Goal: Task Accomplishment & Management: Manage account settings

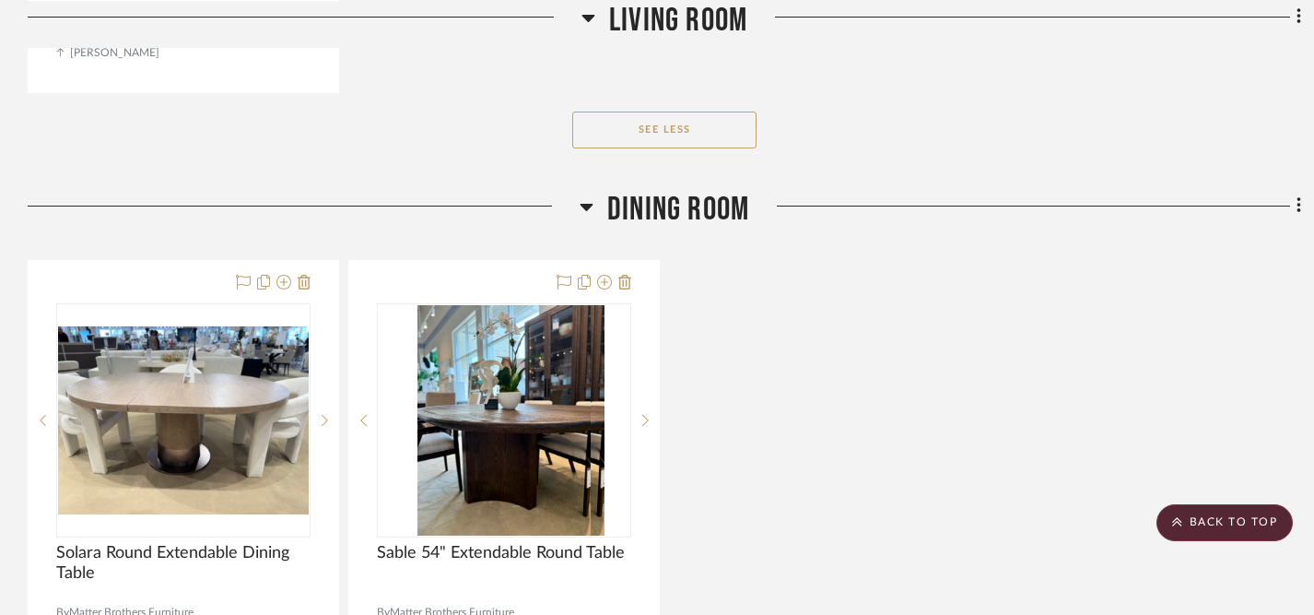
scroll to position [3973, 0]
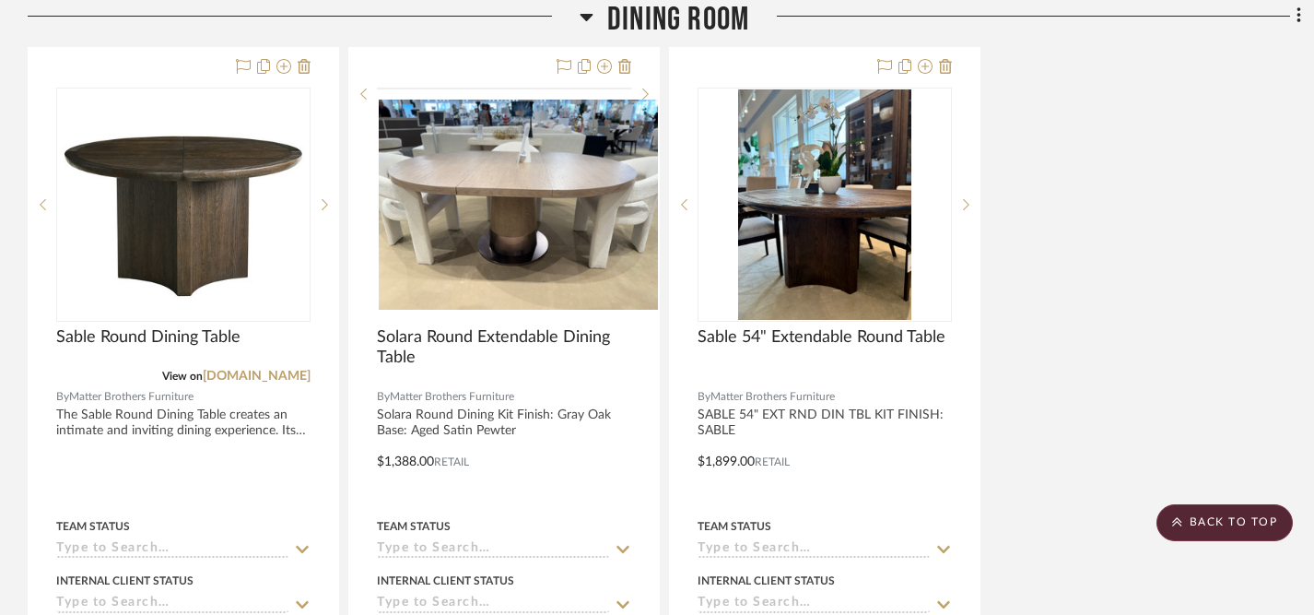
scroll to position [3360, 0]
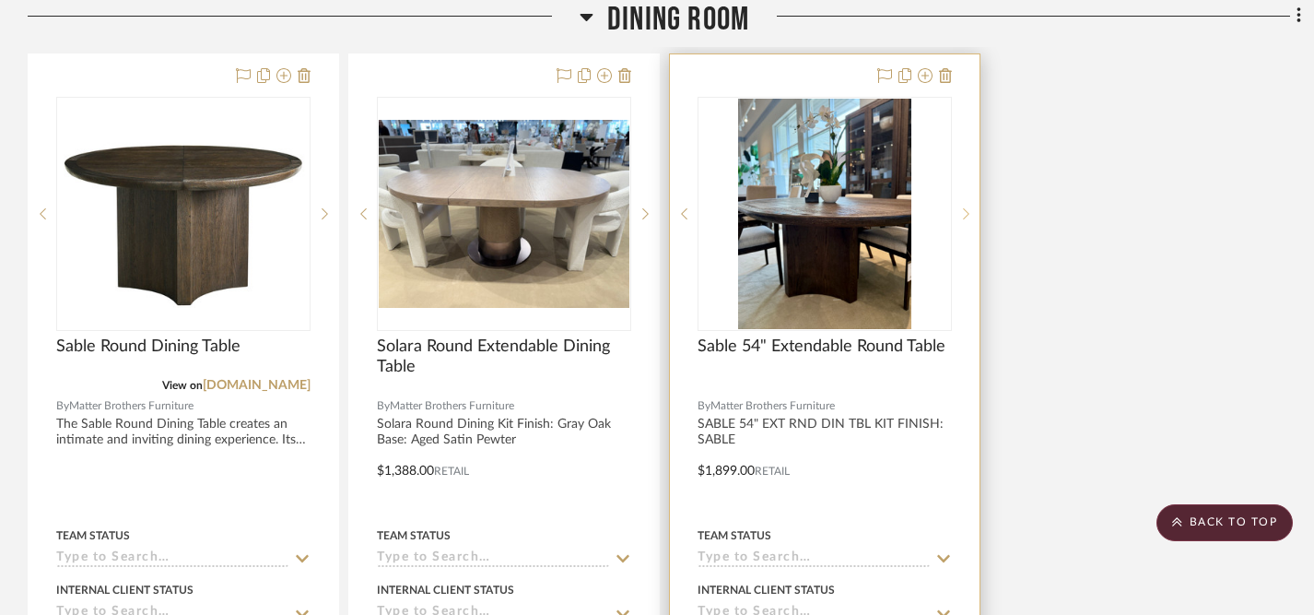
click at [967, 209] on icon at bounding box center [966, 213] width 6 height 11
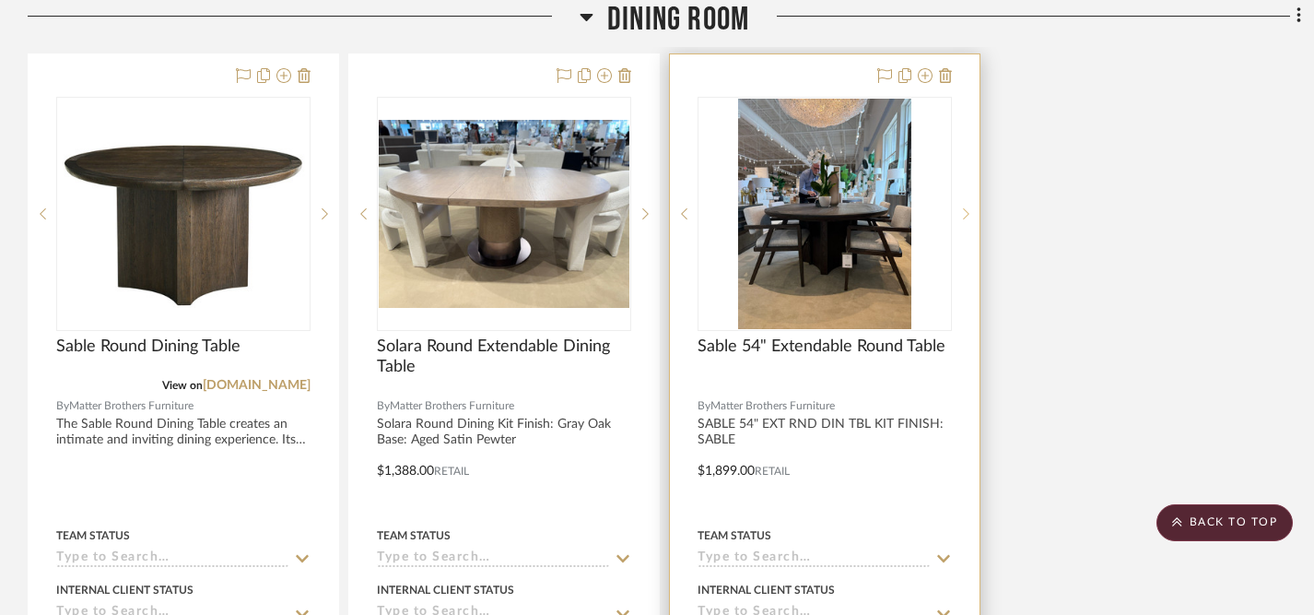
click at [967, 209] on icon at bounding box center [966, 213] width 6 height 11
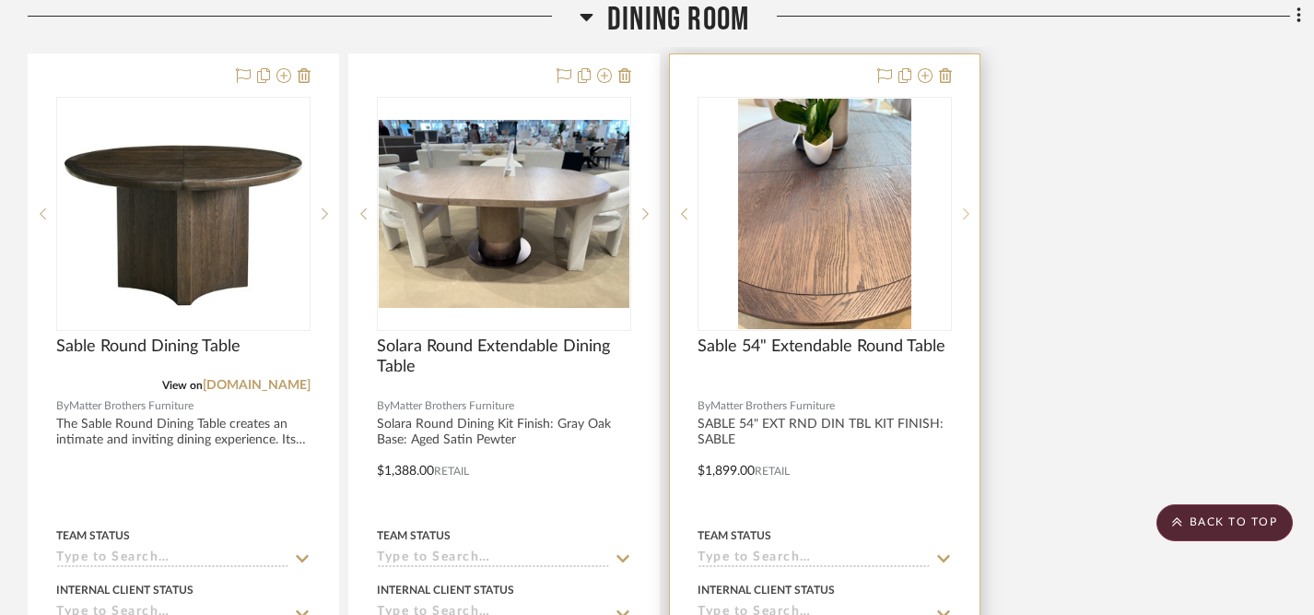
click at [967, 209] on icon at bounding box center [966, 213] width 6 height 11
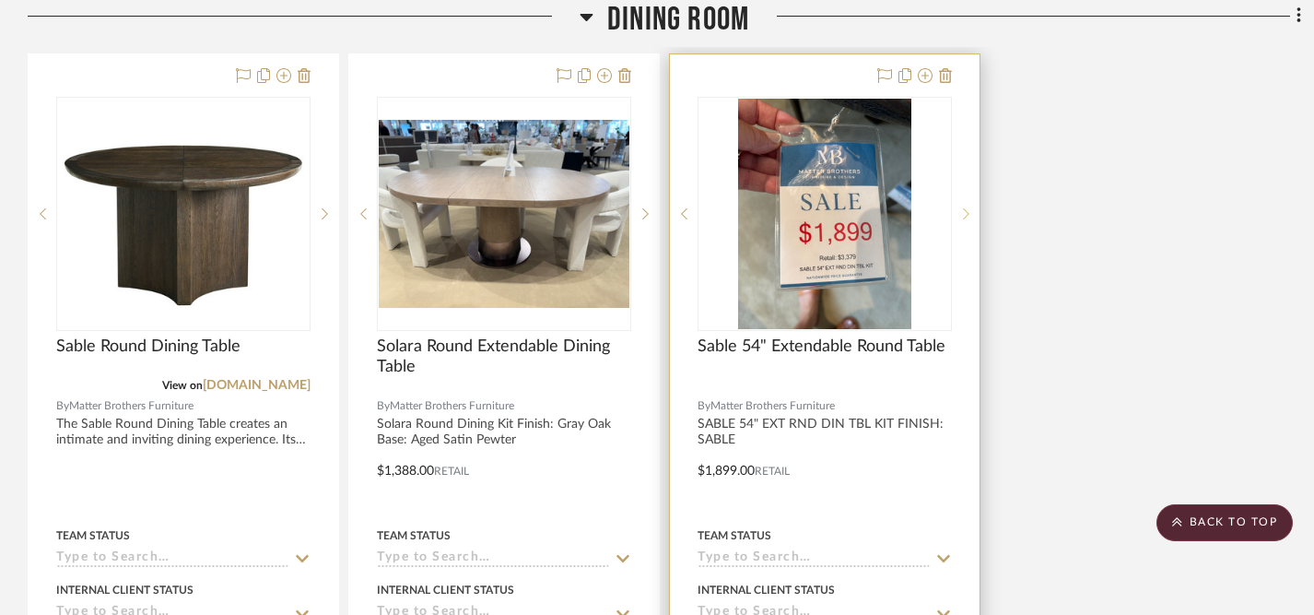
click at [967, 209] on icon at bounding box center [966, 213] width 6 height 11
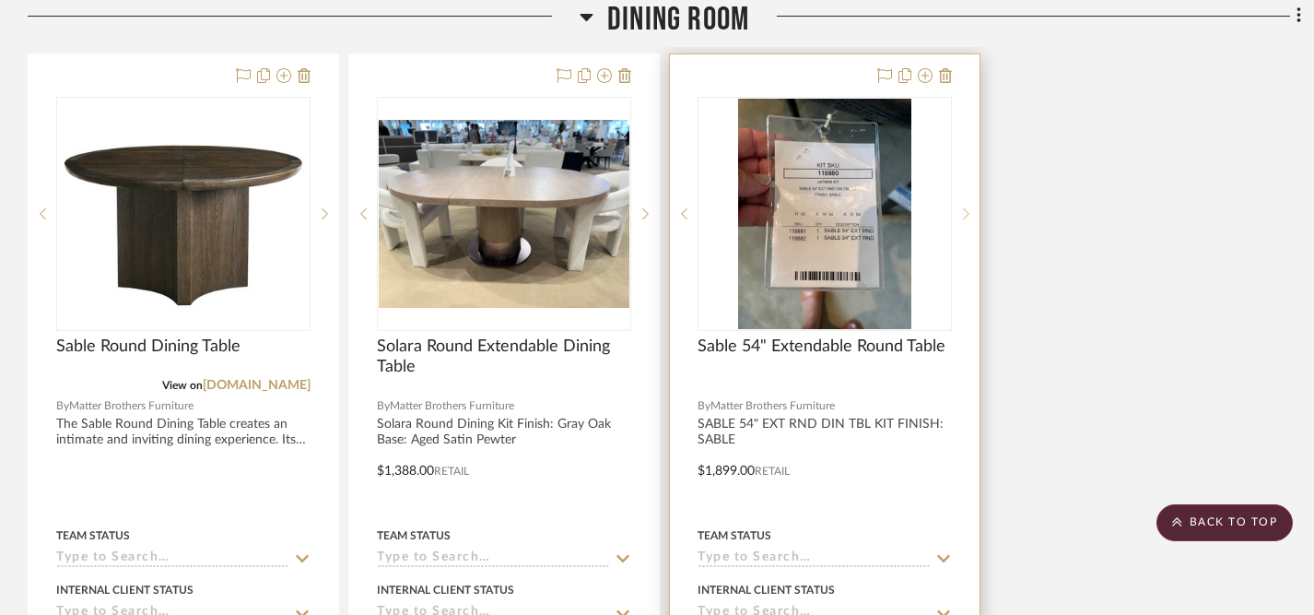
click at [967, 209] on icon at bounding box center [966, 213] width 6 height 11
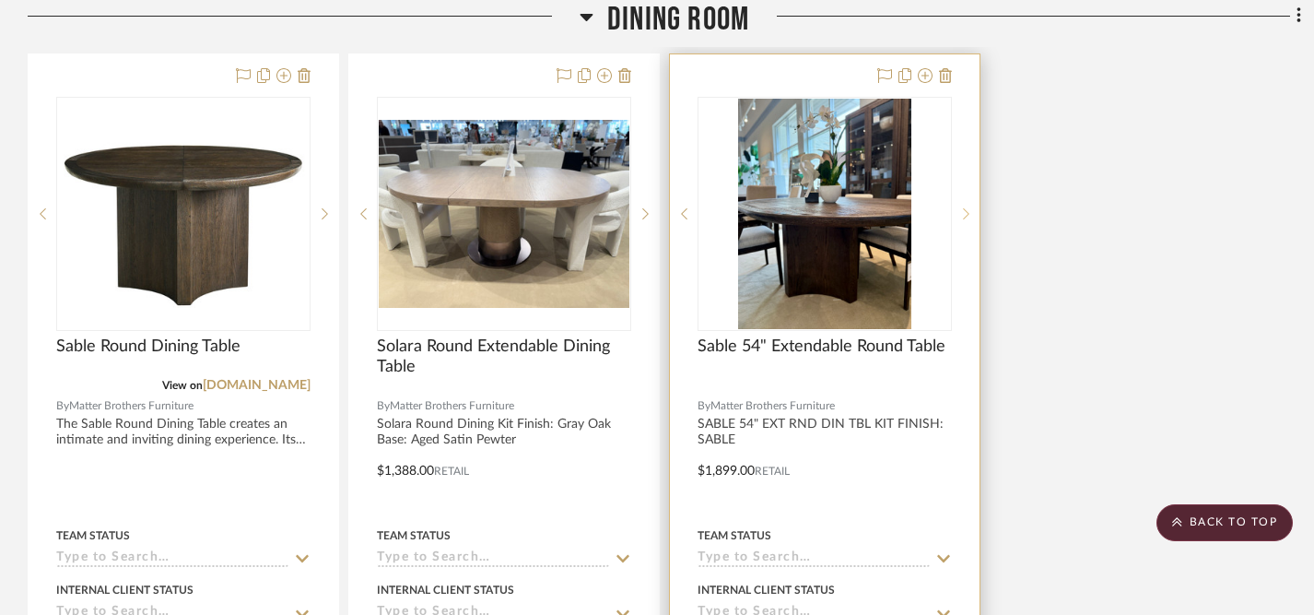
click at [967, 209] on icon at bounding box center [966, 213] width 6 height 11
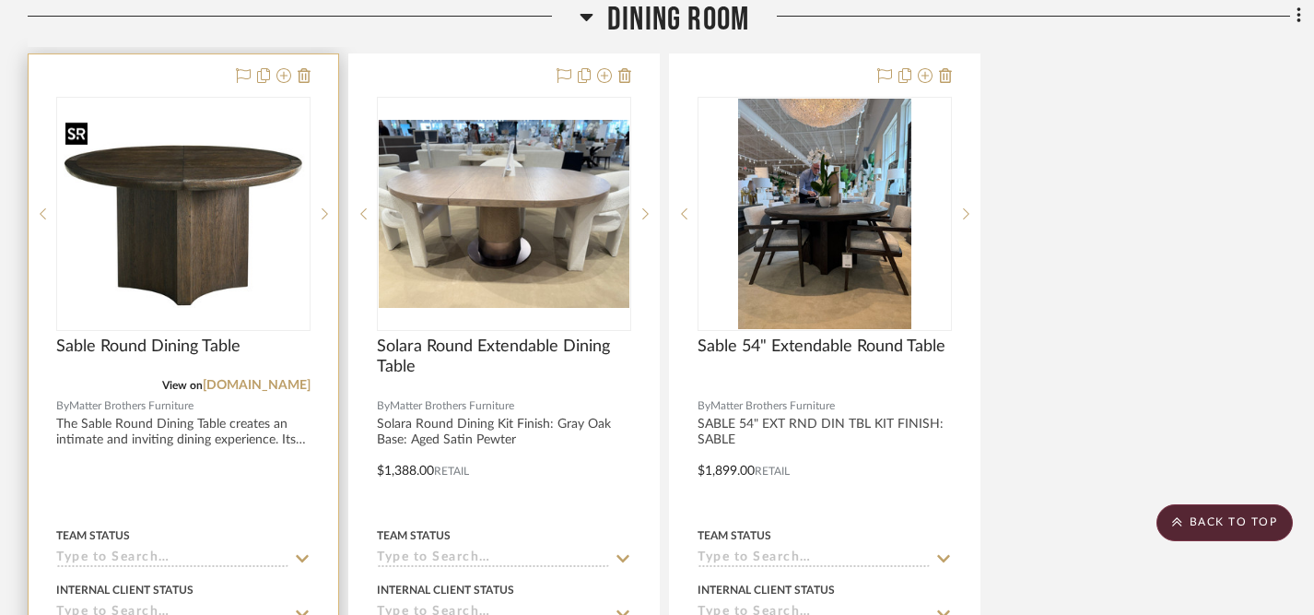
click at [216, 198] on img "0" at bounding box center [183, 214] width 251 height 188
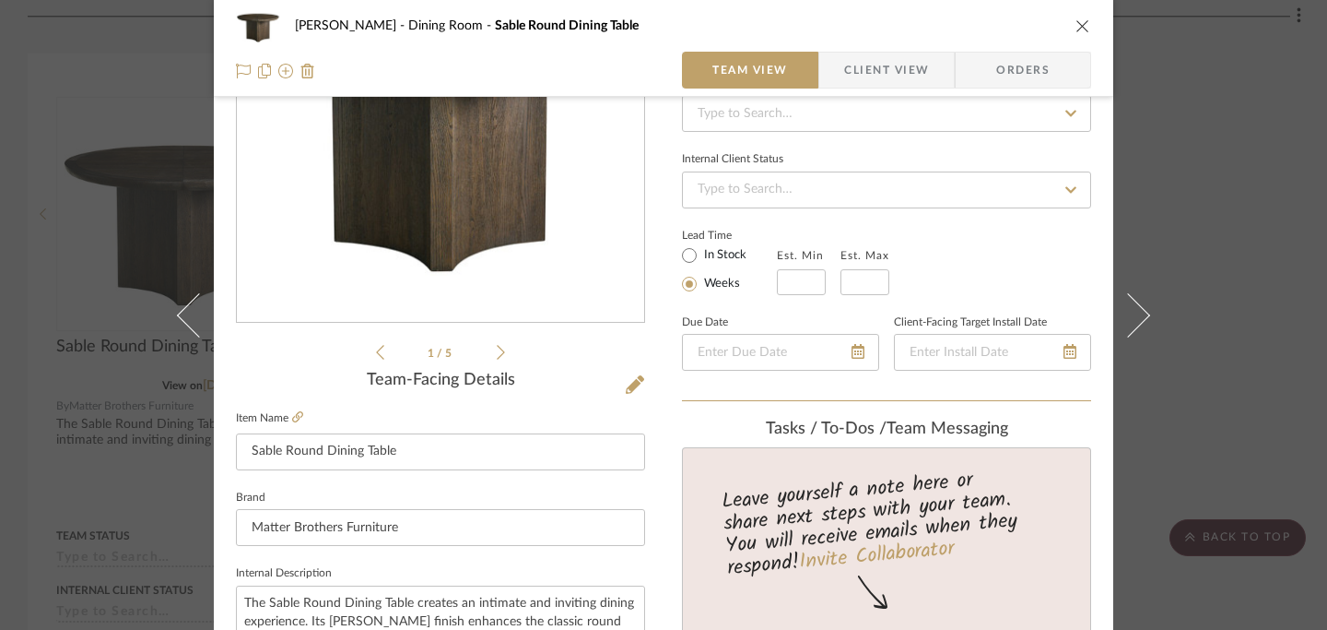
scroll to position [186, 0]
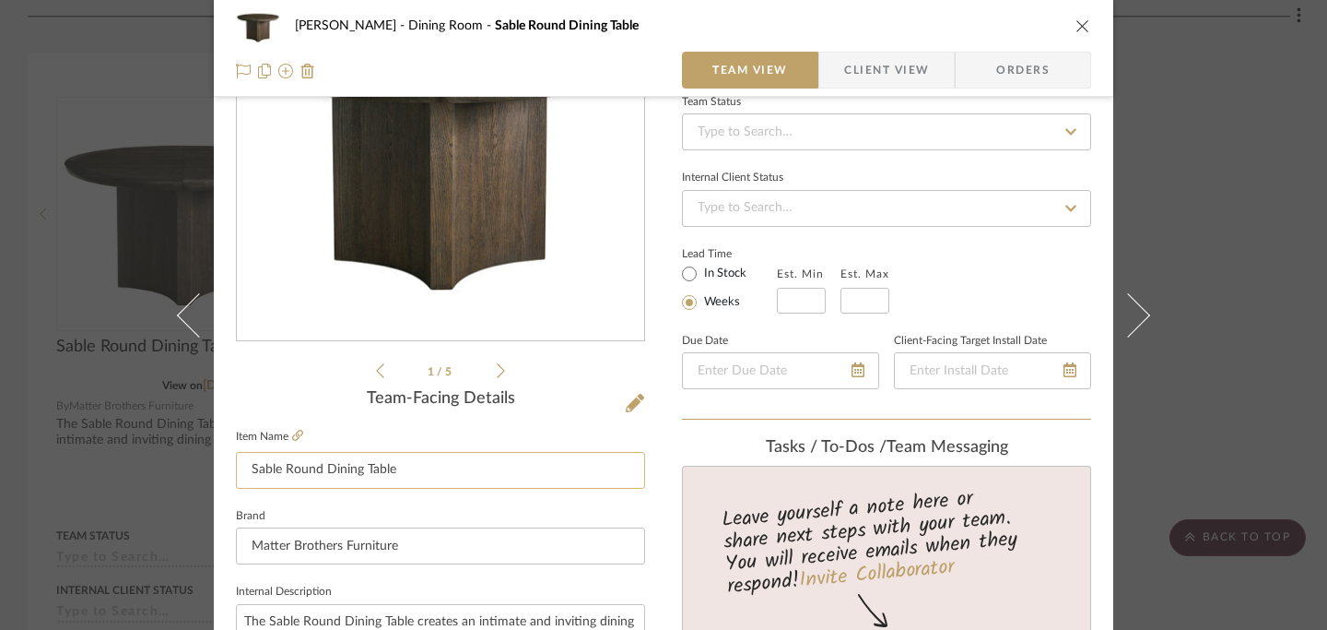
click at [246, 472] on input "Sable Round Dining Table" at bounding box center [440, 470] width 409 height 37
click at [303, 470] on input "54" Sable Round Dining Table" at bounding box center [440, 470] width 409 height 37
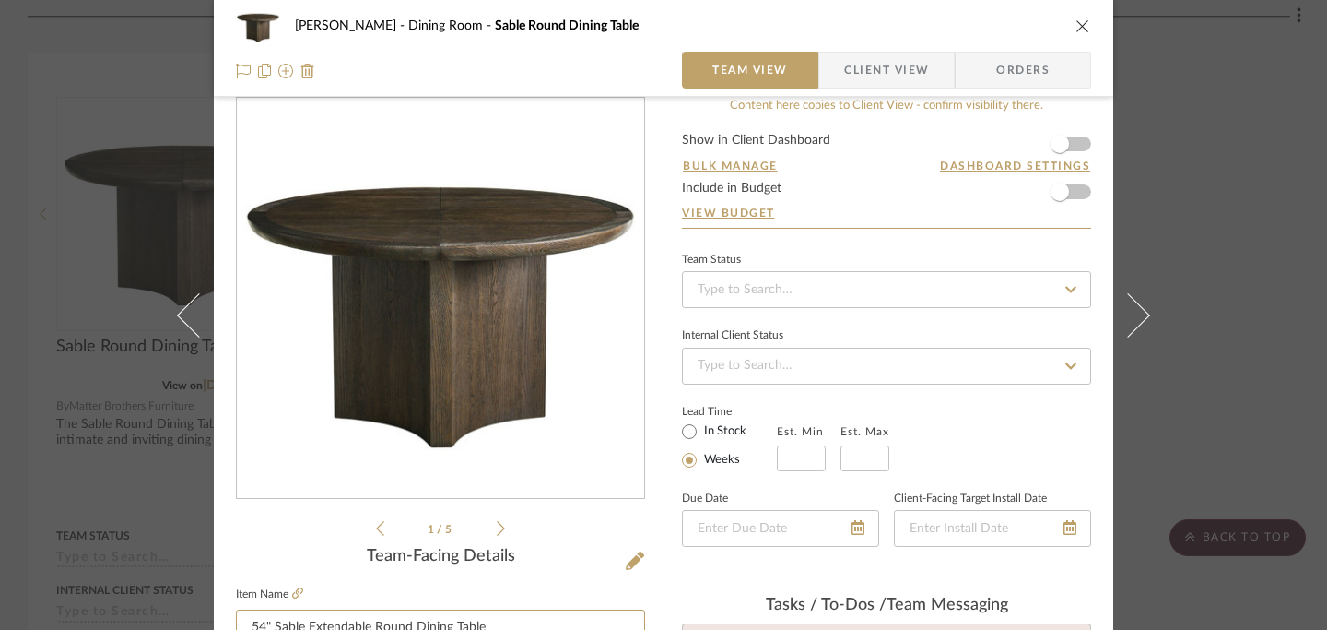
scroll to position [21, 0]
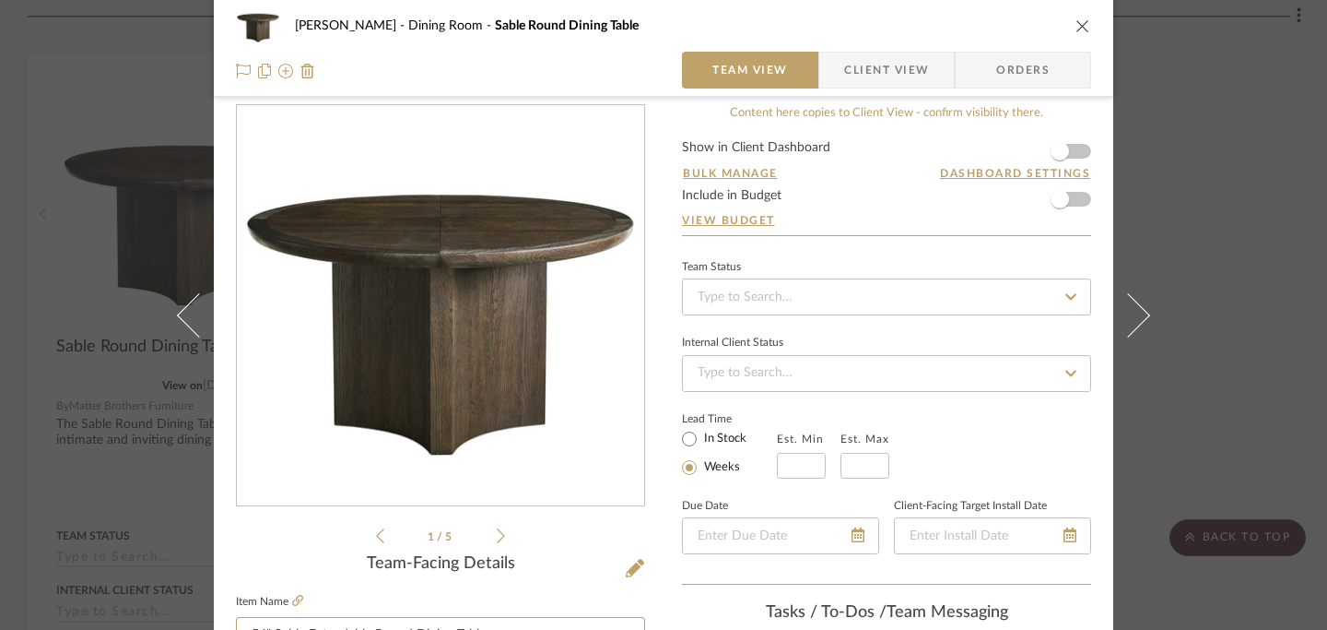
type input "54" Sable Extendable Round Dining Table"
click at [497, 536] on icon at bounding box center [501, 535] width 8 height 17
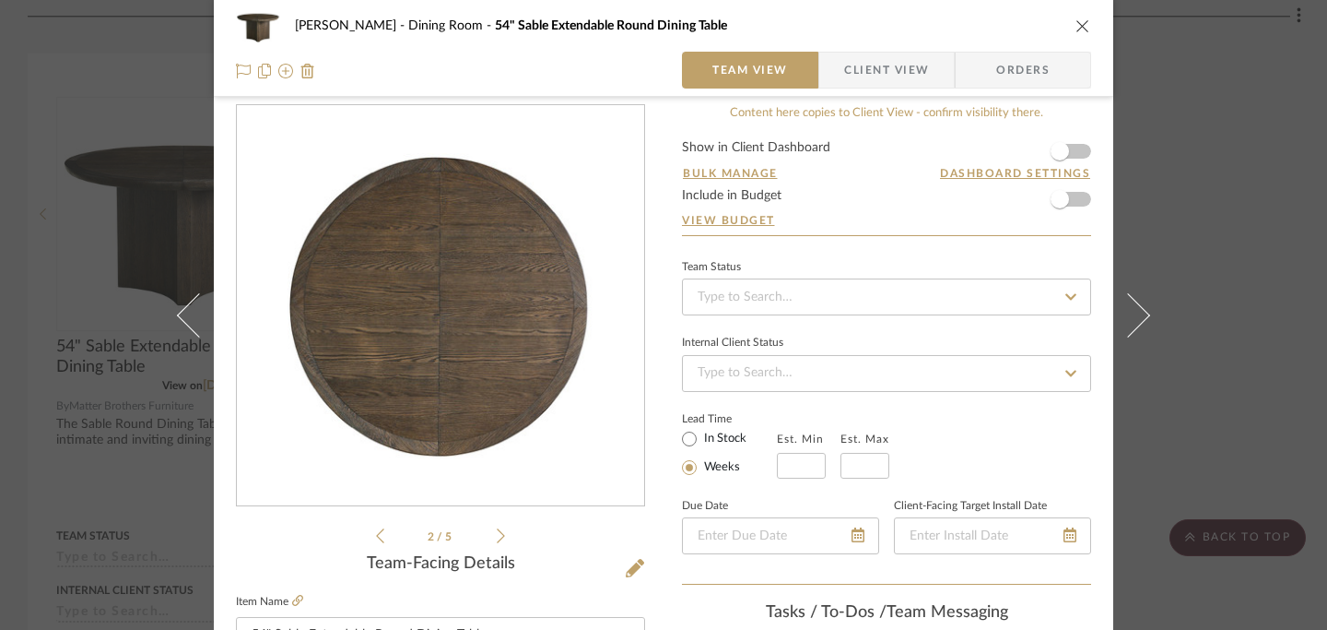
click at [497, 536] on icon at bounding box center [501, 535] width 8 height 17
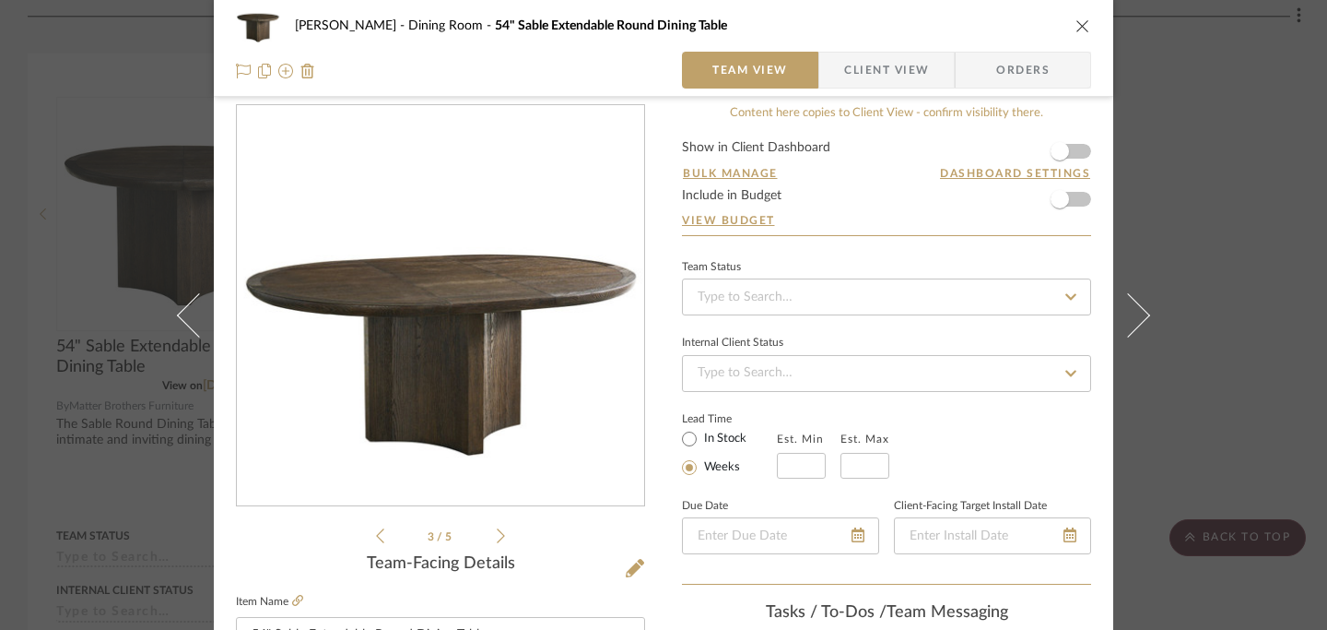
click at [497, 534] on icon at bounding box center [501, 535] width 8 height 17
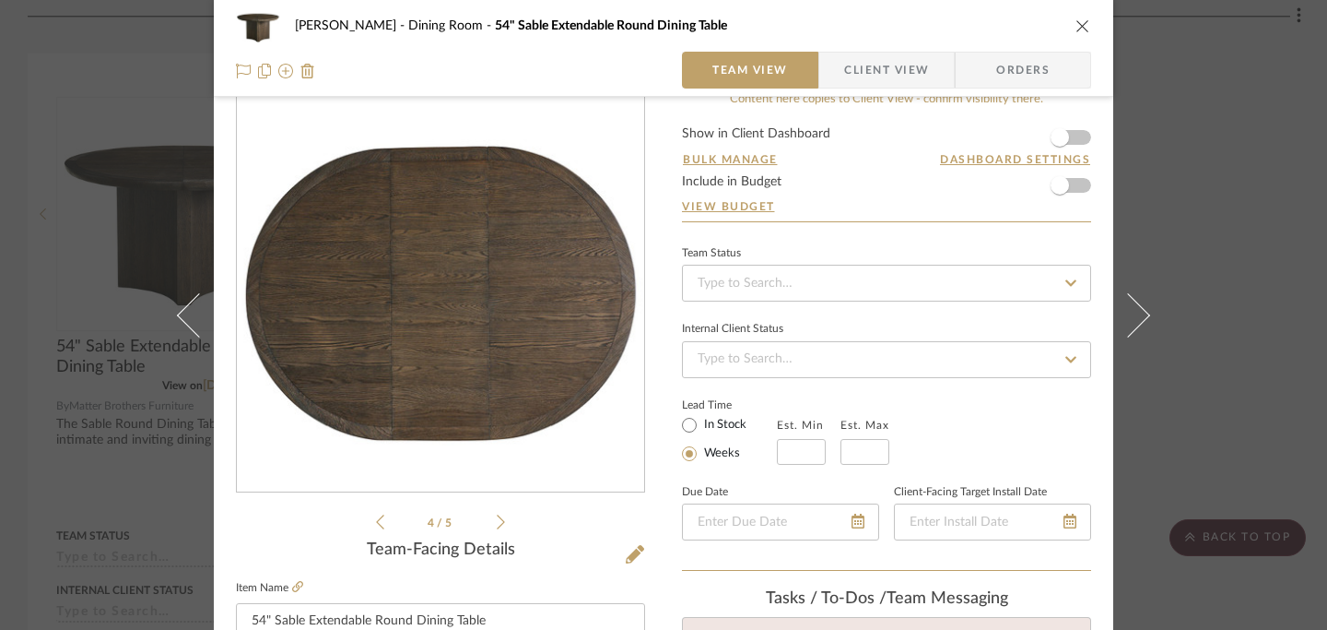
scroll to position [53, 0]
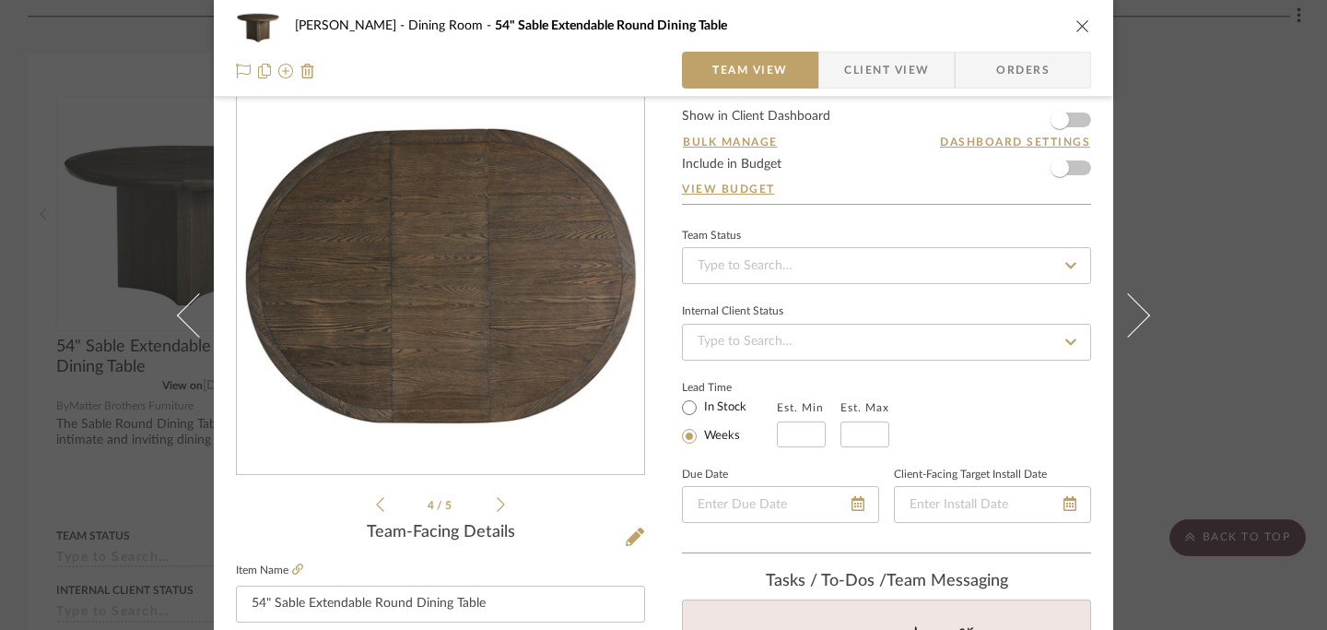
click at [1078, 22] on icon "close" at bounding box center [1083, 25] width 15 height 15
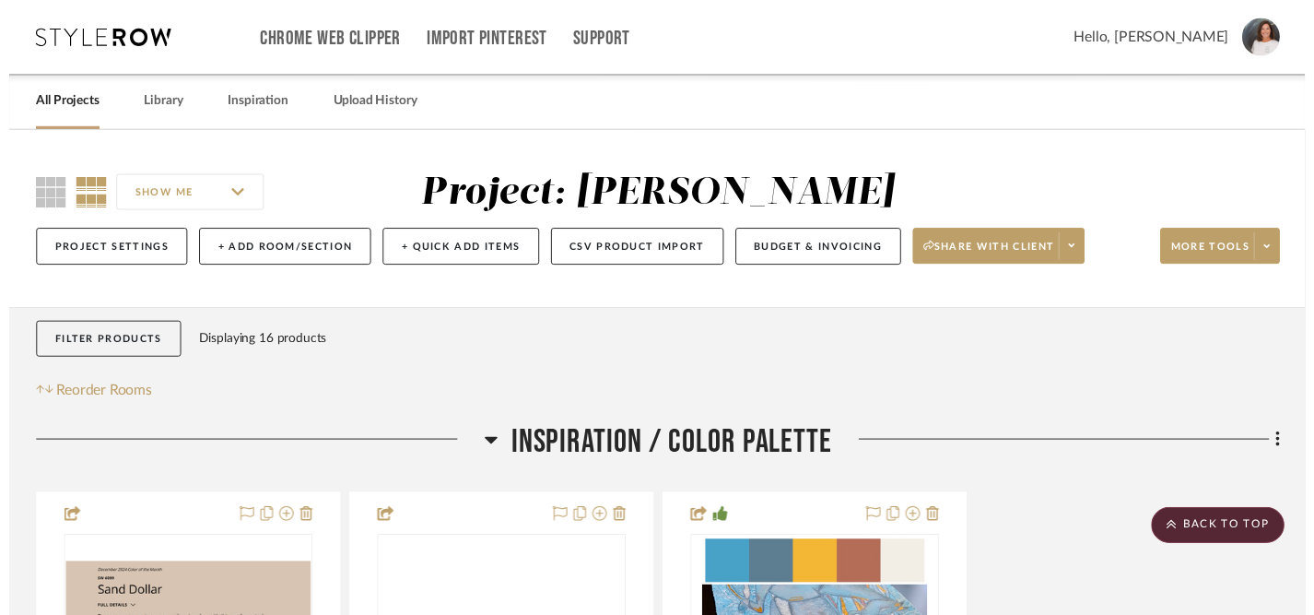
scroll to position [3360, 0]
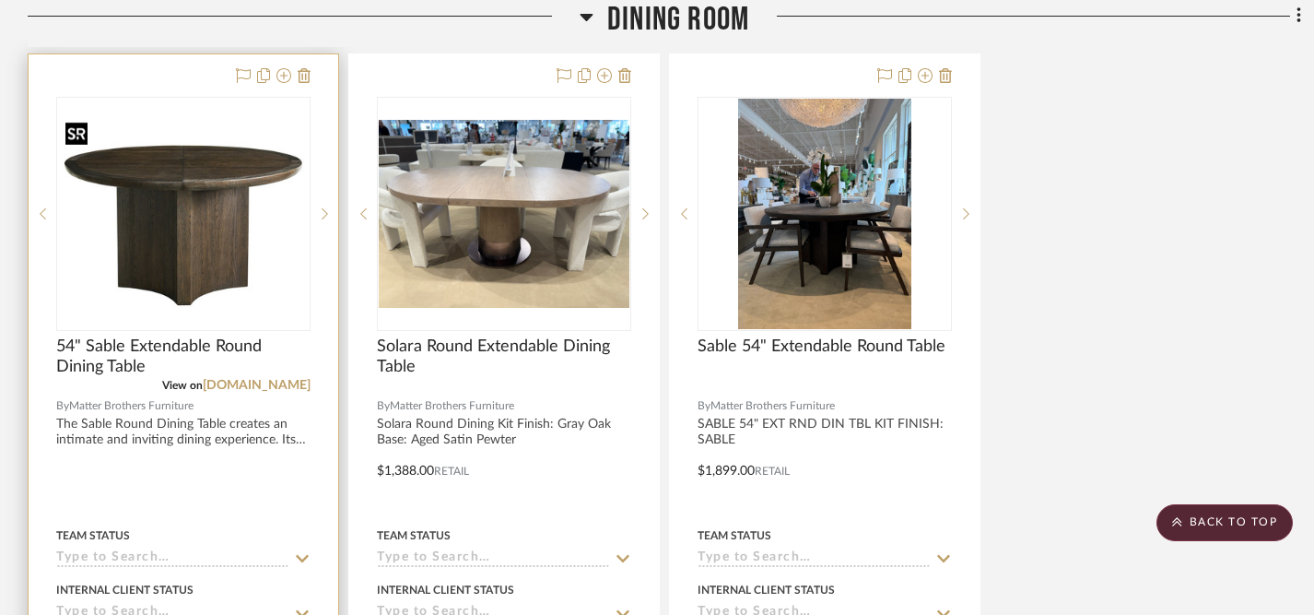
click at [253, 174] on img "0" at bounding box center [183, 214] width 251 height 188
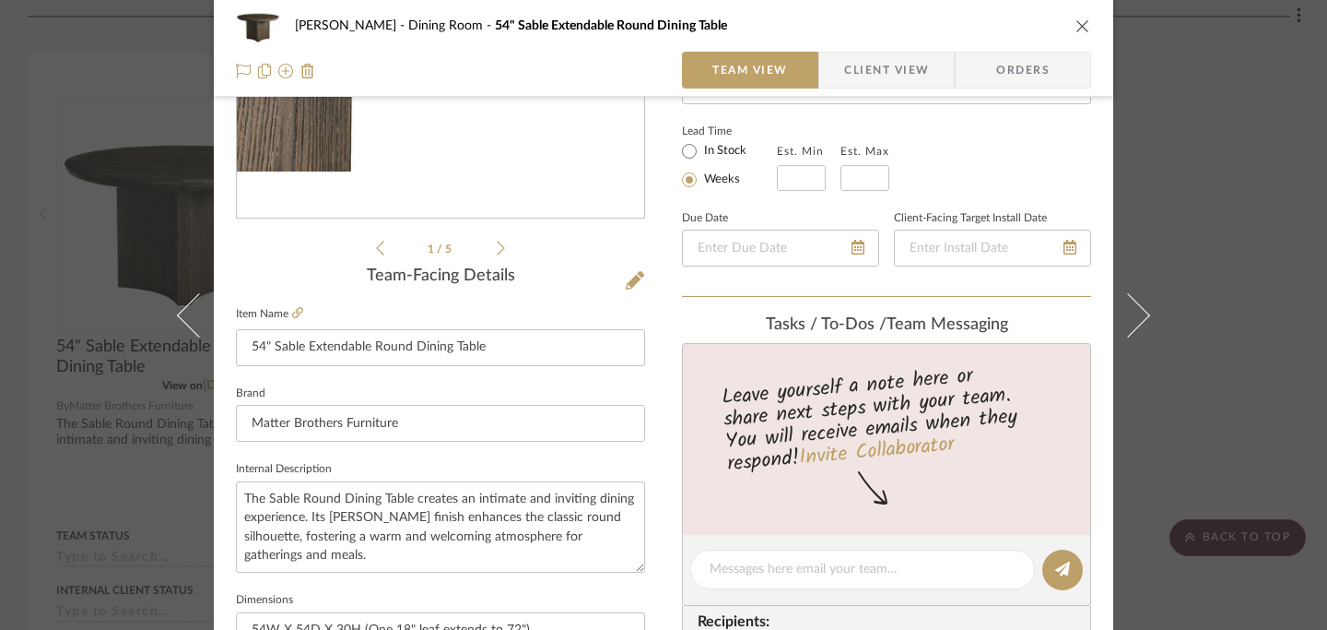
scroll to position [358, 0]
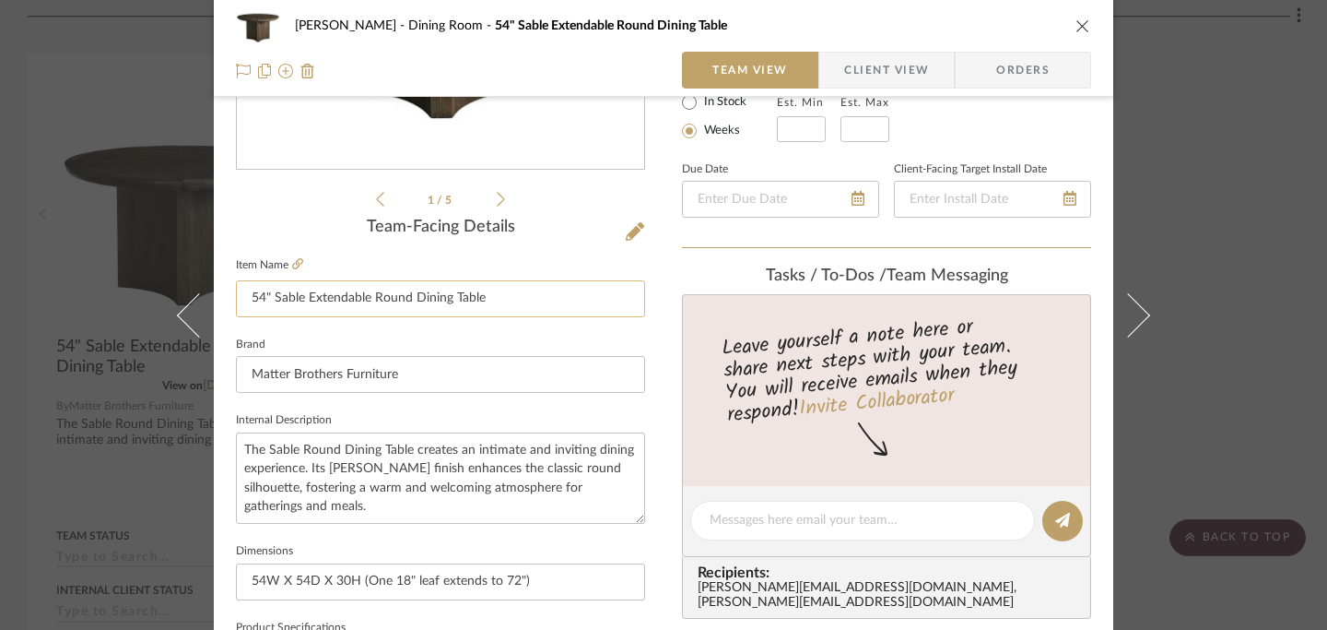
click at [268, 305] on input "54" Sable Extendable Round Dining Table" at bounding box center [440, 298] width 409 height 37
drag, startPoint x: 245, startPoint y: 298, endPoint x: 267, endPoint y: 301, distance: 22.3
click at [267, 301] on input "54" Sable Extendable Round Dining Table" at bounding box center [440, 298] width 409 height 37
click at [281, 301] on input "Sable Extendable Round Dining Table" at bounding box center [440, 298] width 409 height 37
paste input "54""
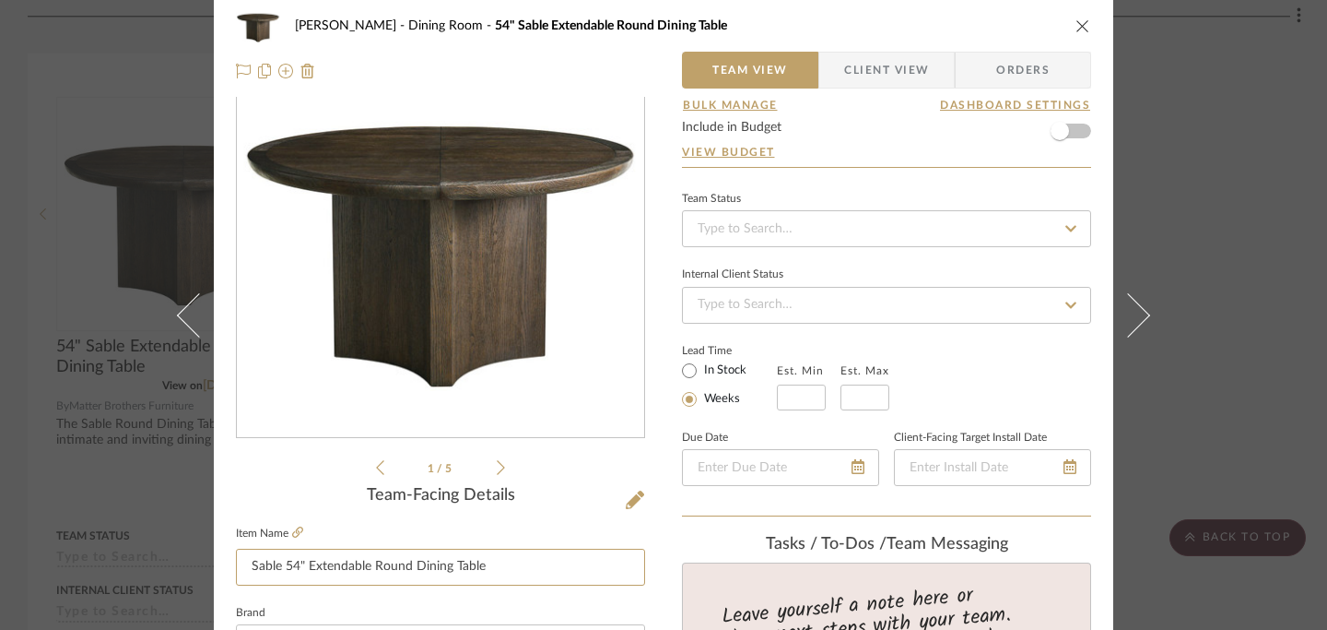
scroll to position [0, 0]
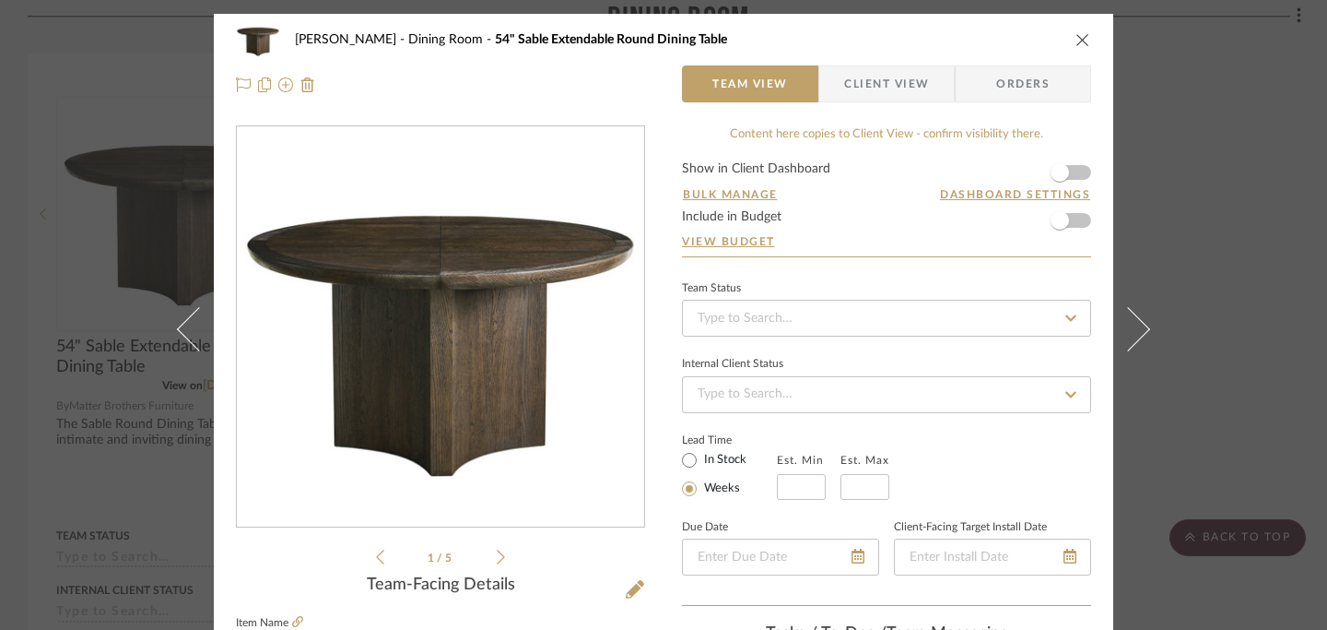
type input "Sable 54" Extendable Round Dining Table"
click at [1076, 37] on icon "close" at bounding box center [1083, 39] width 15 height 15
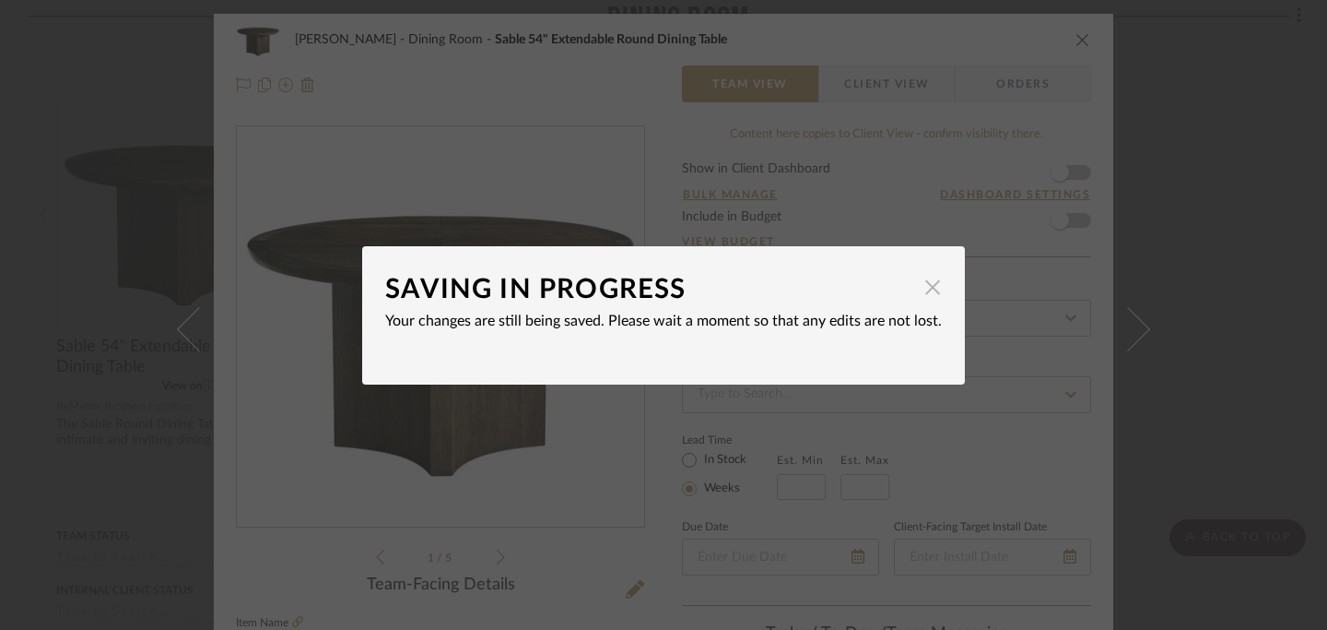
click at [925, 292] on span "button" at bounding box center [932, 287] width 37 height 37
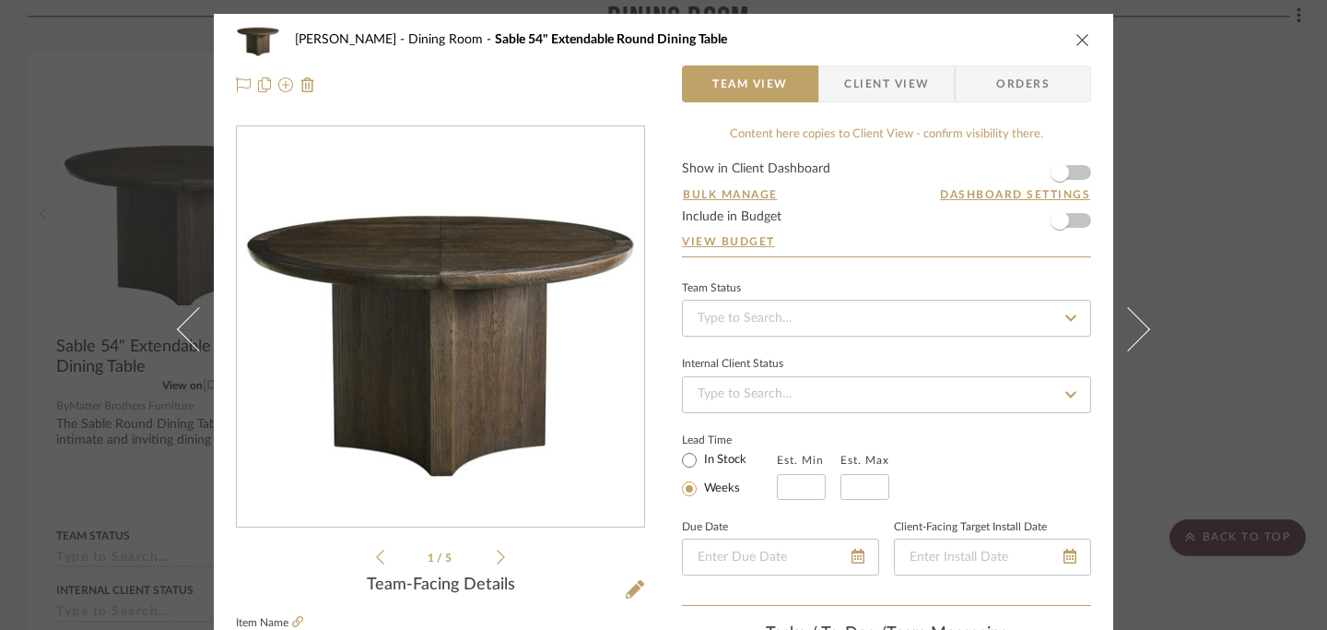
click at [1076, 40] on icon "close" at bounding box center [1083, 39] width 15 height 15
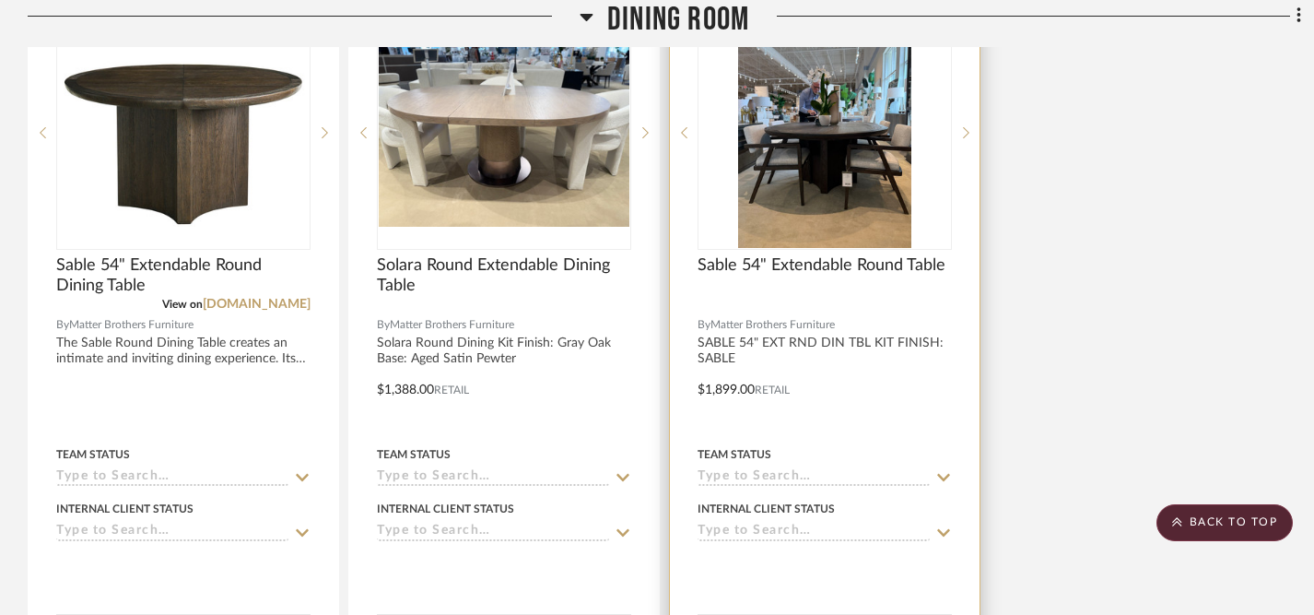
scroll to position [3442, 0]
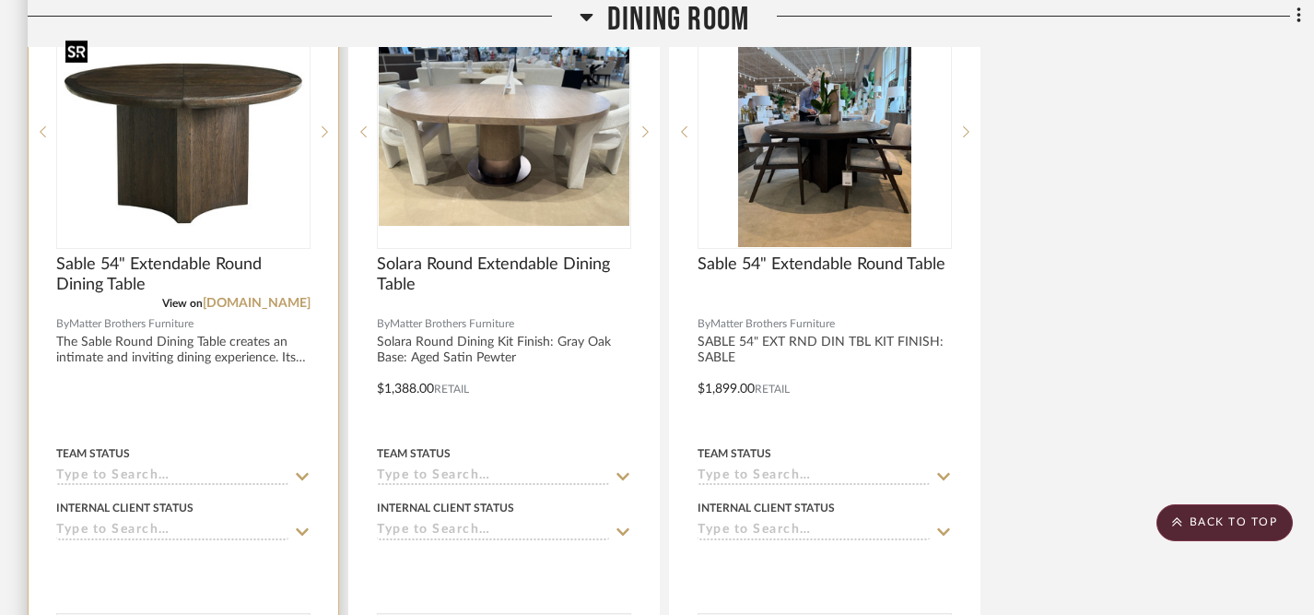
click at [197, 184] on img "0" at bounding box center [183, 132] width 251 height 188
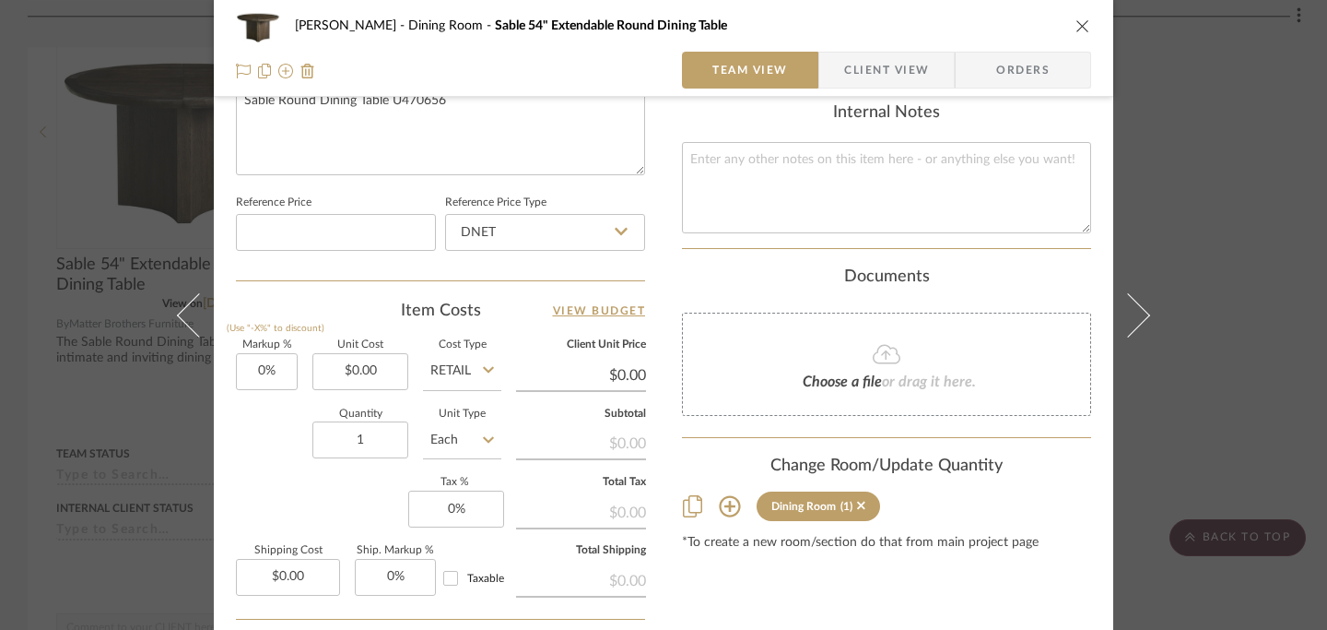
scroll to position [927, 0]
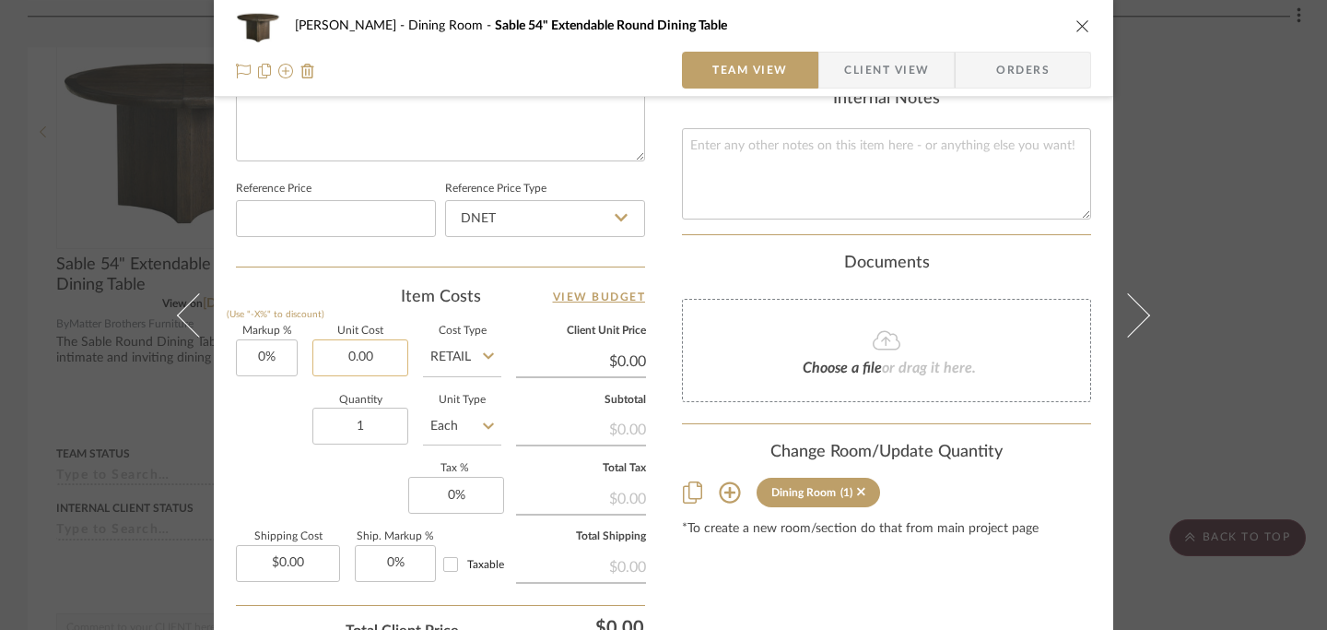
click at [355, 367] on input "0.00" at bounding box center [360, 357] width 96 height 37
type input "$1,899.00"
click at [336, 481] on div "Markup % (Use "-X%" to discount) 0% Unit Cost $1,899.00 Cost Type Retail Client…" at bounding box center [440, 460] width 409 height 269
type input "$1,899.00"
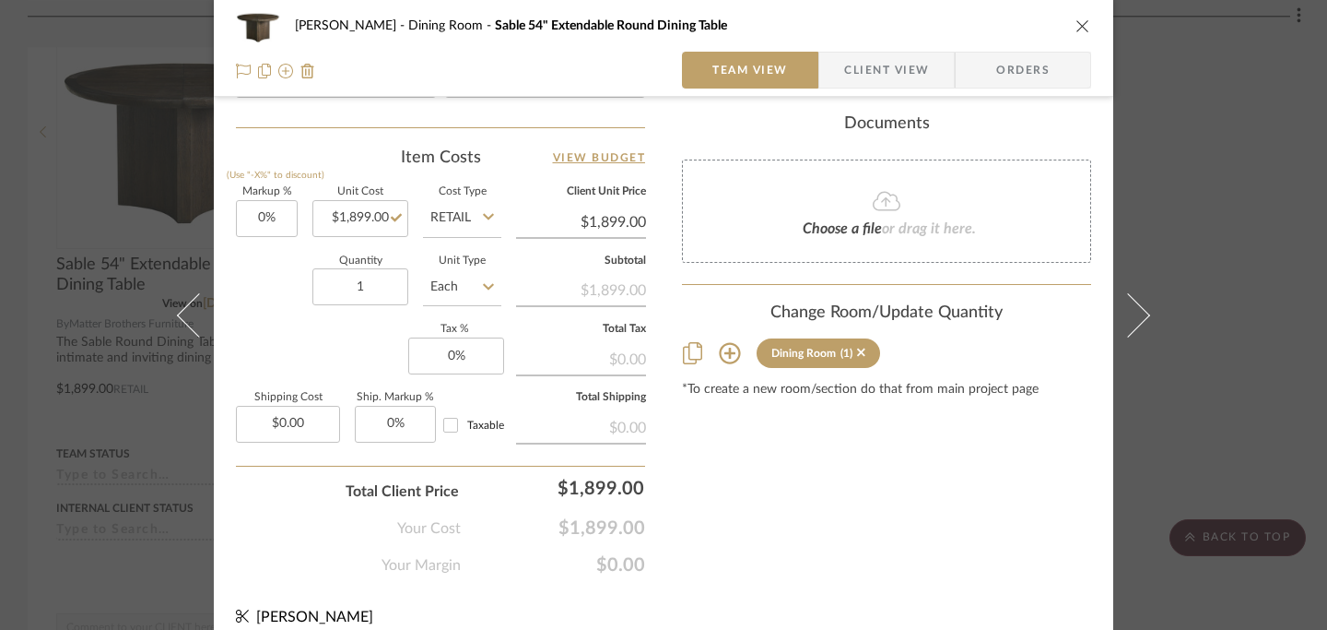
scroll to position [1071, 0]
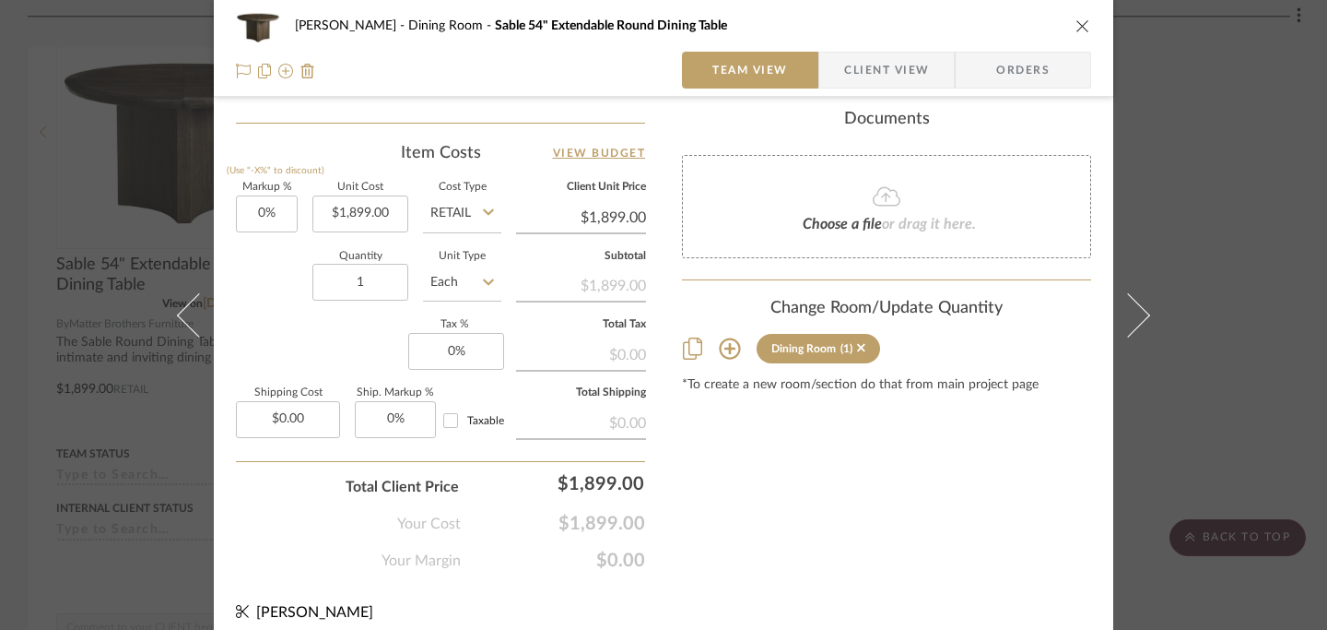
click at [1082, 24] on icon "close" at bounding box center [1083, 25] width 15 height 15
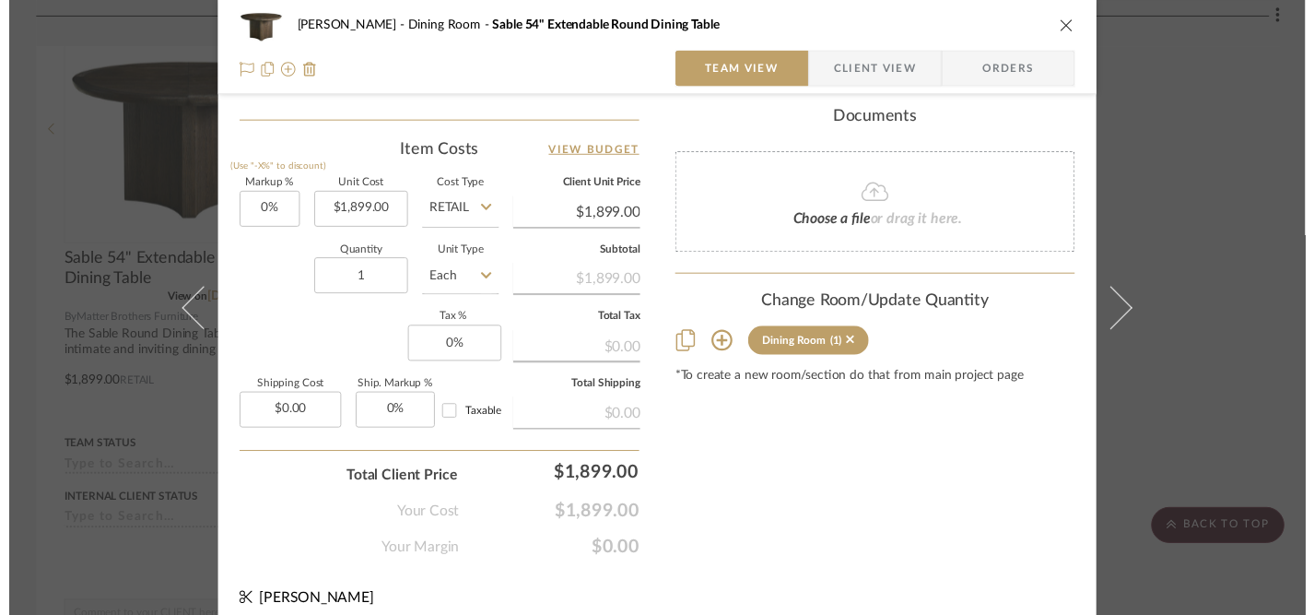
scroll to position [3442, 0]
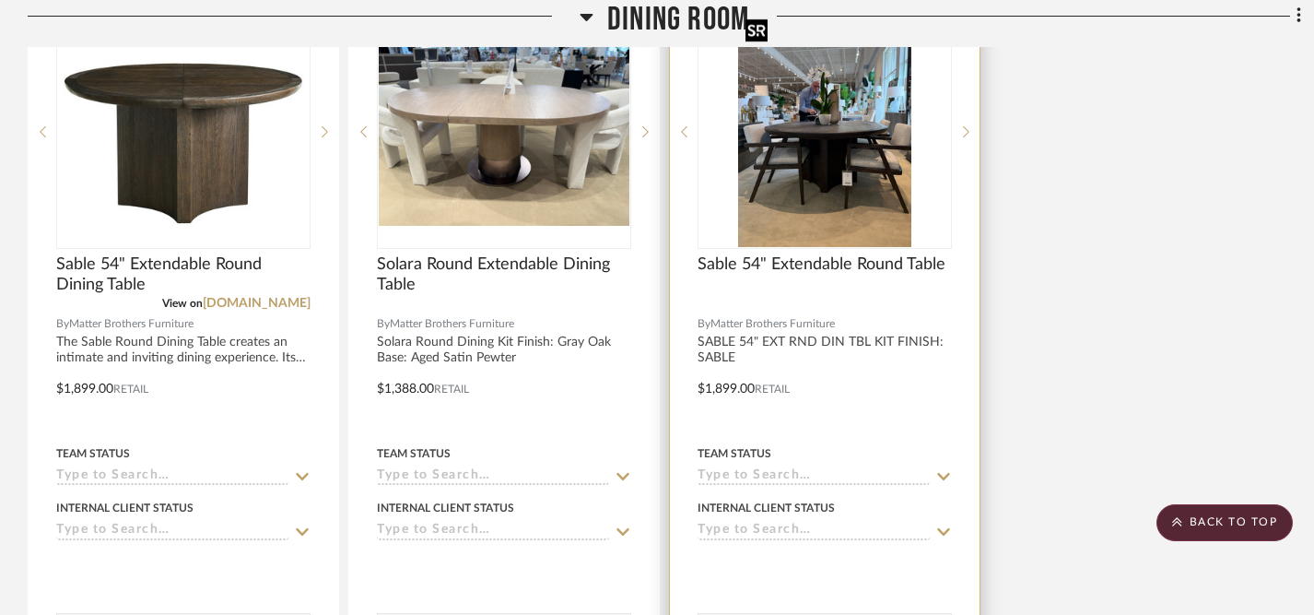
click at [860, 167] on img "1" at bounding box center [824, 132] width 173 height 230
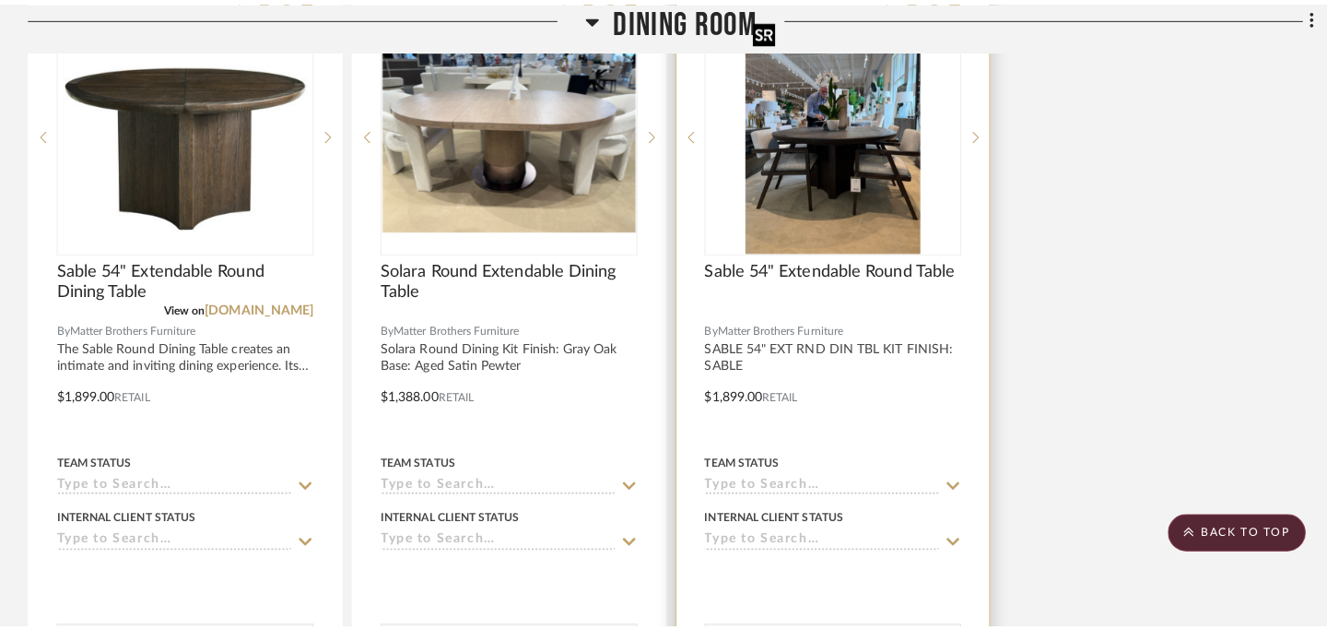
scroll to position [0, 0]
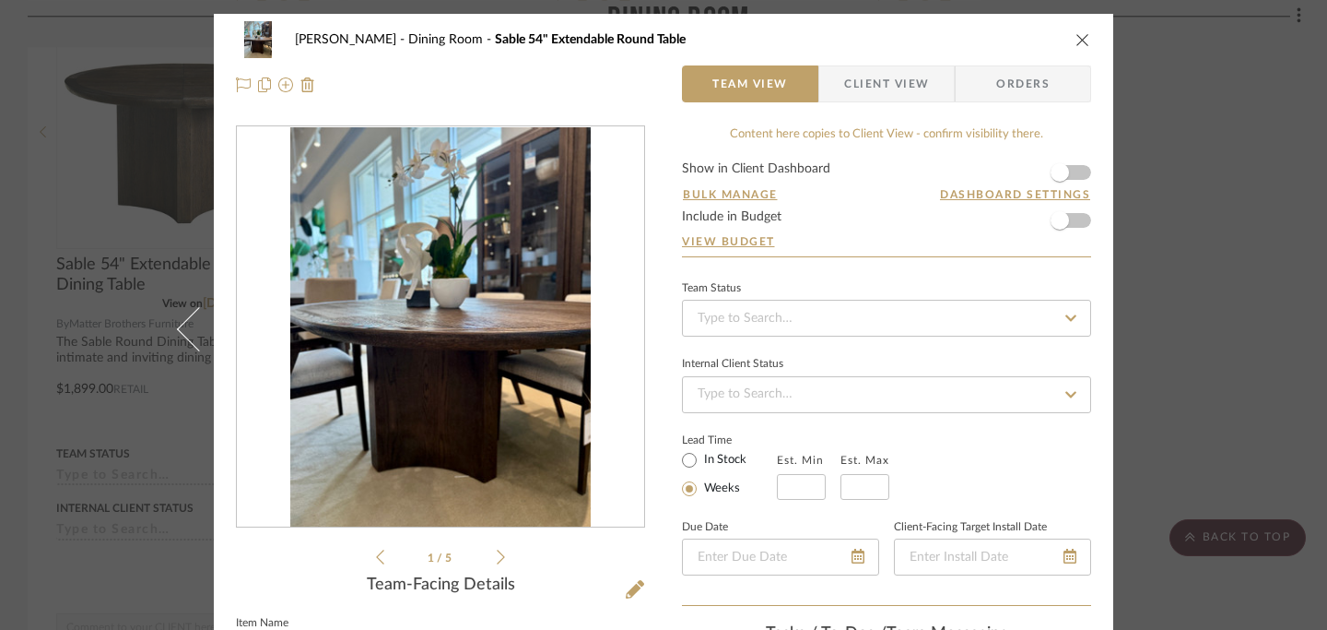
click at [497, 559] on icon at bounding box center [501, 556] width 8 height 17
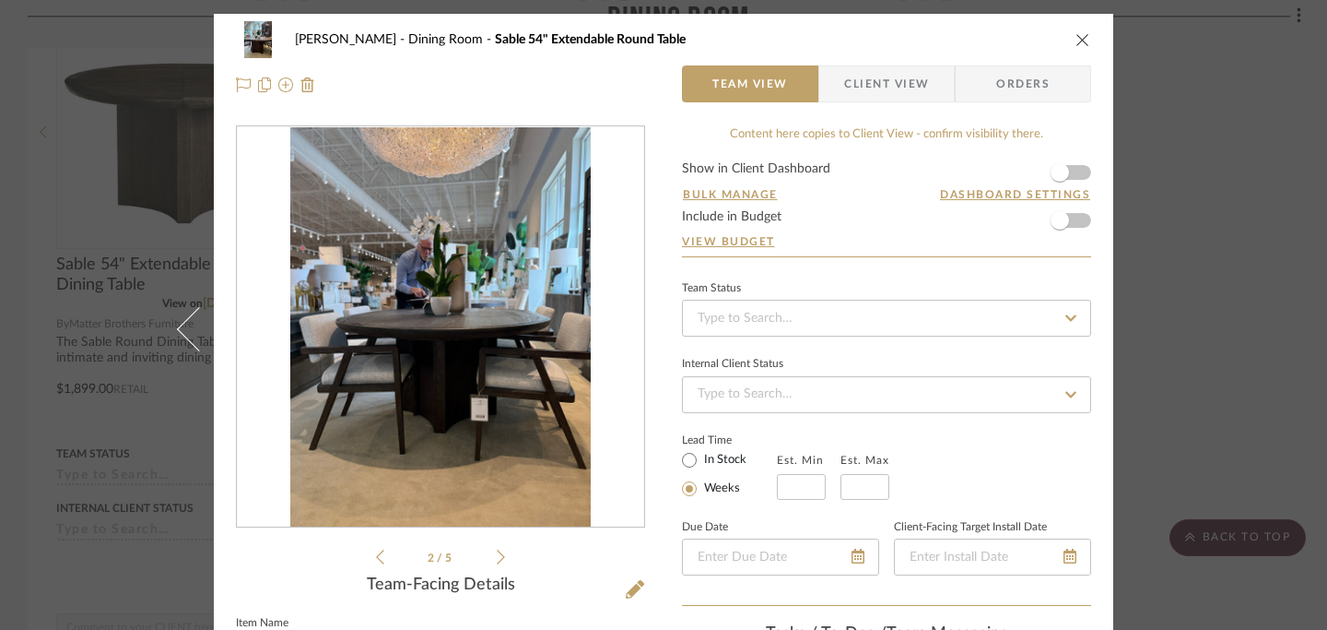
click at [497, 559] on icon at bounding box center [501, 556] width 8 height 17
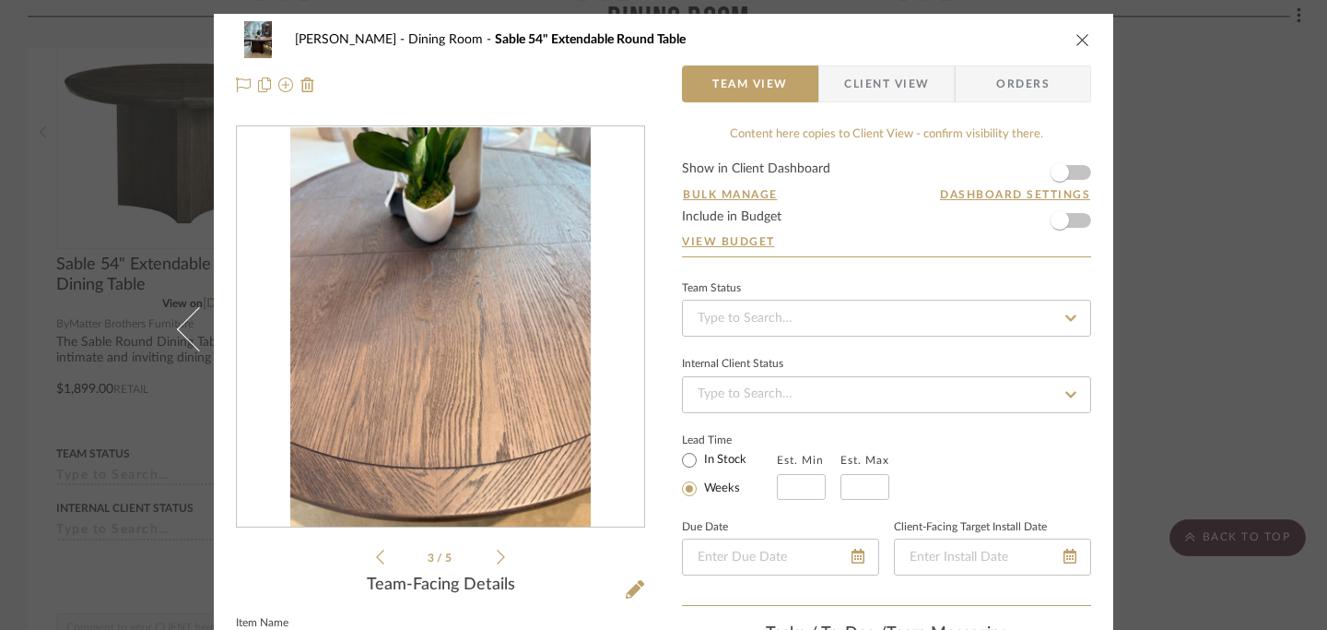
click at [497, 558] on icon at bounding box center [501, 556] width 8 height 17
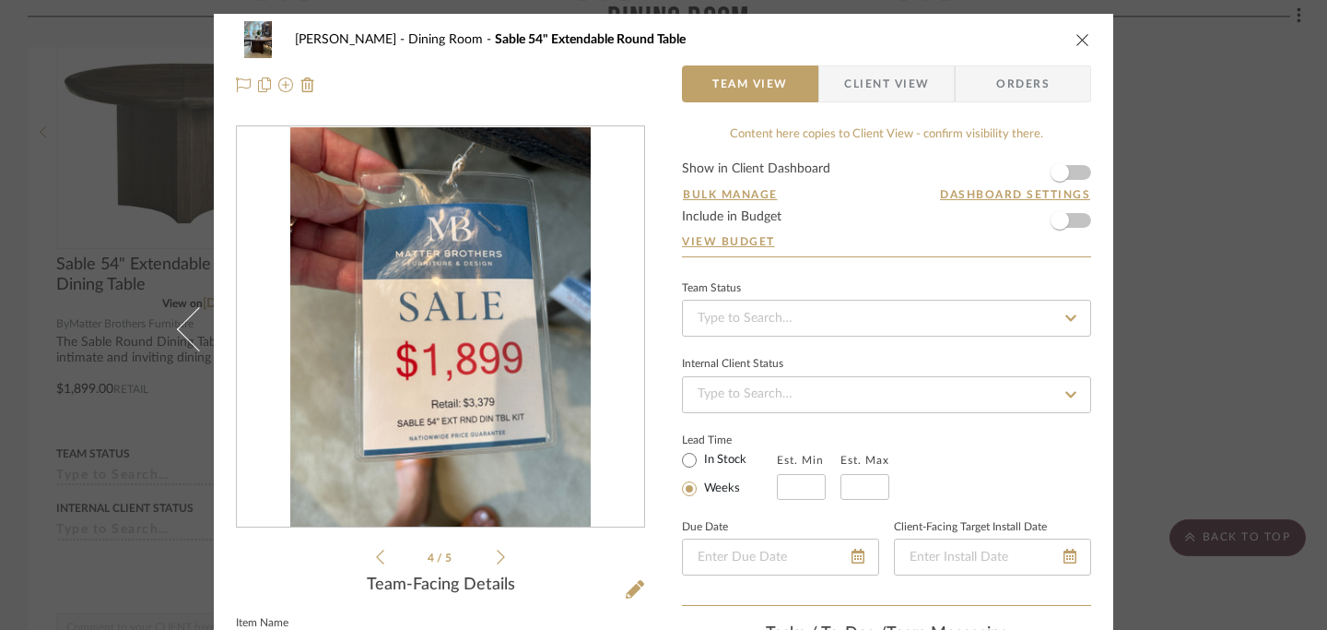
click at [1076, 44] on icon "close" at bounding box center [1083, 39] width 15 height 15
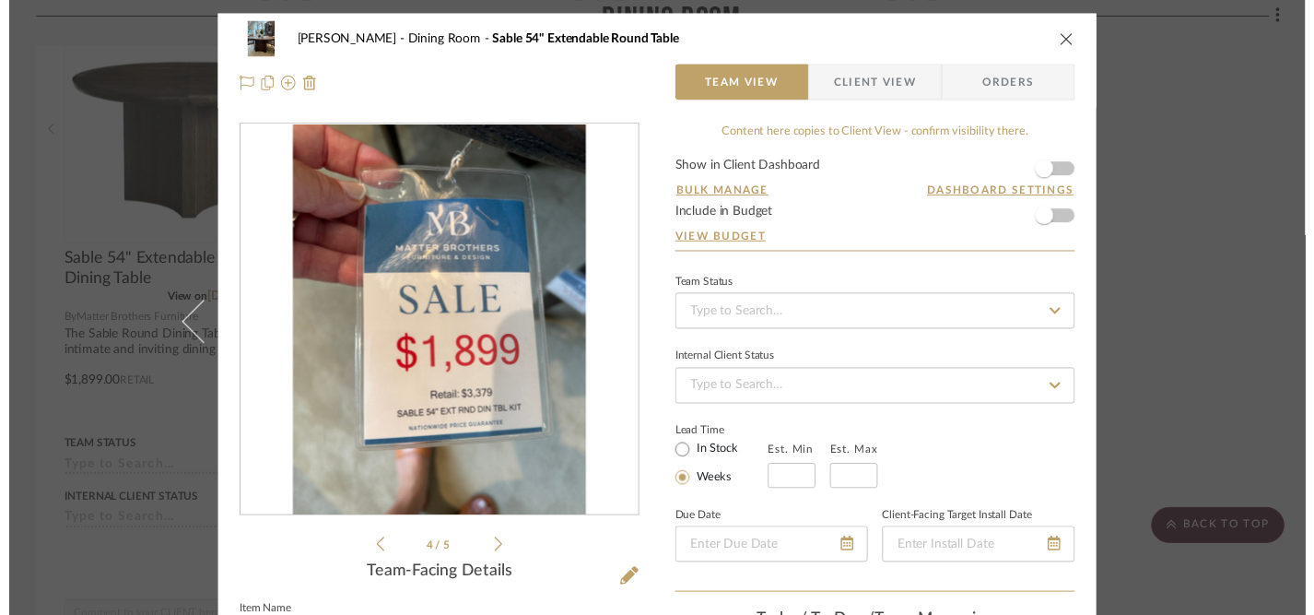
scroll to position [3442, 0]
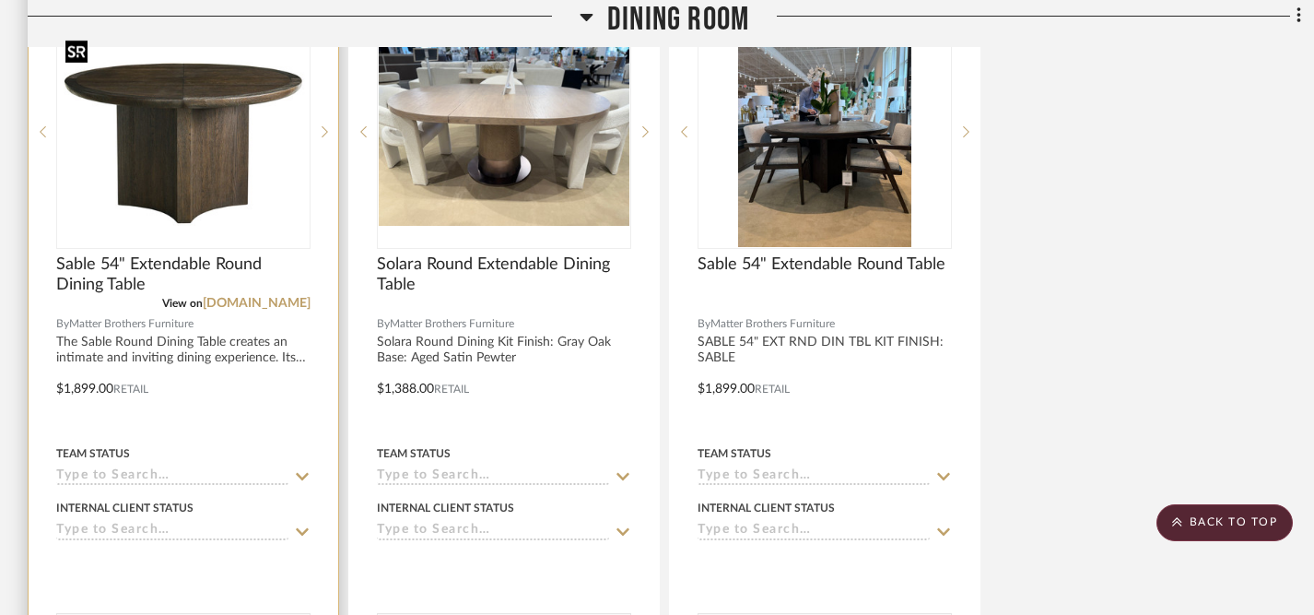
click at [255, 202] on img "0" at bounding box center [183, 132] width 251 height 188
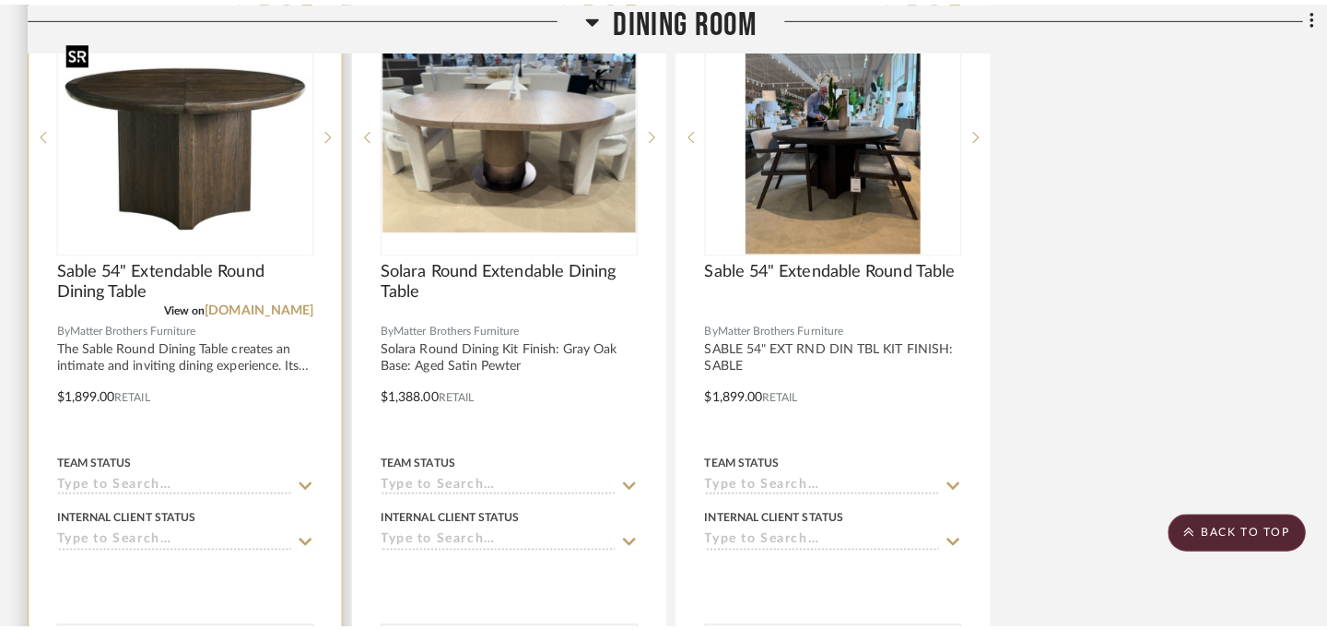
scroll to position [0, 0]
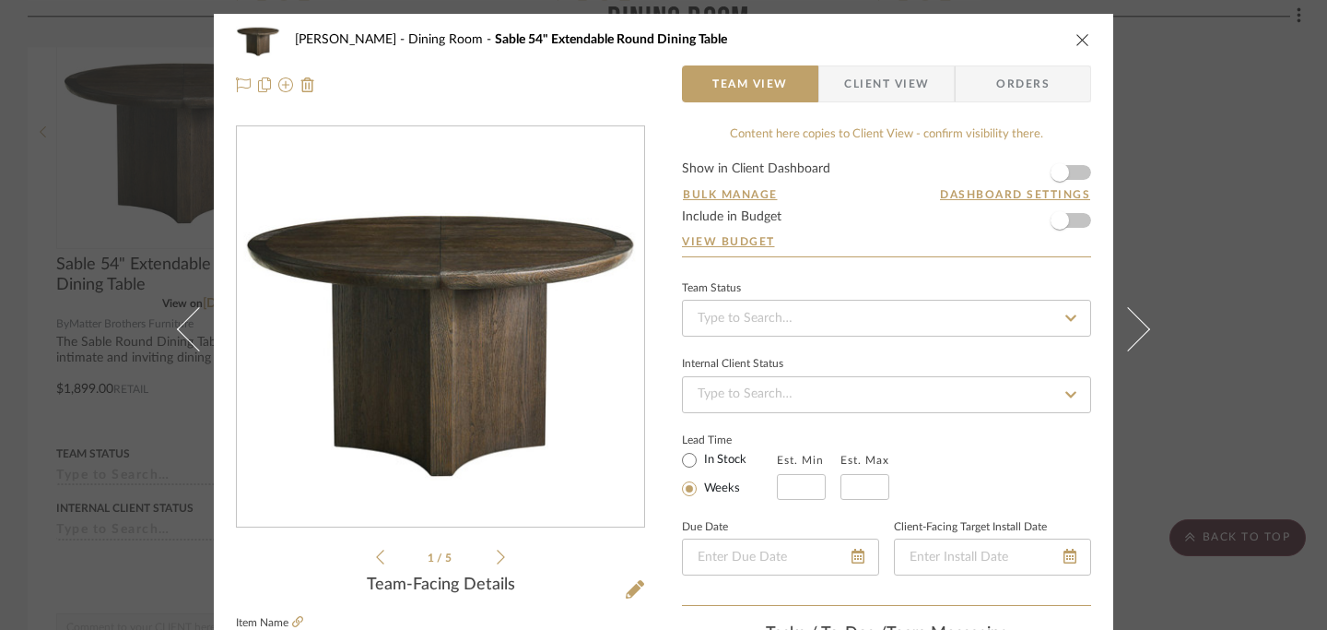
click at [1076, 42] on icon "close" at bounding box center [1083, 39] width 15 height 15
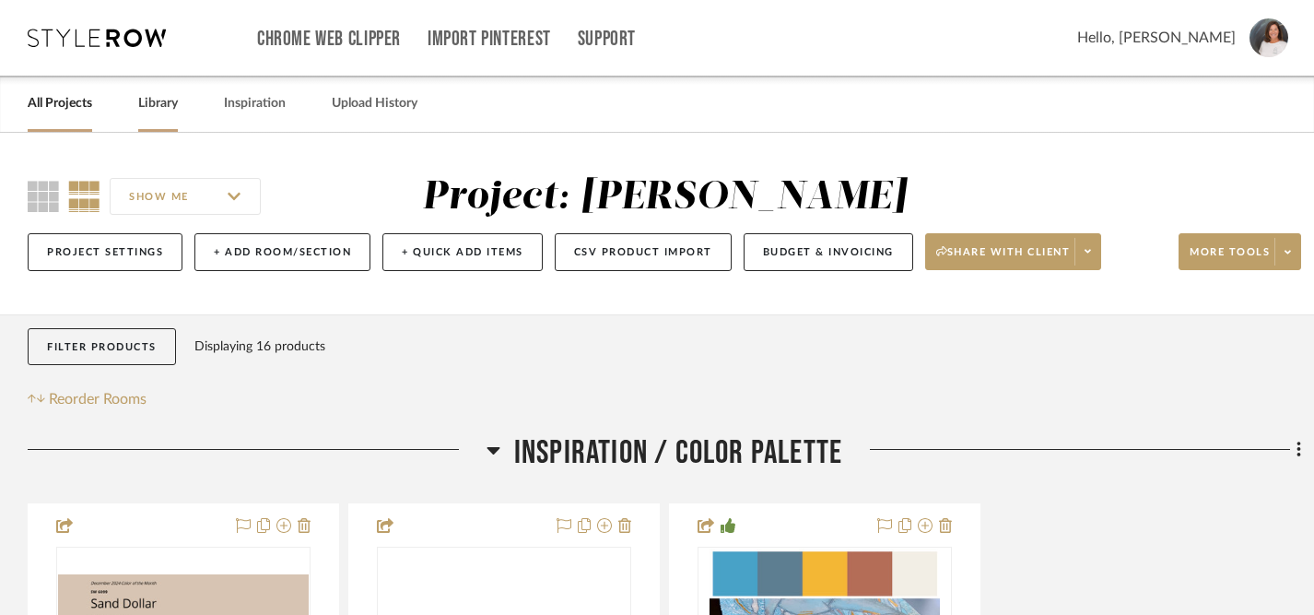
click at [159, 113] on link "Library" at bounding box center [158, 103] width 40 height 25
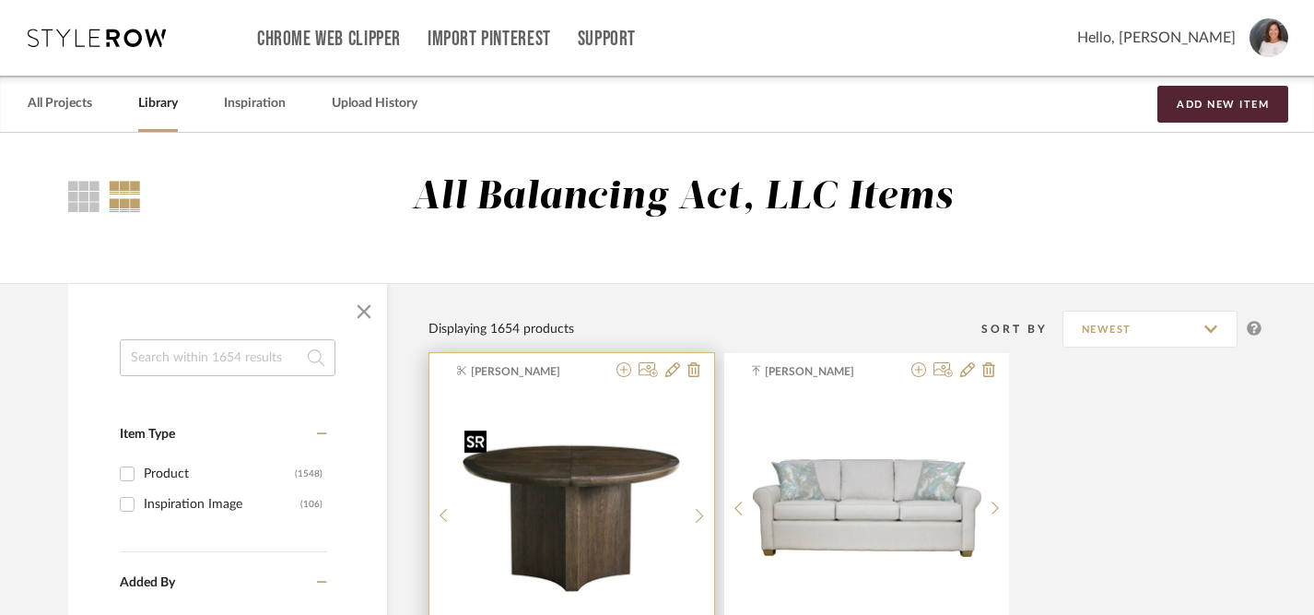
click at [563, 478] on img "0" at bounding box center [571, 507] width 229 height 171
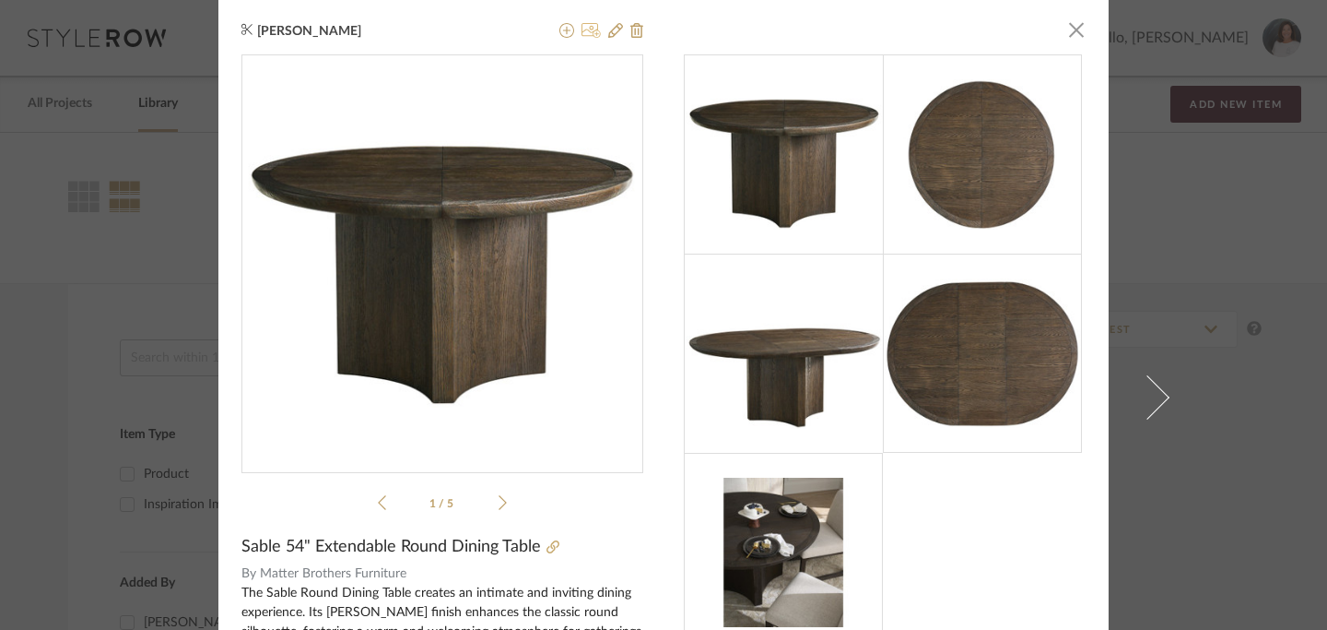
click at [587, 30] on icon at bounding box center [591, 30] width 19 height 15
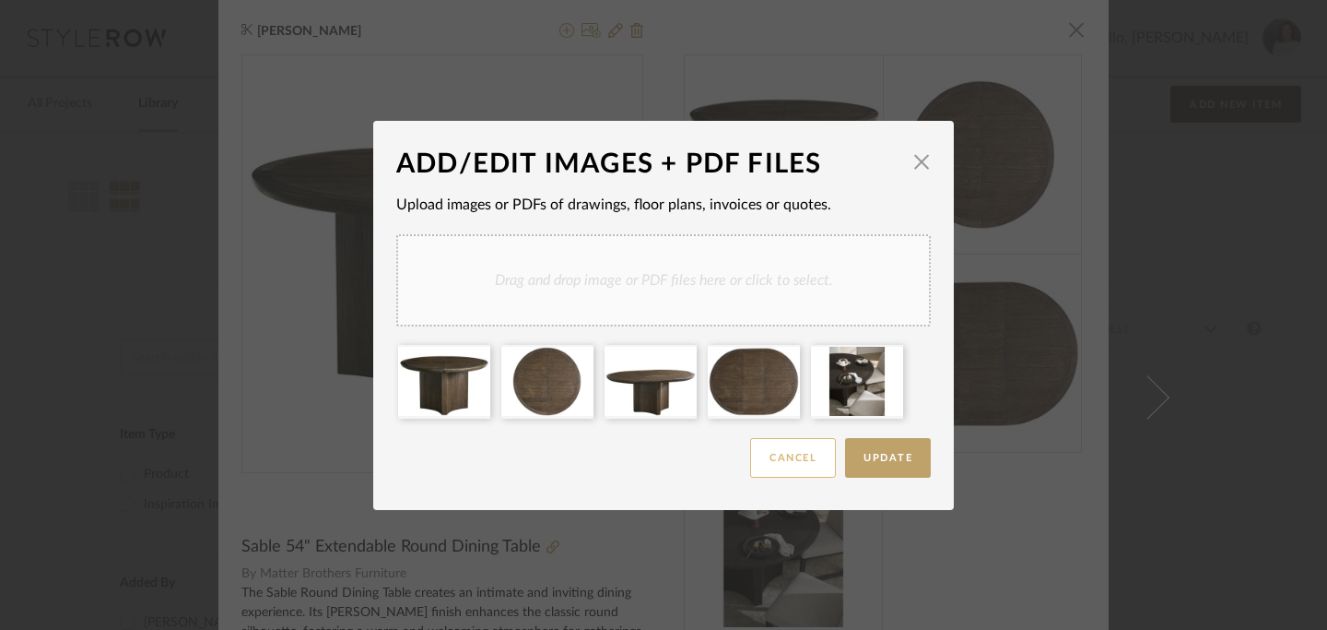
click at [793, 458] on button "Cancel" at bounding box center [793, 458] width 86 height 40
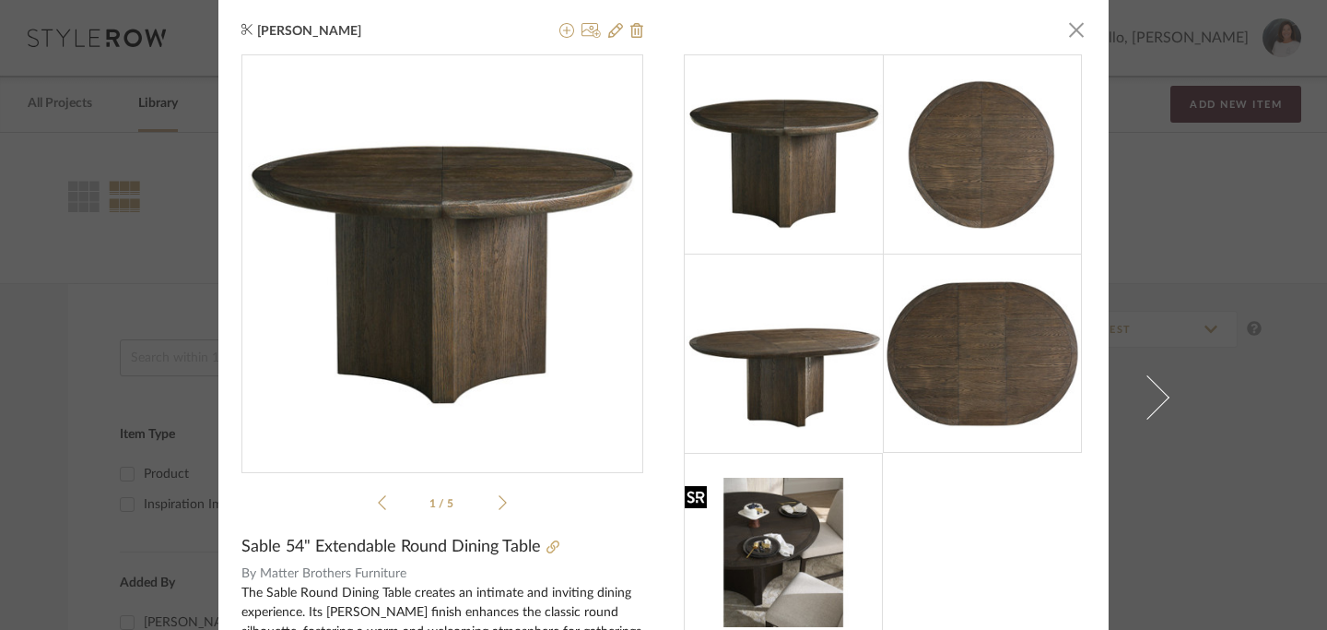
click at [819, 502] on img at bounding box center [783, 551] width 199 height 149
click at [583, 29] on icon at bounding box center [591, 30] width 19 height 15
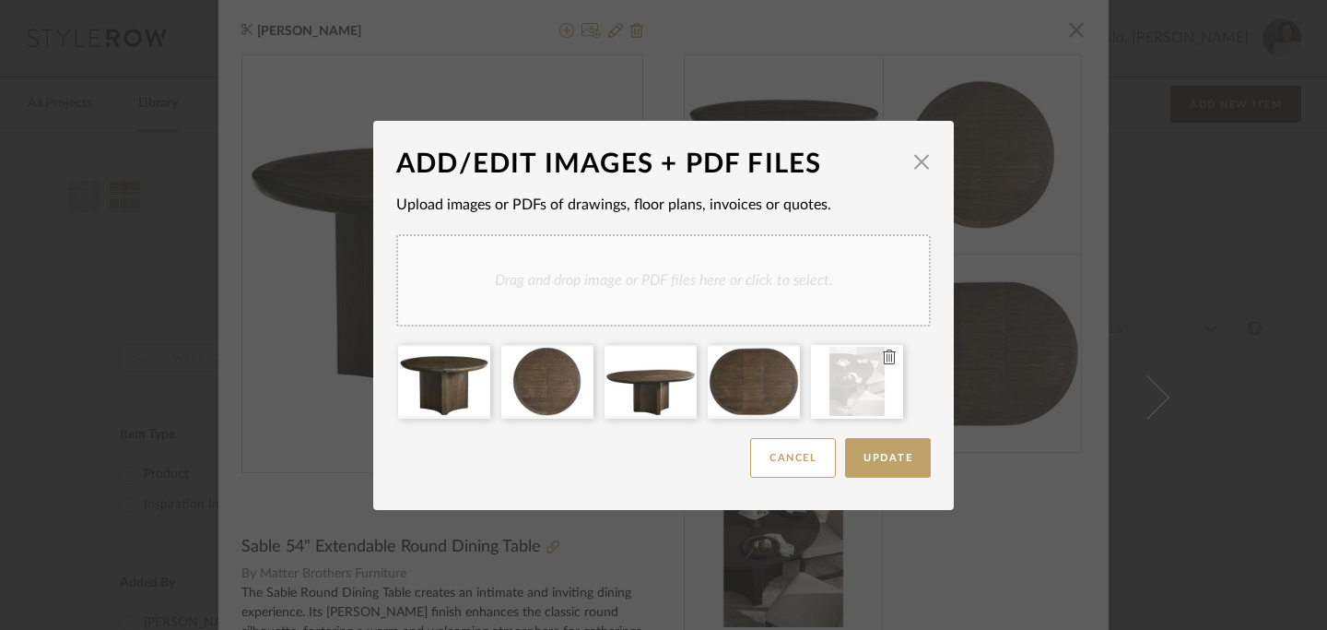
click at [883, 359] on icon at bounding box center [889, 356] width 13 height 15
click at [708, 279] on div "Drag and drop image or PDF files here or click to select." at bounding box center [663, 280] width 535 height 92
click at [893, 463] on span "Update" at bounding box center [888, 458] width 49 height 10
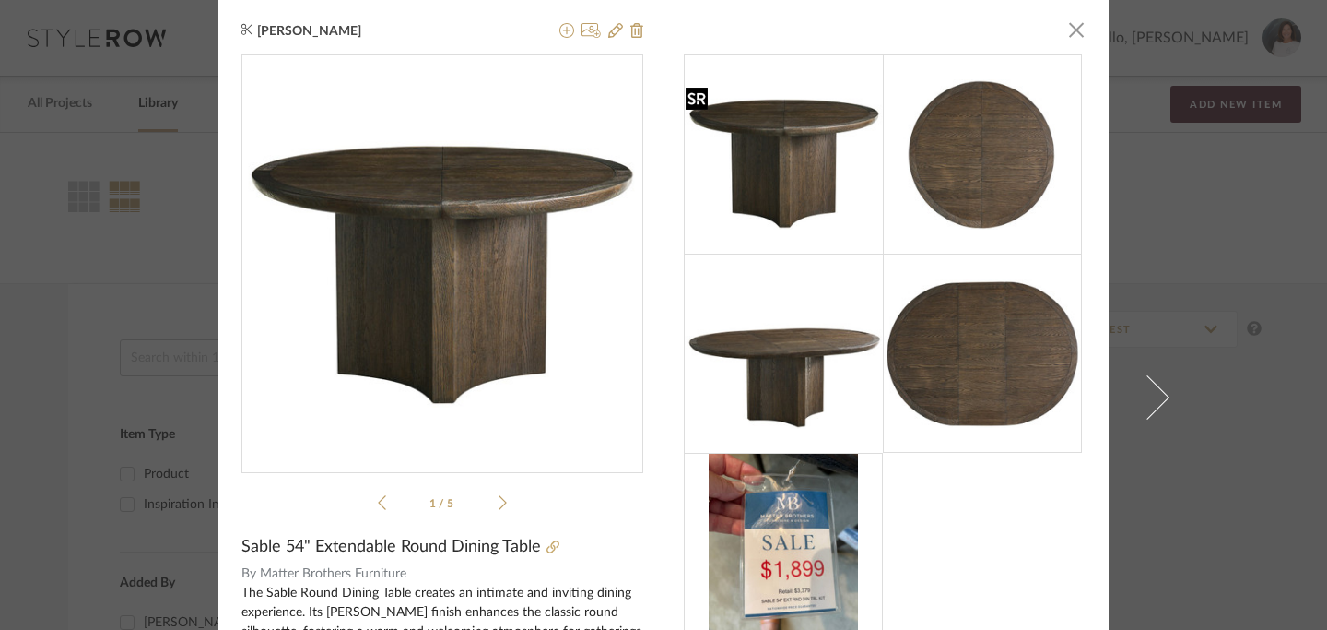
click at [805, 132] on img at bounding box center [784, 153] width 199 height 149
click at [587, 32] on icon at bounding box center [591, 30] width 19 height 15
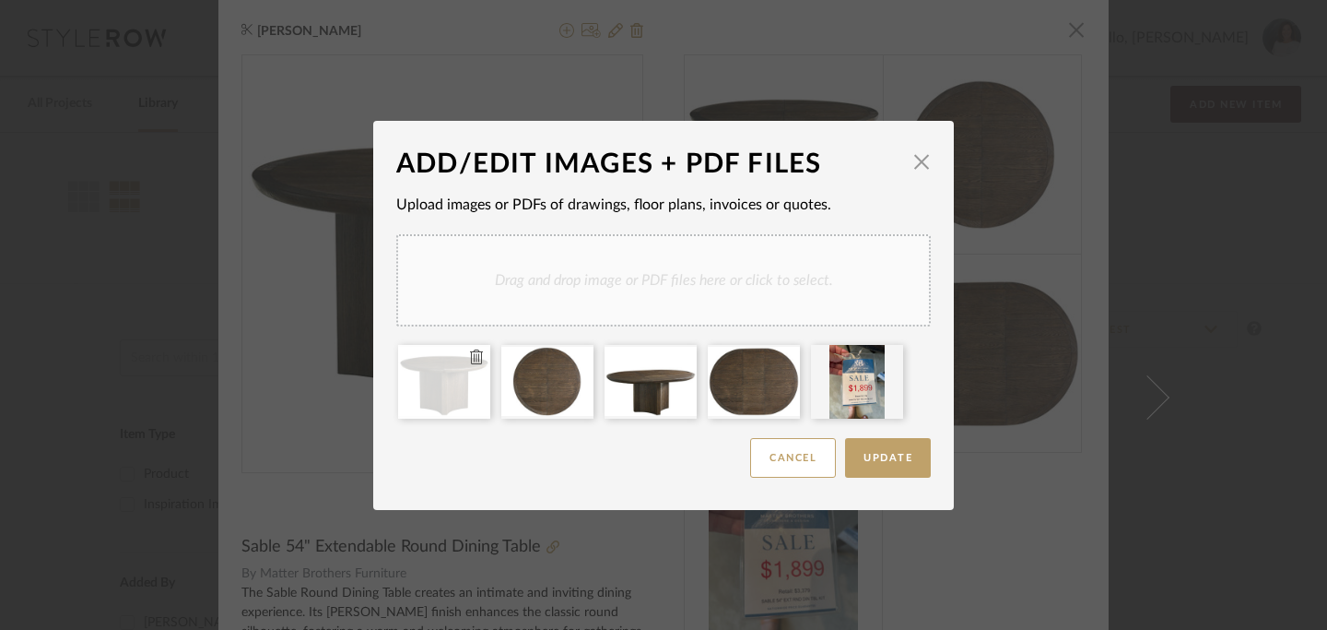
click at [470, 359] on icon at bounding box center [476, 356] width 13 height 15
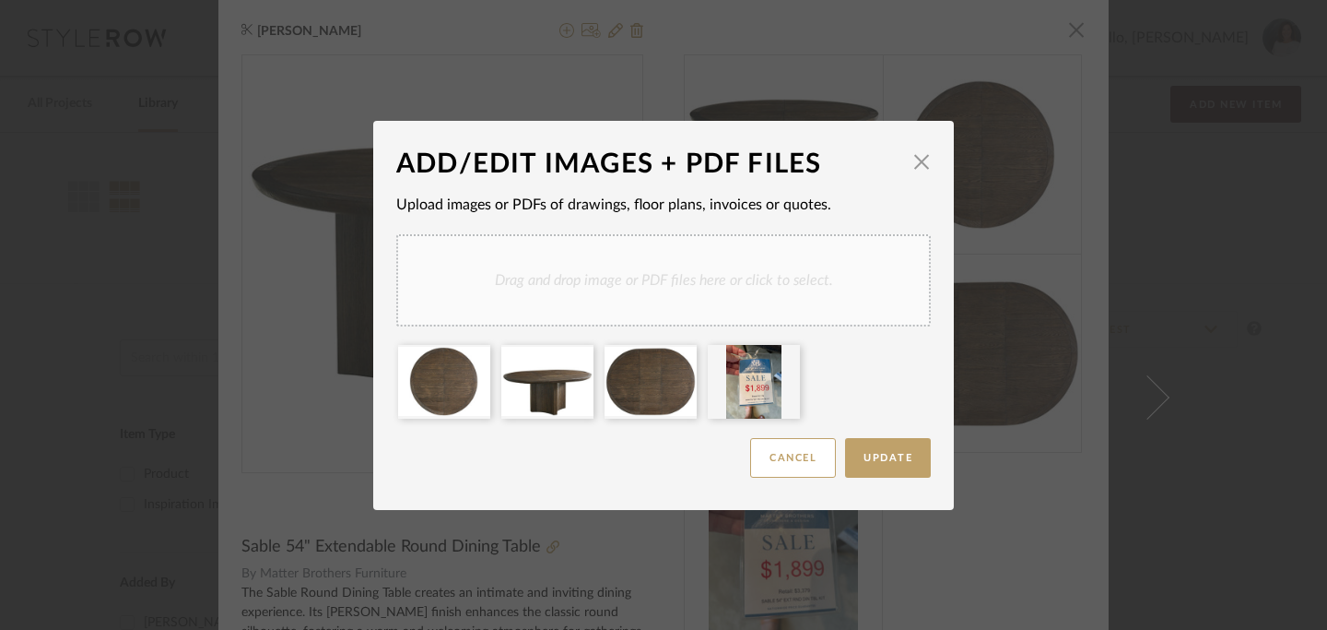
click at [618, 277] on div "Drag and drop image or PDF files here or click to select." at bounding box center [663, 280] width 535 height 92
drag, startPoint x: 861, startPoint y: 379, endPoint x: 349, endPoint y: 383, distance: 511.6
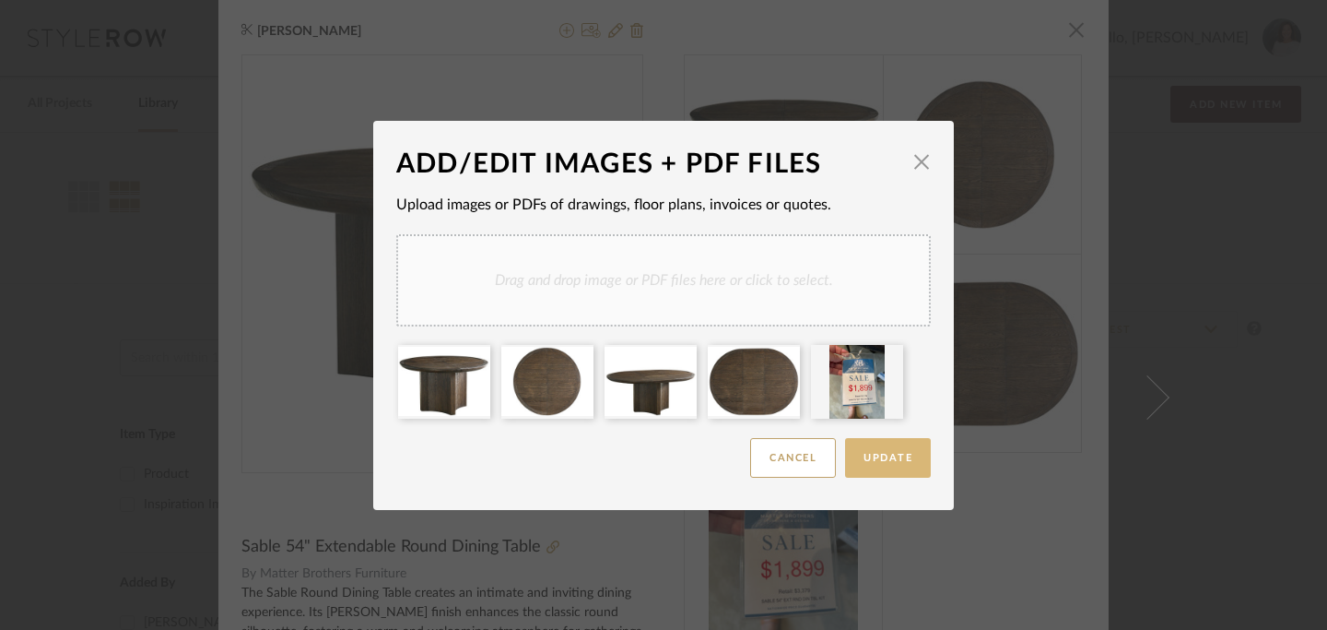
click at [886, 459] on span "Update" at bounding box center [888, 458] width 49 height 10
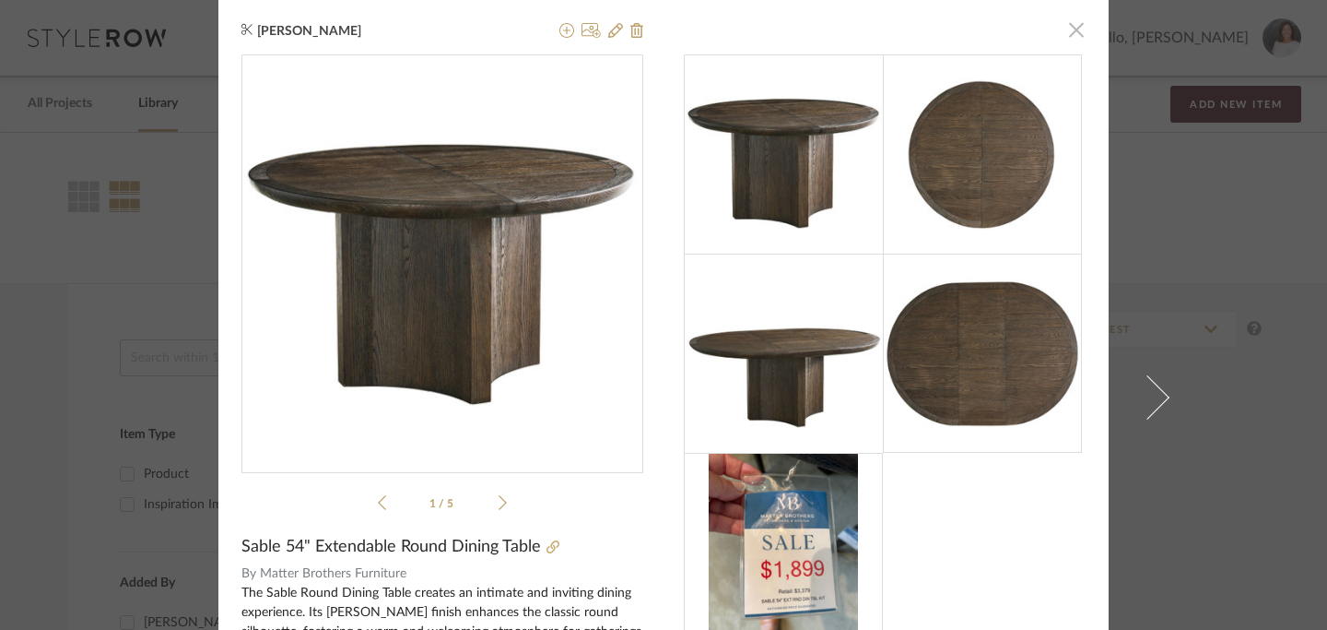
click at [1072, 29] on span "button" at bounding box center [1076, 29] width 37 height 37
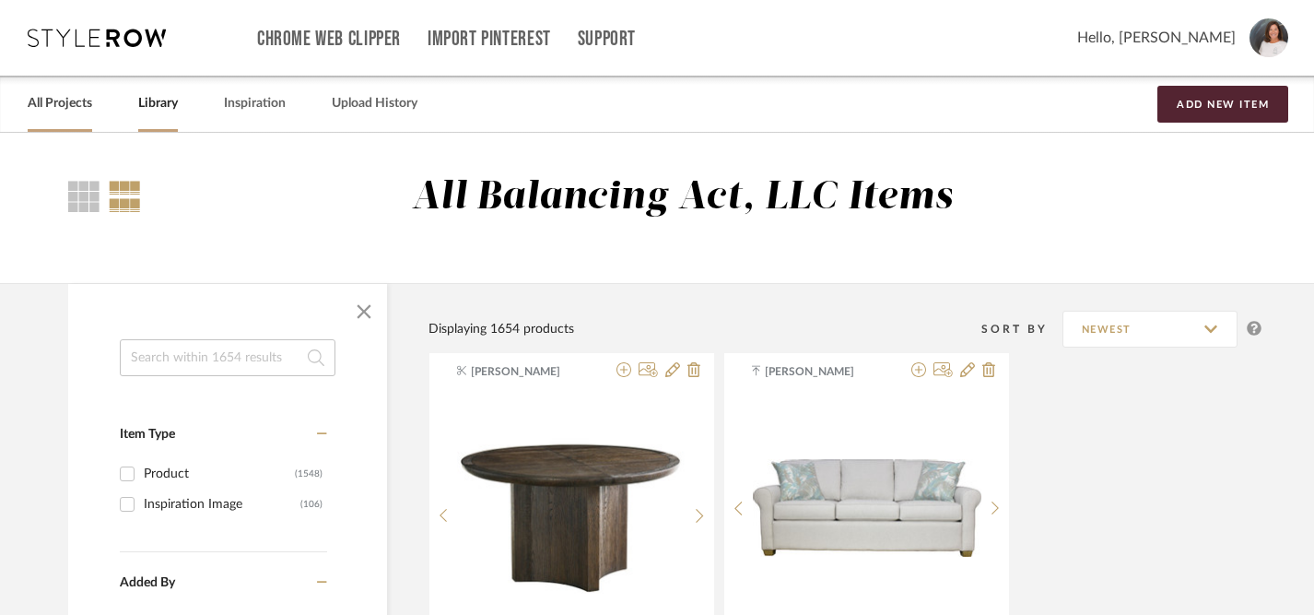
click at [59, 106] on link "All Projects" at bounding box center [60, 103] width 65 height 25
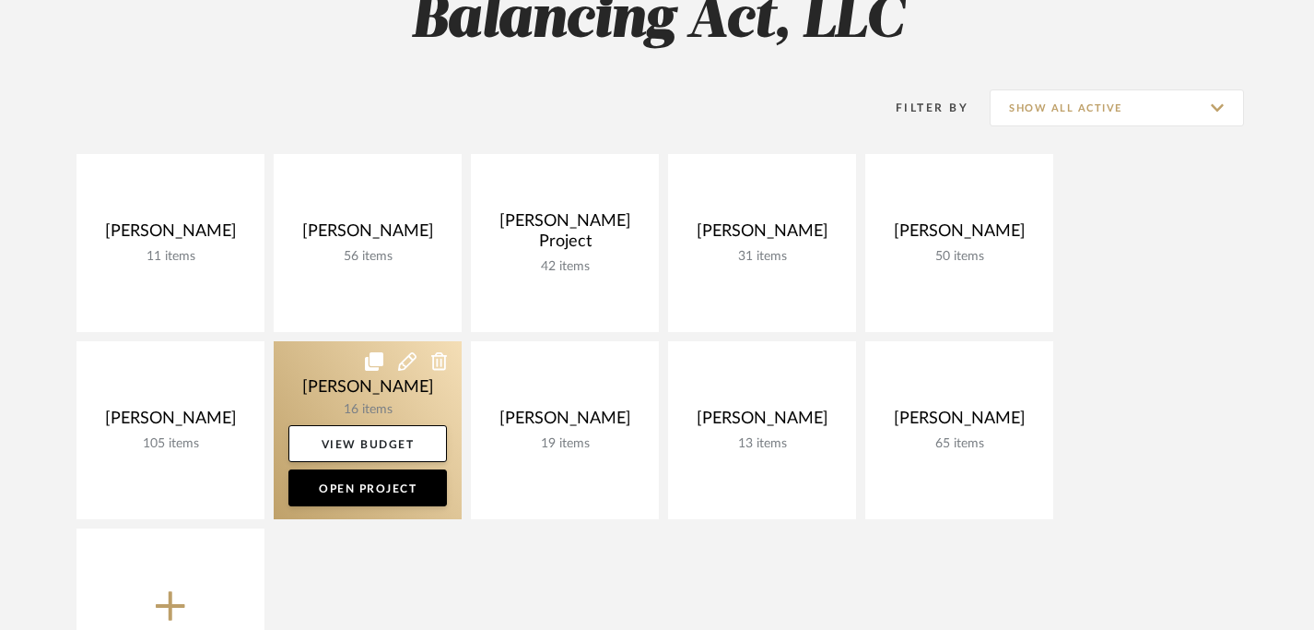
scroll to position [265, 0]
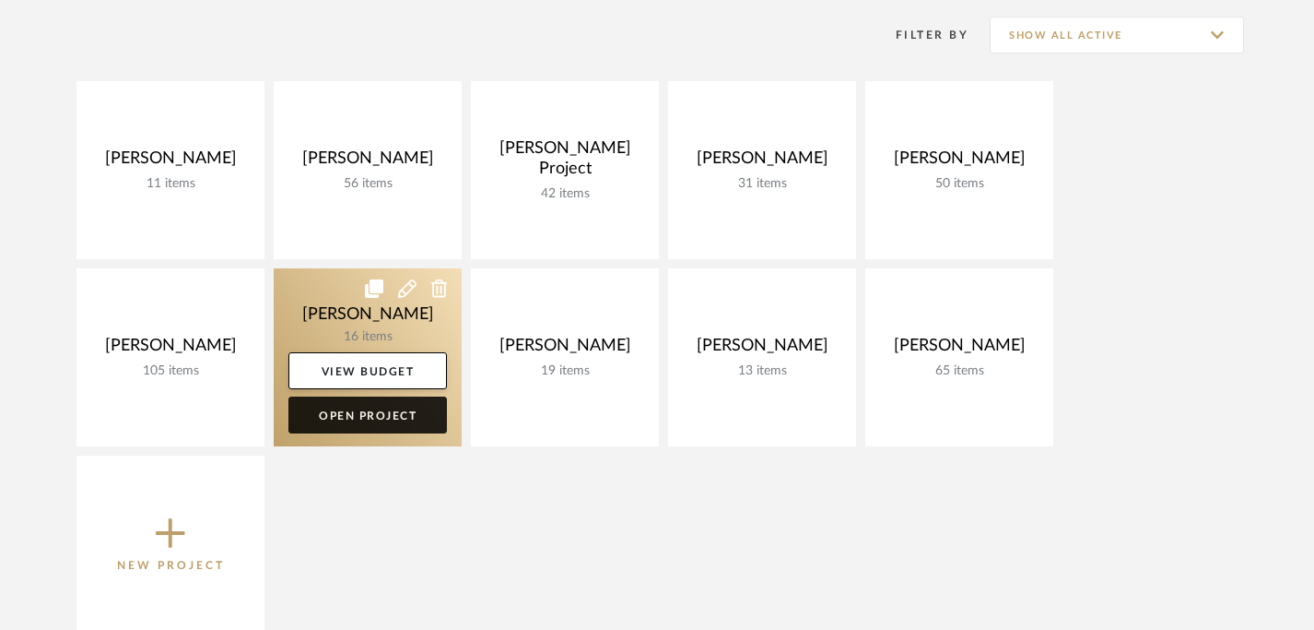
click at [386, 414] on link "Open Project" at bounding box center [368, 414] width 159 height 37
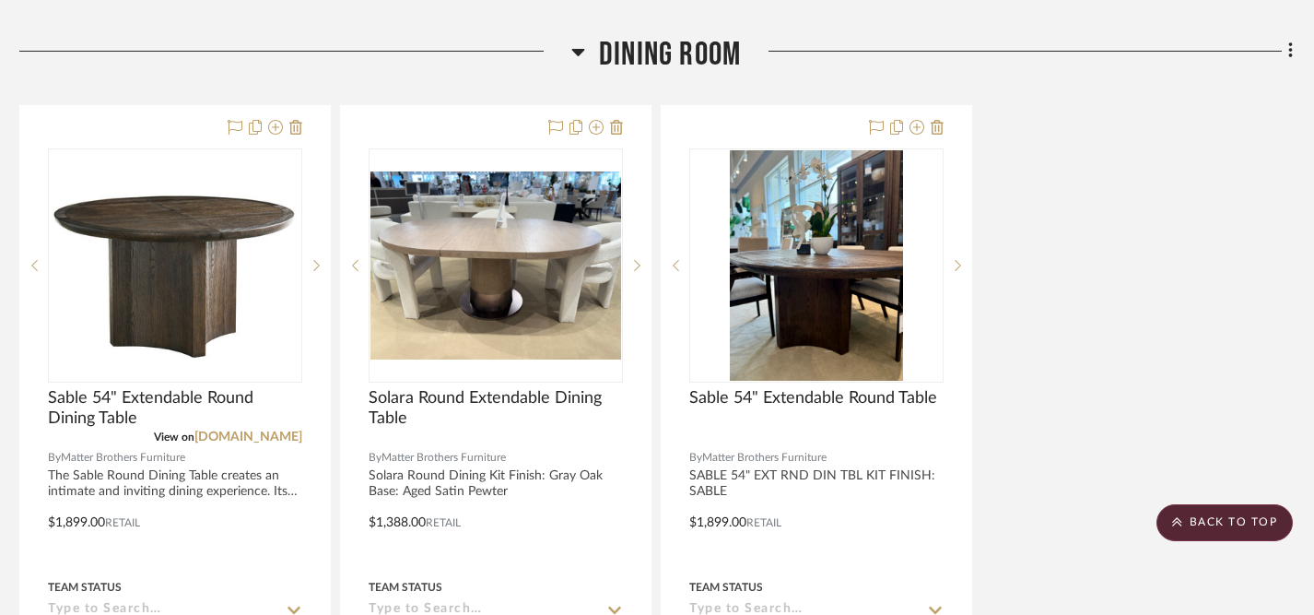
scroll to position [3310, 8]
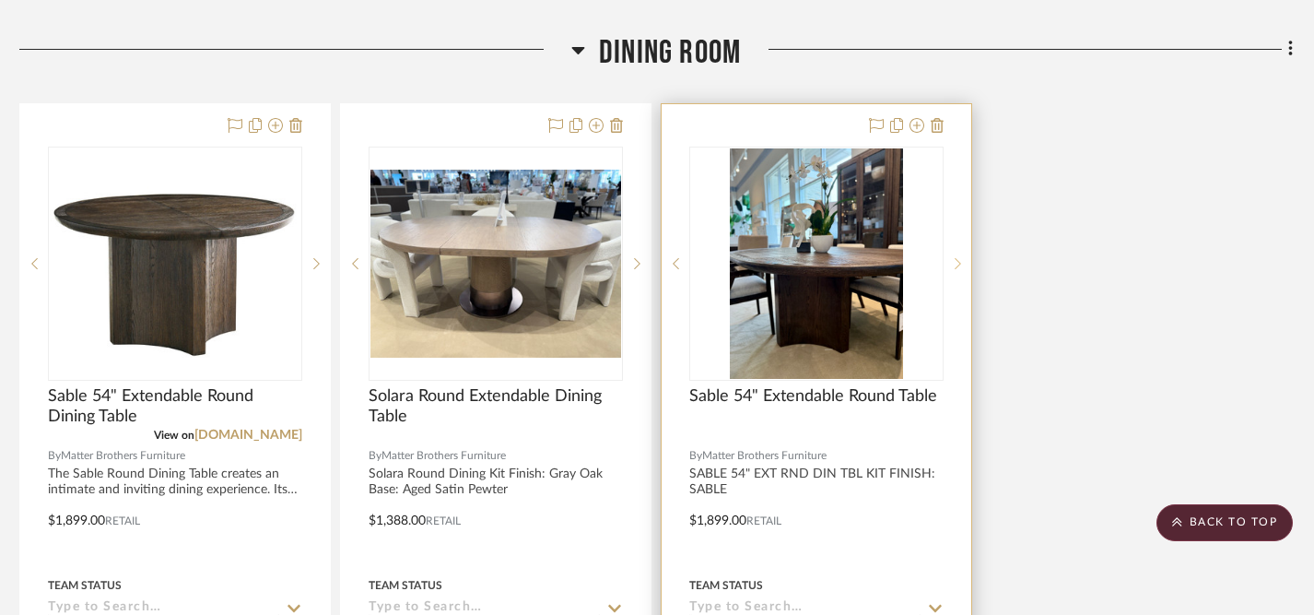
click at [961, 259] on icon at bounding box center [958, 263] width 6 height 13
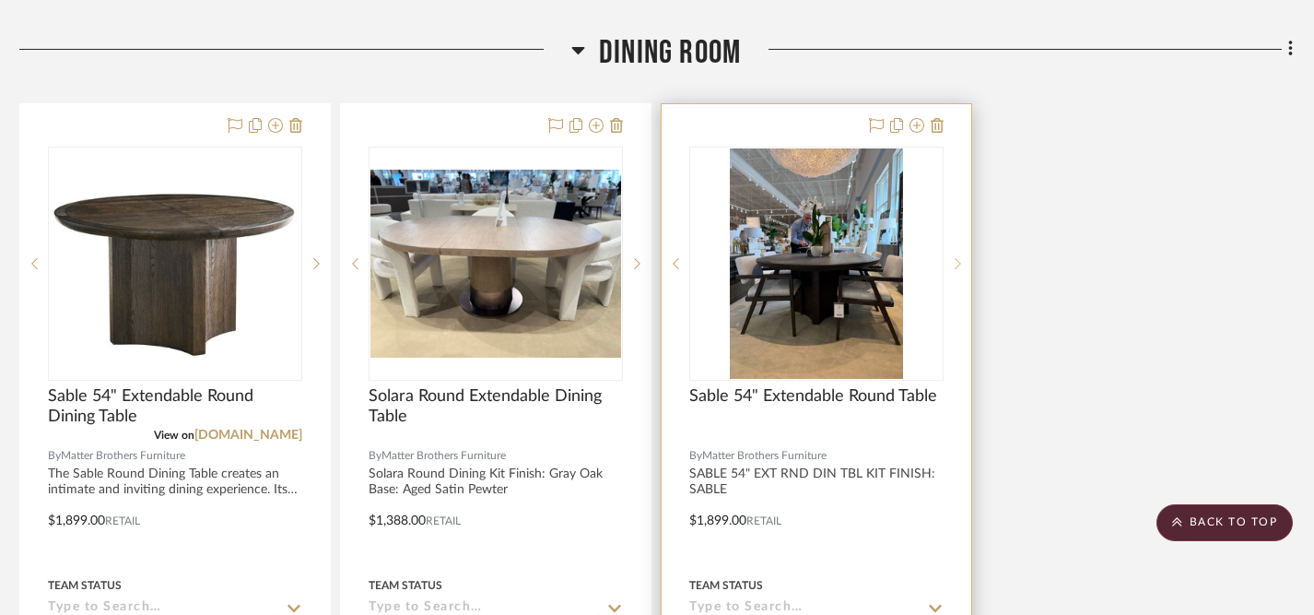
click at [961, 259] on icon at bounding box center [958, 263] width 6 height 13
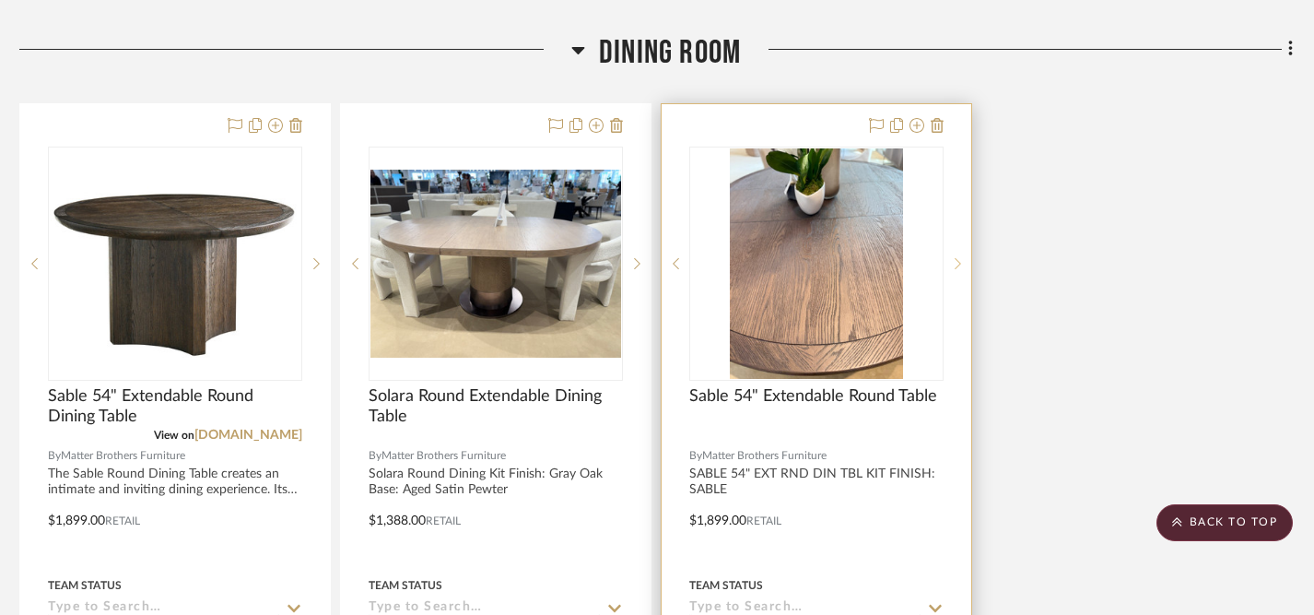
click at [961, 259] on icon at bounding box center [958, 263] width 6 height 13
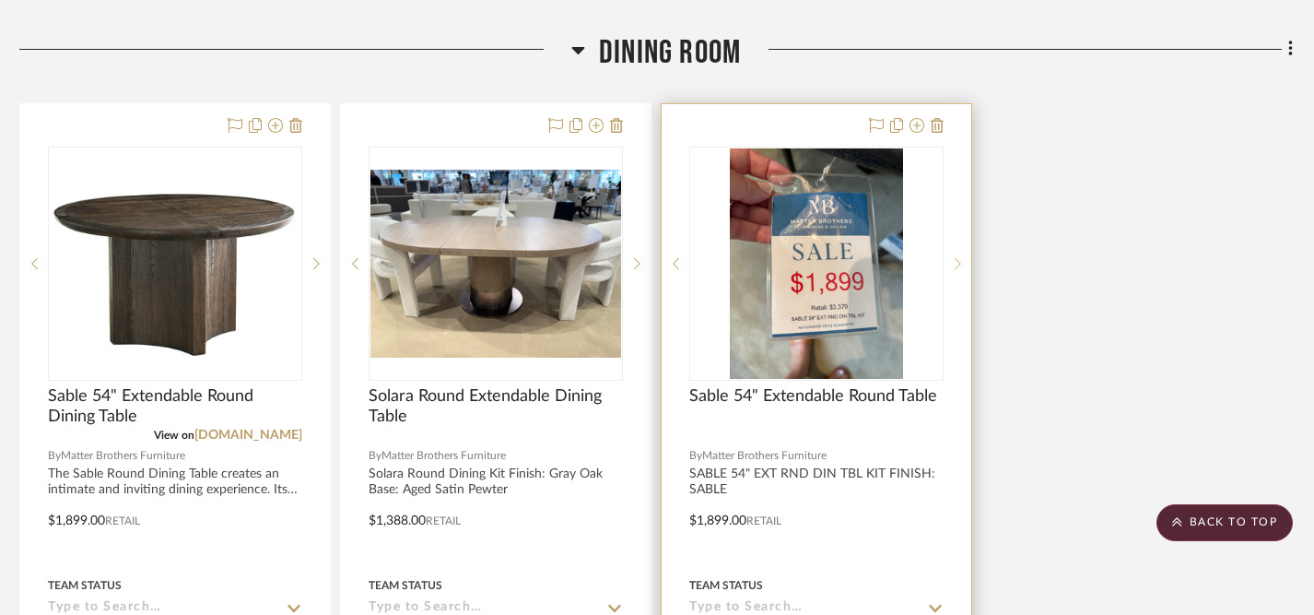
click at [961, 259] on icon at bounding box center [958, 263] width 6 height 13
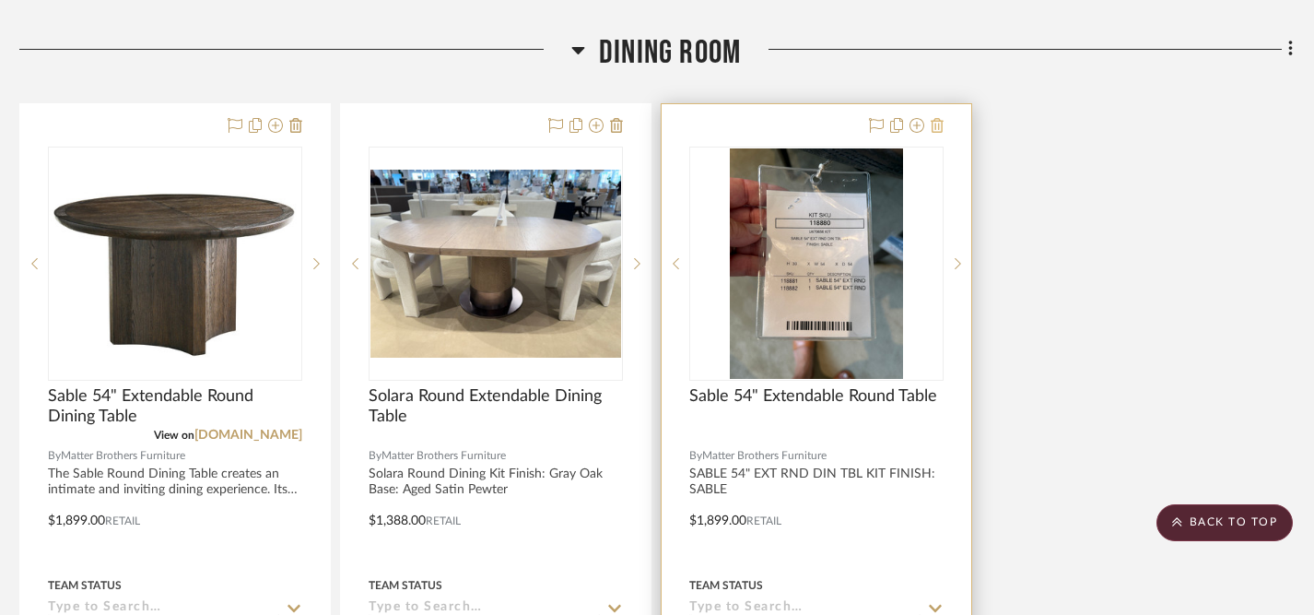
click at [939, 122] on icon at bounding box center [937, 125] width 13 height 15
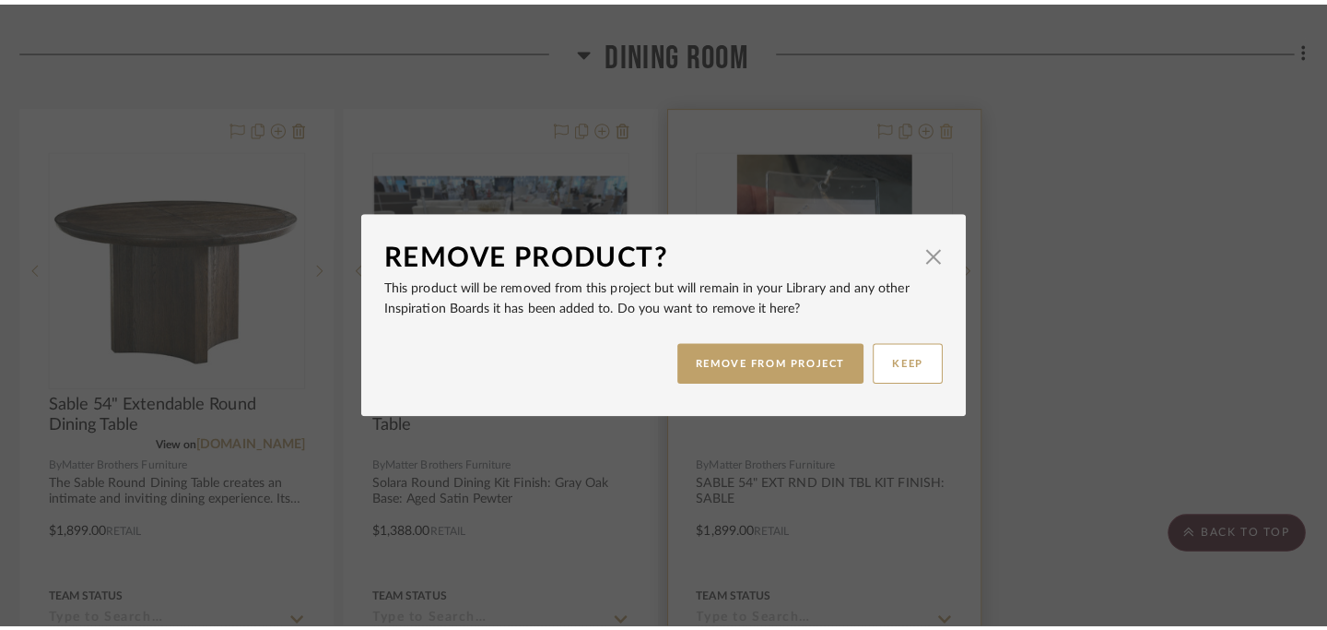
scroll to position [0, 0]
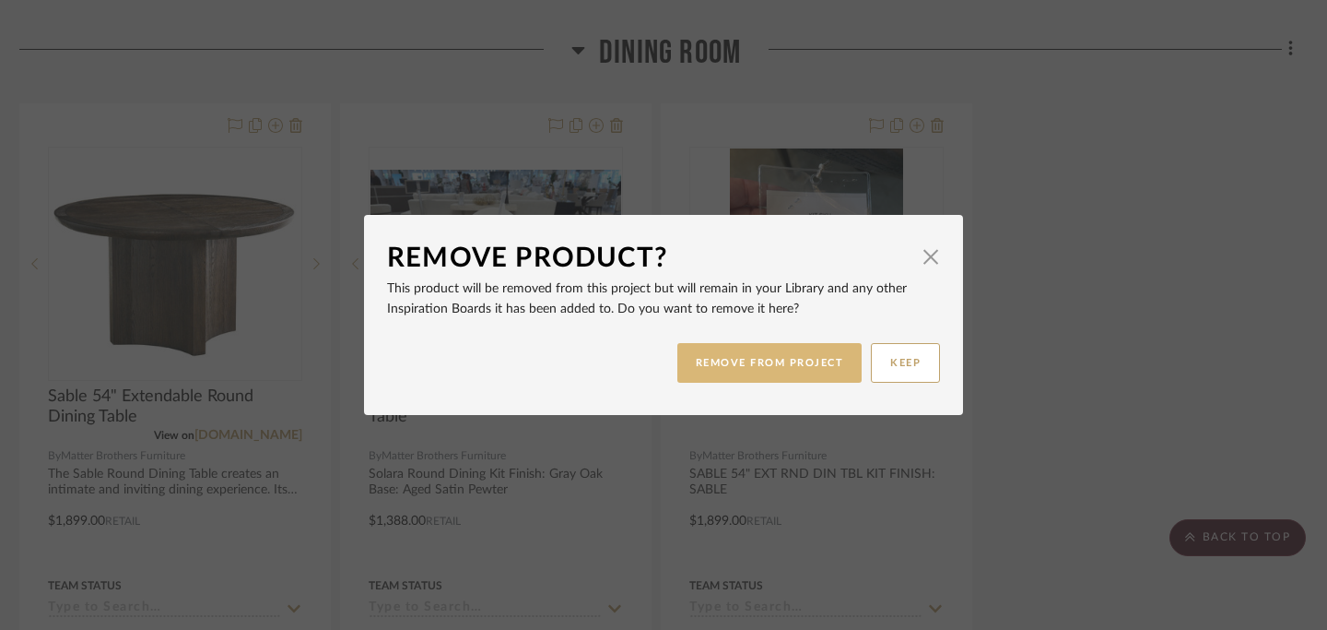
click at [833, 368] on button "REMOVE FROM PROJECT" at bounding box center [770, 363] width 185 height 40
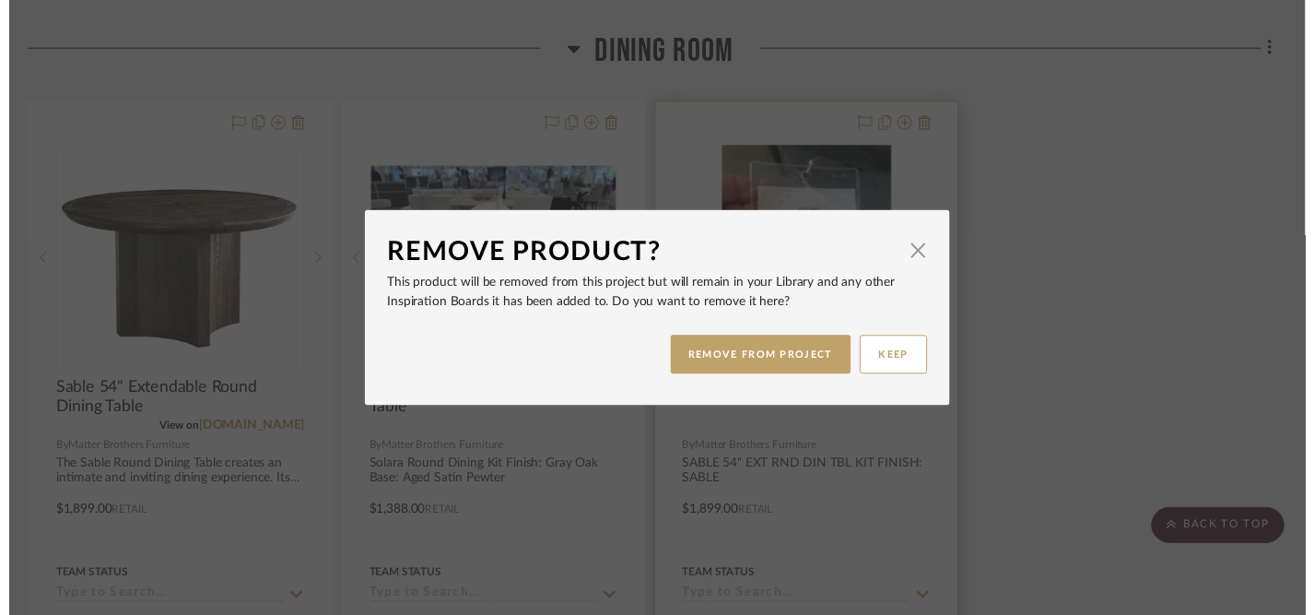
scroll to position [3310, 8]
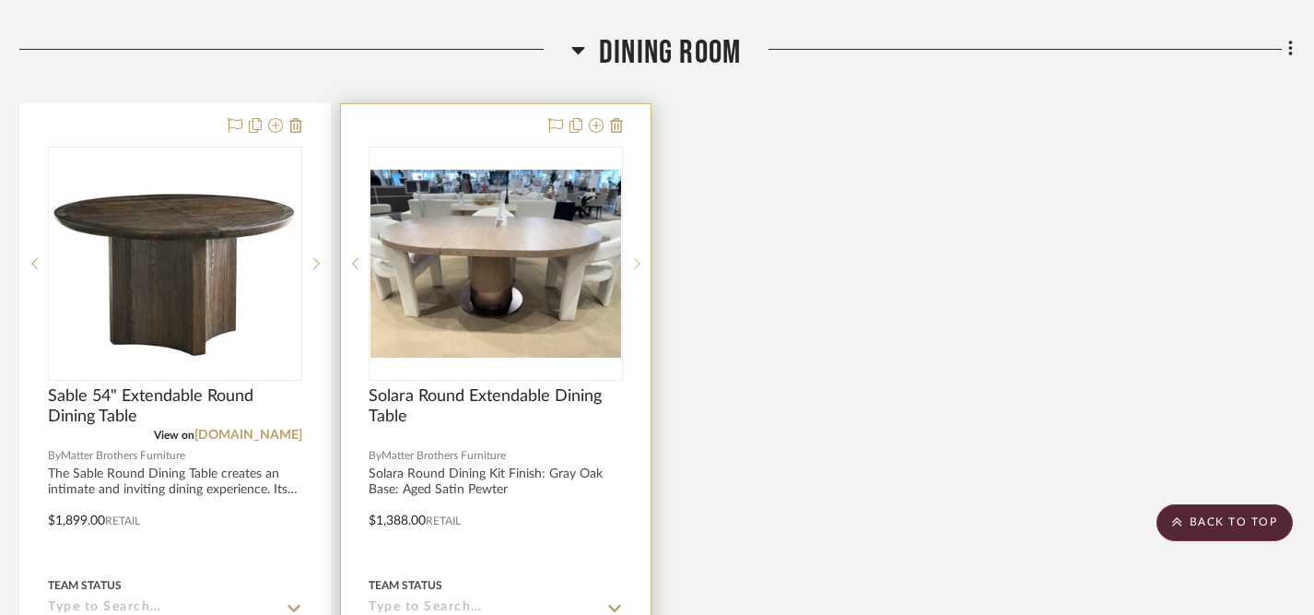
click at [636, 257] on icon at bounding box center [637, 263] width 6 height 13
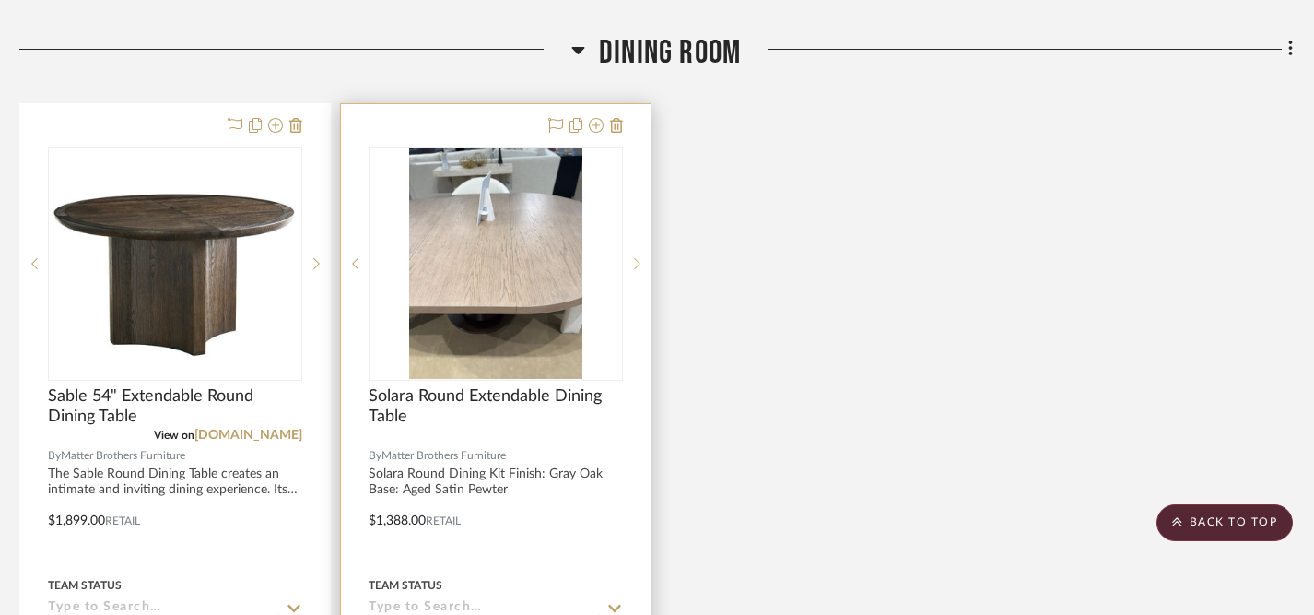
click at [636, 257] on icon at bounding box center [637, 263] width 6 height 13
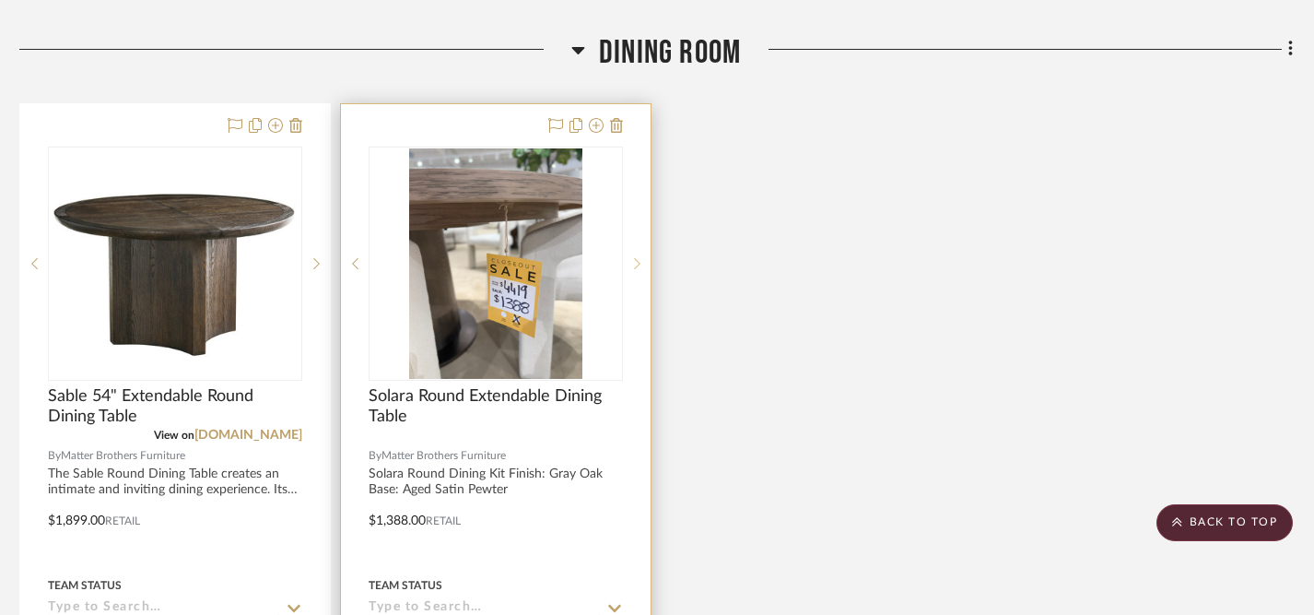
click at [636, 257] on icon at bounding box center [637, 263] width 6 height 13
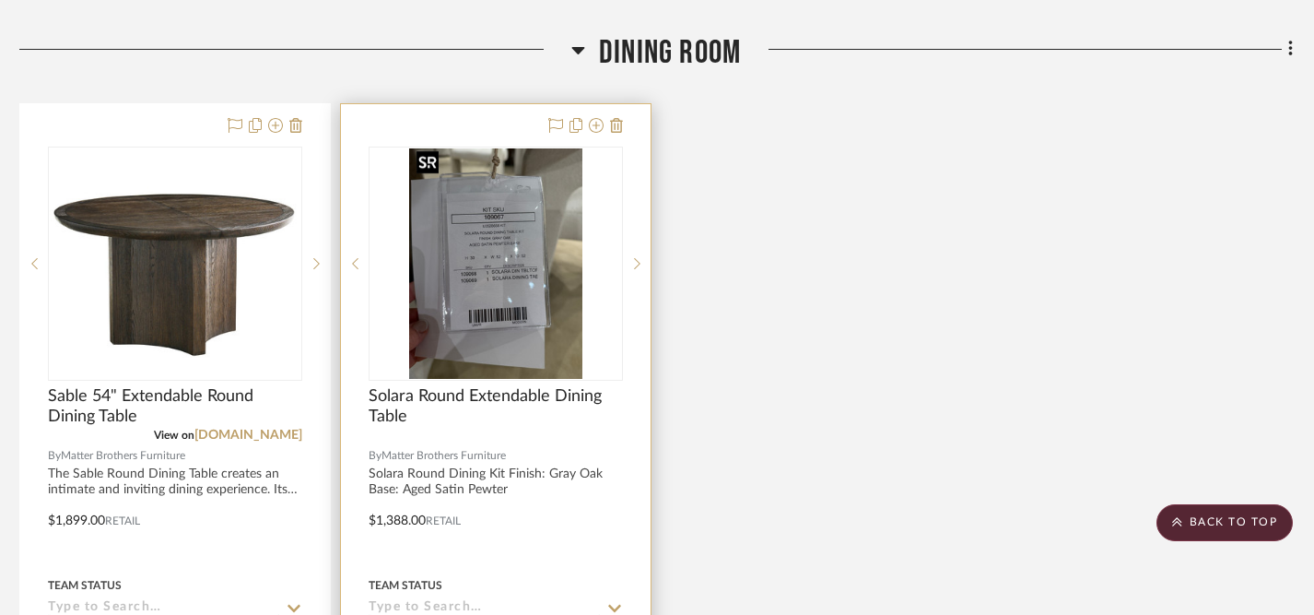
click at [509, 296] on img "3" at bounding box center [495, 263] width 173 height 230
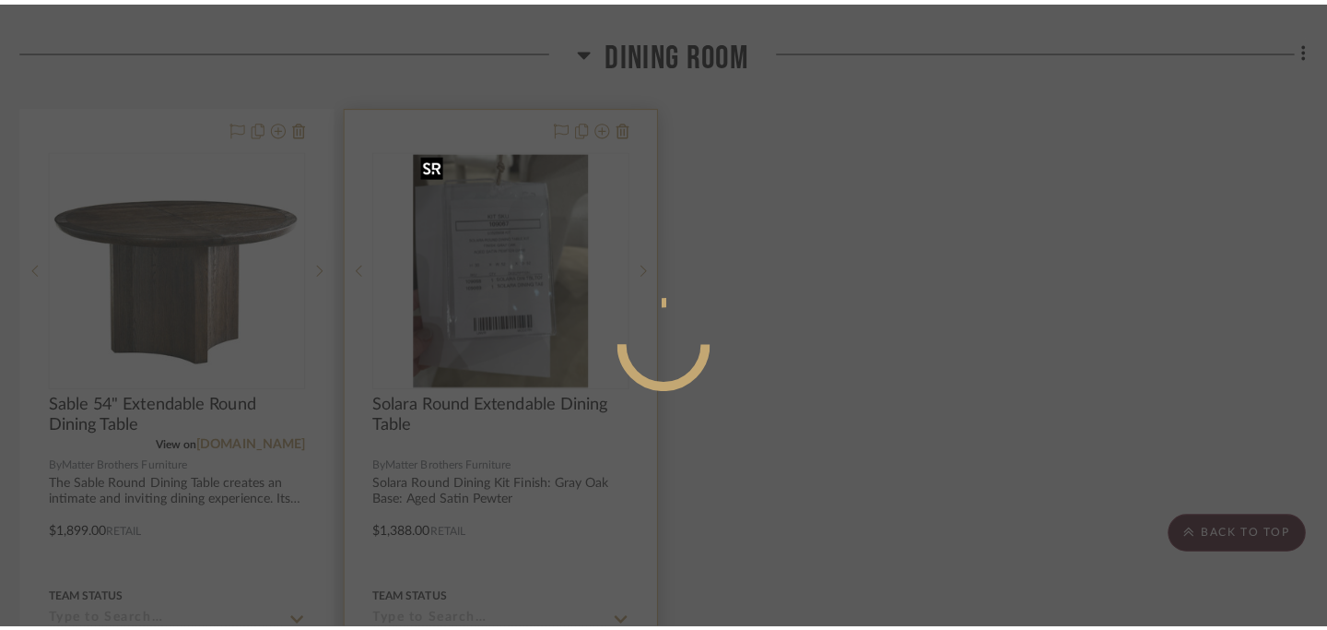
scroll to position [0, 0]
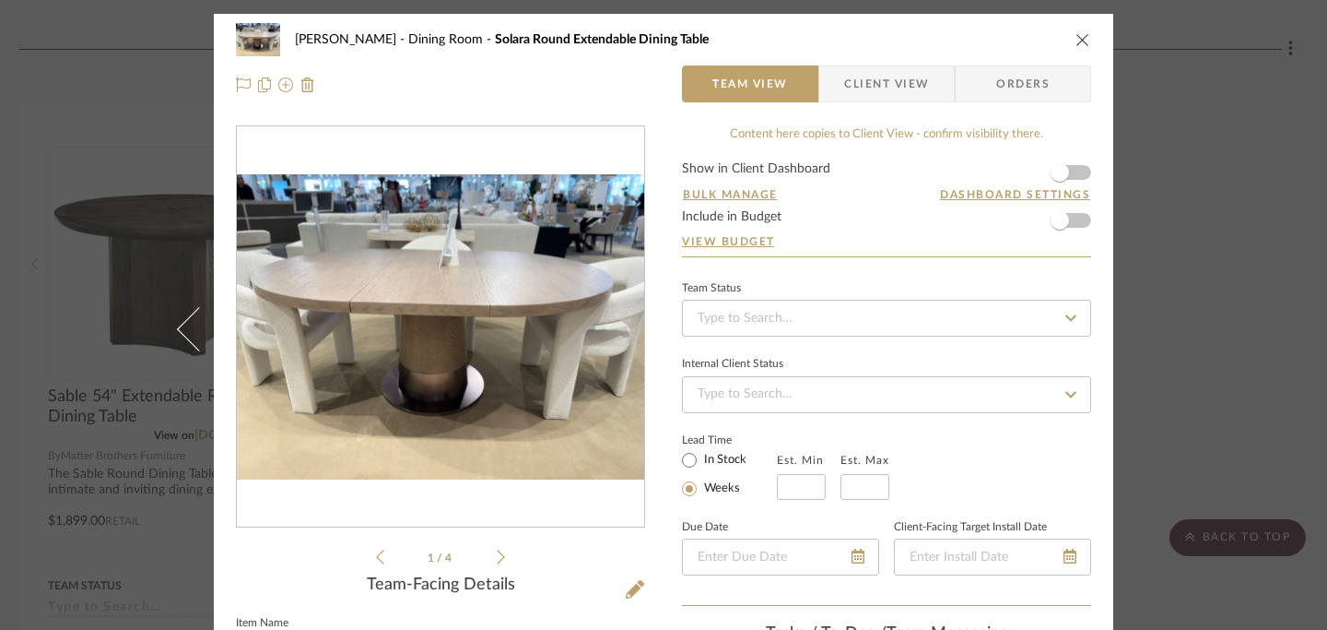
click at [497, 554] on icon at bounding box center [501, 556] width 8 height 17
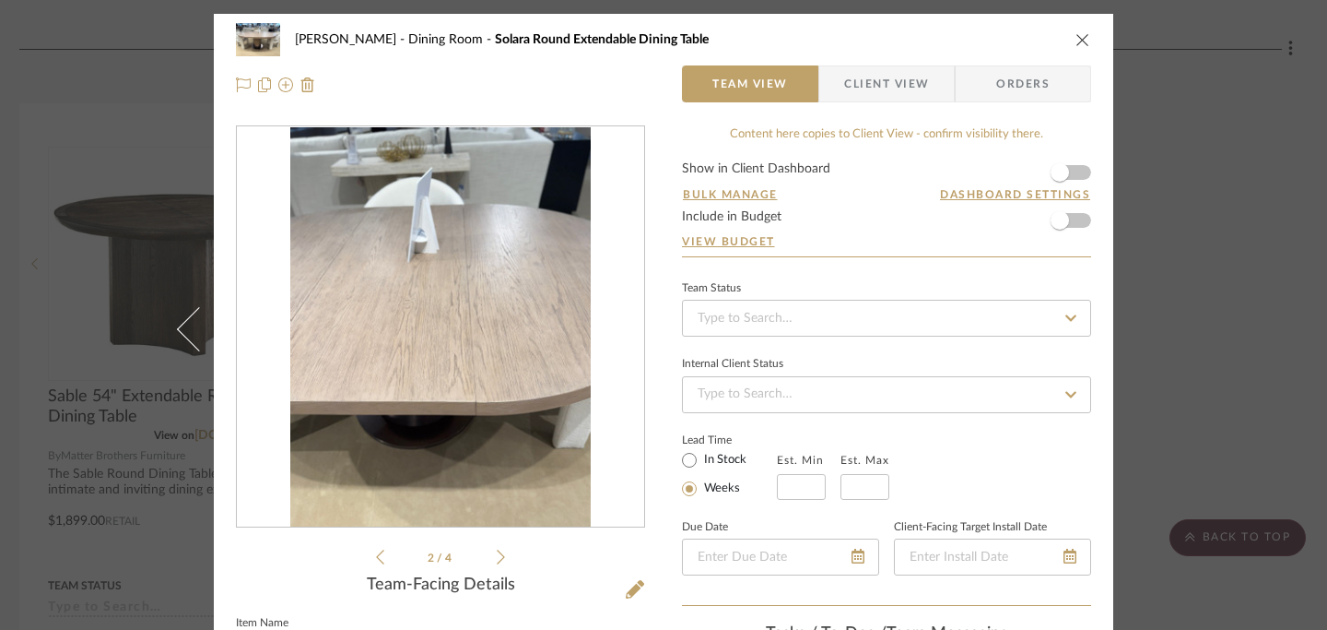
click at [497, 554] on icon at bounding box center [501, 556] width 8 height 17
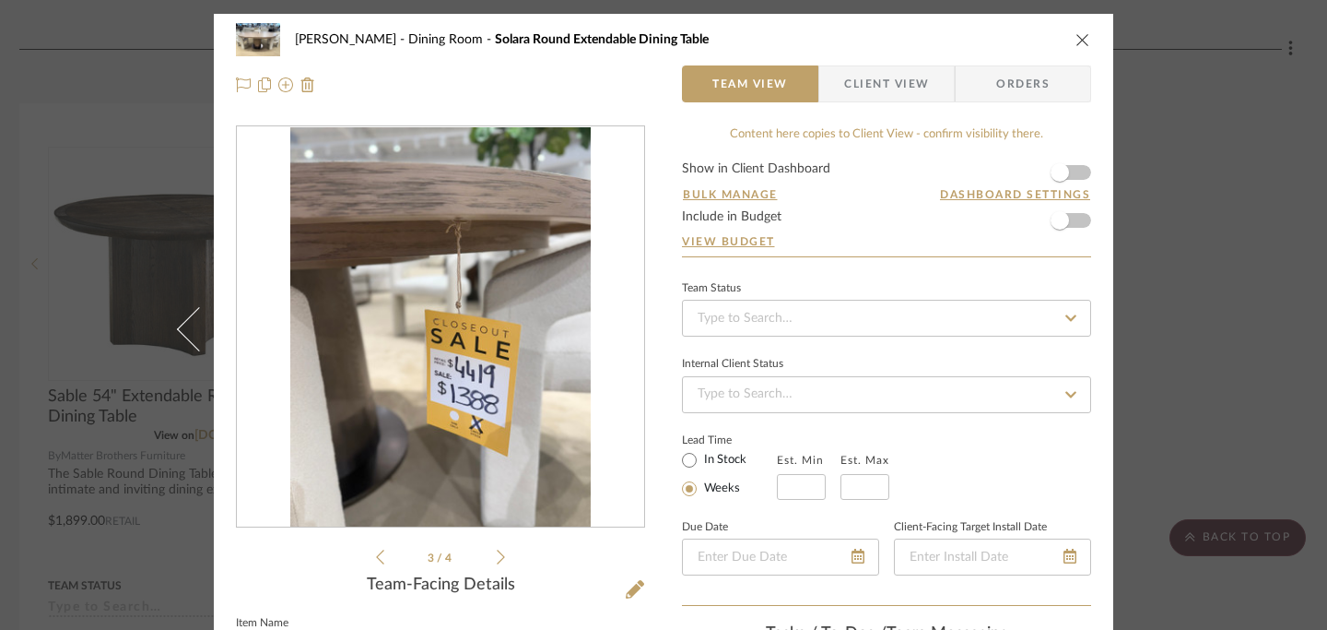
click at [497, 554] on icon at bounding box center [501, 556] width 8 height 17
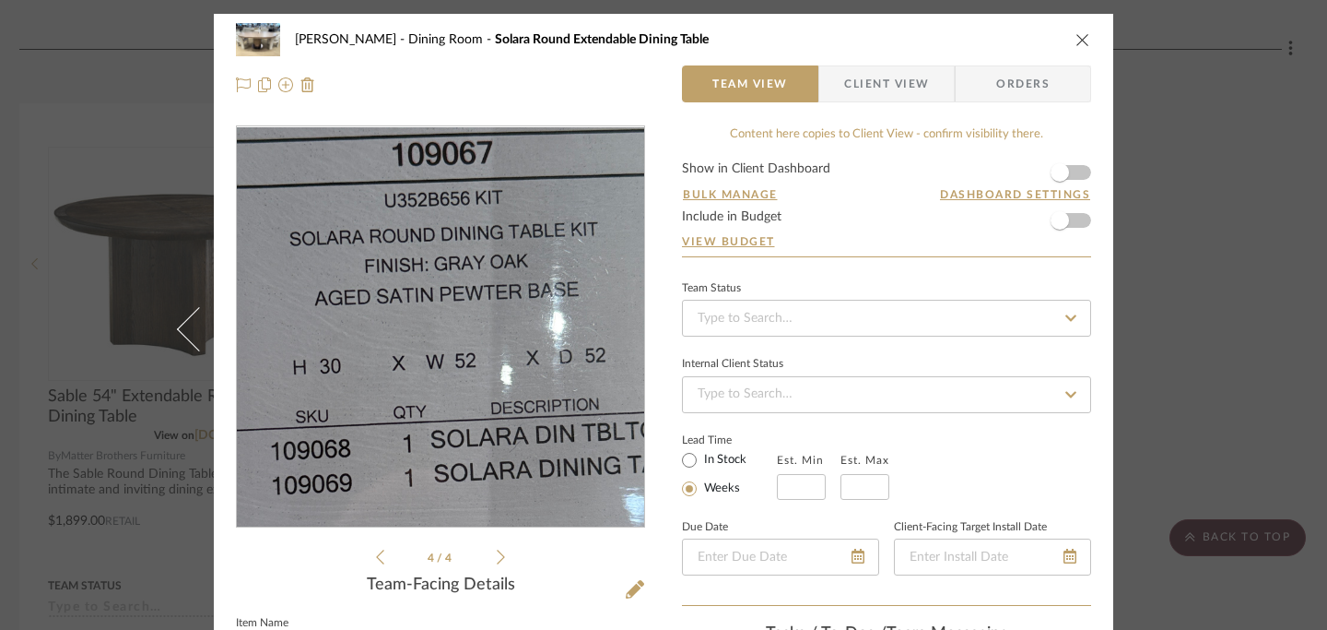
click at [430, 304] on img "3" at bounding box center [440, 327] width 300 height 400
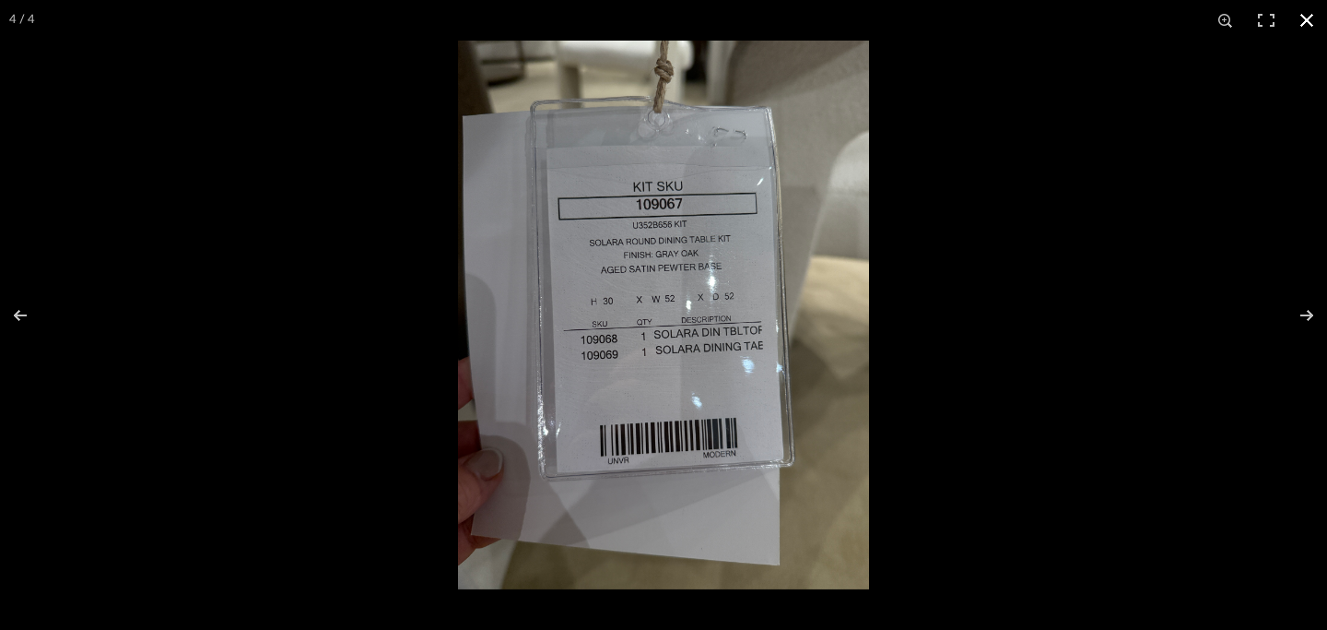
click at [1304, 18] on button at bounding box center [1307, 20] width 41 height 41
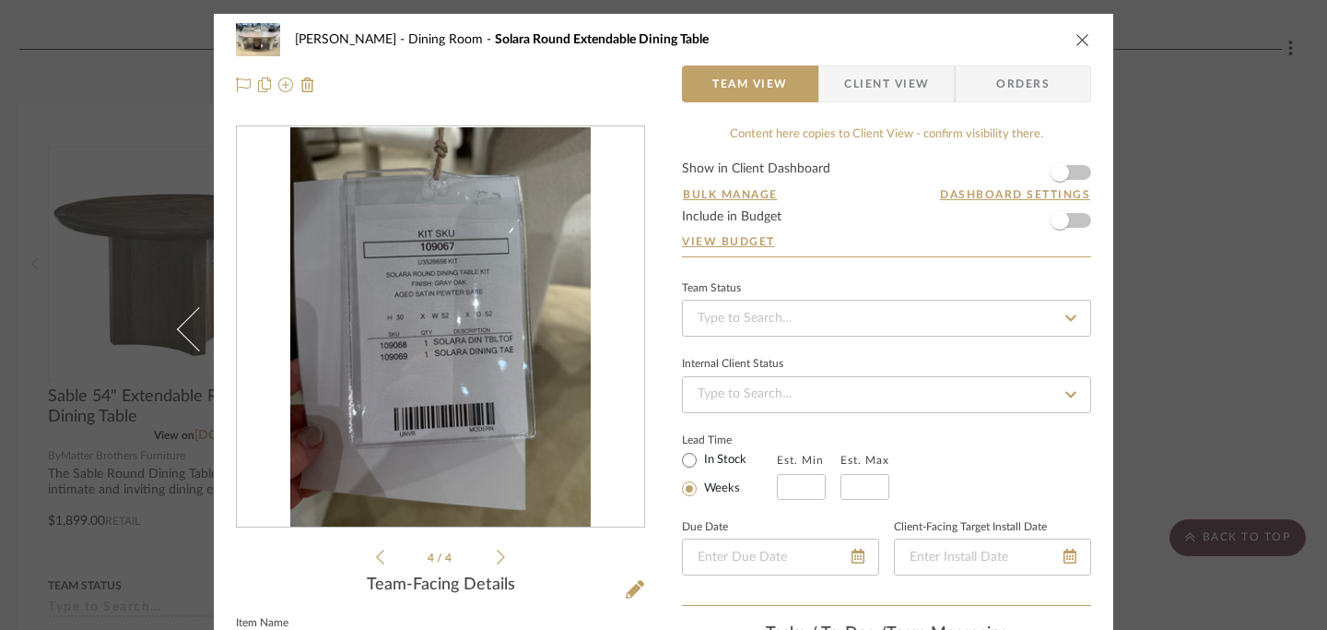
click at [1076, 43] on icon "close" at bounding box center [1083, 39] width 15 height 15
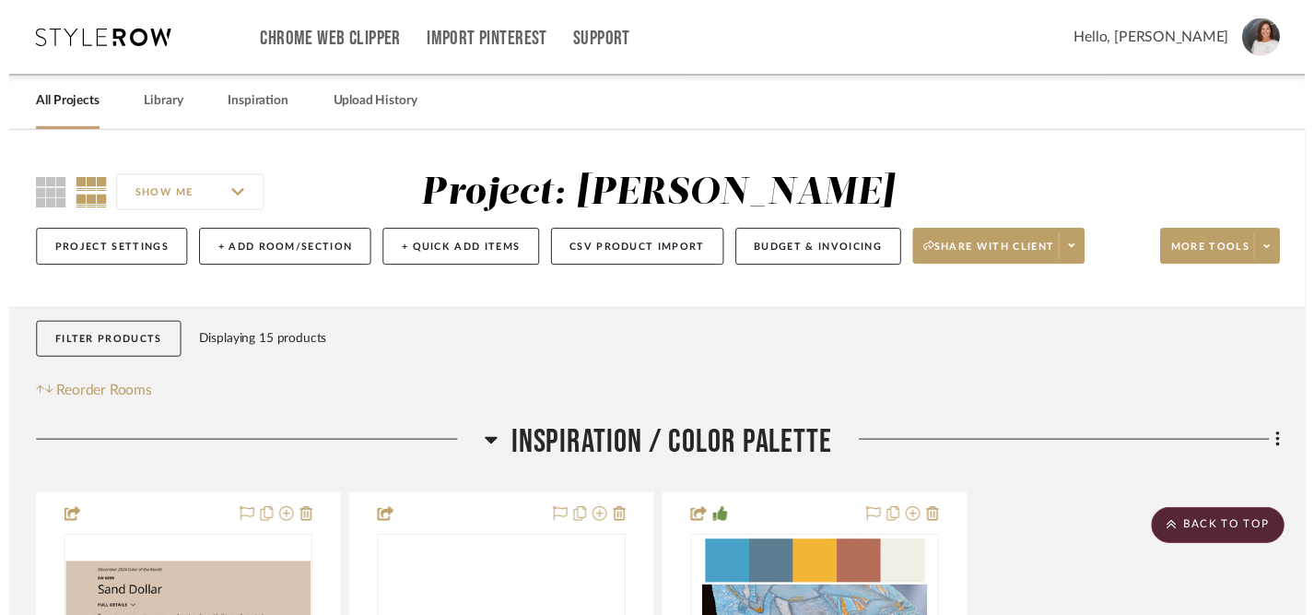
scroll to position [3310, 8]
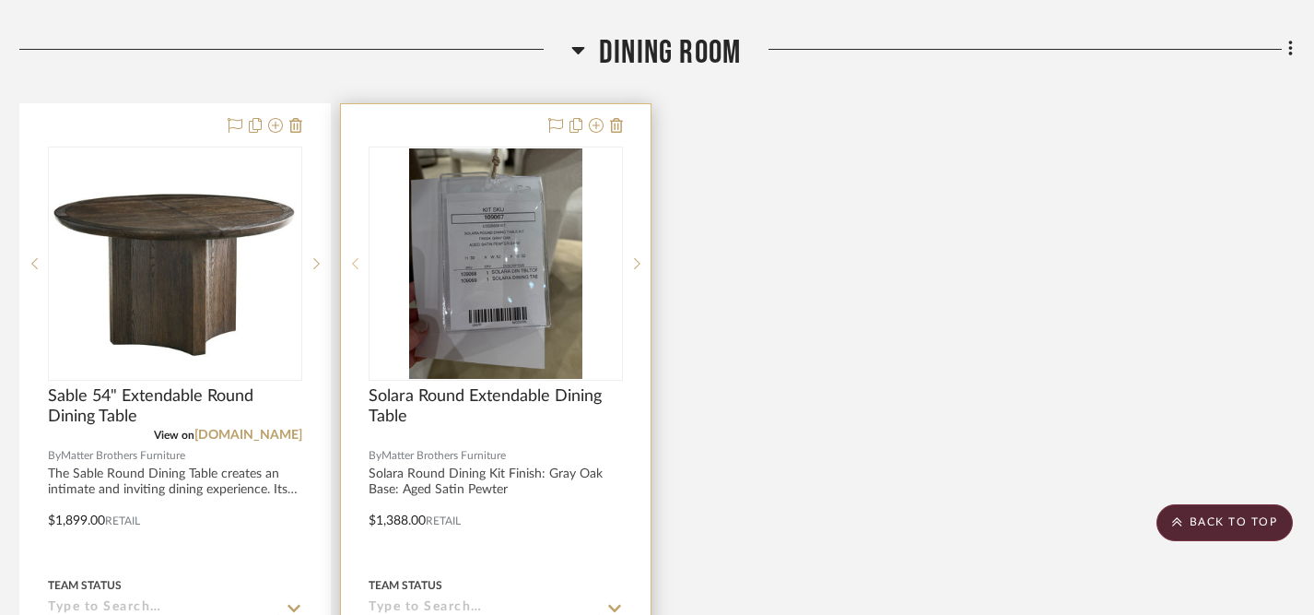
click at [359, 261] on sr-prev-btn at bounding box center [355, 263] width 28 height 13
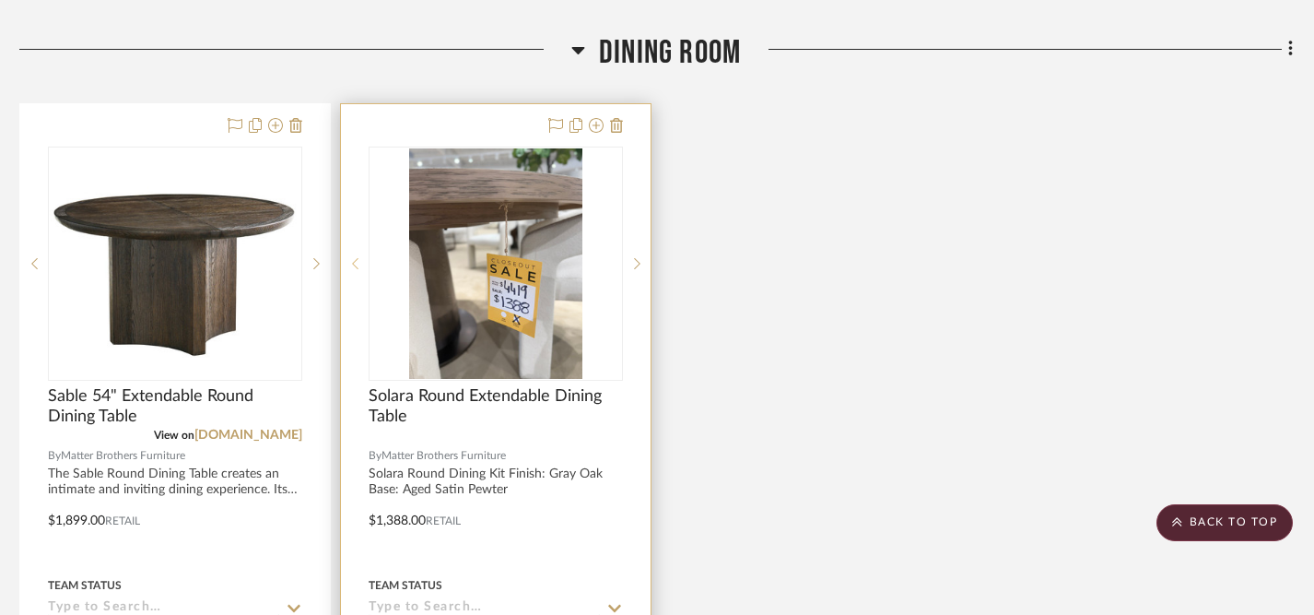
click at [359, 261] on sr-prev-btn at bounding box center [355, 263] width 28 height 13
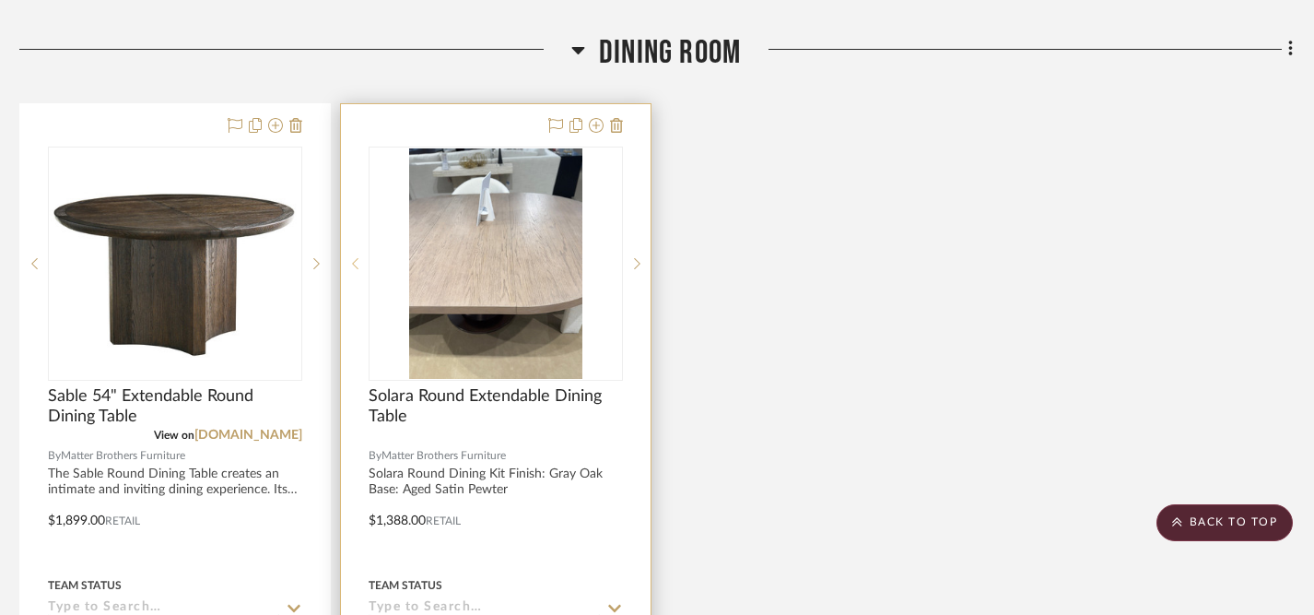
click at [359, 261] on sr-prev-btn at bounding box center [355, 263] width 28 height 13
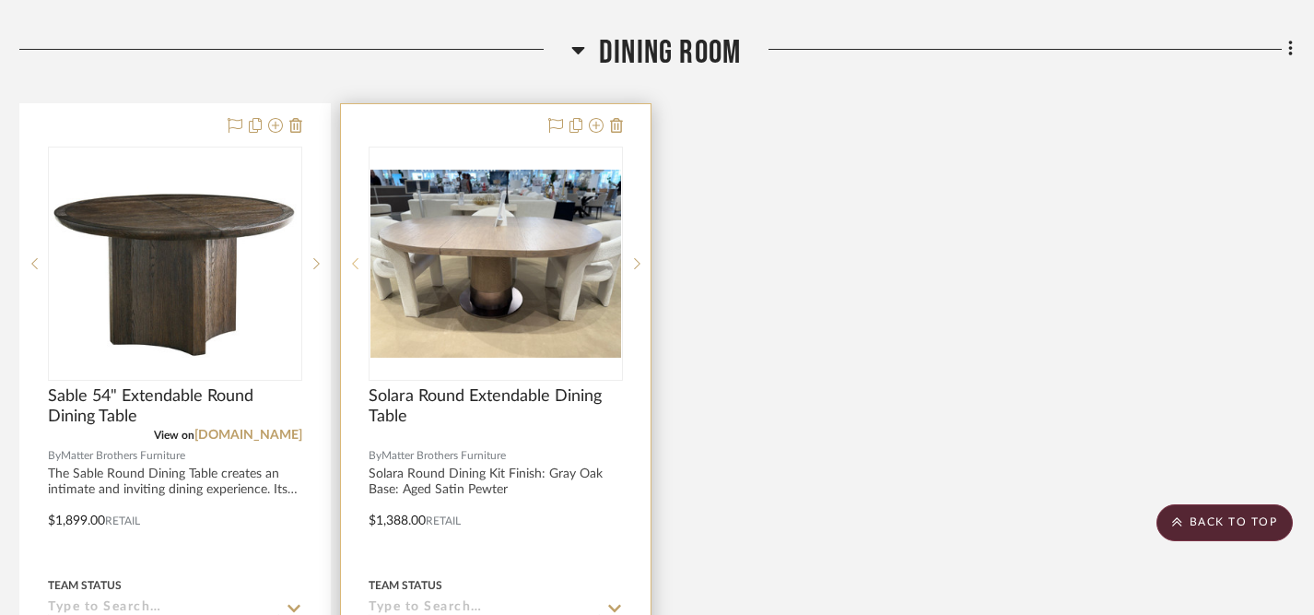
click at [359, 260] on sr-prev-btn at bounding box center [355, 263] width 28 height 13
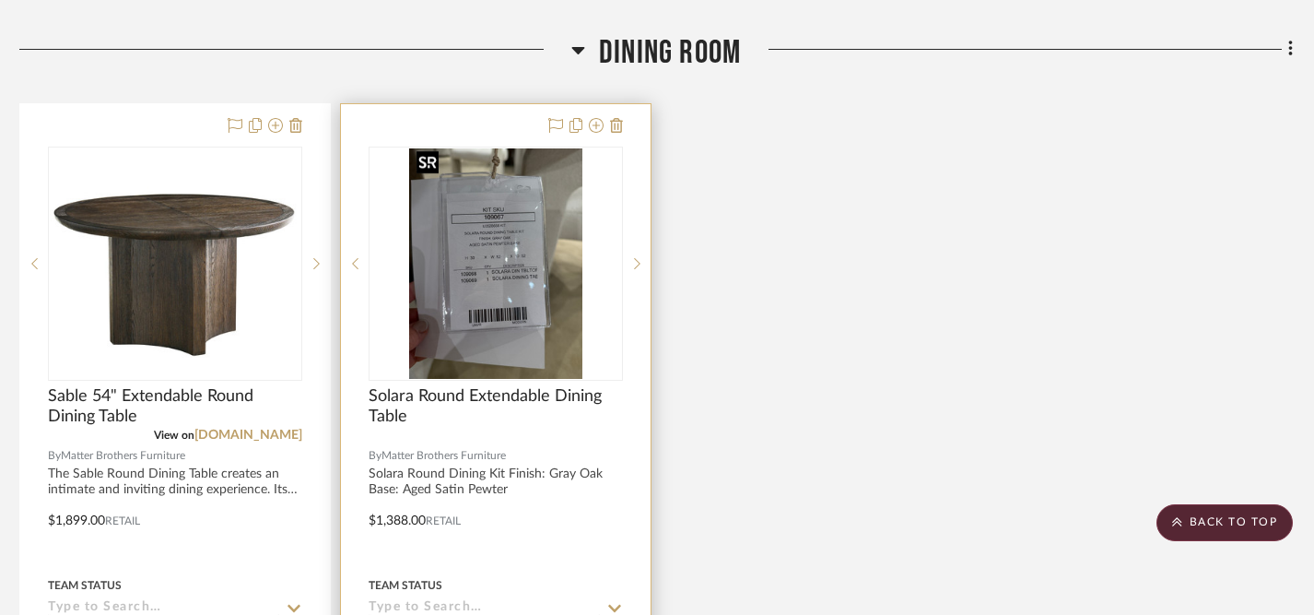
click at [500, 318] on img "3" at bounding box center [495, 263] width 173 height 230
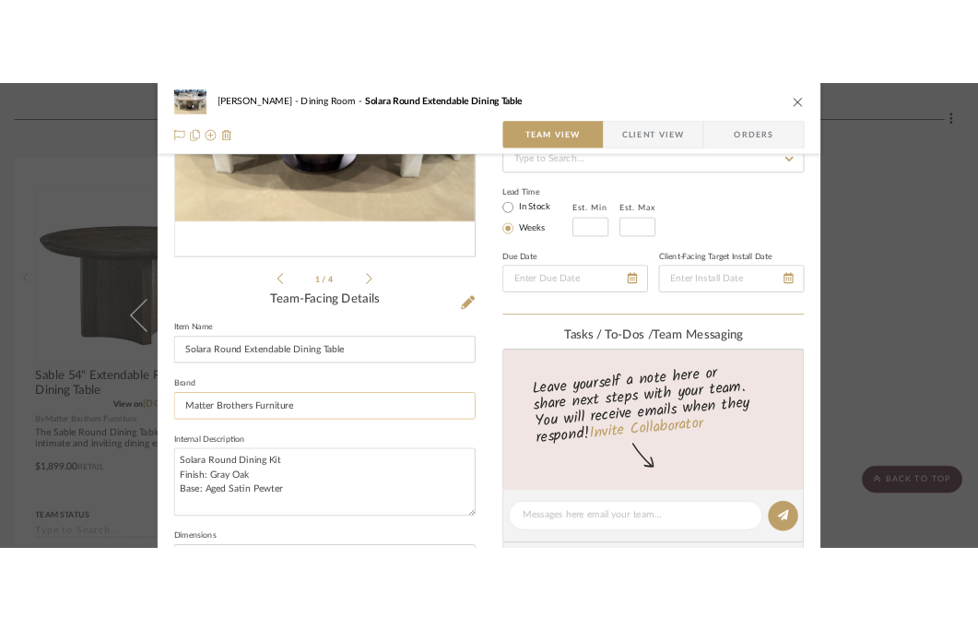
scroll to position [312, 0]
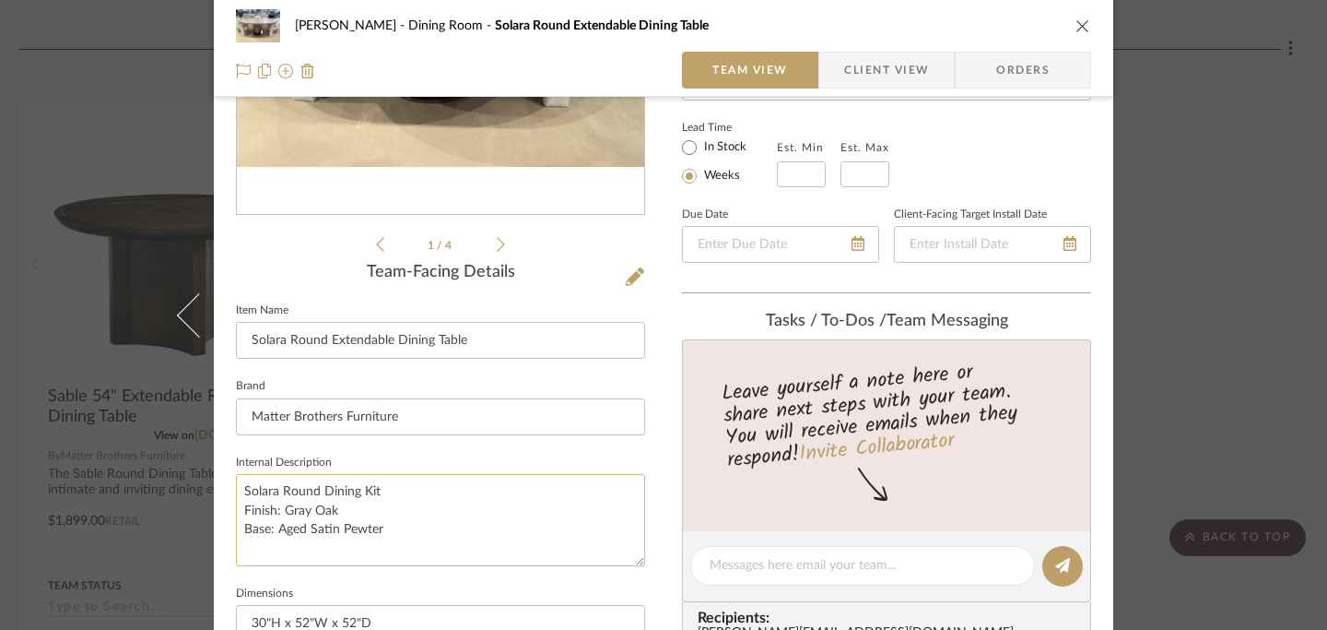
click at [238, 488] on textarea "Solara Round Dining Kit Finish: Gray Oak Base: Aged Satin Pewter" at bounding box center [440, 519] width 409 height 91
drag, startPoint x: 238, startPoint y: 488, endPoint x: 408, endPoint y: 495, distance: 170.7
click at [408, 495] on textarea "Solara Round Dining Kit Finish: Gray Oak Base: Aged Satin Pewter" at bounding box center [440, 519] width 409 height 91
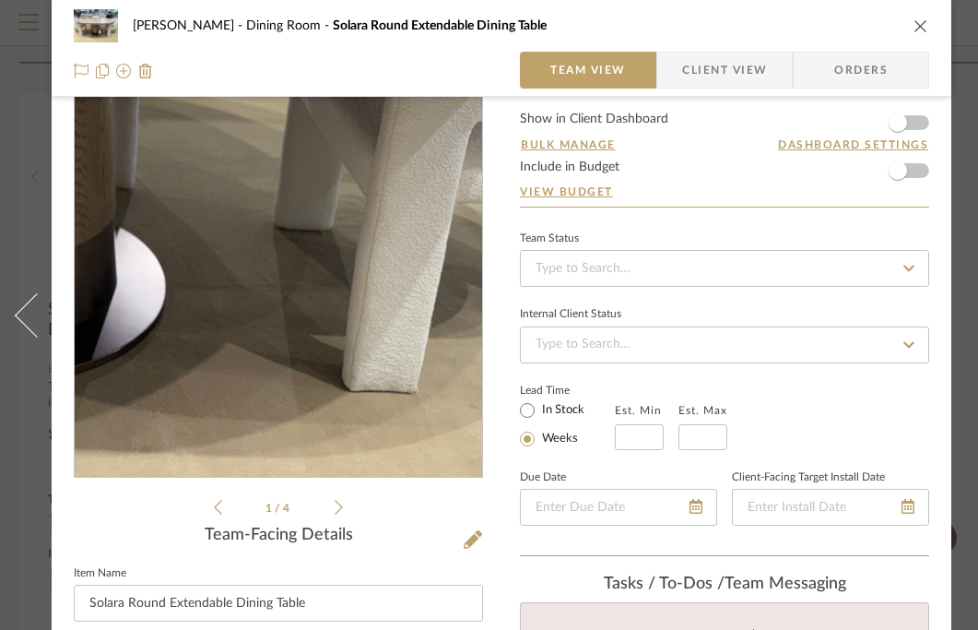
scroll to position [48, 0]
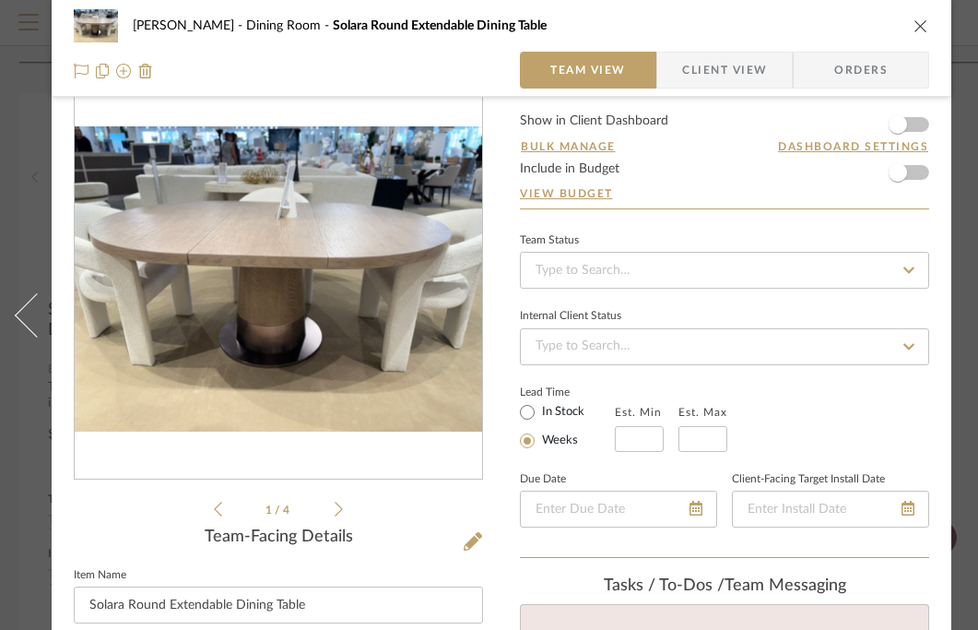
click at [341, 506] on icon at bounding box center [339, 509] width 8 height 17
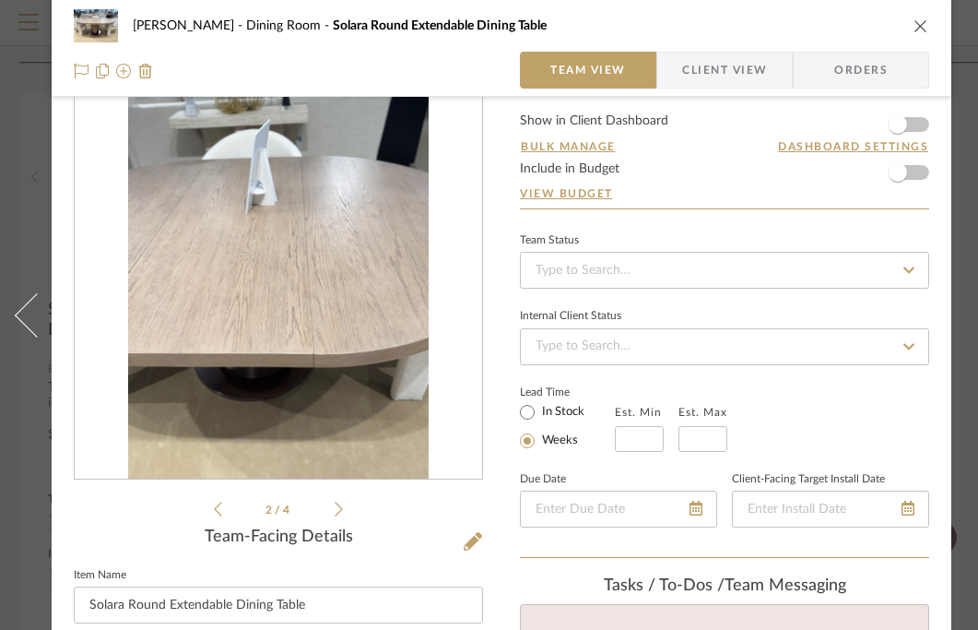
click at [341, 506] on icon at bounding box center [339, 509] width 8 height 17
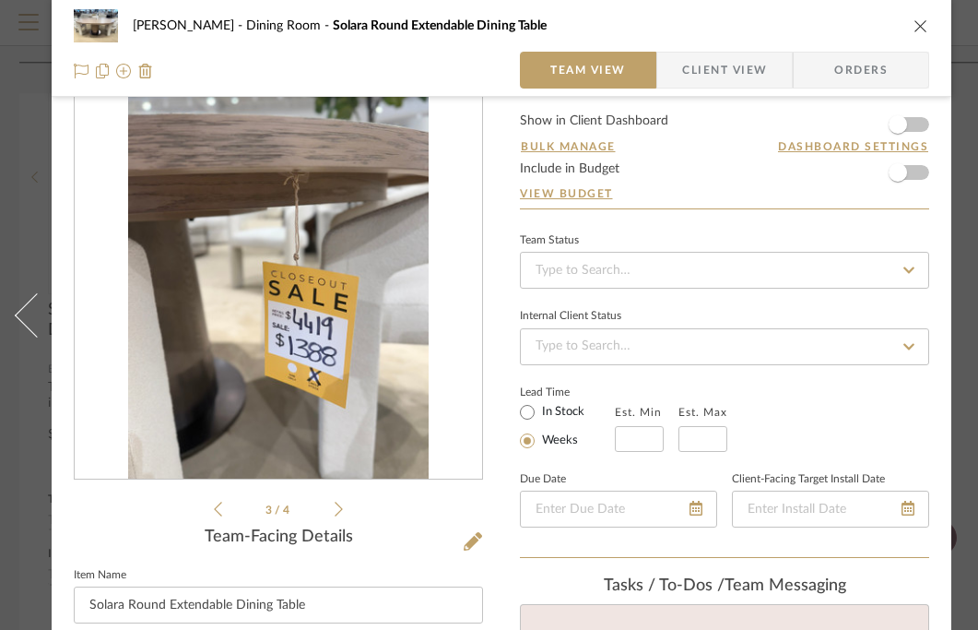
click at [341, 506] on icon at bounding box center [339, 509] width 8 height 17
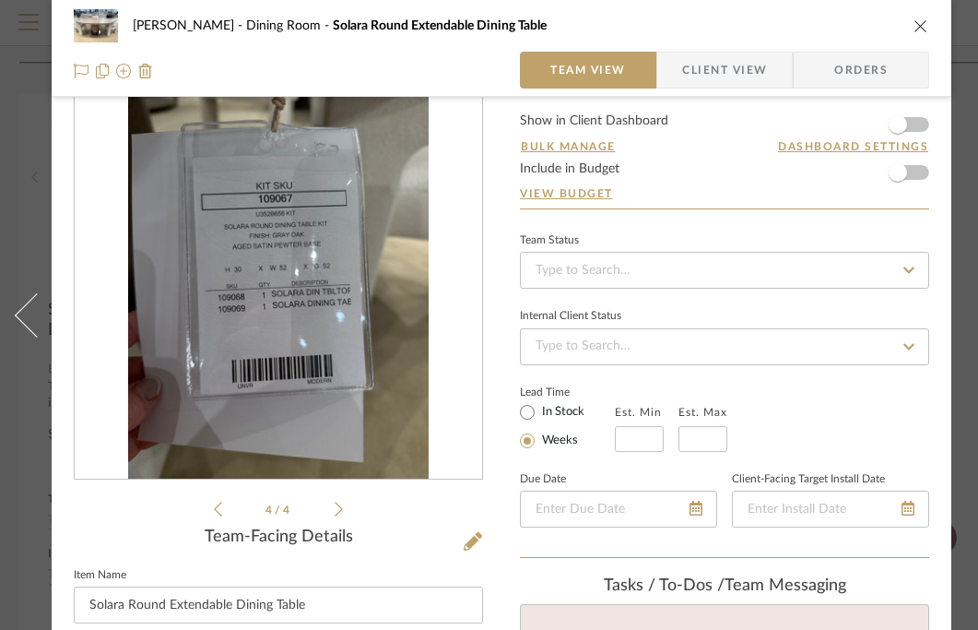
click at [341, 506] on icon at bounding box center [339, 509] width 8 height 17
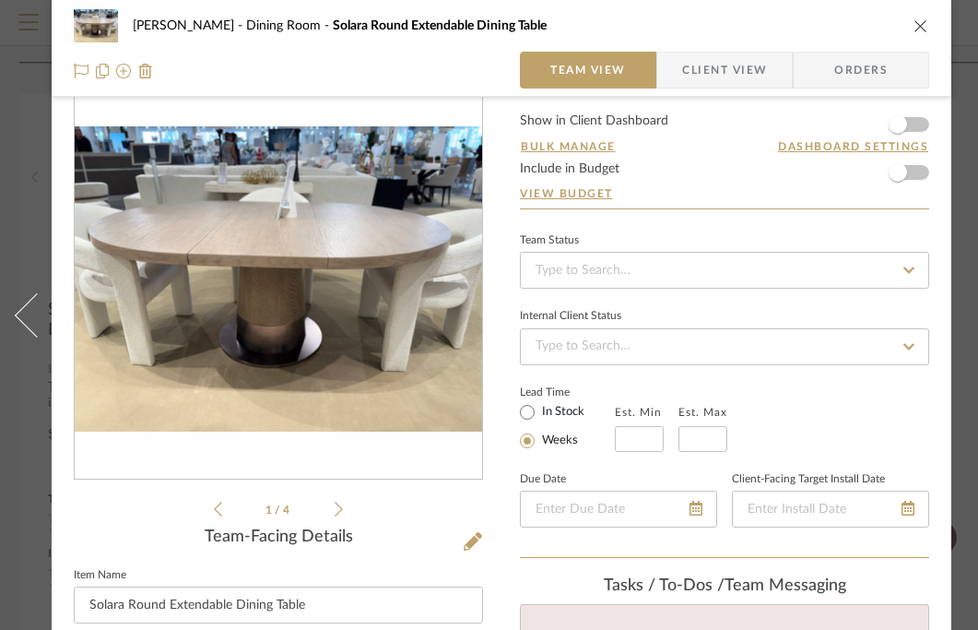
click at [341, 506] on icon at bounding box center [339, 509] width 8 height 17
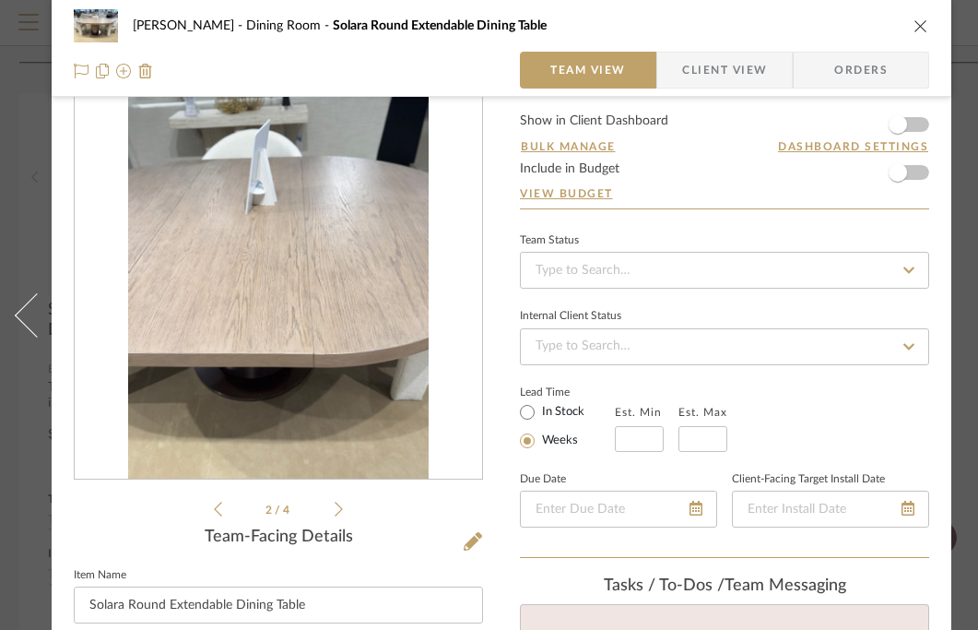
click at [341, 506] on icon at bounding box center [339, 509] width 8 height 17
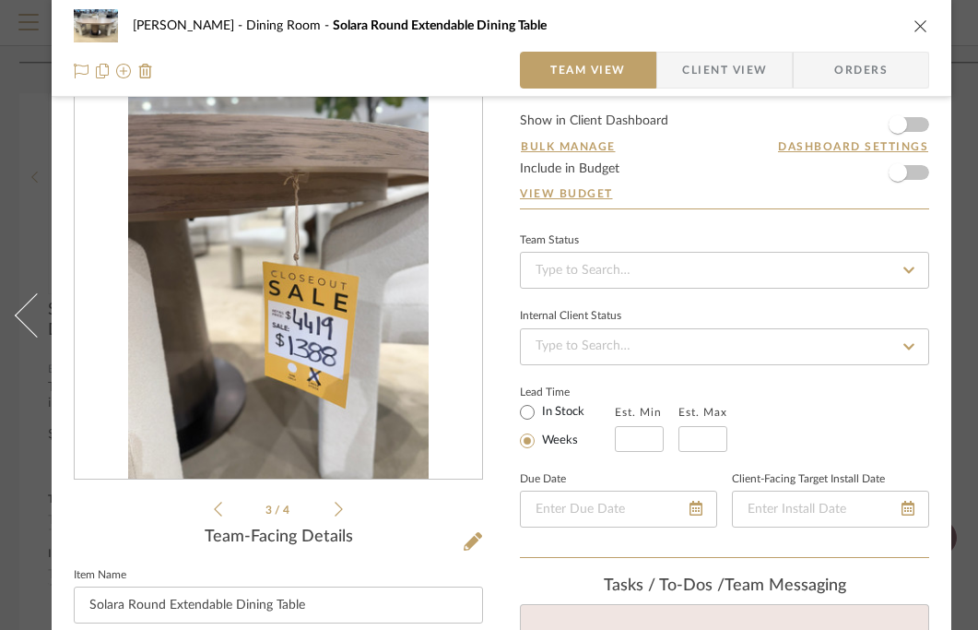
click at [923, 18] on icon "close" at bounding box center [920, 25] width 15 height 15
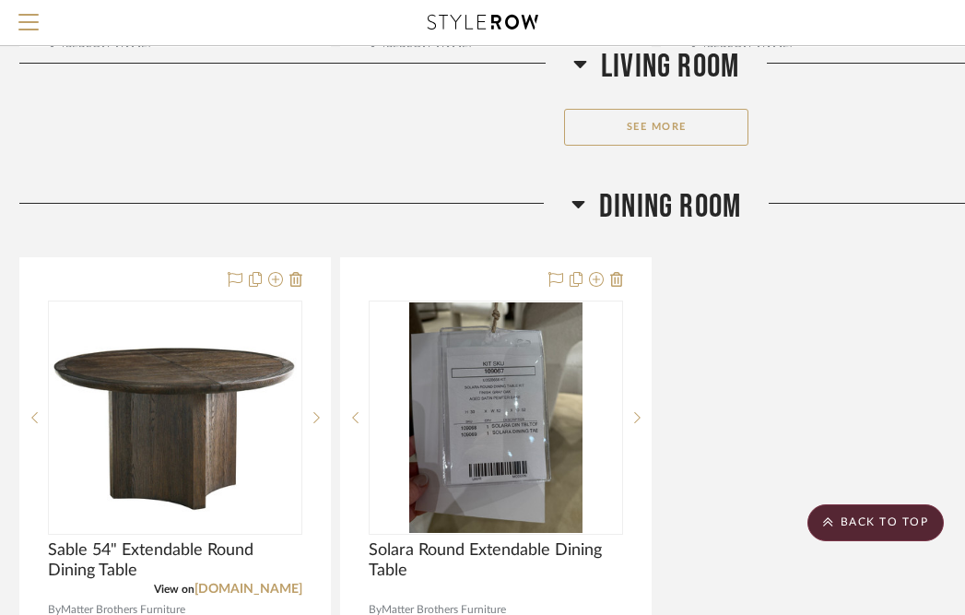
scroll to position [3075, 8]
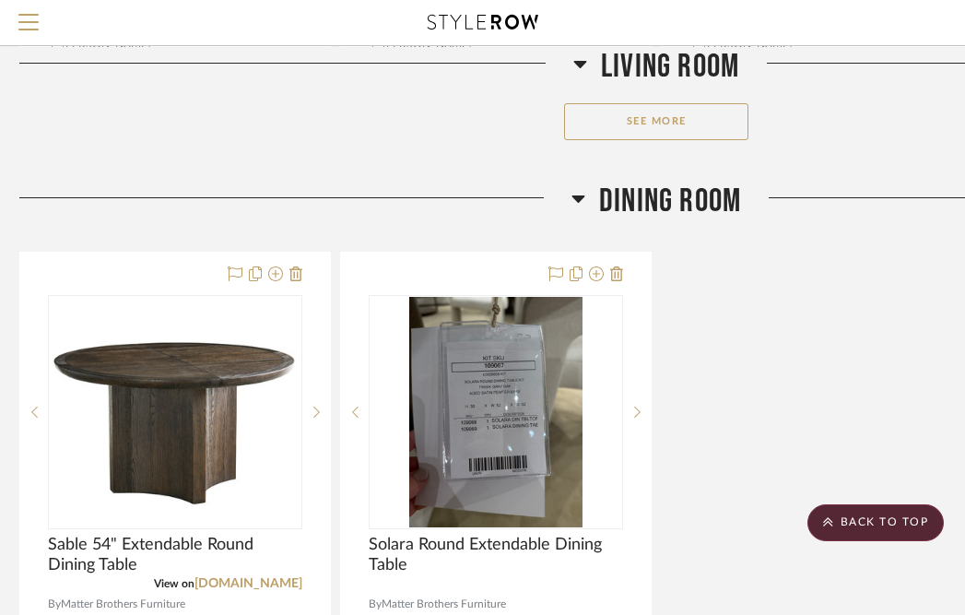
click at [651, 189] on span "Dining Room" at bounding box center [670, 202] width 142 height 40
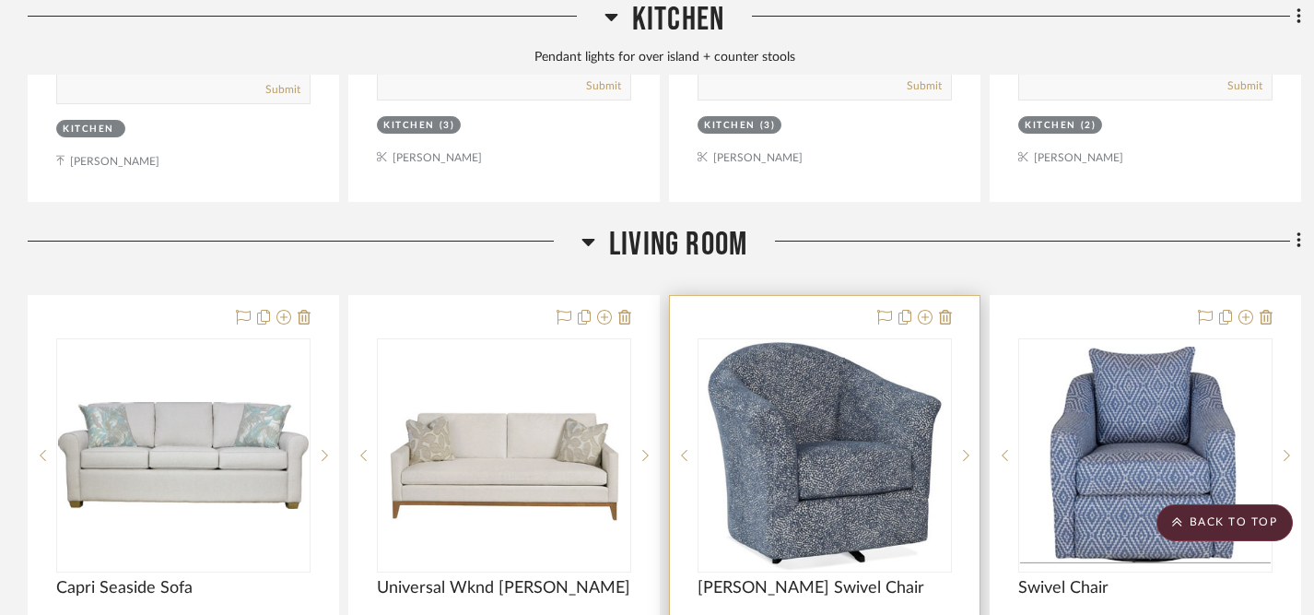
scroll to position [1862, 0]
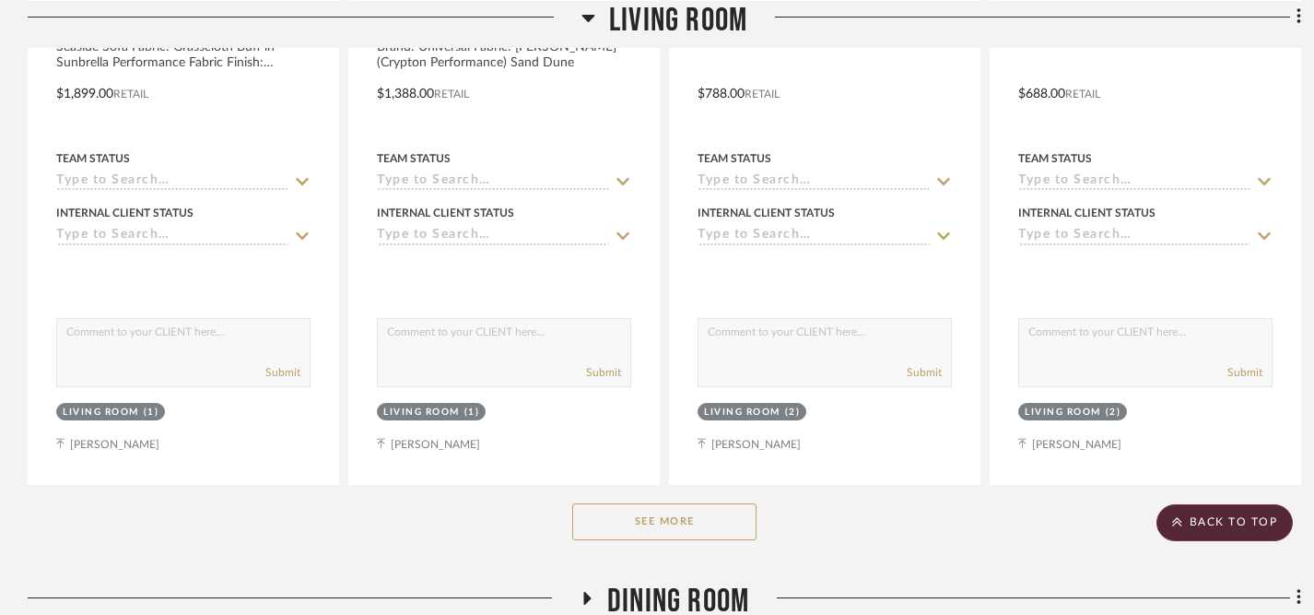
scroll to position [2915, 0]
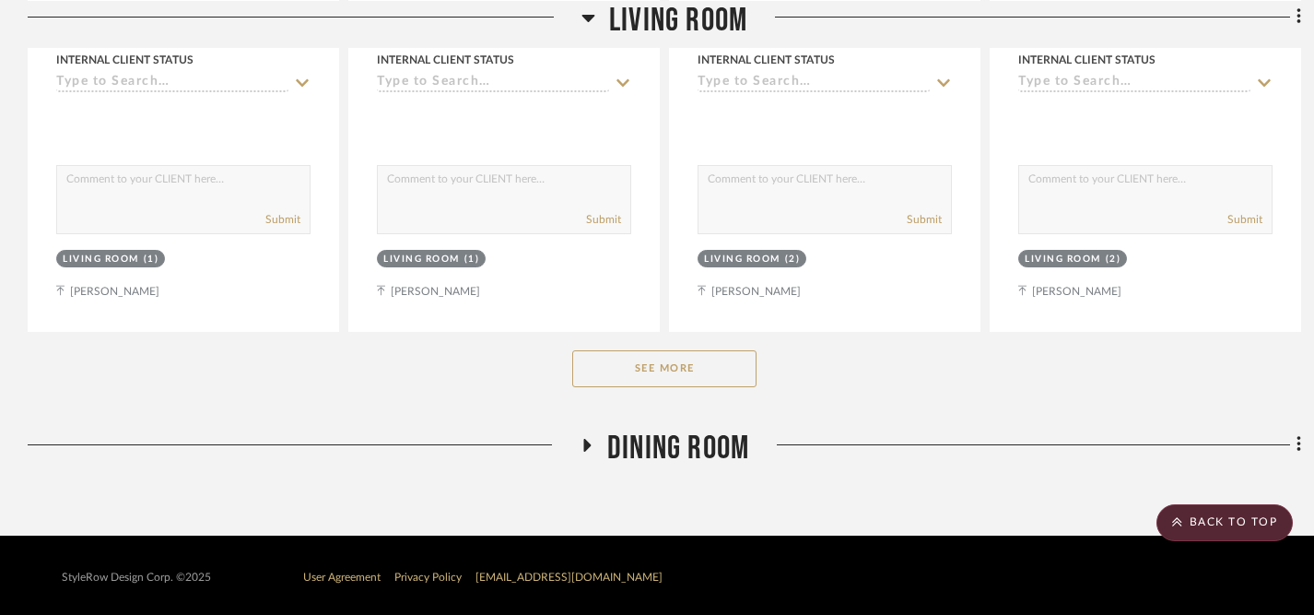
click at [586, 443] on icon at bounding box center [586, 445] width 7 height 13
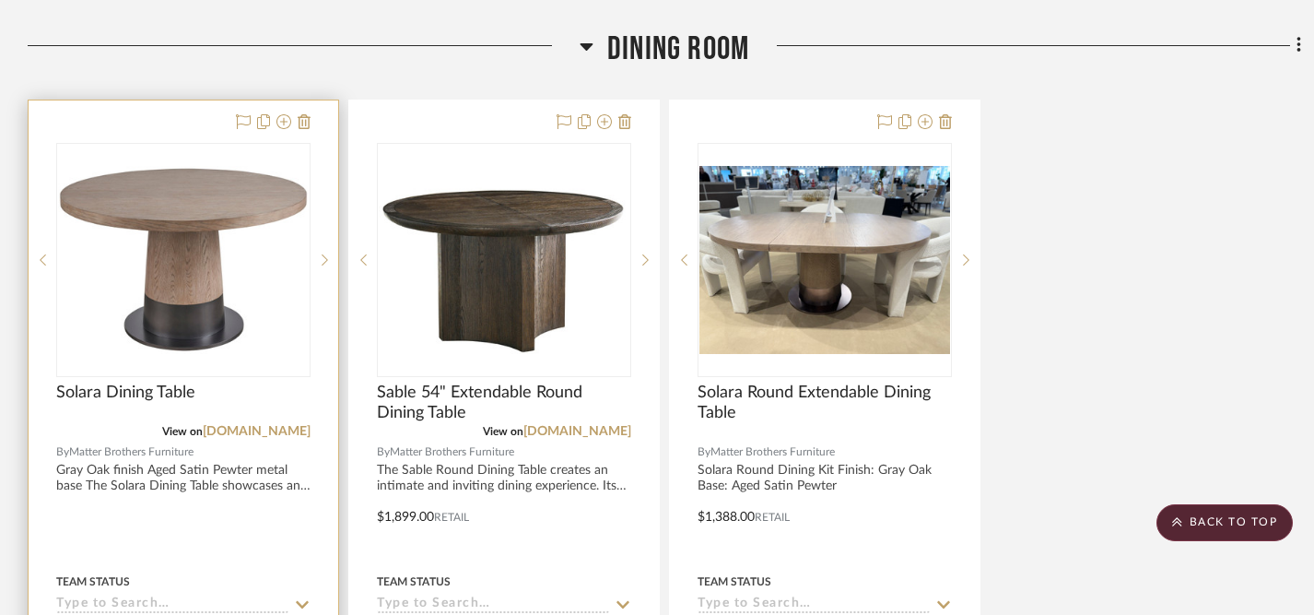
scroll to position [3316, 0]
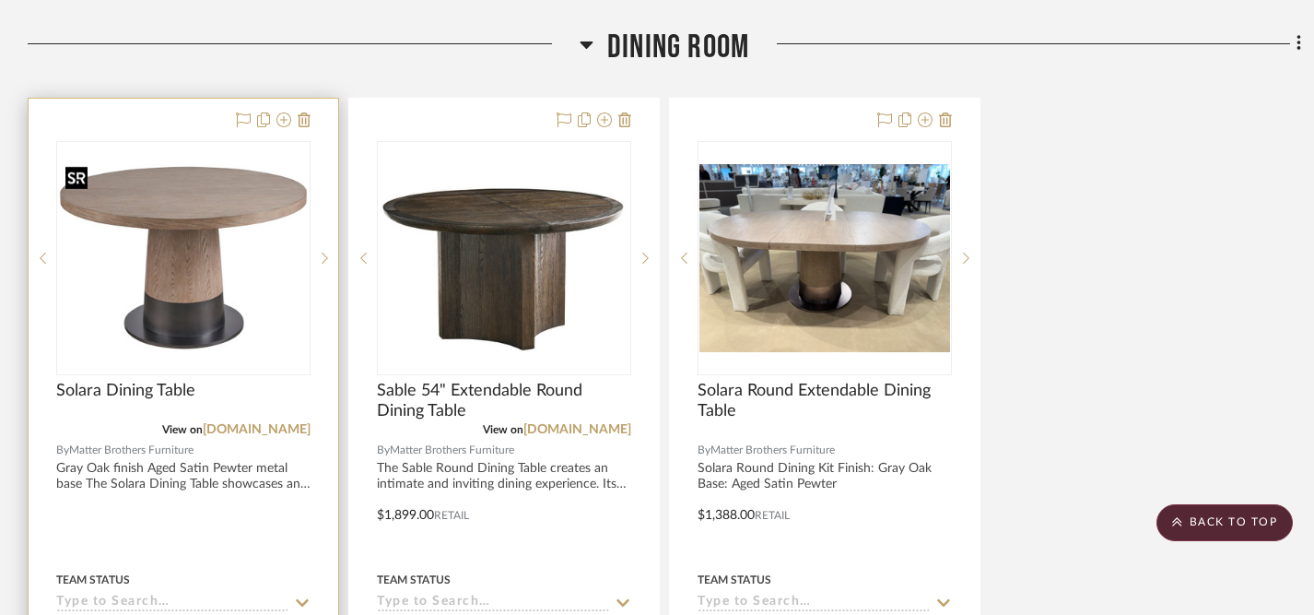
click at [206, 243] on img "0" at bounding box center [183, 258] width 251 height 188
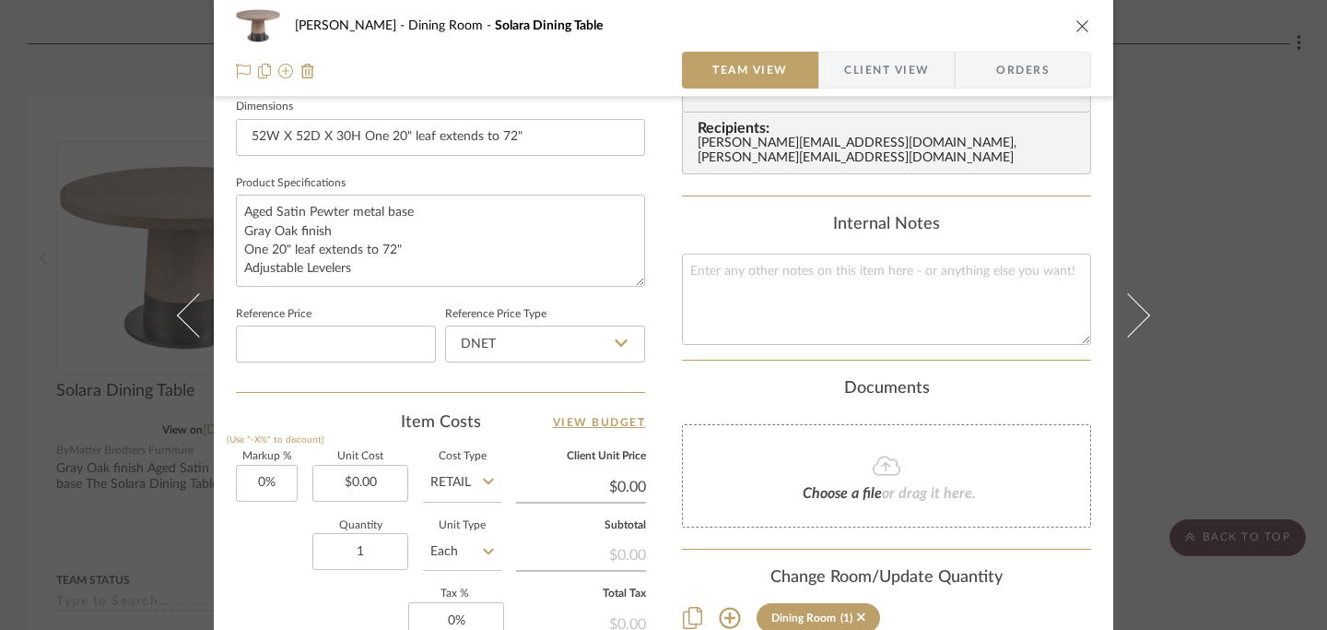
scroll to position [803, 0]
click at [362, 487] on input "0.00" at bounding box center [360, 482] width 96 height 37
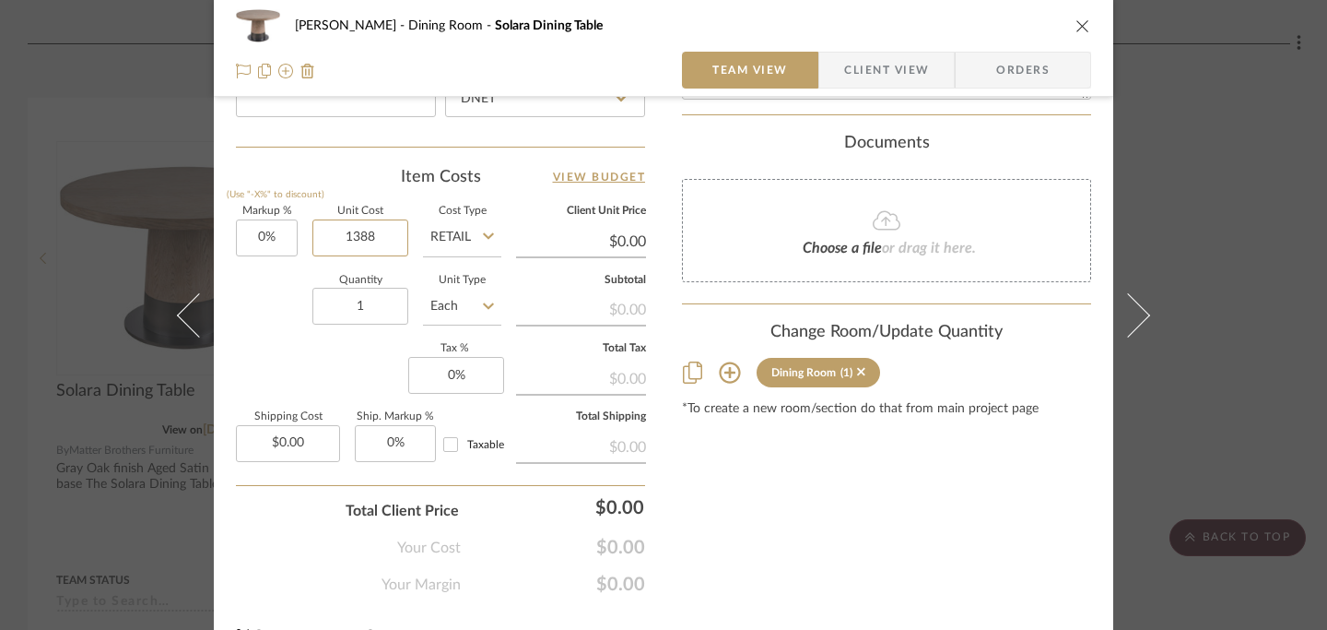
scroll to position [1043, 0]
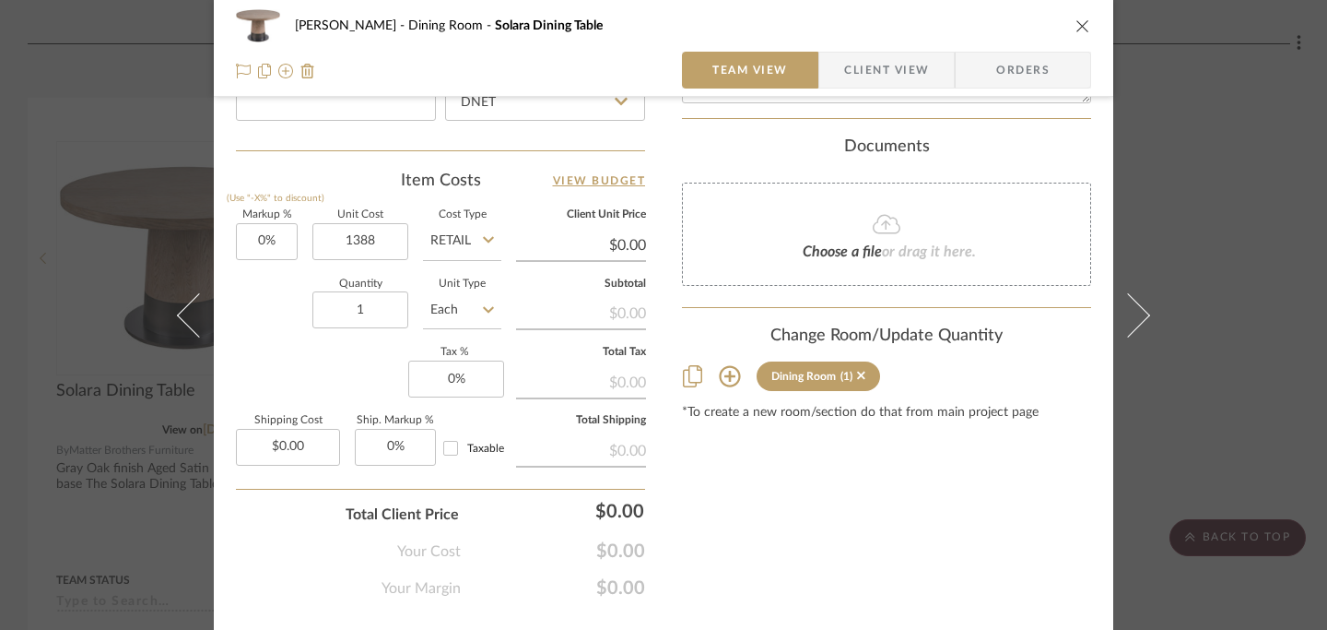
type input "$1,388.00"
click at [1078, 25] on icon "close" at bounding box center [1083, 25] width 15 height 15
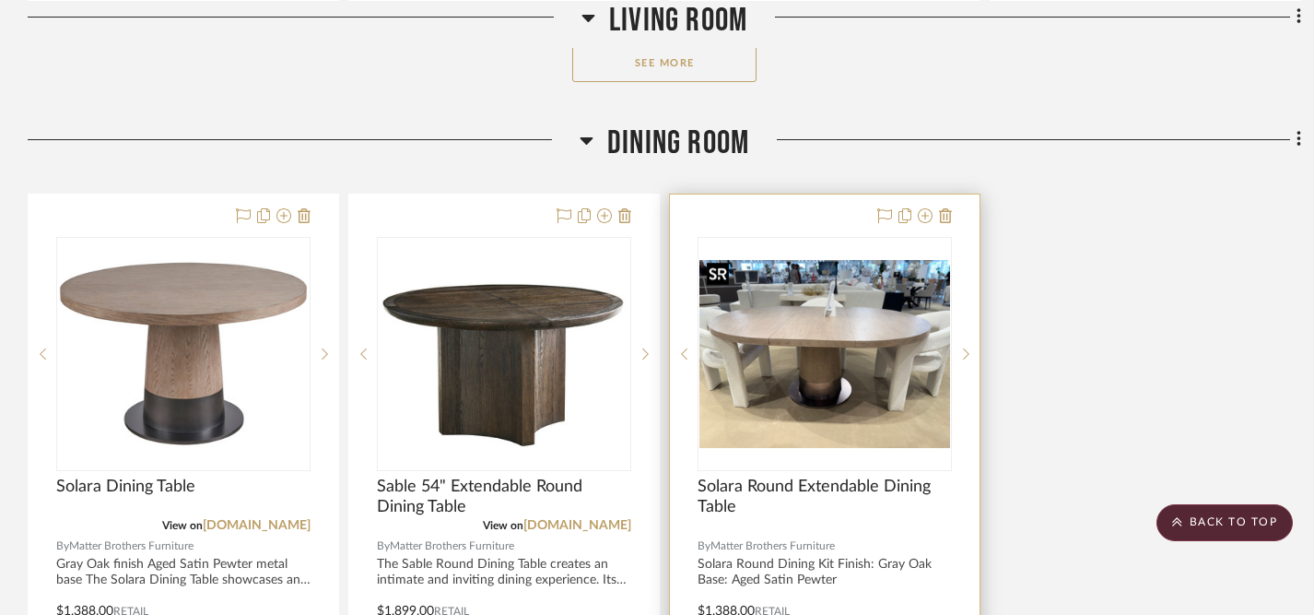
scroll to position [3220, 1]
click at [963, 349] on icon at bounding box center [965, 354] width 6 height 13
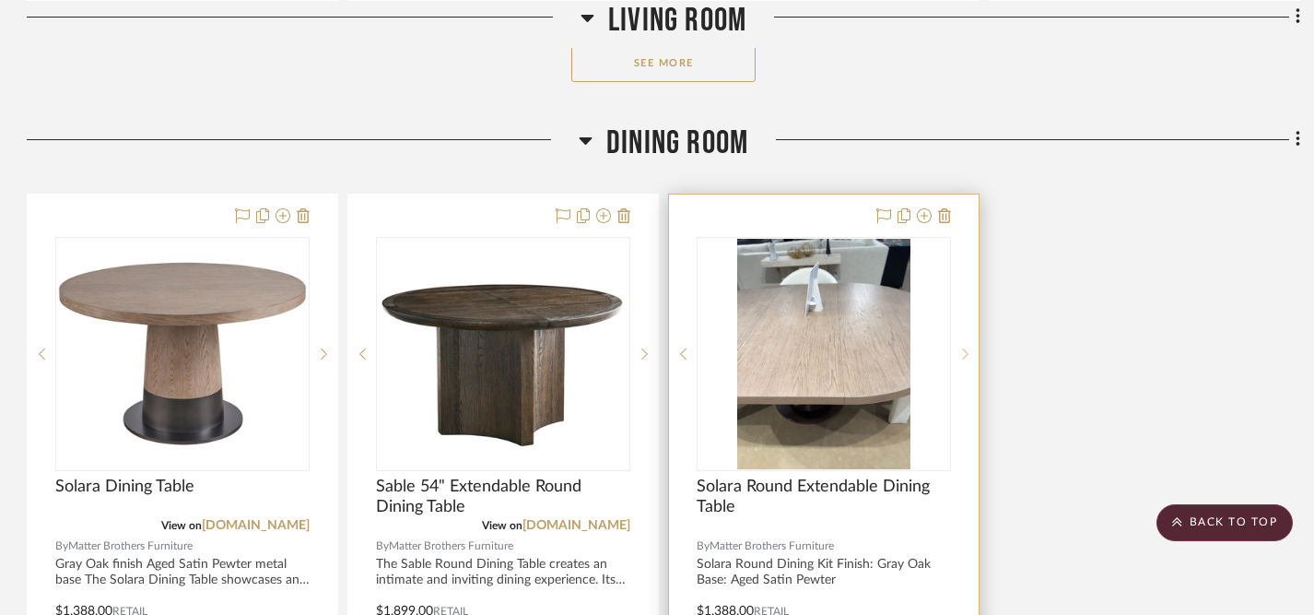
click at [963, 349] on icon at bounding box center [965, 354] width 6 height 13
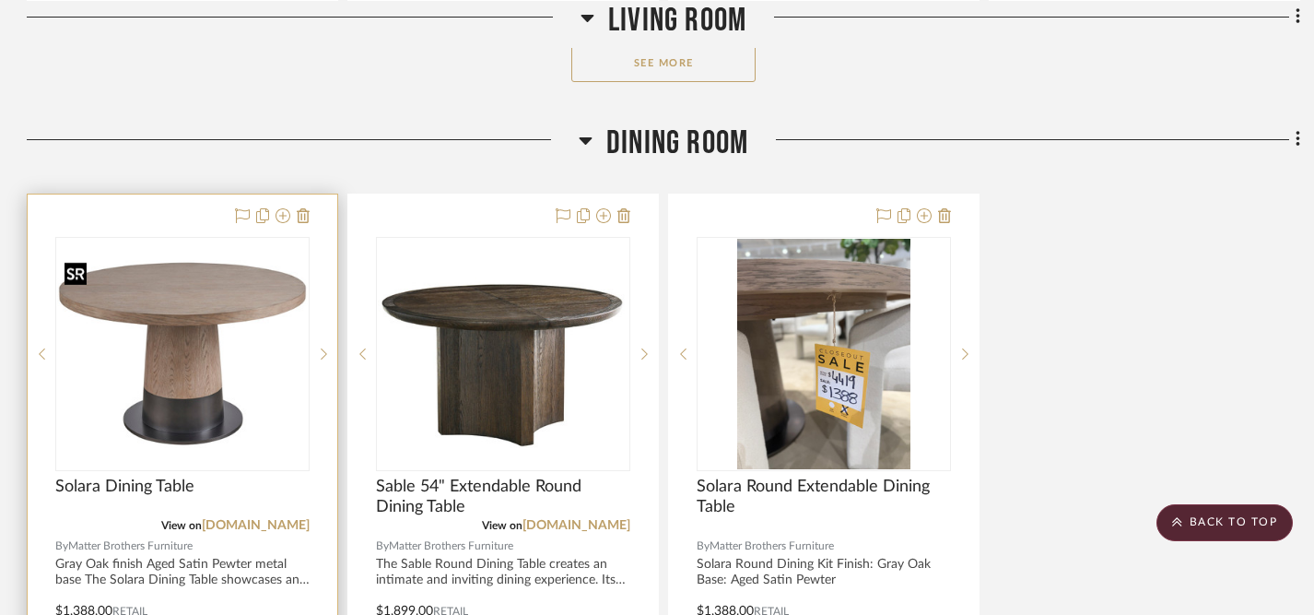
click at [201, 325] on img "0" at bounding box center [182, 354] width 251 height 188
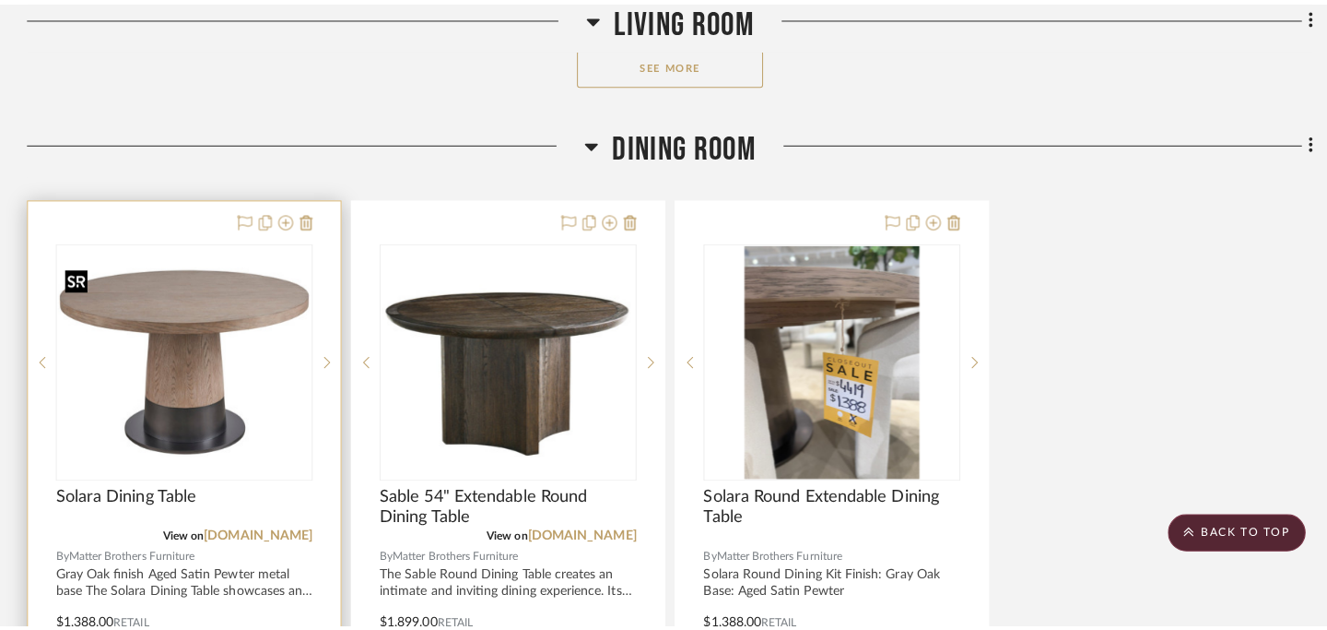
scroll to position [0, 0]
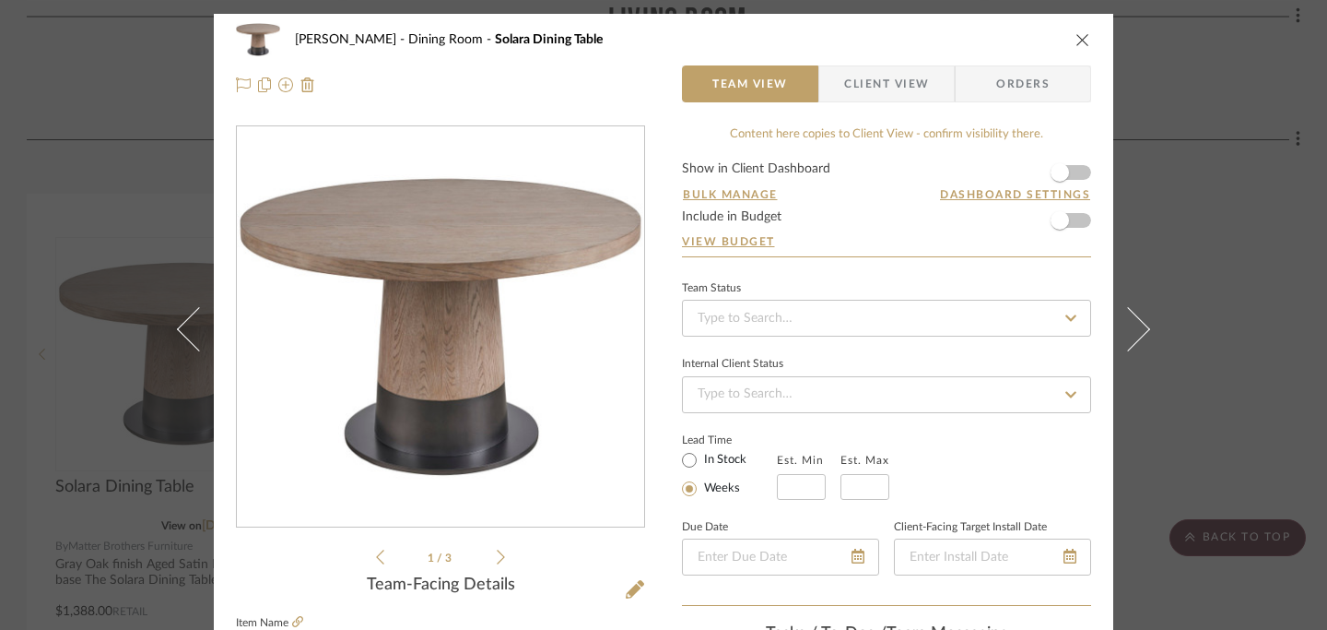
click at [1078, 40] on icon "close" at bounding box center [1083, 39] width 15 height 15
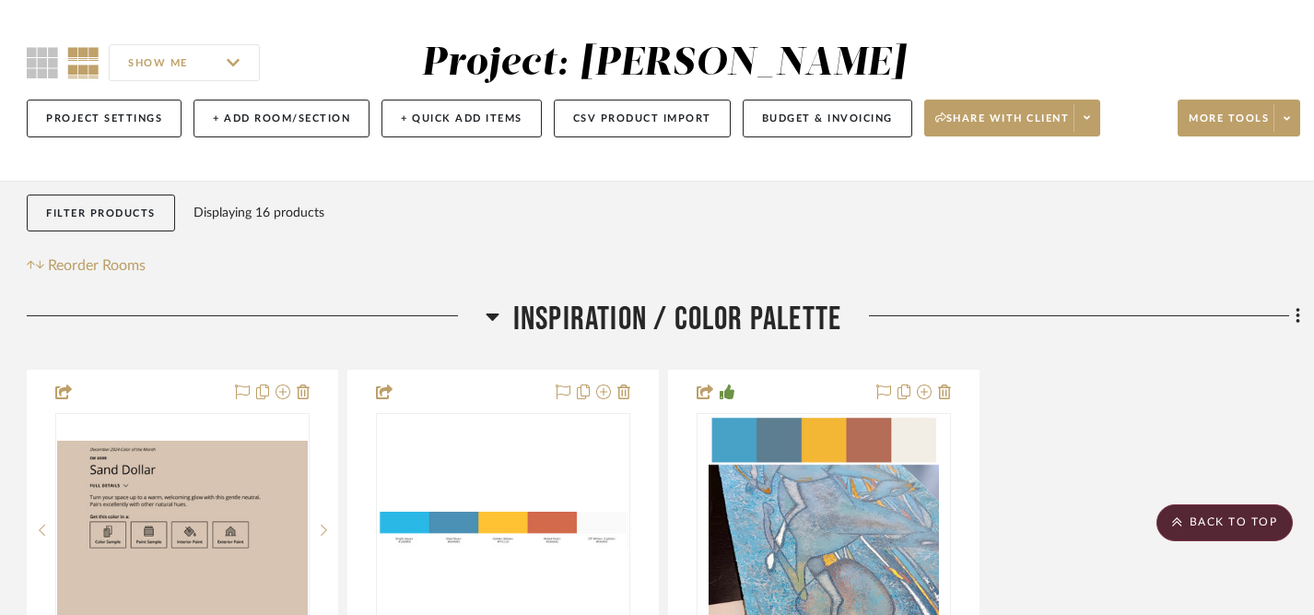
scroll to position [0, 1]
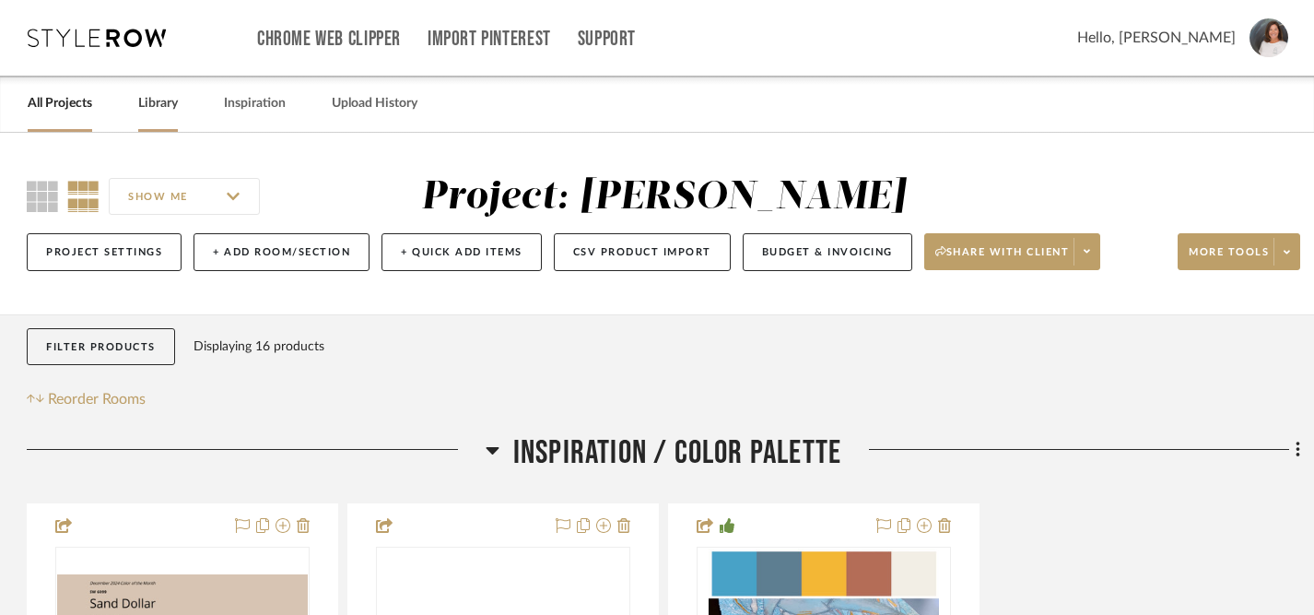
click at [157, 108] on link "Library" at bounding box center [158, 103] width 40 height 25
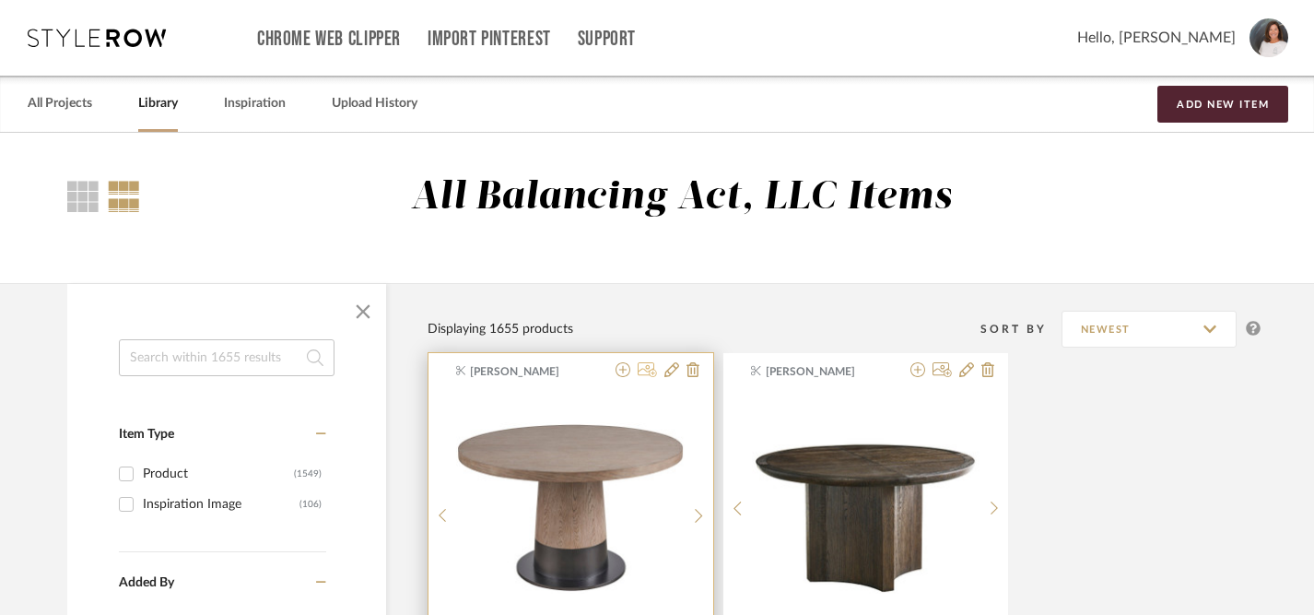
click at [645, 371] on icon at bounding box center [647, 369] width 19 height 15
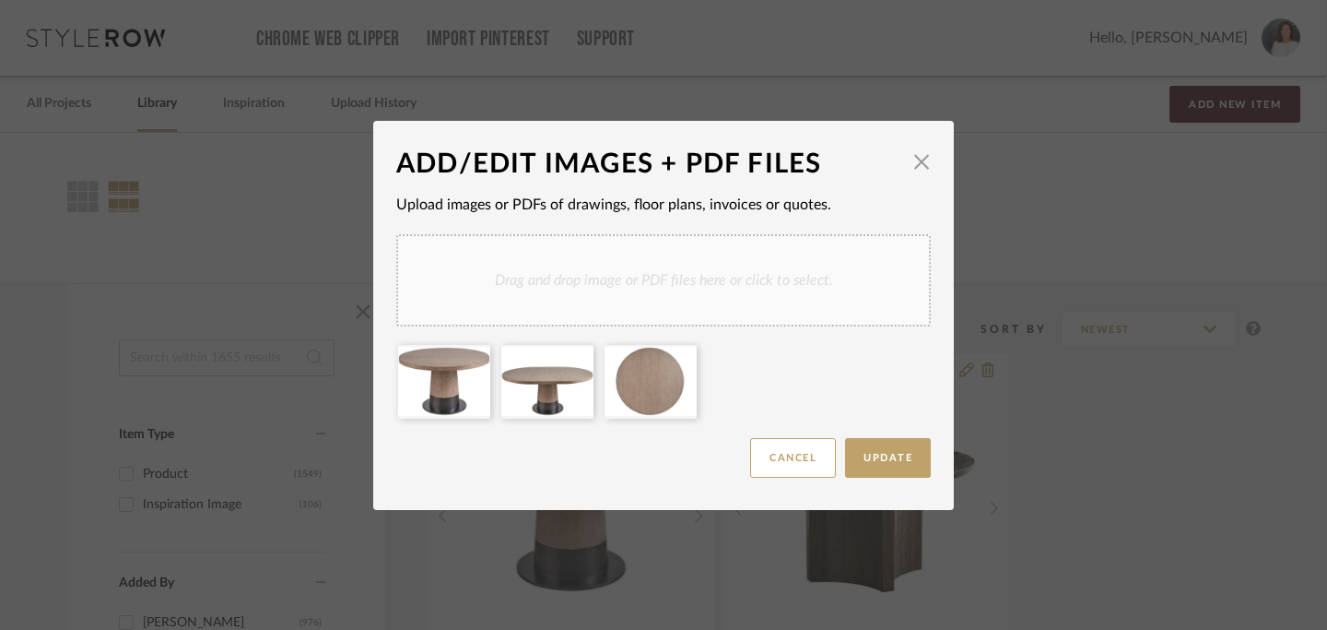
click at [689, 277] on div "Drag and drop image or PDF files here or click to select." at bounding box center [663, 280] width 535 height 92
click at [878, 459] on span "Update" at bounding box center [888, 458] width 49 height 10
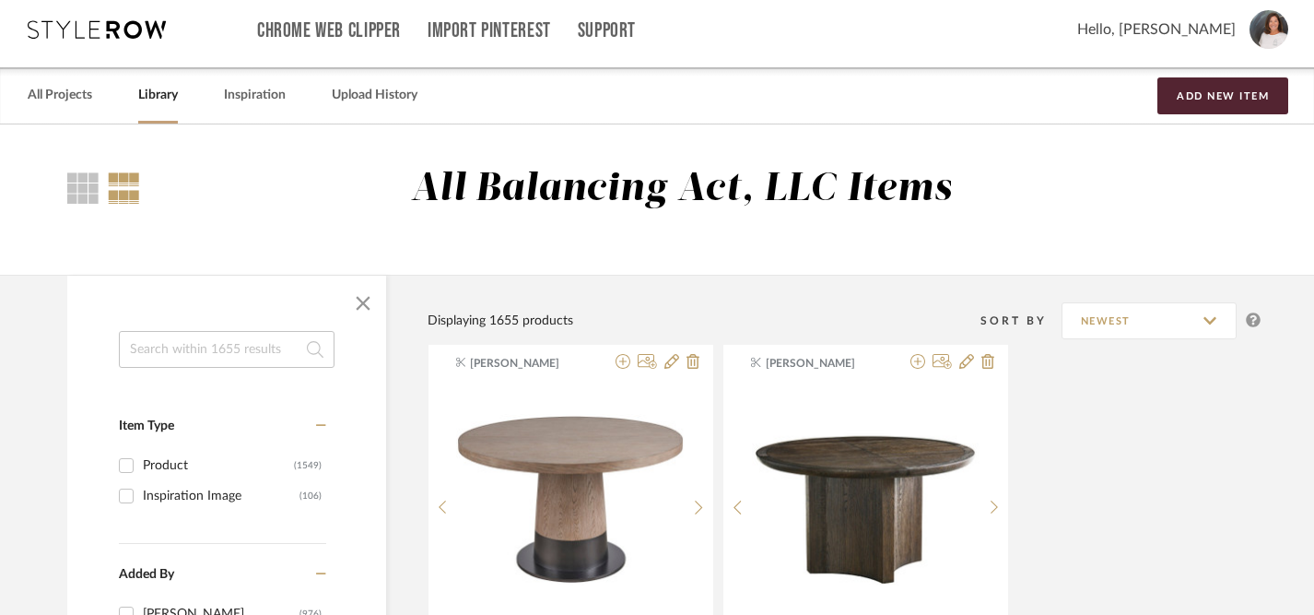
scroll to position [0, 1]
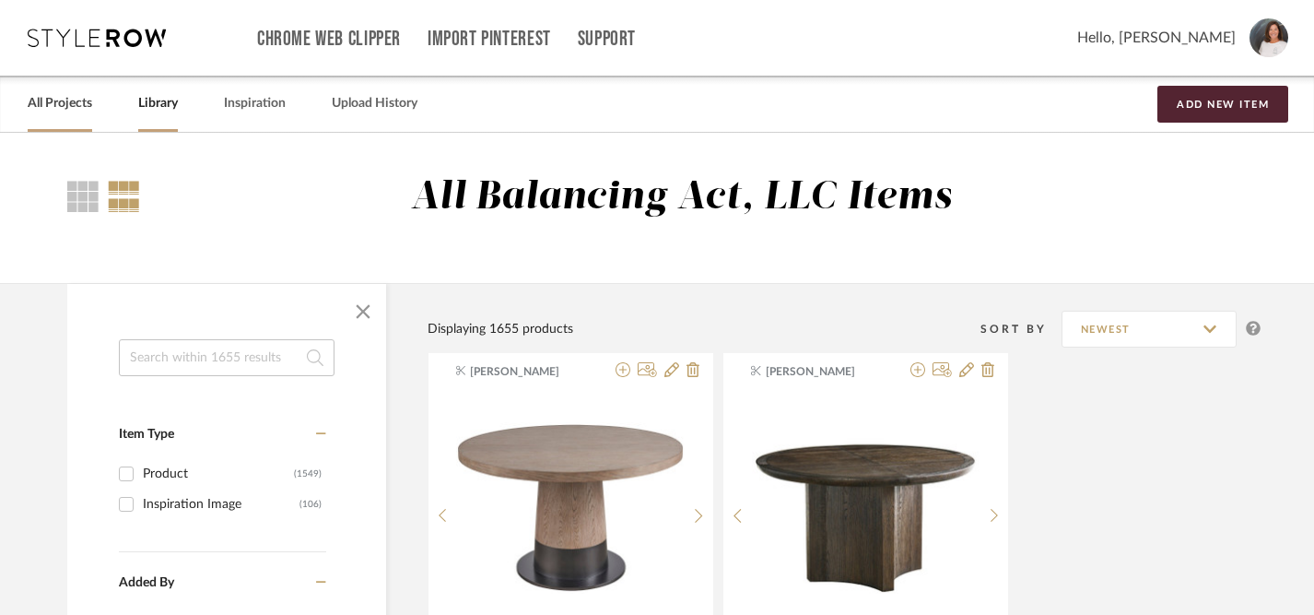
click at [75, 103] on link "All Projects" at bounding box center [60, 103] width 65 height 25
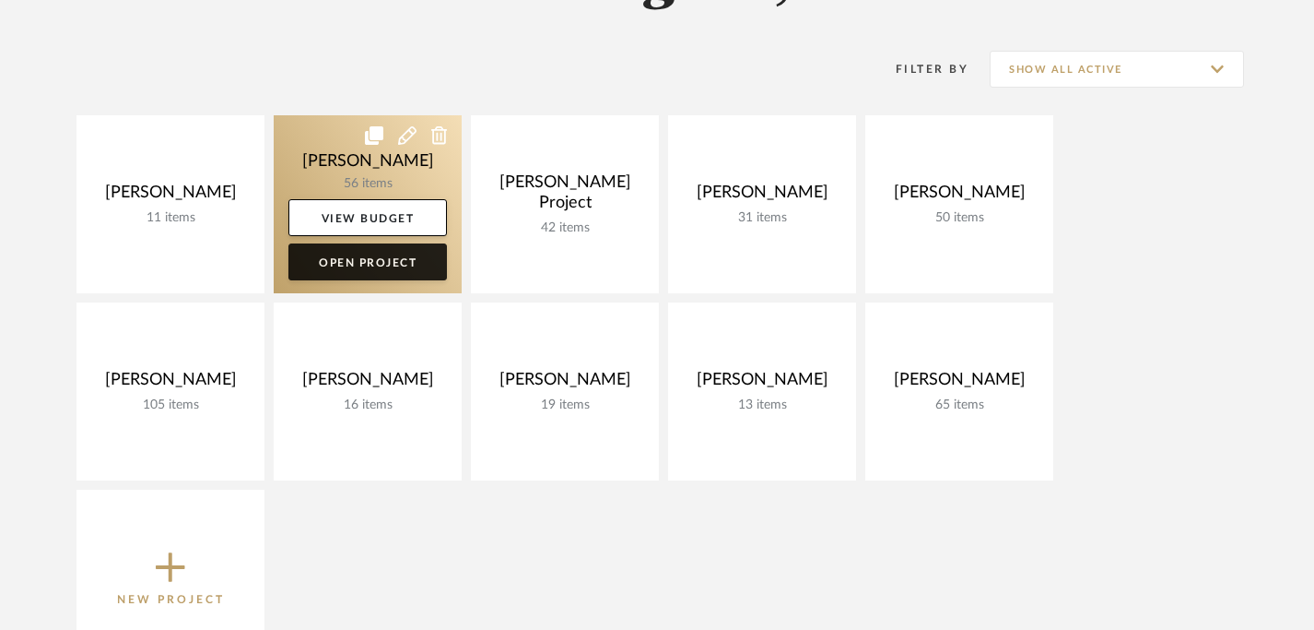
scroll to position [272, 0]
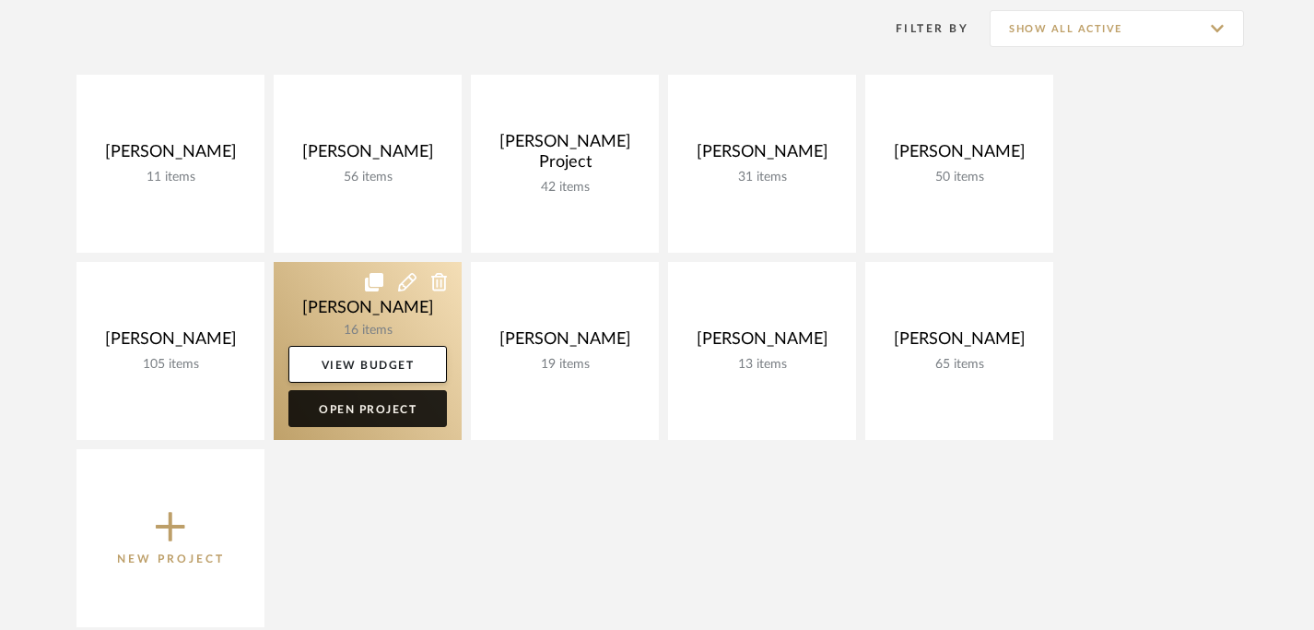
click at [392, 412] on link "Open Project" at bounding box center [368, 408] width 159 height 37
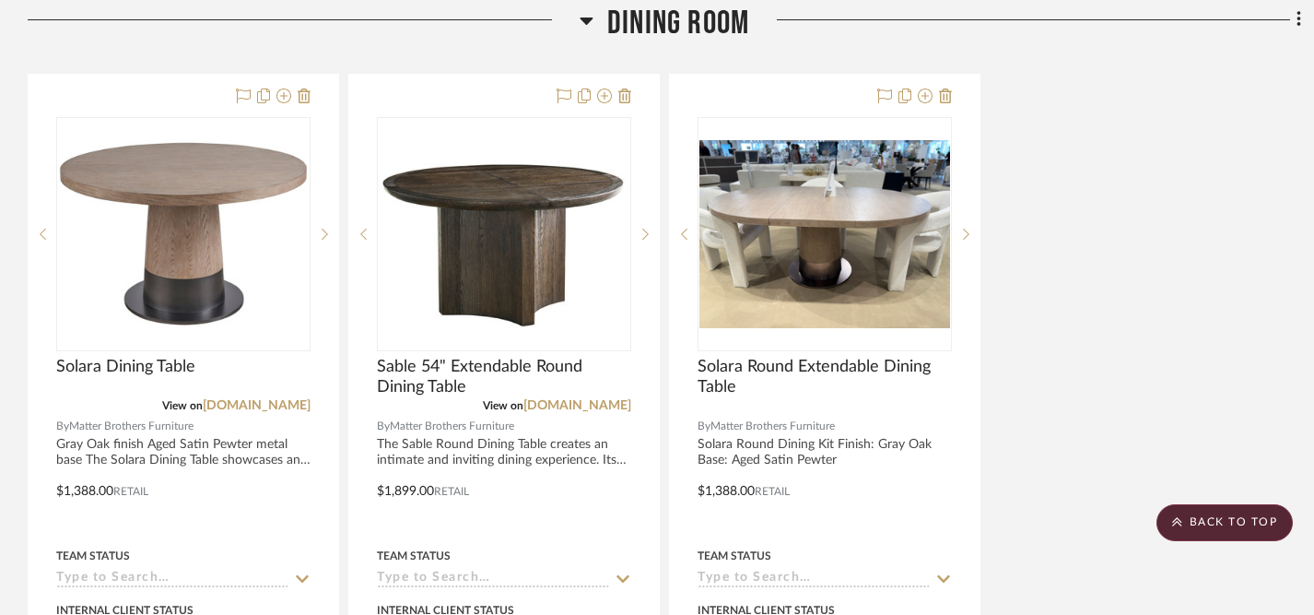
scroll to position [3337, 0]
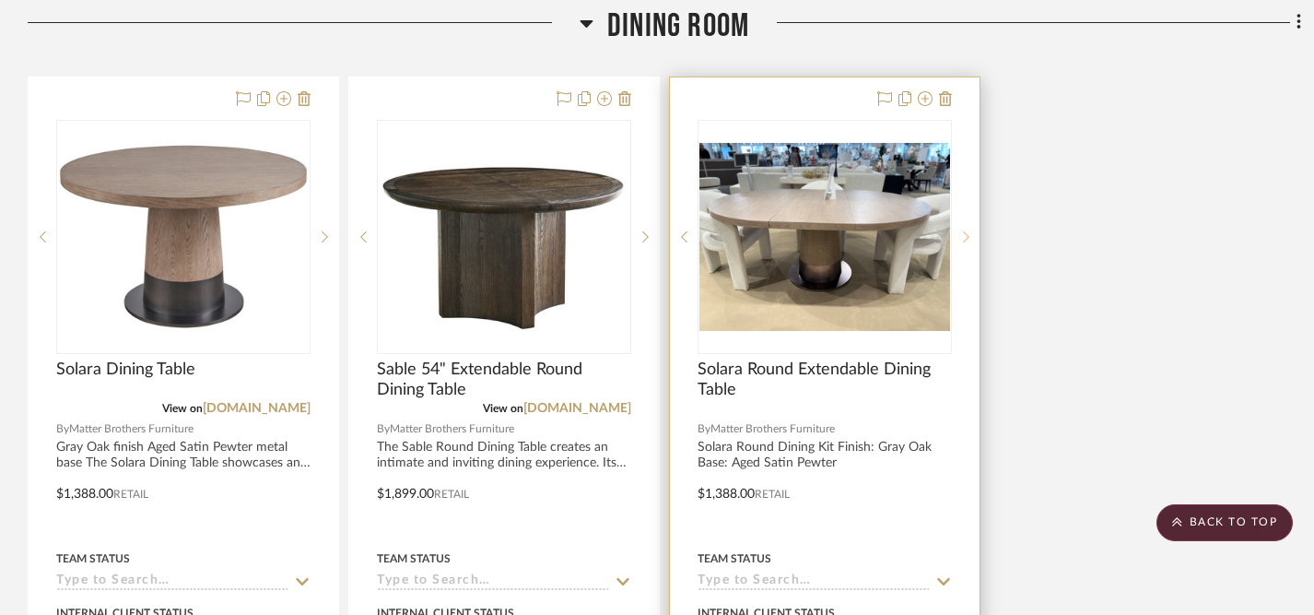
click at [965, 231] on icon at bounding box center [966, 236] width 6 height 11
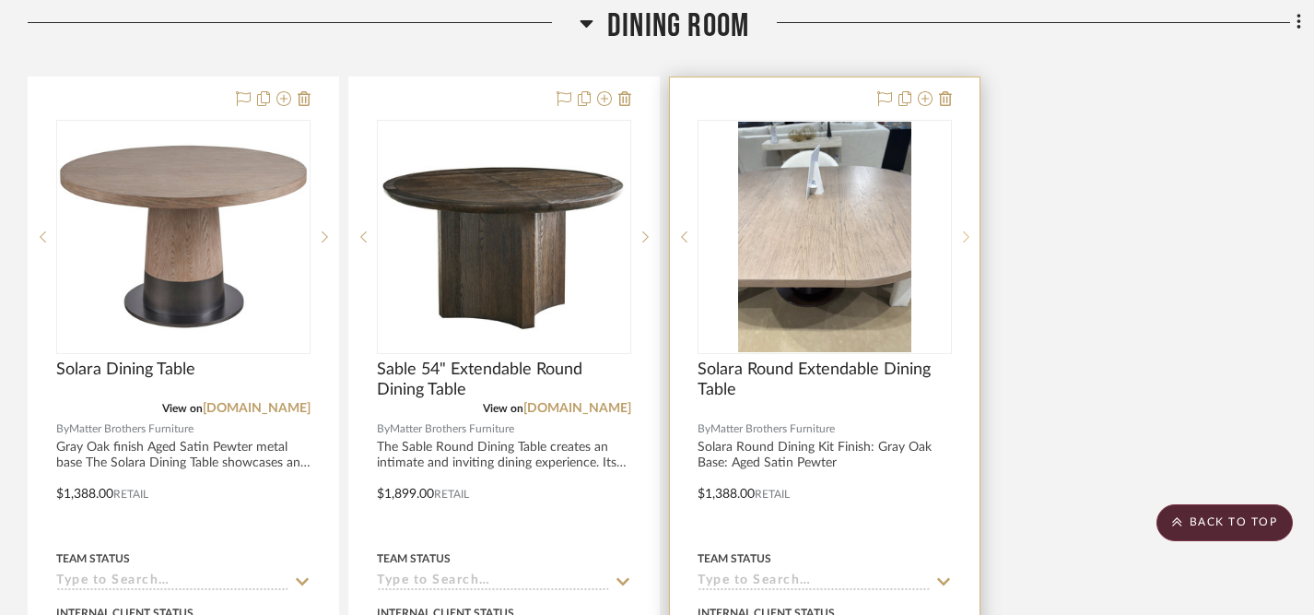
click at [968, 230] on icon at bounding box center [966, 236] width 6 height 13
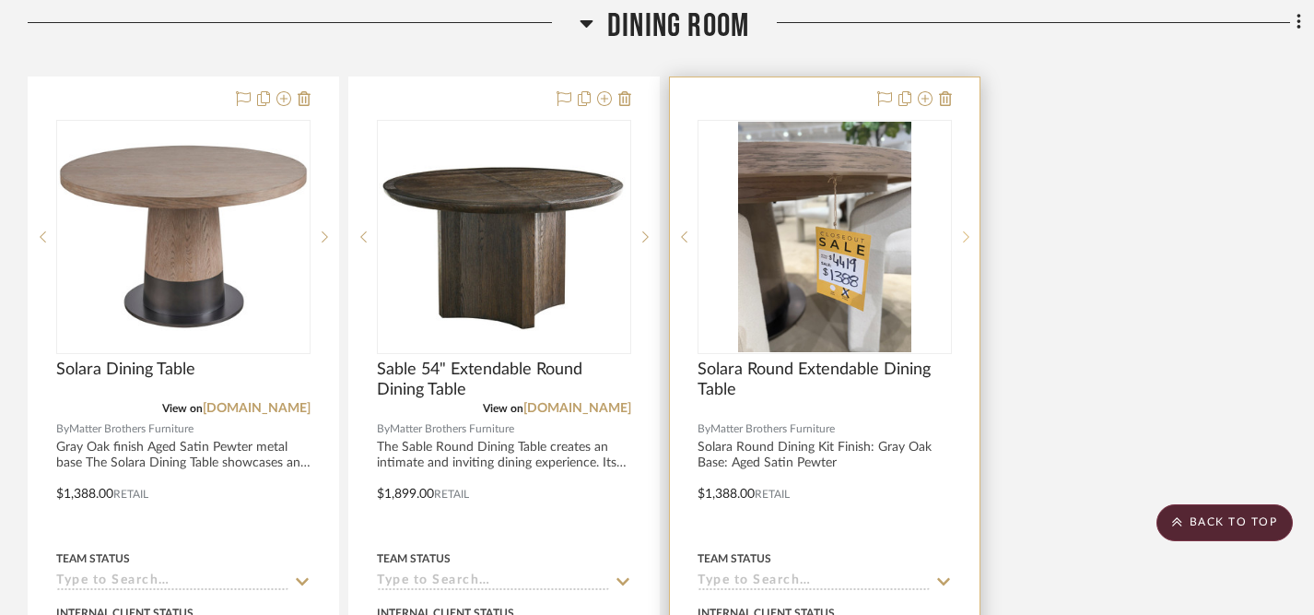
click at [968, 230] on icon at bounding box center [966, 236] width 6 height 13
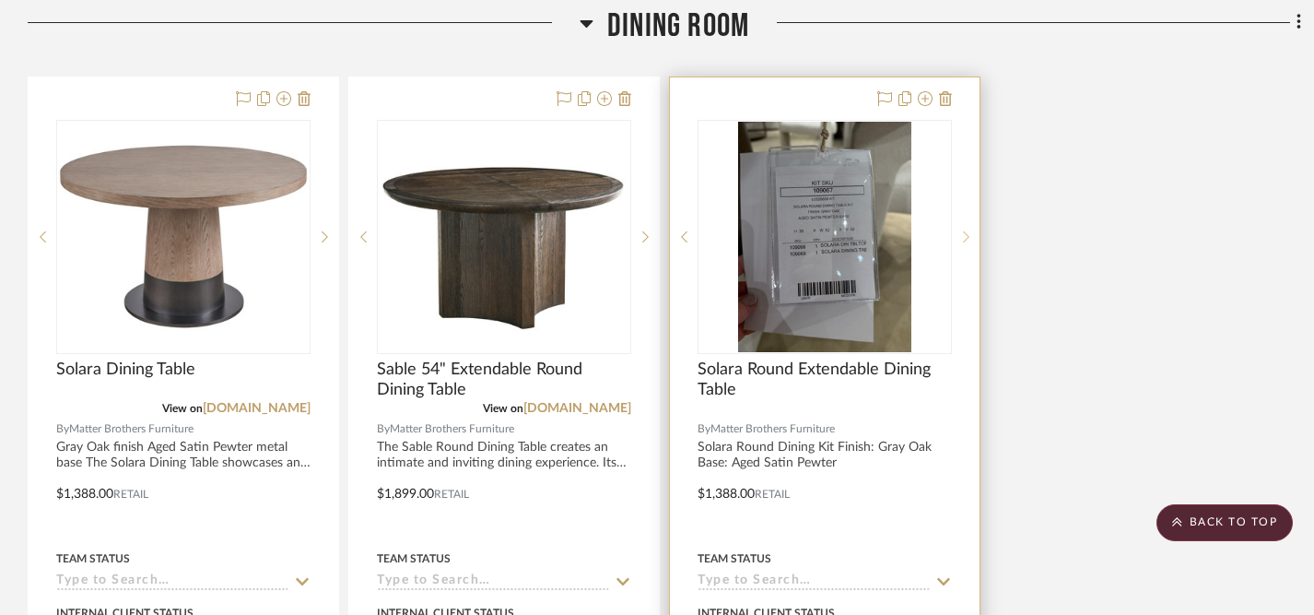
click at [965, 235] on icon at bounding box center [966, 236] width 6 height 13
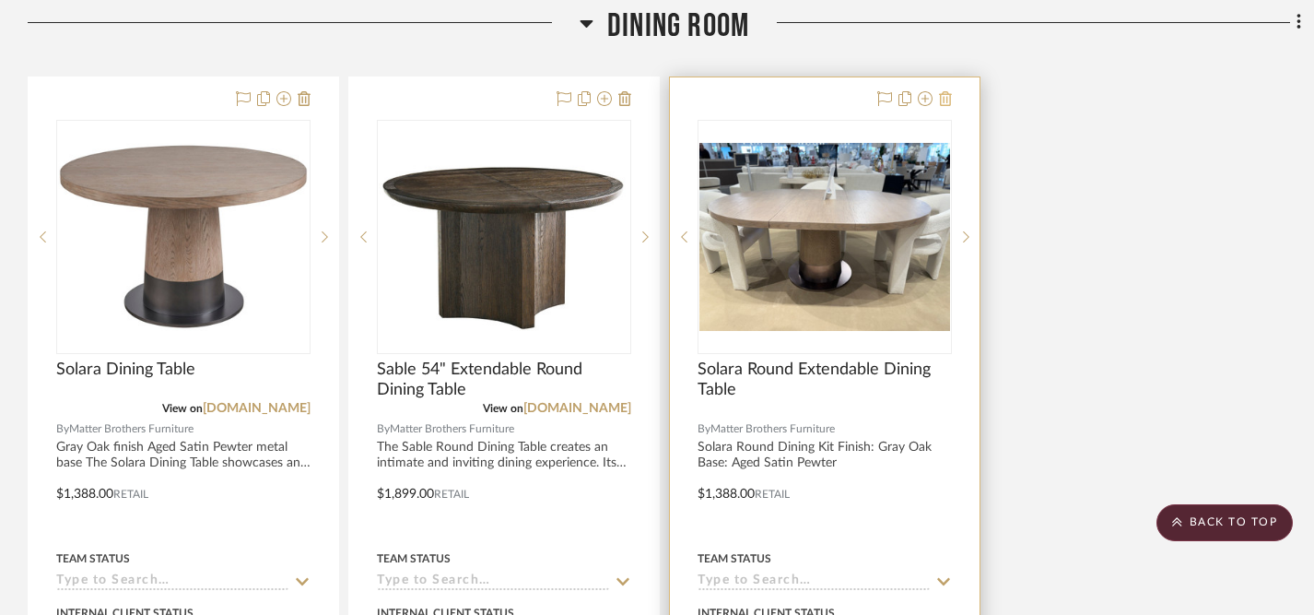
click at [946, 94] on icon at bounding box center [945, 98] width 13 height 15
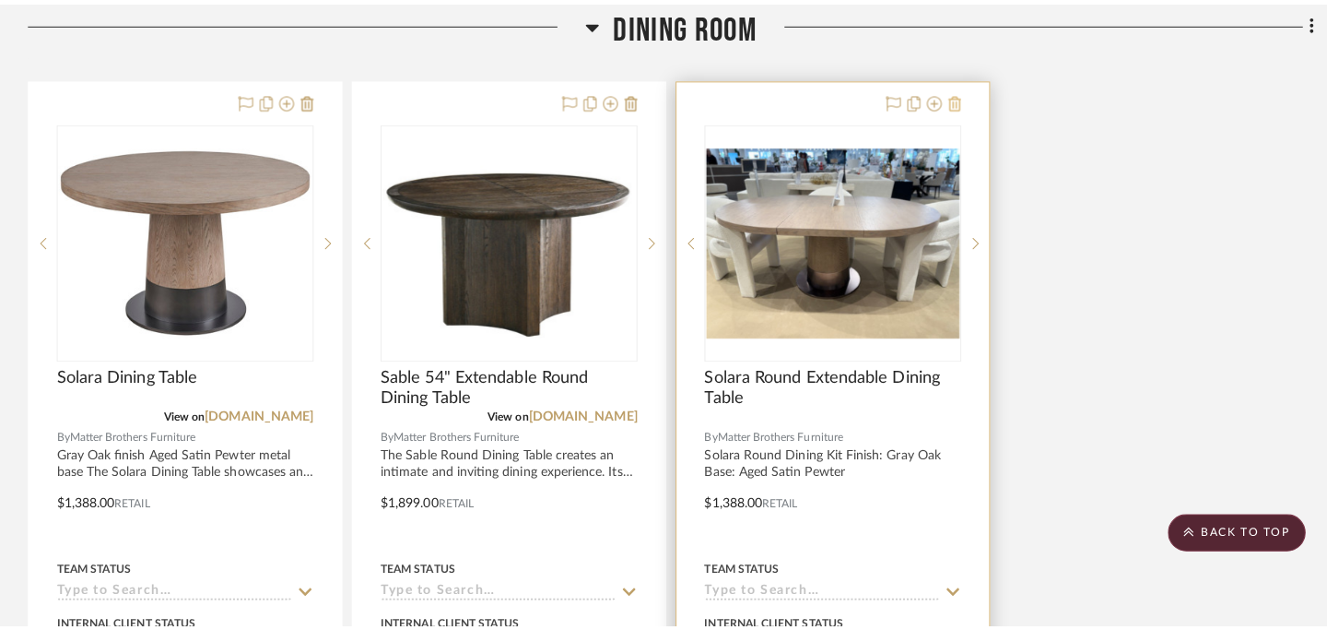
scroll to position [0, 0]
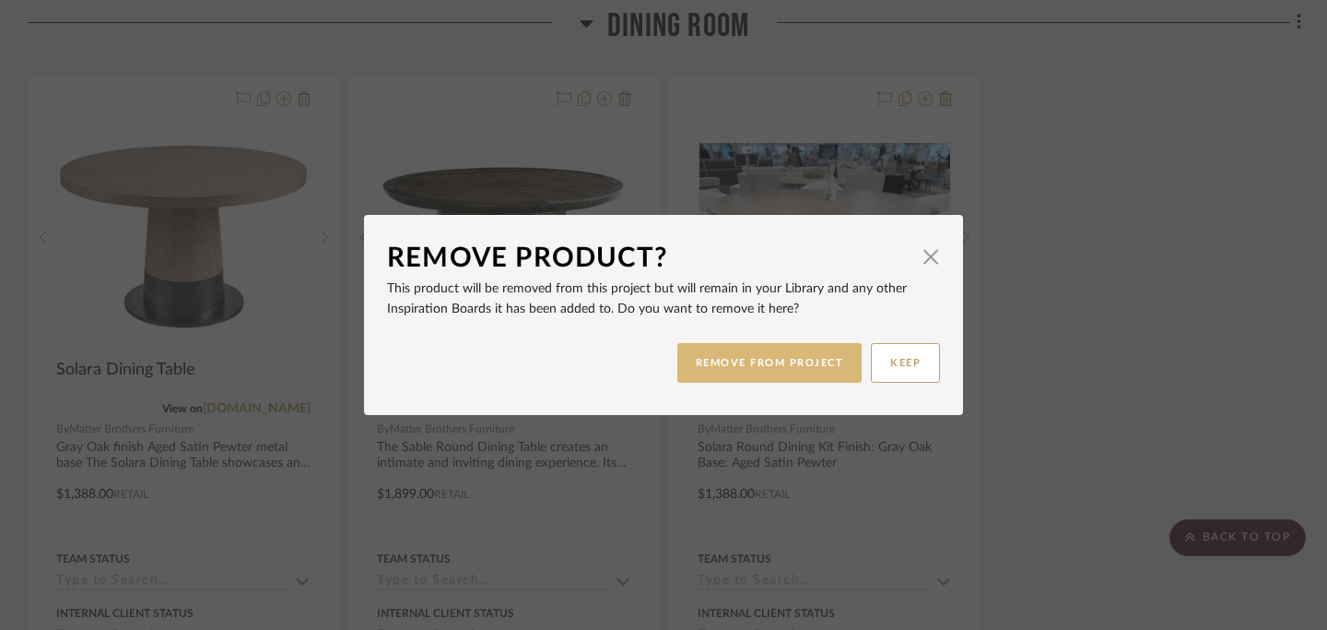
click at [789, 367] on button "REMOVE FROM PROJECT" at bounding box center [770, 363] width 185 height 40
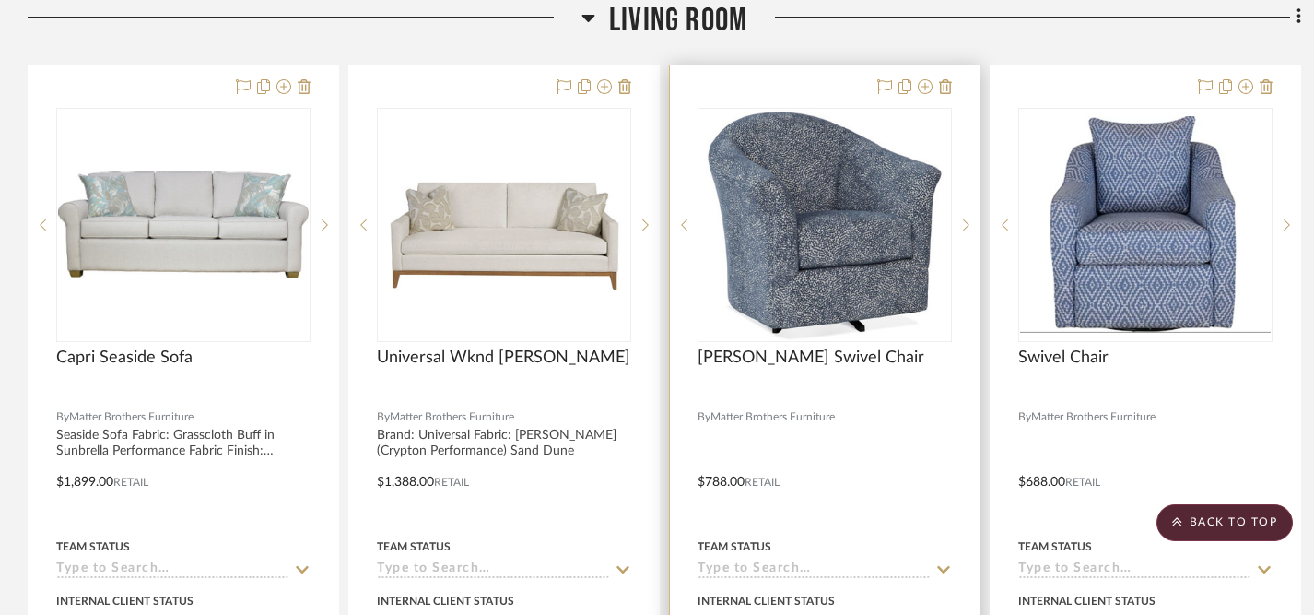
scroll to position [2372, 0]
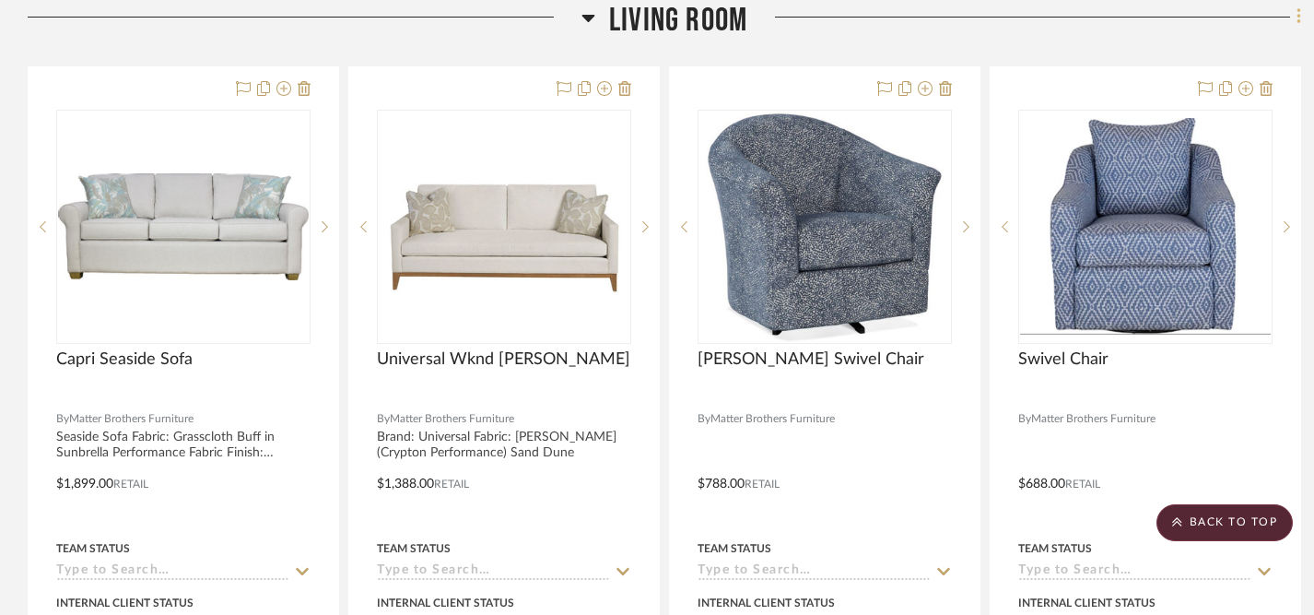
click at [1299, 21] on icon at bounding box center [1300, 16] width 6 height 20
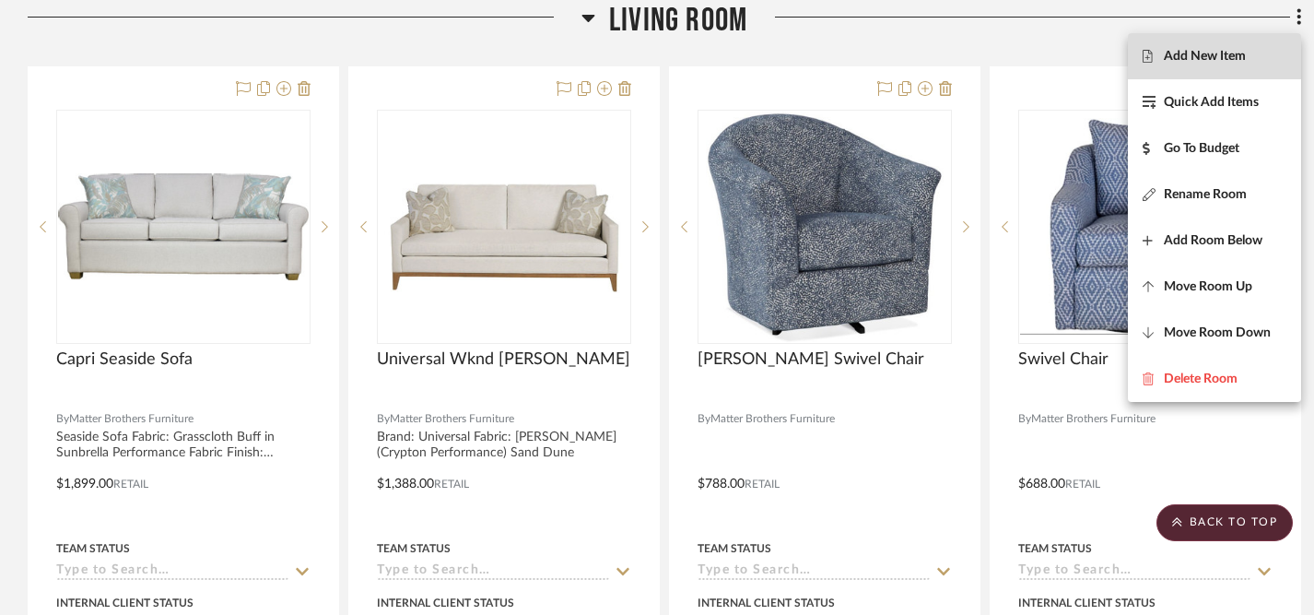
click at [1190, 56] on span "Add New Item" at bounding box center [1205, 57] width 82 height 16
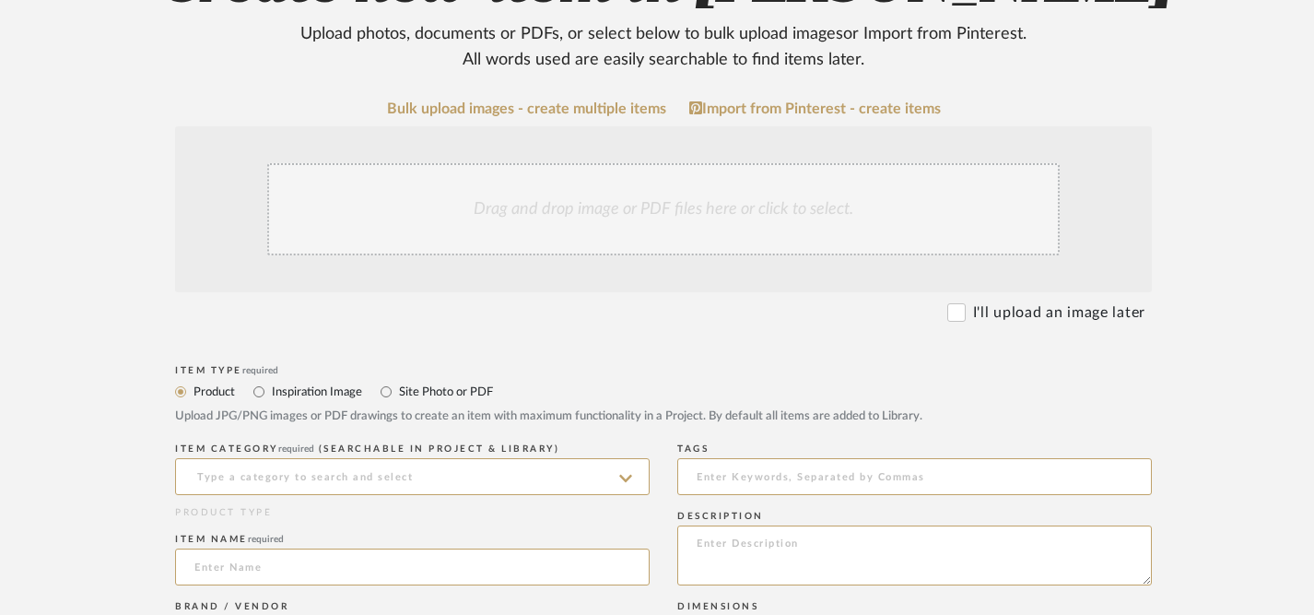
scroll to position [266, 0]
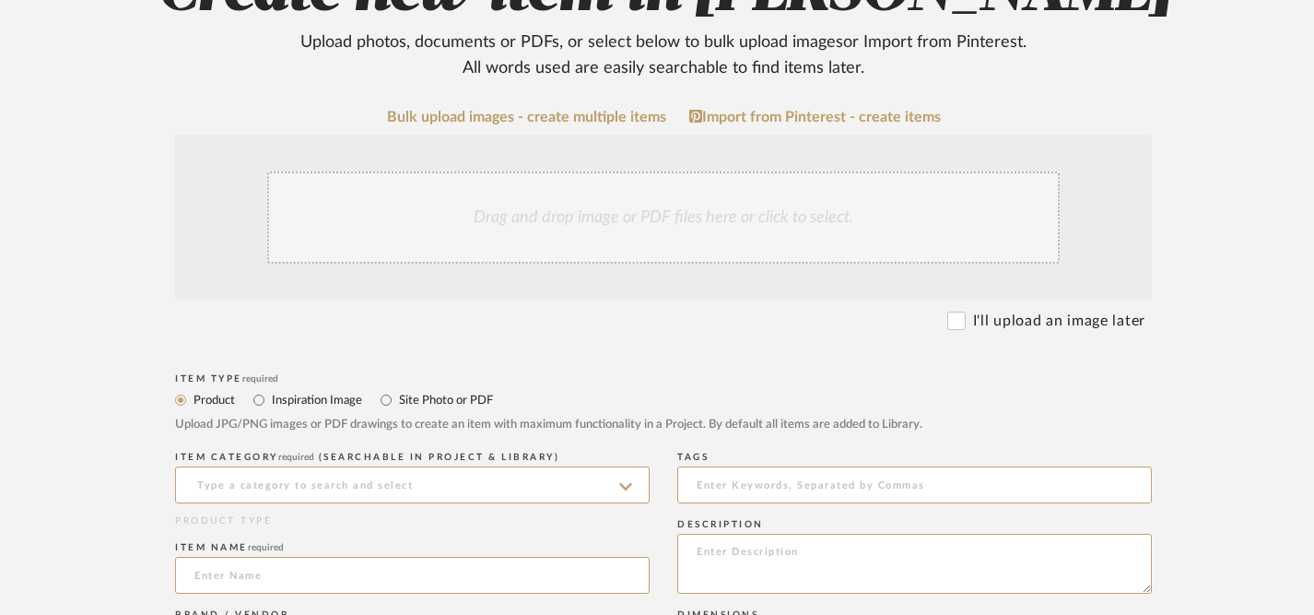
click at [692, 215] on div "Drag and drop image or PDF files here or click to select." at bounding box center [663, 217] width 793 height 92
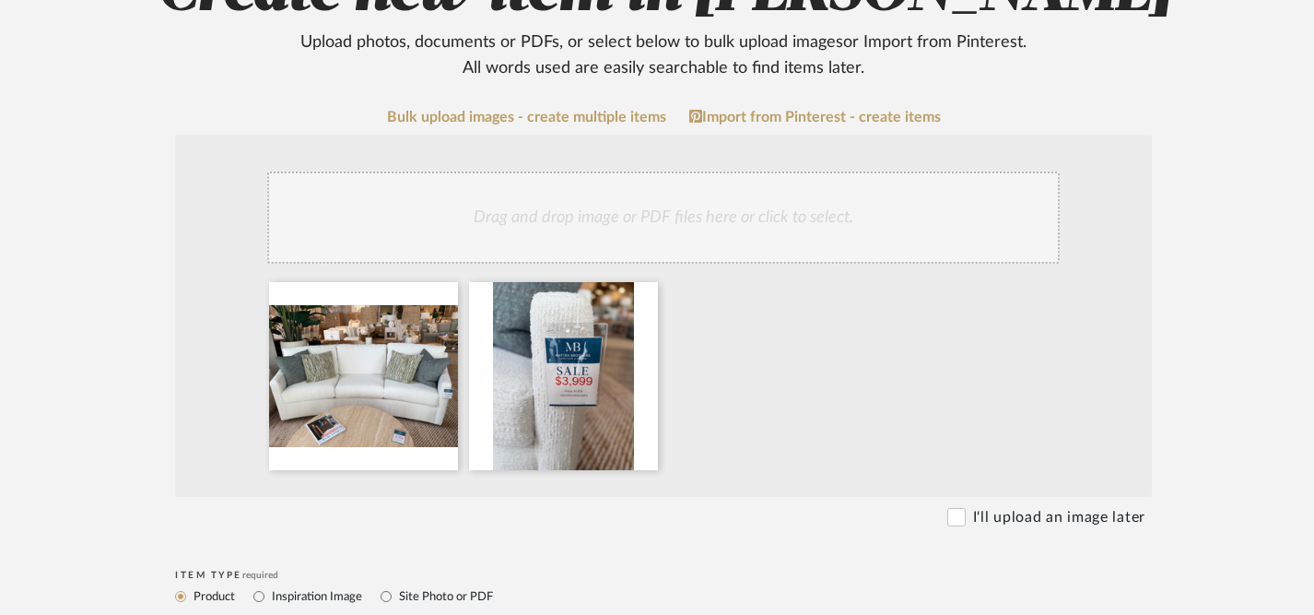
click at [607, 213] on div "Drag and drop image or PDF files here or click to select." at bounding box center [663, 217] width 793 height 92
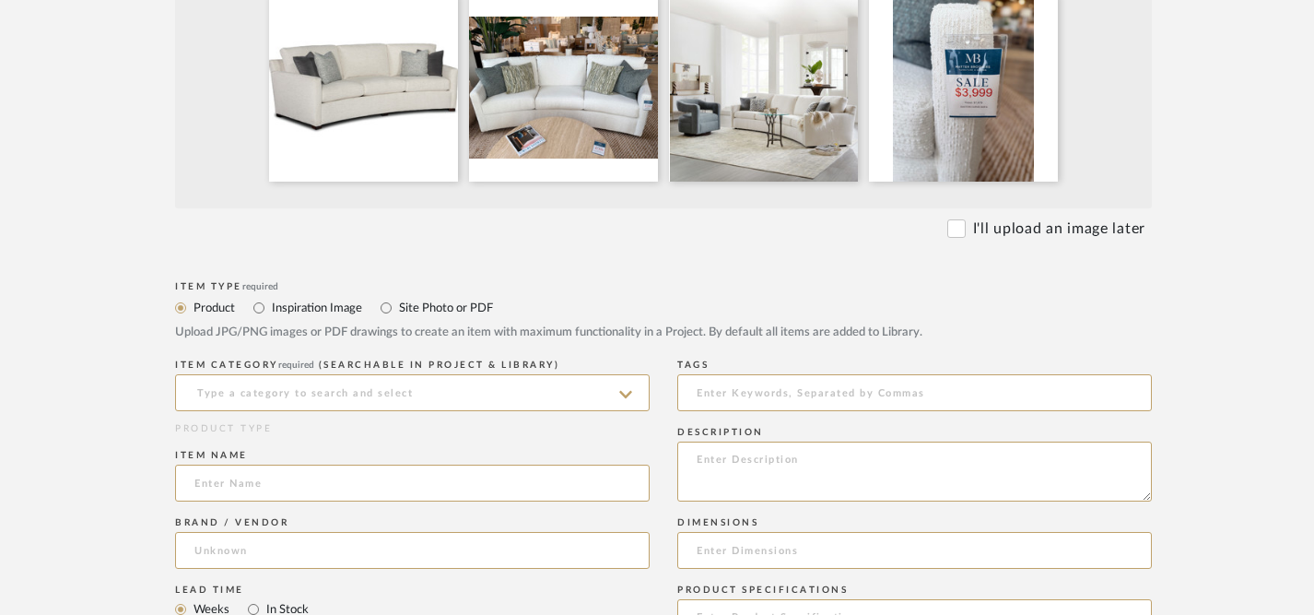
scroll to position [561, 0]
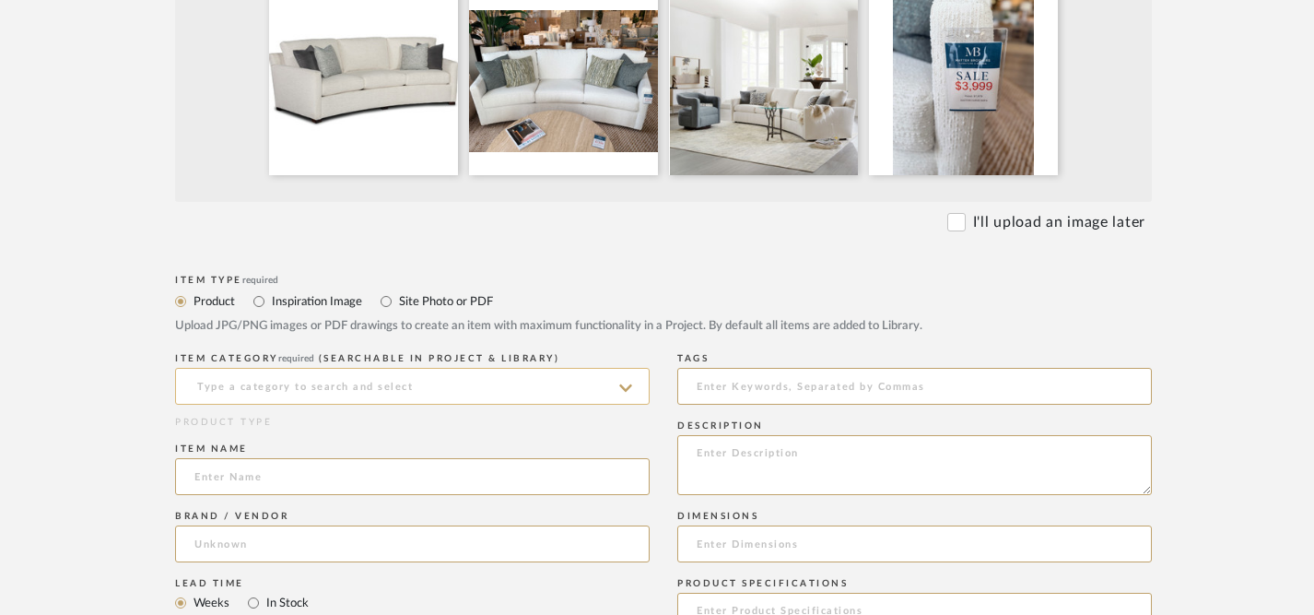
click at [555, 399] on input at bounding box center [412, 386] width 475 height 37
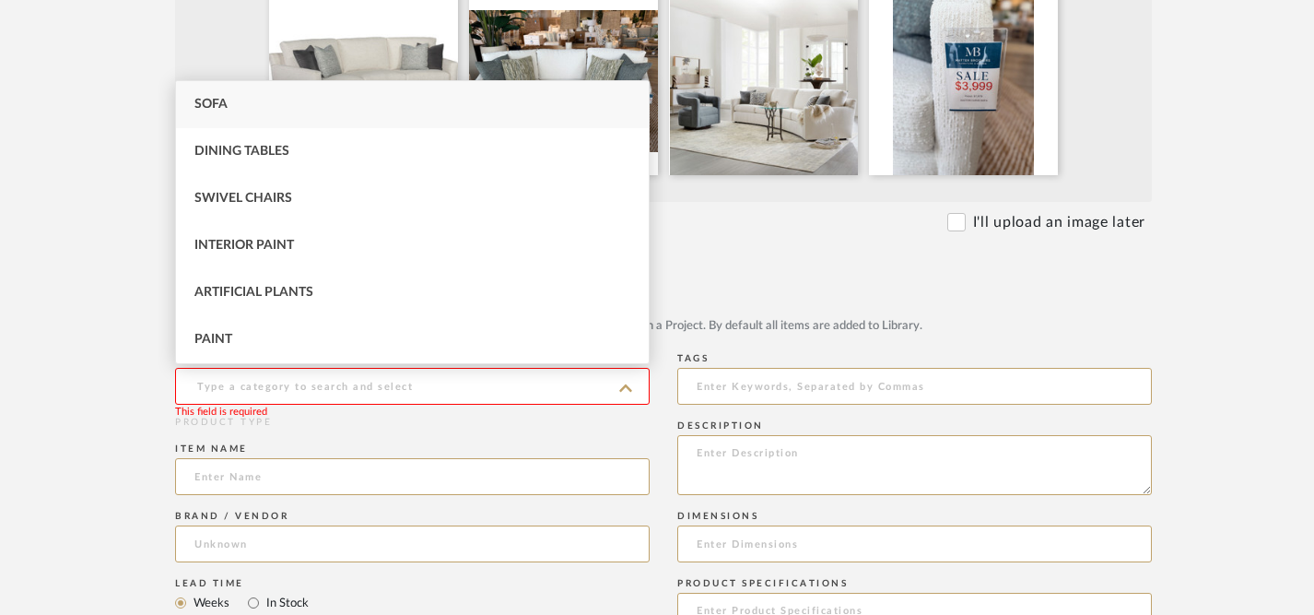
click at [454, 118] on div "Sofa" at bounding box center [412, 104] width 473 height 47
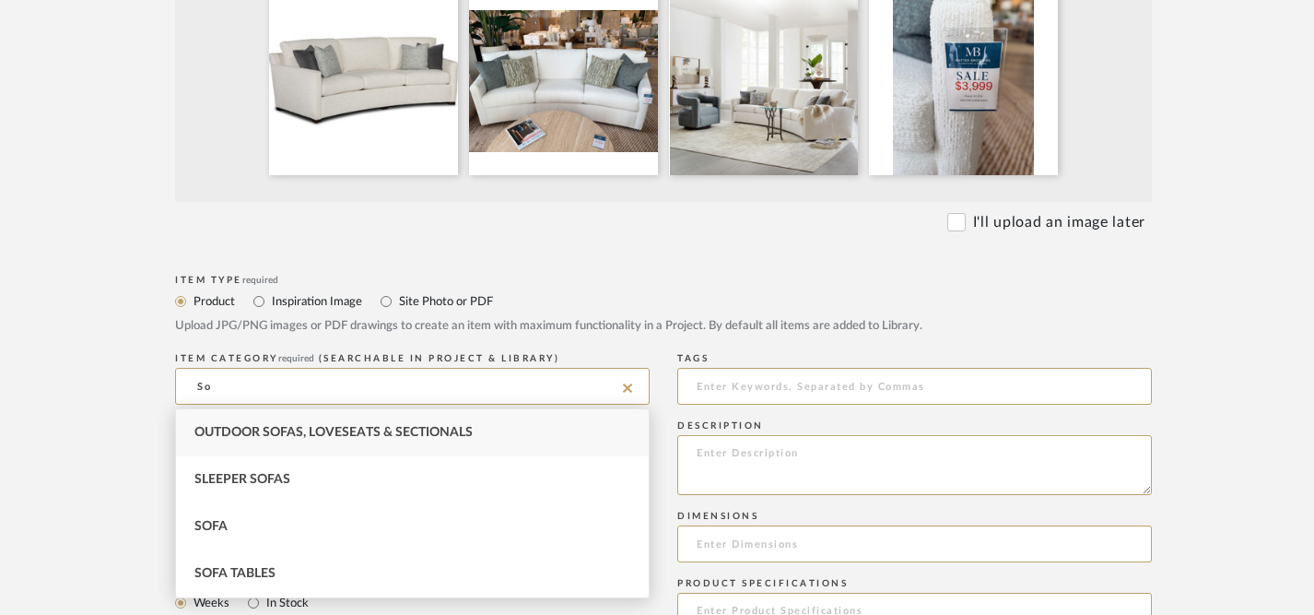
type input "S"
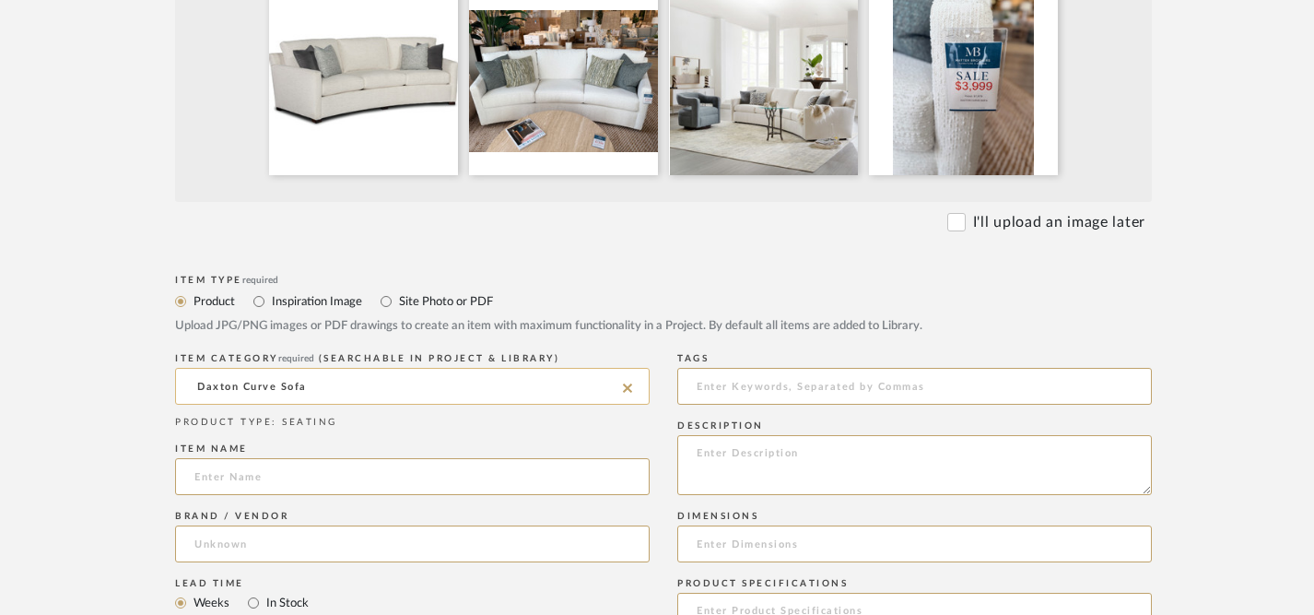
drag, startPoint x: 313, startPoint y: 390, endPoint x: 175, endPoint y: 387, distance: 138.3
click at [175, 387] on input "Daxton Curve Sofa" at bounding box center [412, 386] width 475 height 37
type input "Daxton Curve Sofa"
click at [234, 478] on input at bounding box center [412, 476] width 475 height 37
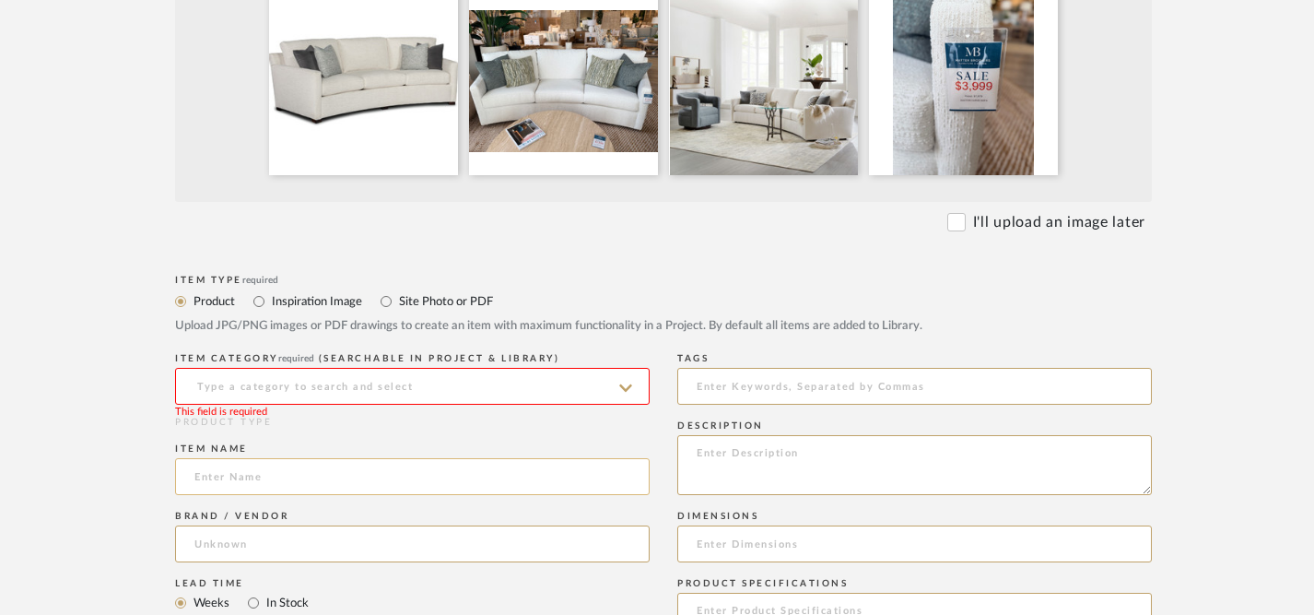
paste input "Daxton Curve Sofa"
type input "Daxton Curve Sofa"
click at [252, 380] on input at bounding box center [412, 386] width 475 height 37
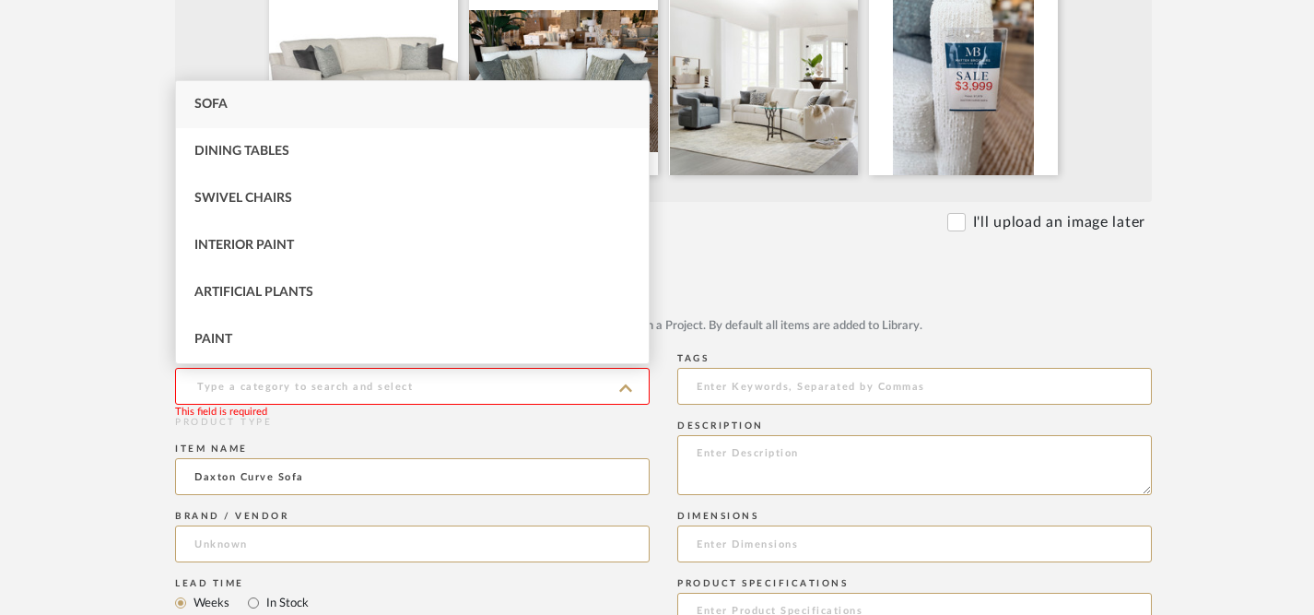
click at [271, 112] on div "Sofa" at bounding box center [412, 104] width 473 height 47
type input "Sofa"
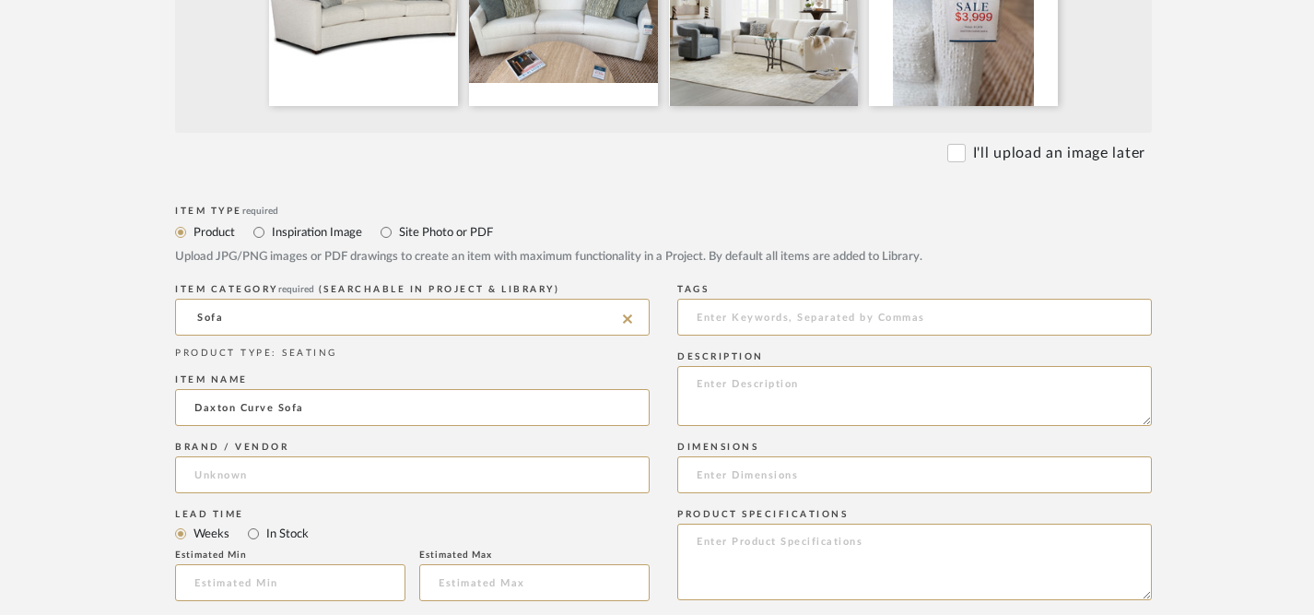
scroll to position [636, 0]
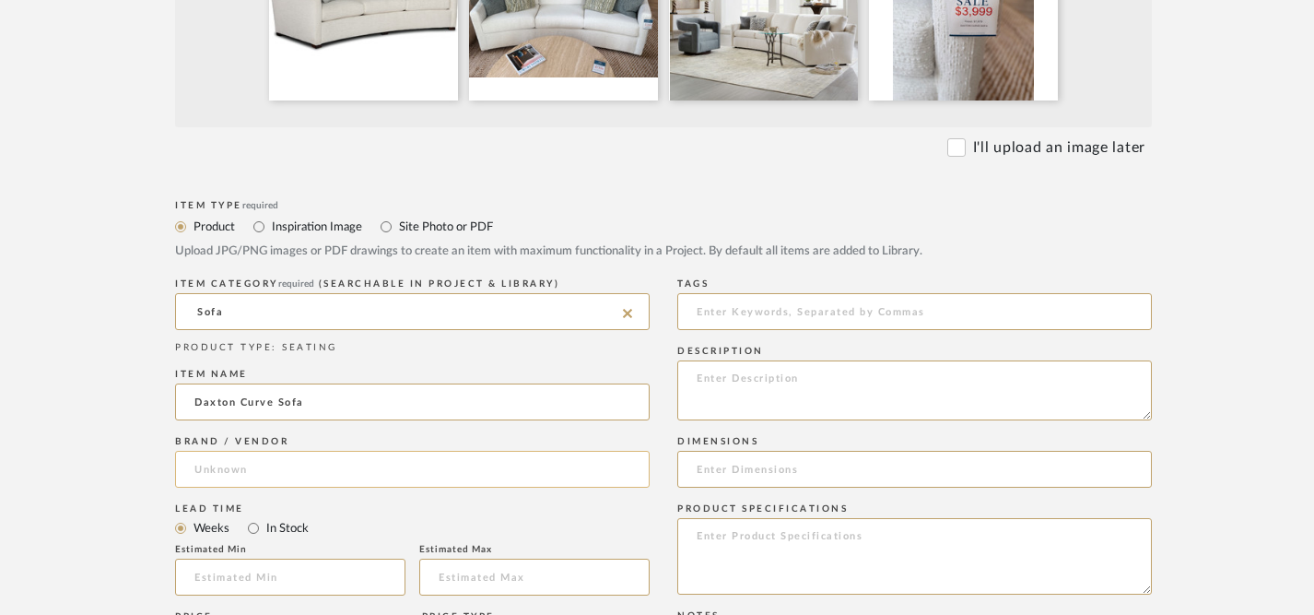
click at [362, 473] on input at bounding box center [412, 469] width 475 height 37
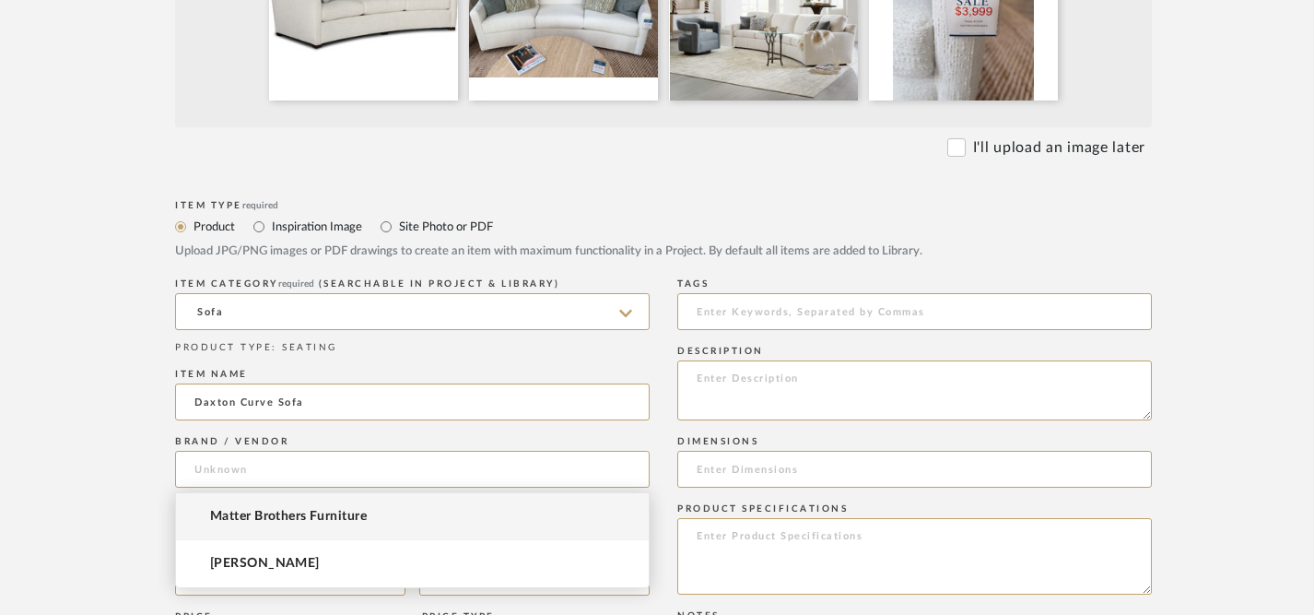
click at [364, 520] on span "Matter Brothers Furniture" at bounding box center [288, 517] width 157 height 16
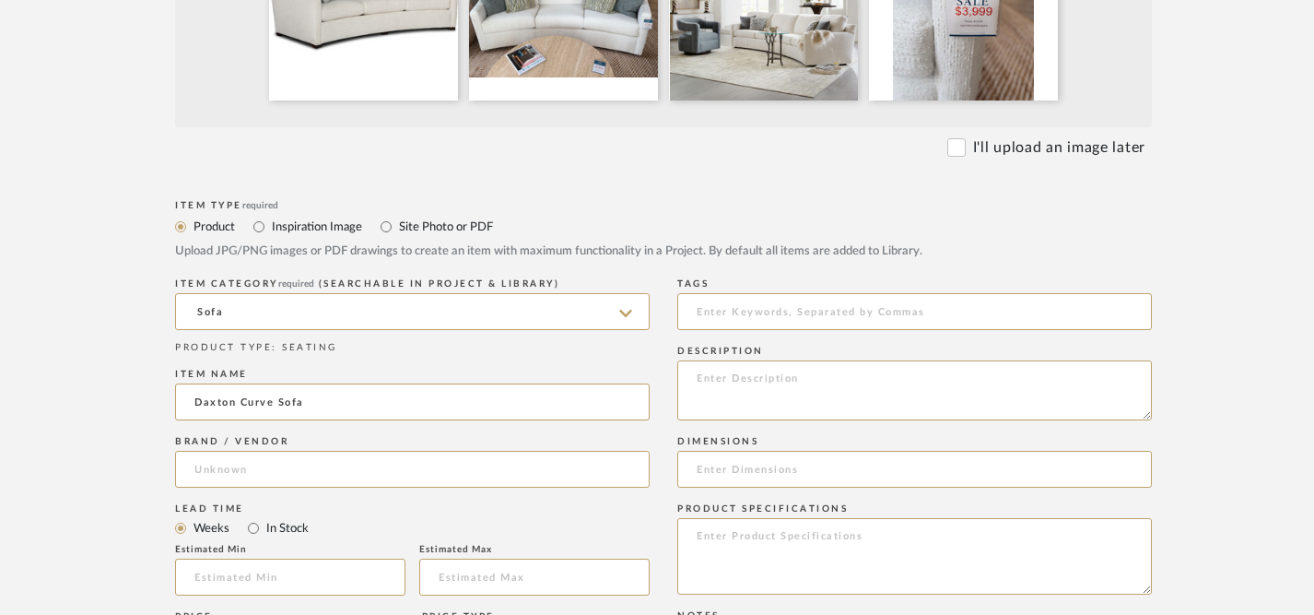
type input "Matter Brothers Furniture"
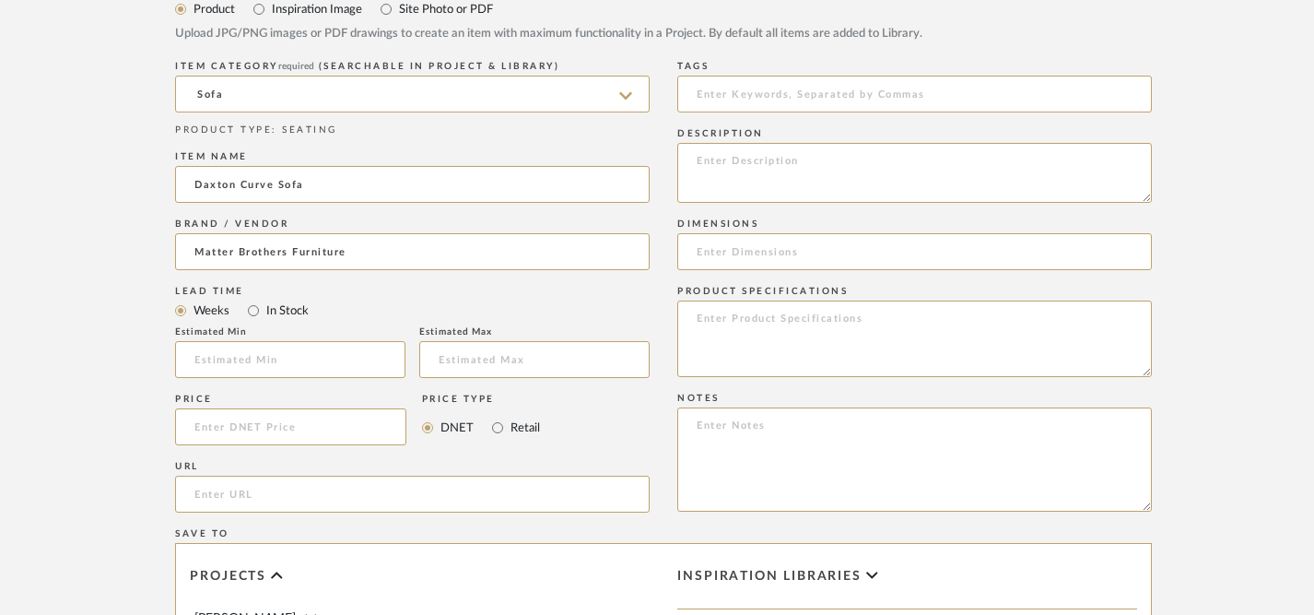
scroll to position [855, 0]
click at [501, 427] on input "Retail" at bounding box center [498, 426] width 22 height 22
radio input "true"
click at [355, 425] on input at bounding box center [290, 425] width 231 height 37
type input "$3,999.00"
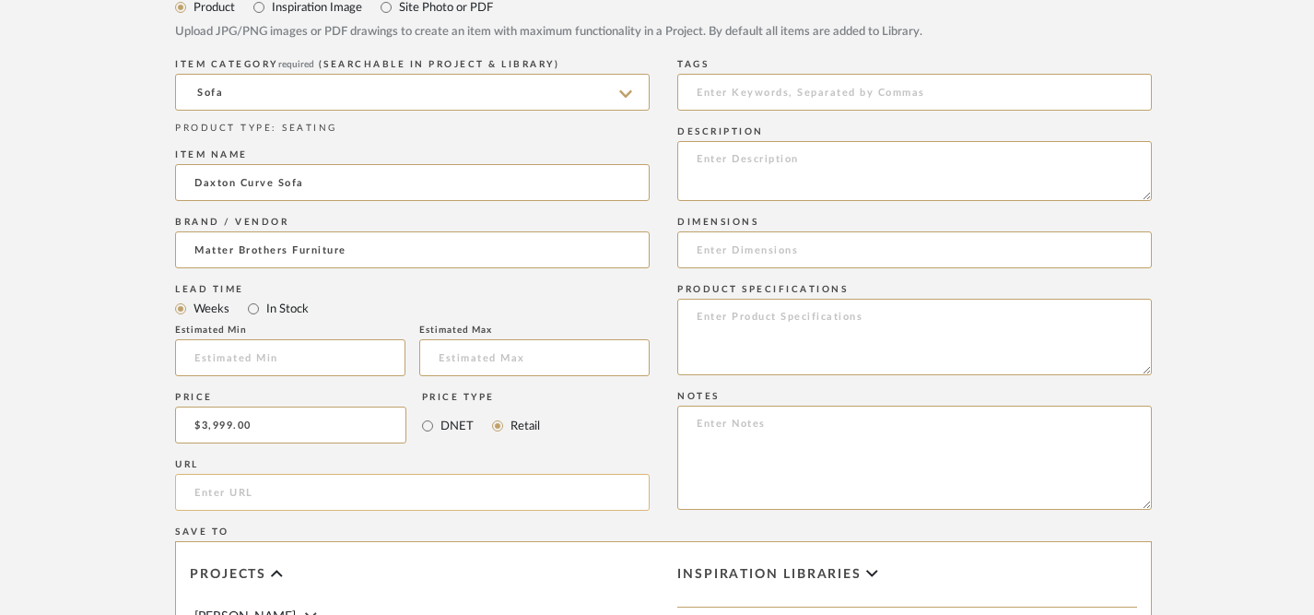
click at [336, 492] on input "url" at bounding box center [412, 492] width 475 height 37
click at [833, 163] on textarea at bounding box center [915, 171] width 475 height 60
paste textarea "Loft Living is a modern, configurable upholstery collection that is an extensio…"
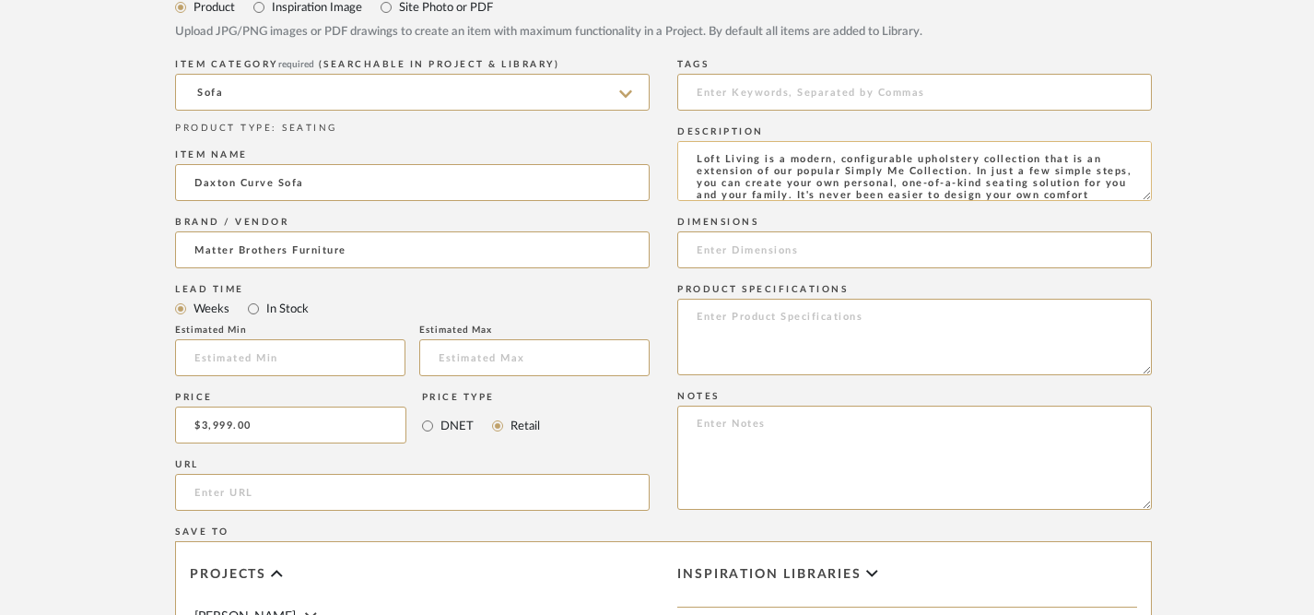
scroll to position [15, 0]
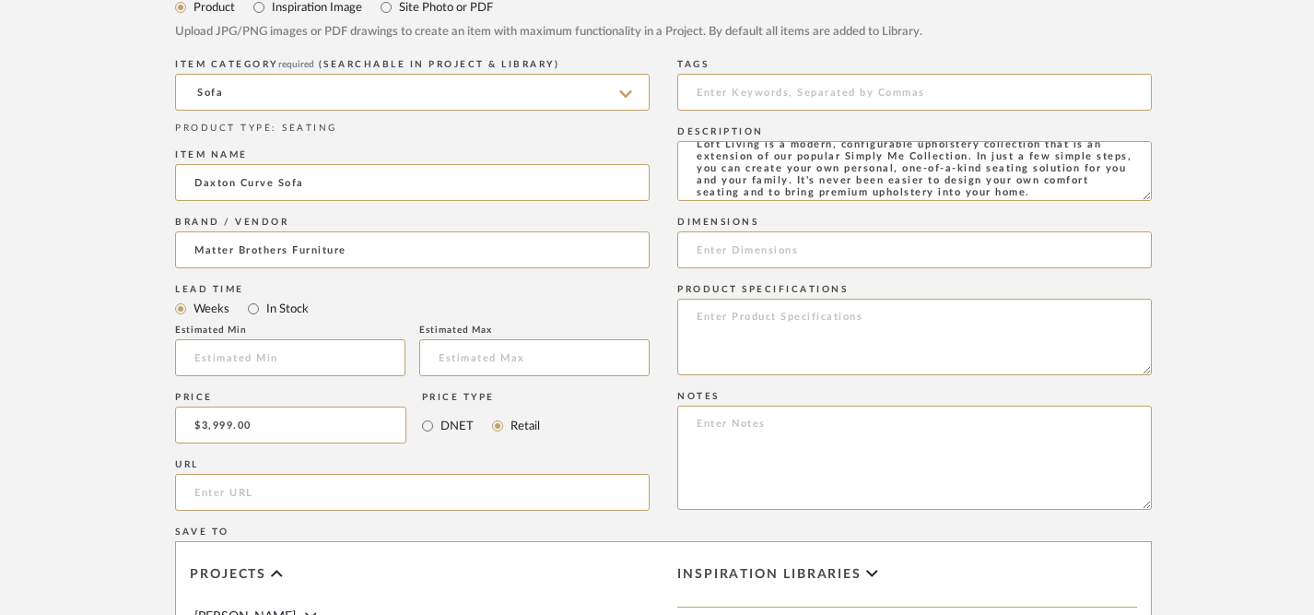
type textarea "Loft Living is a modern, configurable upholstery collection that is an extensio…"
click at [754, 342] on textarea at bounding box center [915, 337] width 475 height 77
paste textarea "Hand crafted by skilled artisans in Bedford, VA. Padded outside arms and back f…"
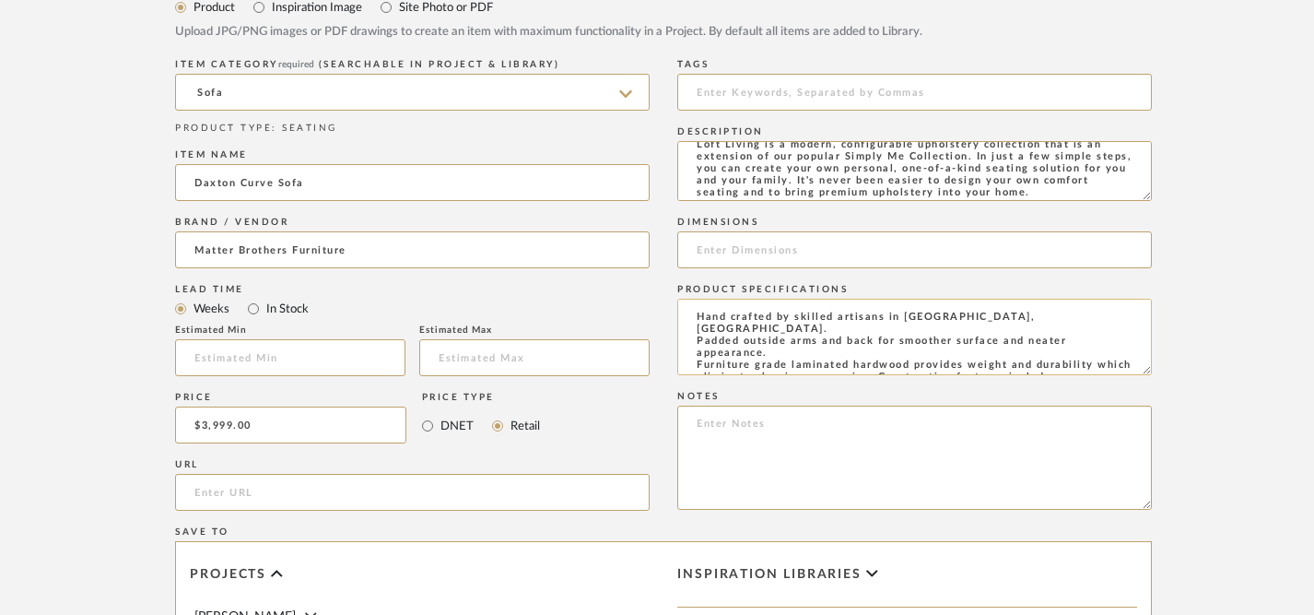
scroll to position [41, 0]
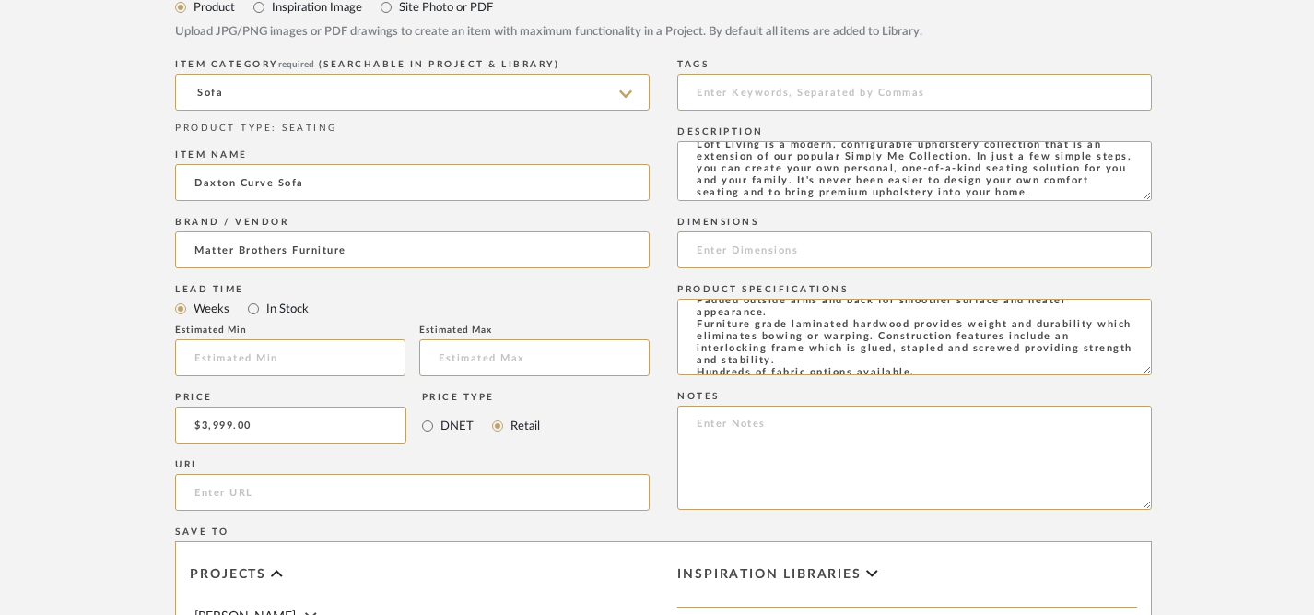
type textarea "Hand crafted by skilled artisans in Bedford, VA. Padded outside arms and back f…"
click at [750, 249] on input at bounding box center [915, 249] width 475 height 37
paste input "109.0"W x 46.0"D x 36.0"H - 191.0 lb"
type input "109.0"W x 46.0"D x 36.0"H - 191.0 lb"
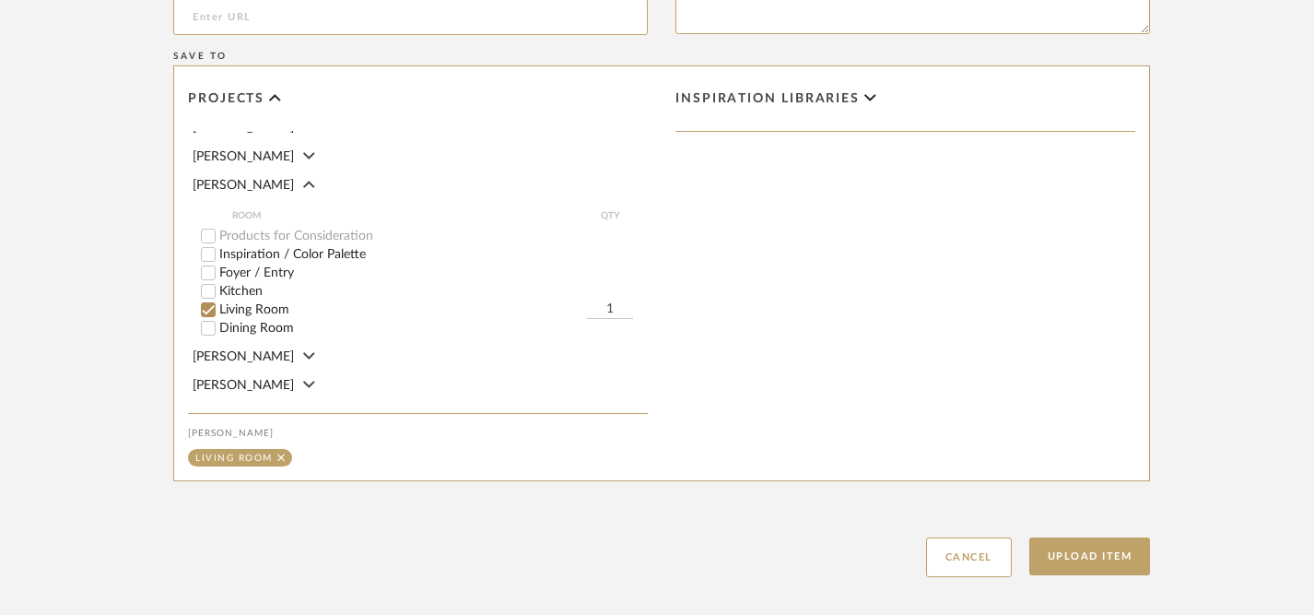
scroll to position [1364, 2]
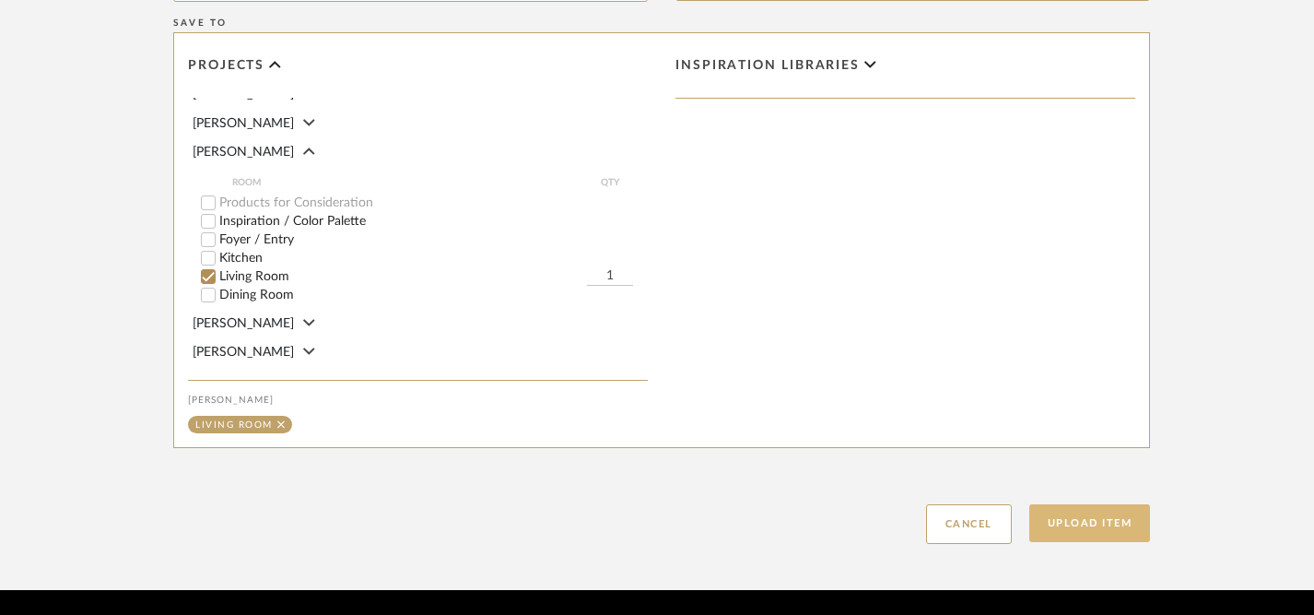
click at [1092, 525] on button "Upload Item" at bounding box center [1091, 523] width 122 height 38
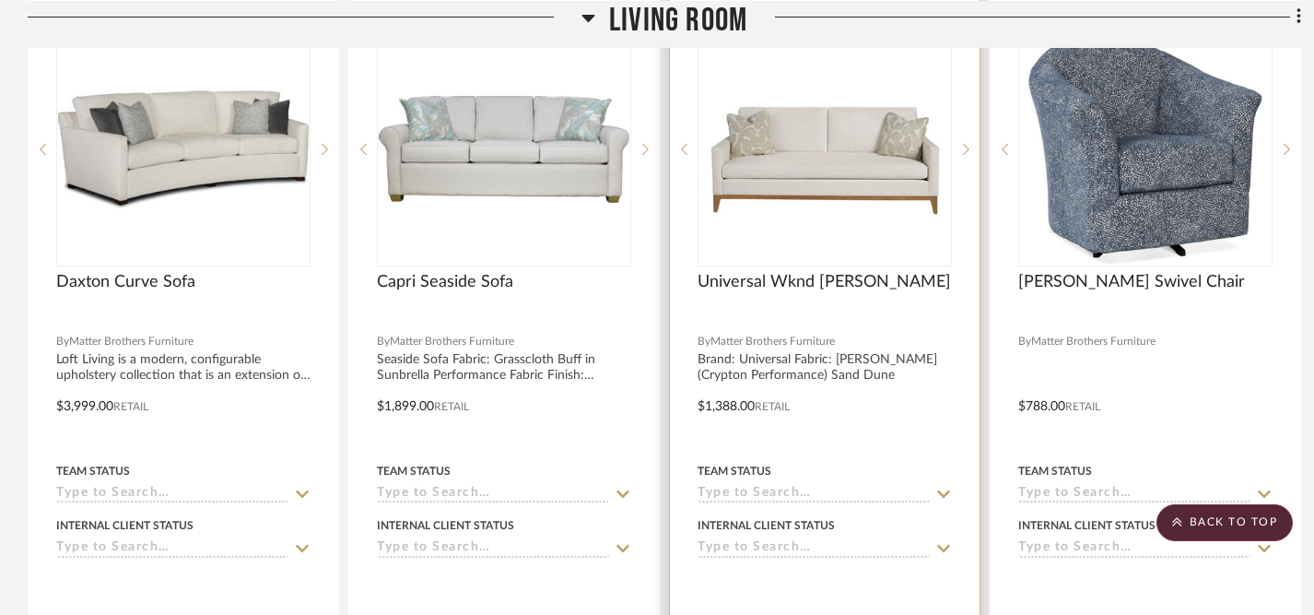
scroll to position [2446, 0]
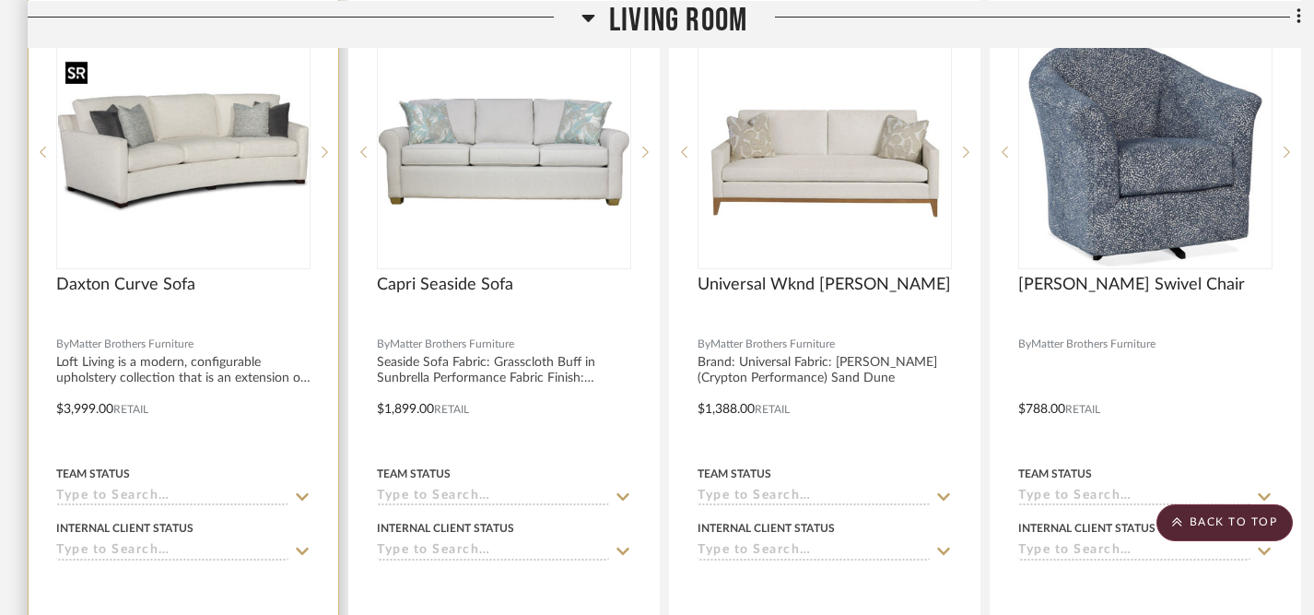
click at [209, 156] on img "0" at bounding box center [183, 152] width 251 height 188
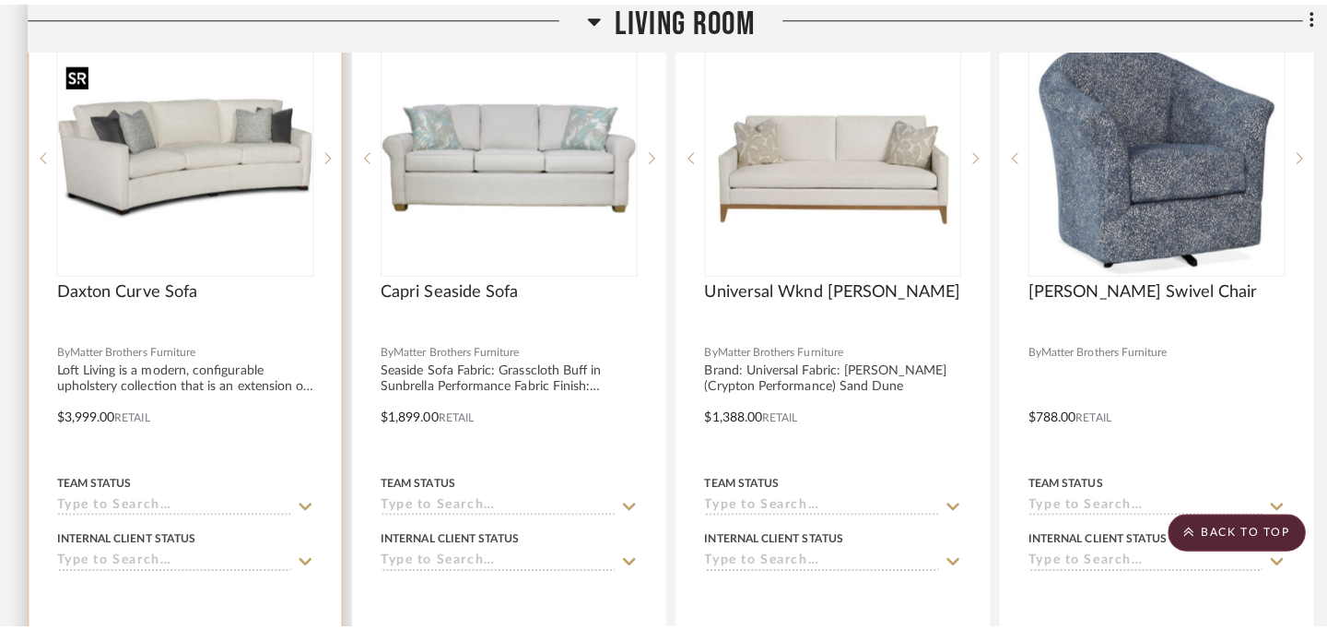
scroll to position [0, 0]
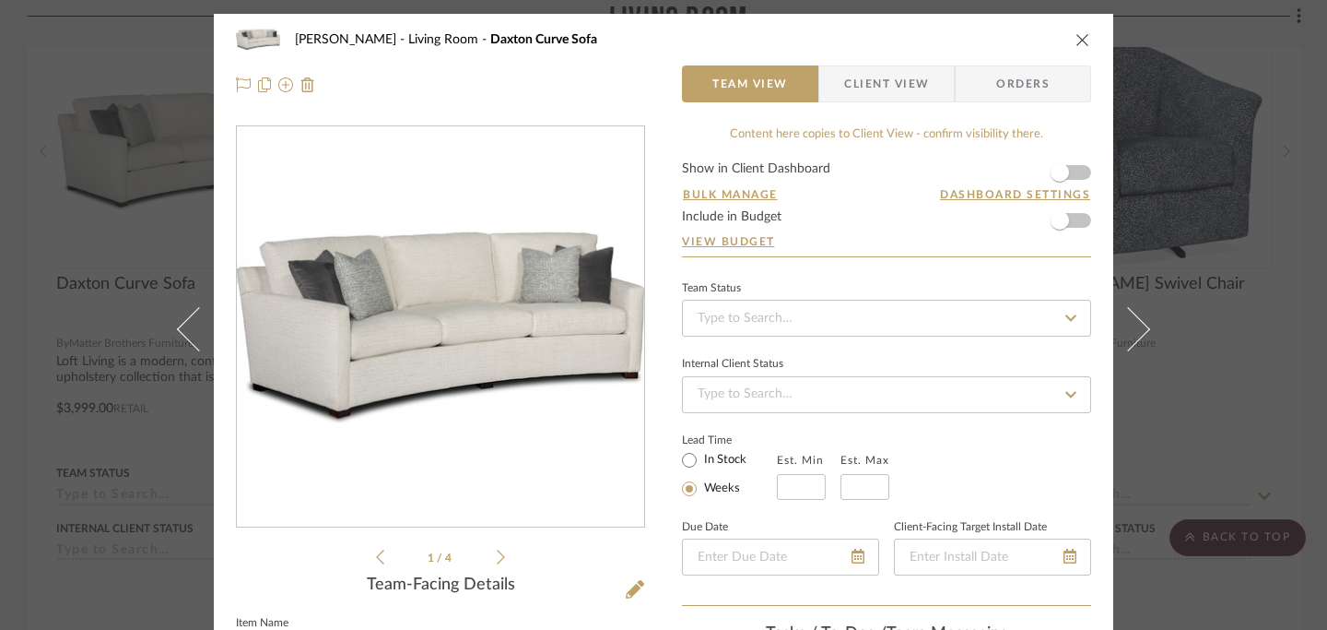
click at [497, 558] on icon at bounding box center [501, 556] width 8 height 17
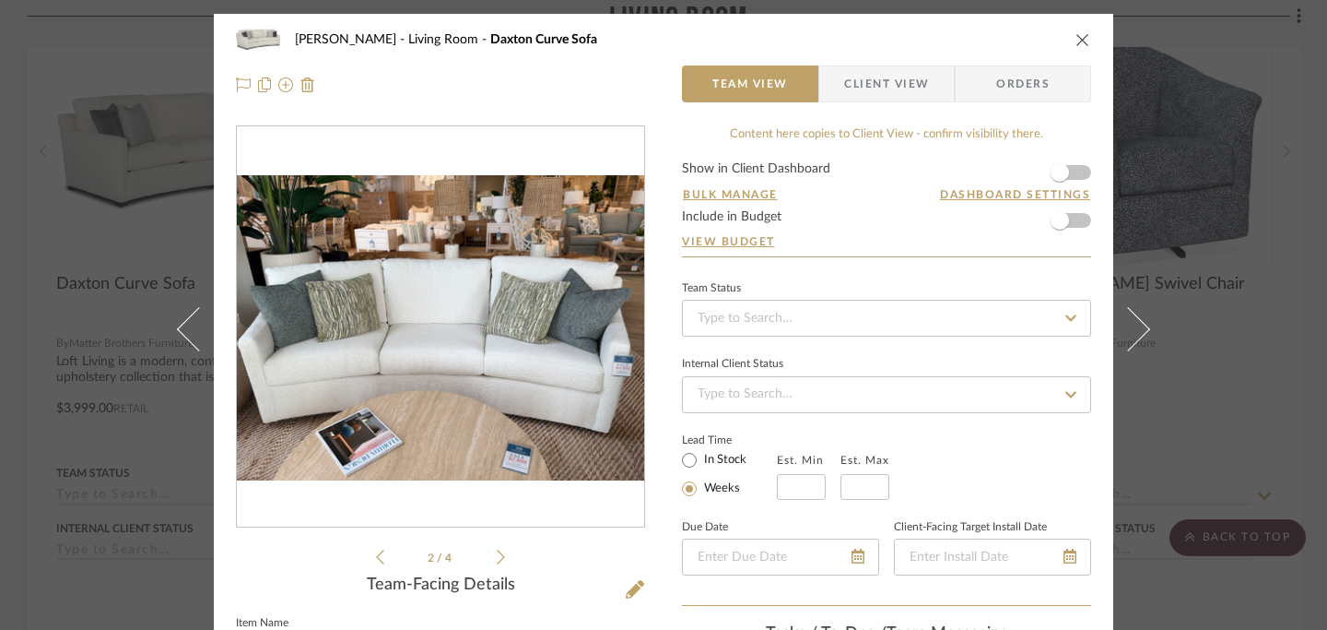
click at [497, 558] on icon at bounding box center [501, 556] width 8 height 17
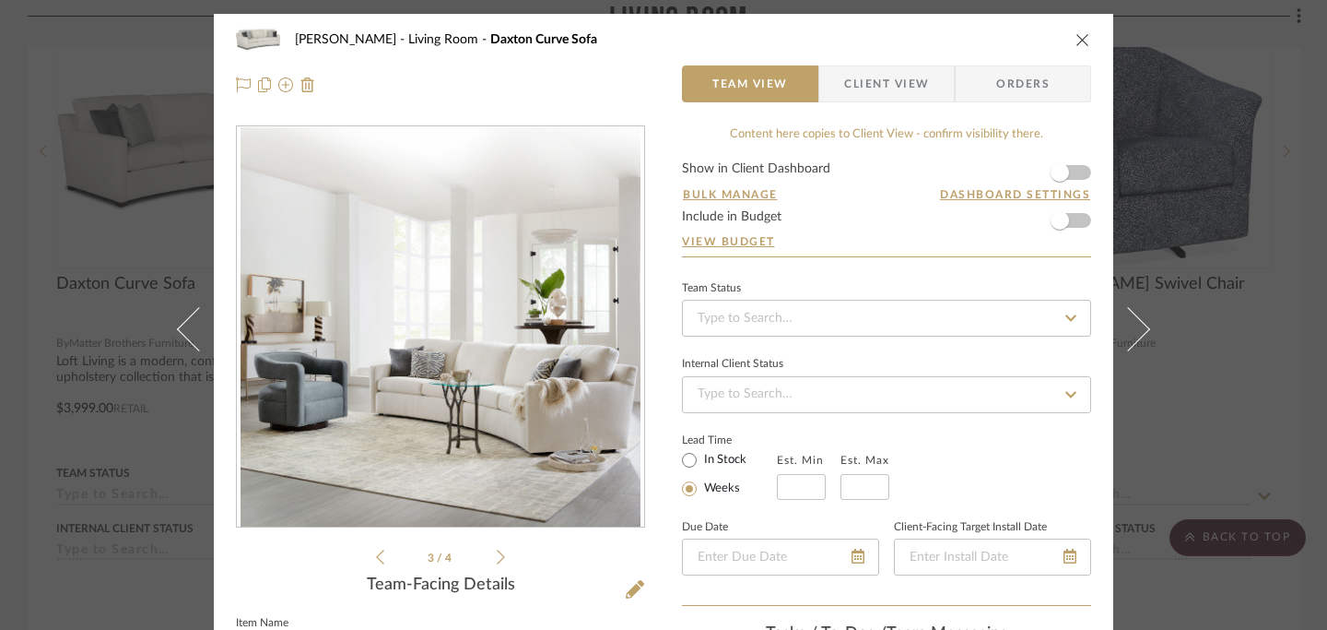
click at [497, 559] on icon at bounding box center [501, 556] width 8 height 17
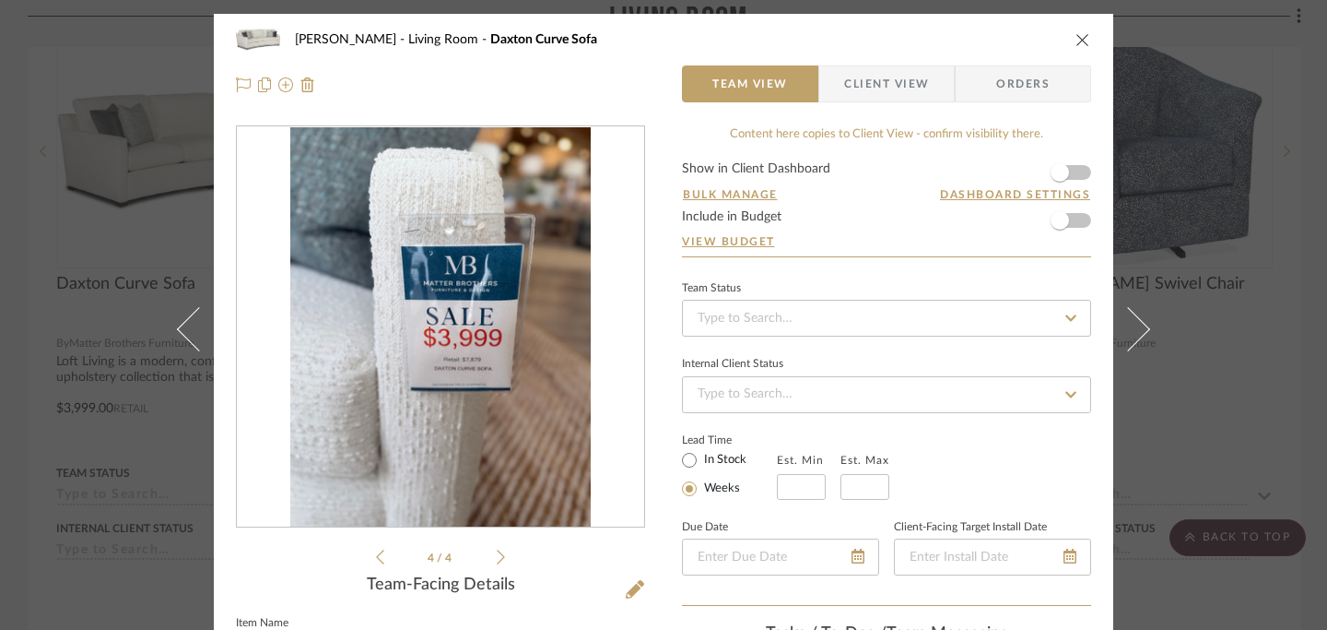
click at [376, 560] on icon at bounding box center [380, 556] width 8 height 15
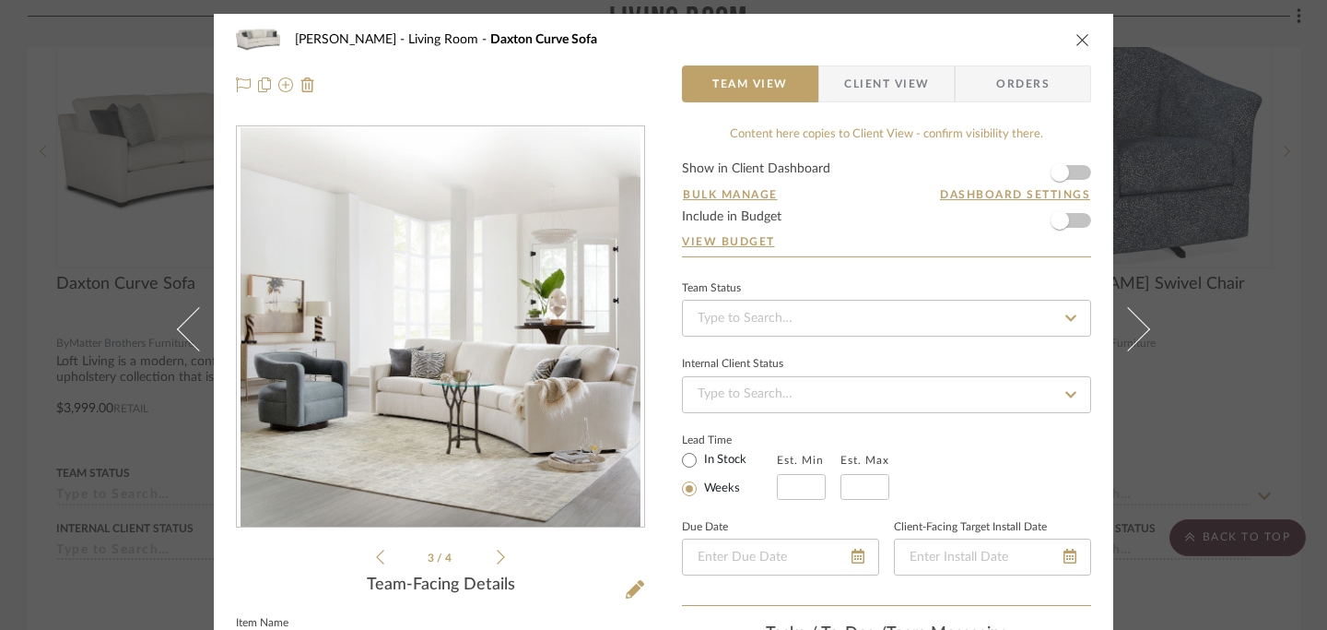
click at [376, 560] on icon at bounding box center [380, 556] width 8 height 15
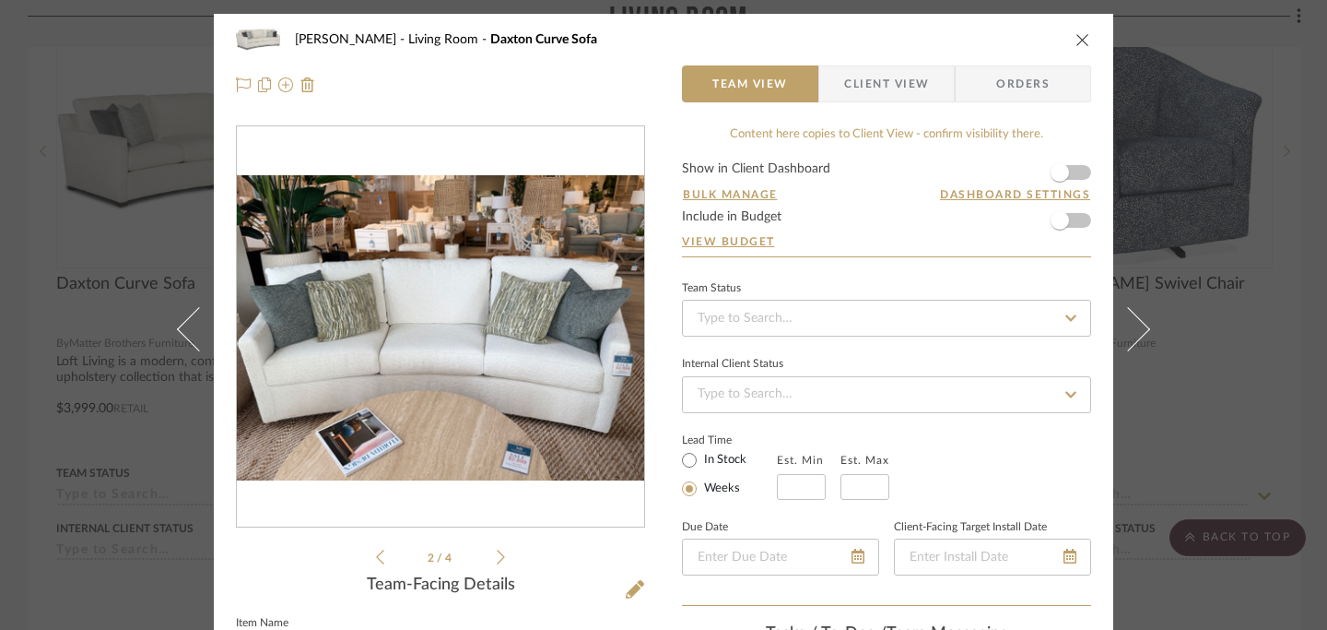
click at [376, 560] on icon at bounding box center [380, 556] width 8 height 15
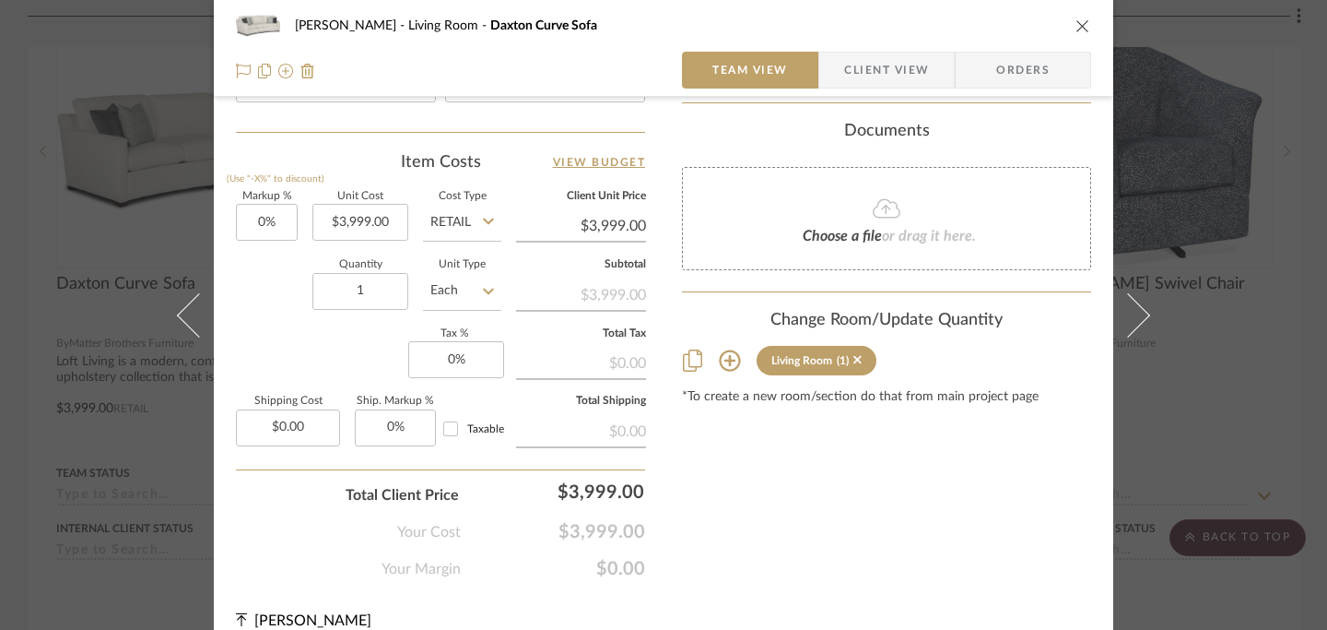
scroll to position [1080, 0]
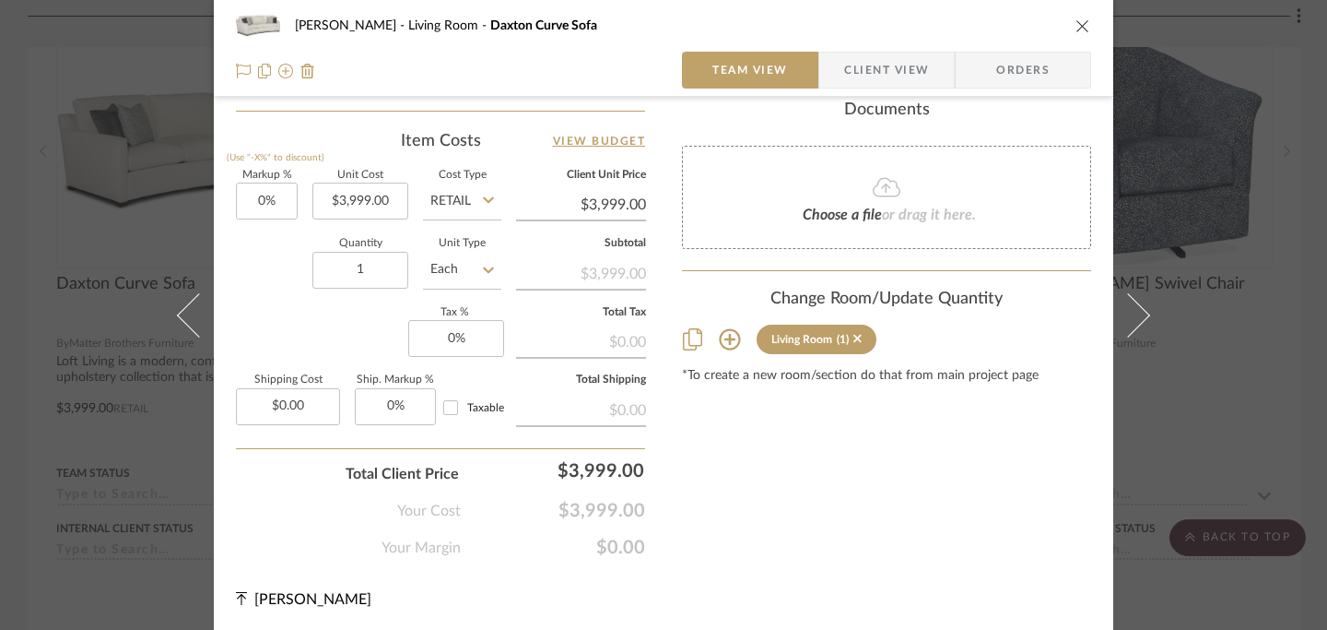
click at [1076, 27] on icon "close" at bounding box center [1083, 25] width 15 height 15
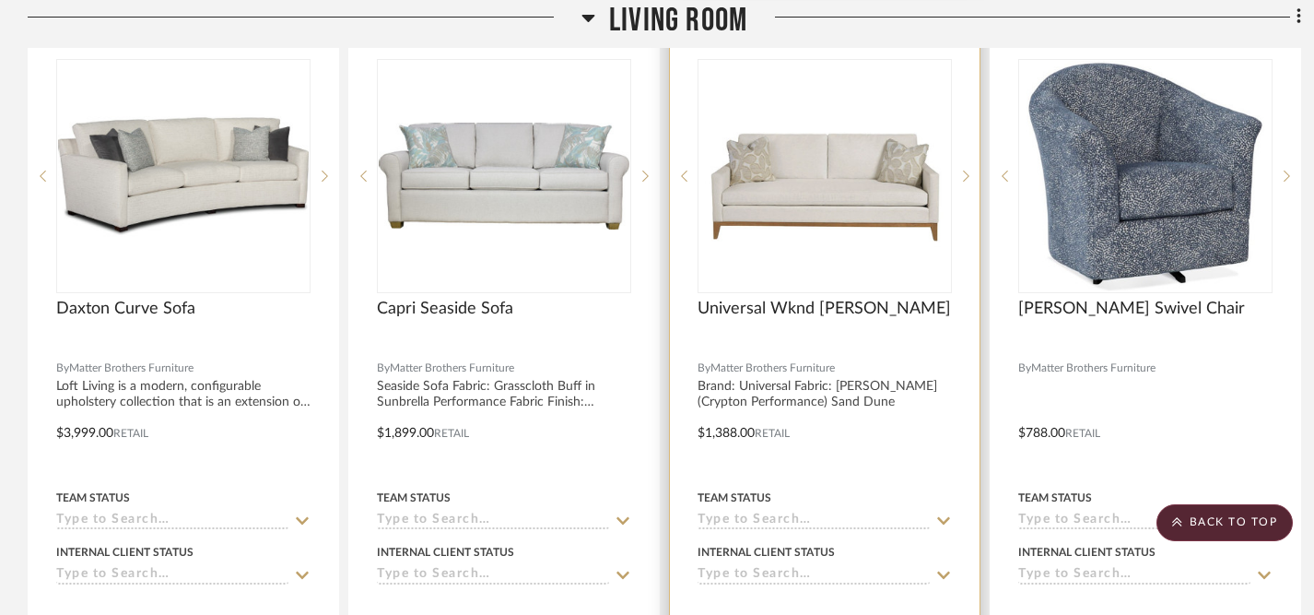
scroll to position [2434, 0]
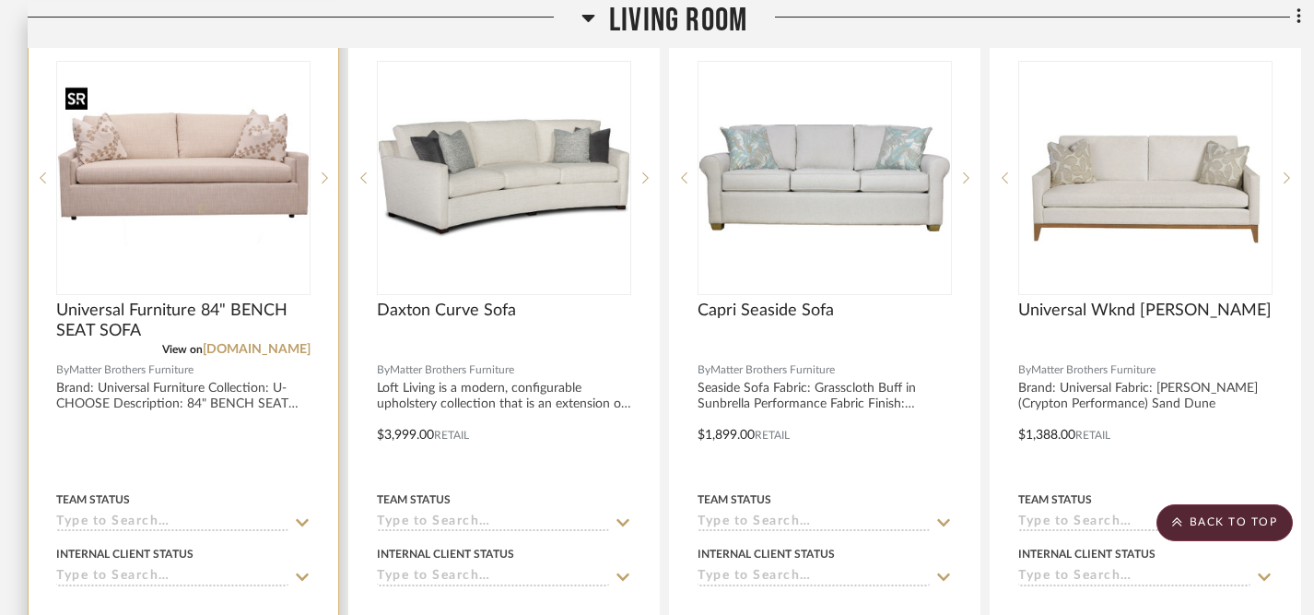
scroll to position [2438, 0]
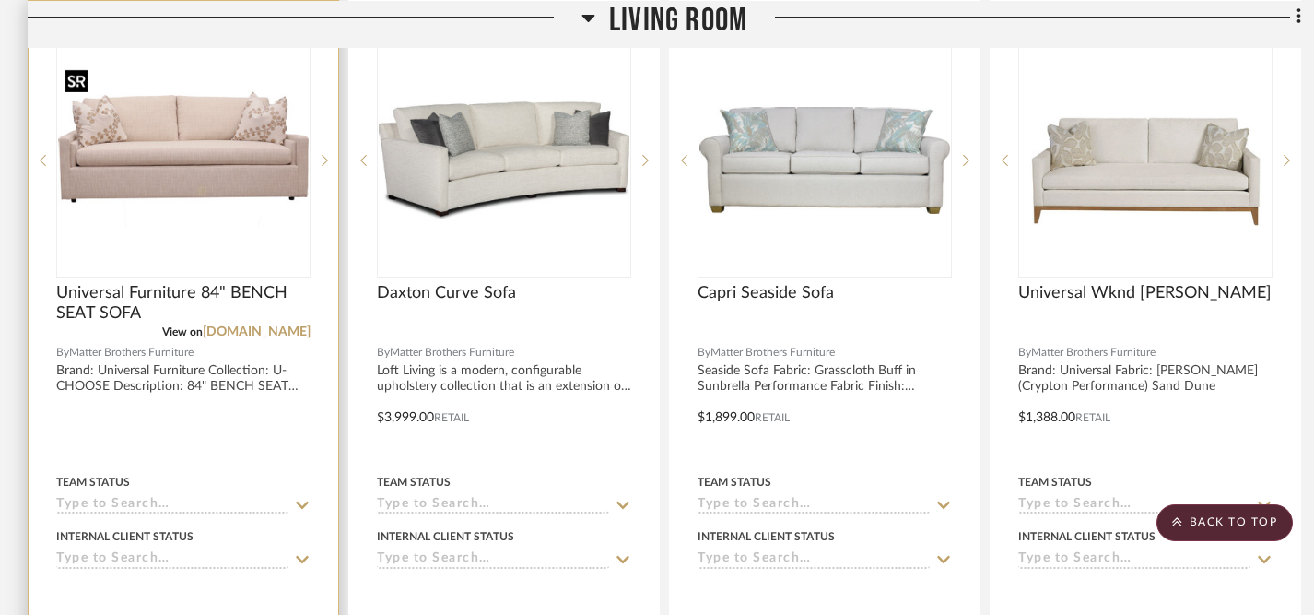
click at [214, 155] on img "0" at bounding box center [183, 160] width 251 height 188
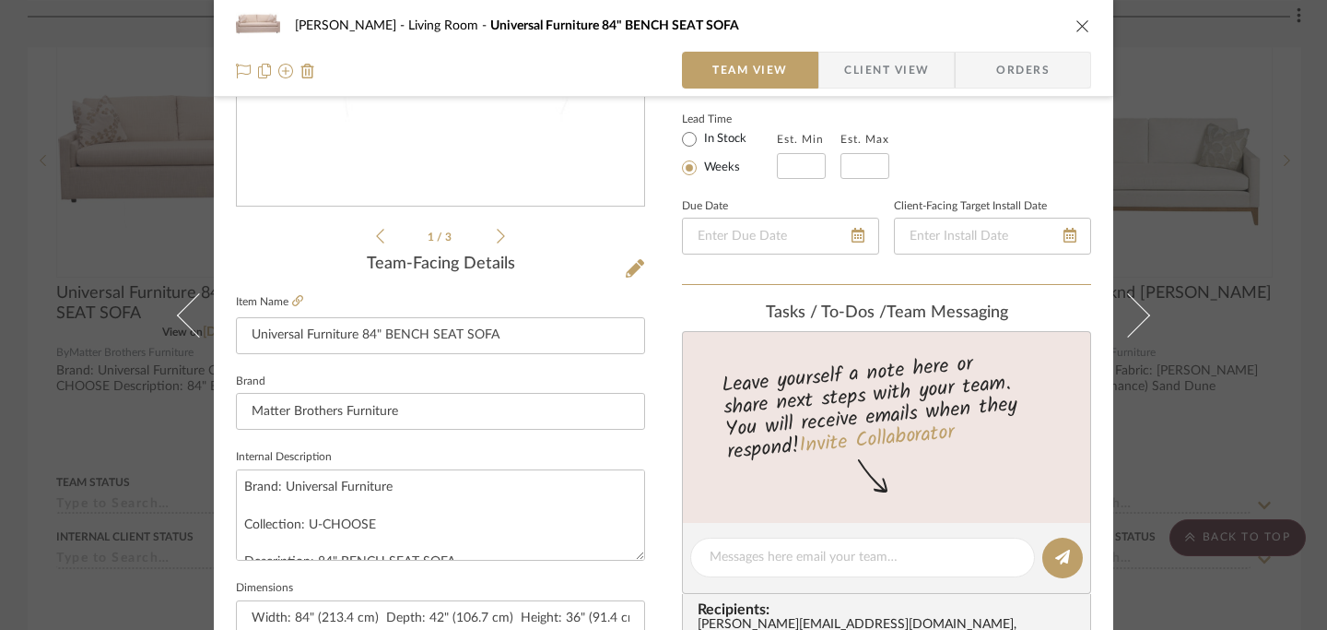
scroll to position [324, 0]
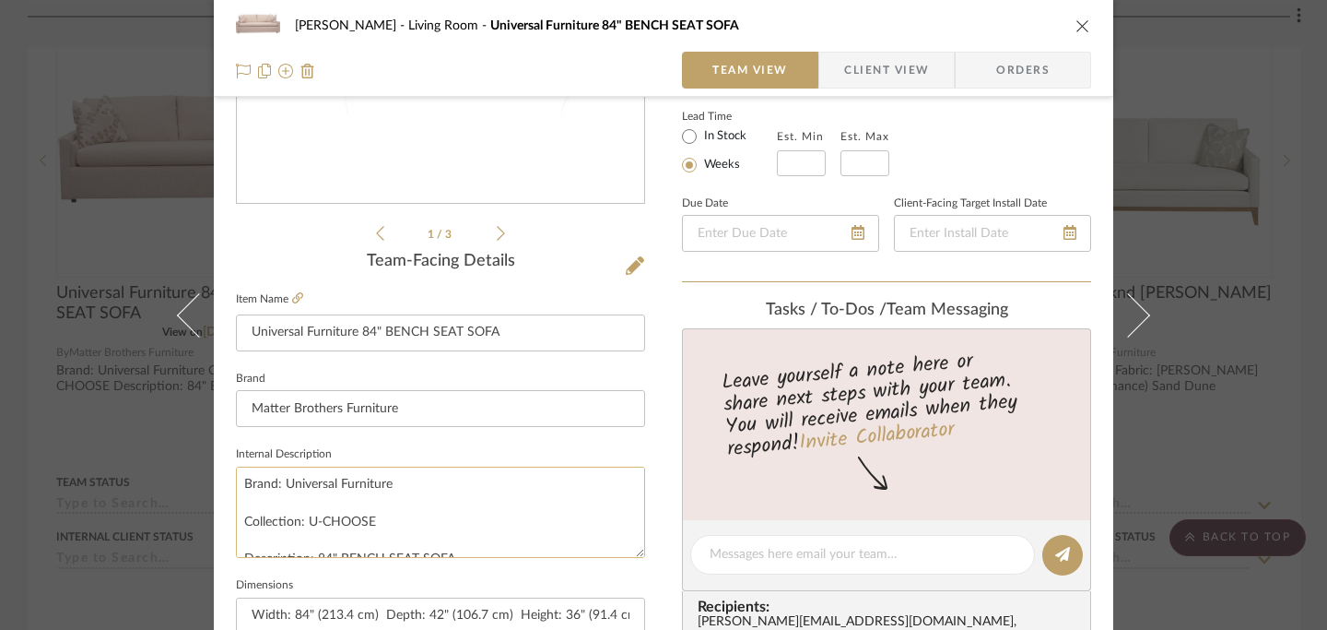
click at [362, 498] on textarea "Brand: Universal Furniture Collection: U-CHOOSE Description: 84" BENCH SEAT SOF…" at bounding box center [440, 511] width 409 height 91
click at [260, 522] on textarea "Brand: Universal Furniture Collection: U-CHOOSE Description: 84" BENCH SEAT SOF…" at bounding box center [440, 511] width 409 height 91
click at [251, 542] on textarea "Brand: Universal Furniture Collection: U-CHOOSE Description: 84" BENCH SEAT SOF…" at bounding box center [440, 511] width 409 height 91
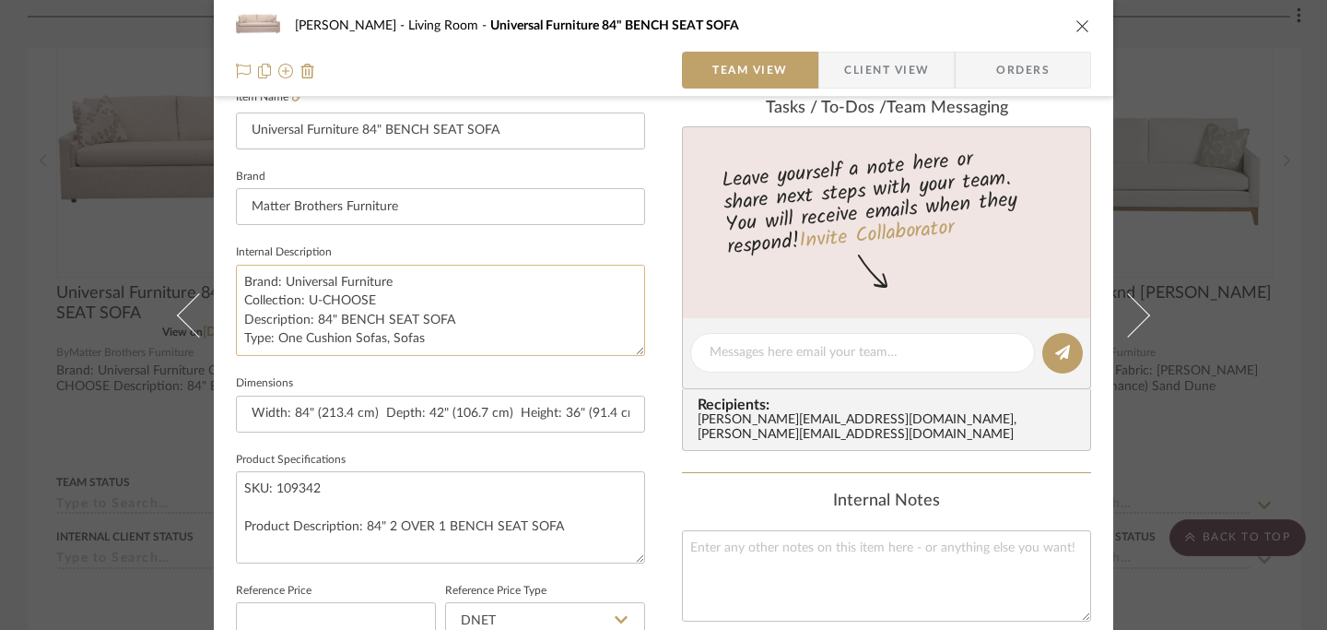
scroll to position [526, 0]
type textarea "Brand: Universal Furniture Collection: U-CHOOSE Description: 84" BENCH SEAT SOF…"
click at [274, 504] on textarea "SKU: 109342 Product Description: 84" 2 OVER 1 BENCH SEAT SOFA" at bounding box center [440, 515] width 409 height 91
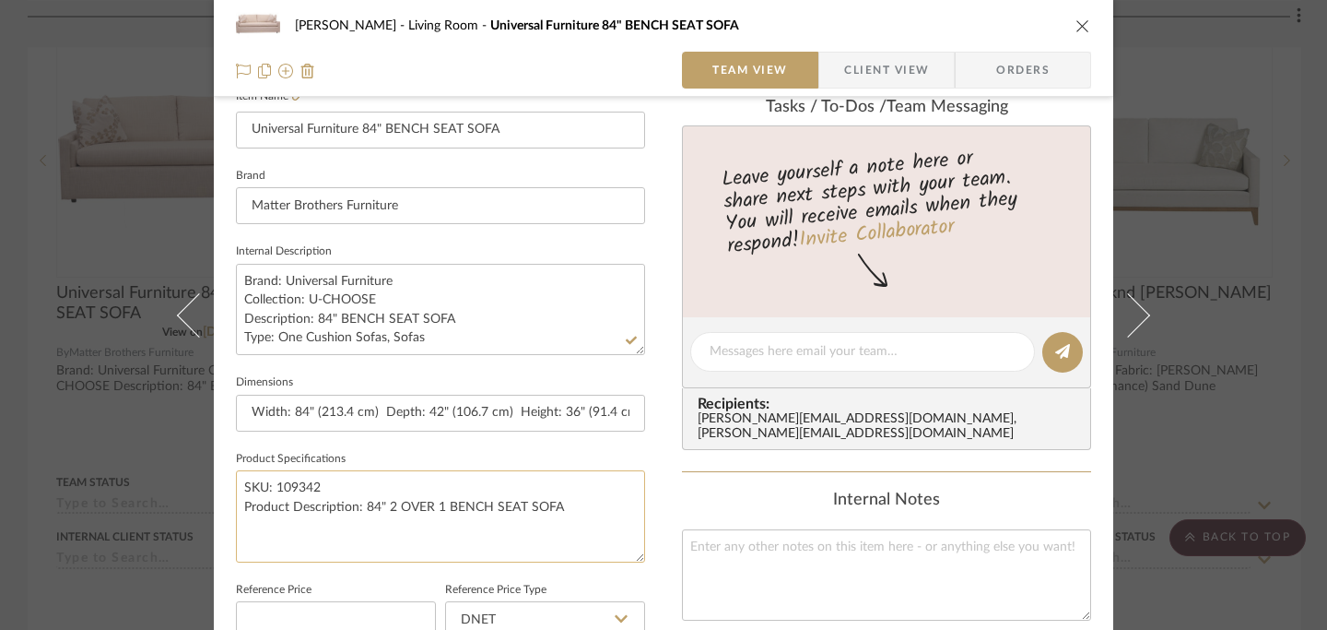
click at [254, 521] on textarea "SKU: 109342 Product Description: 84" 2 OVER 1 BENCH SEAT SOFA" at bounding box center [440, 515] width 409 height 91
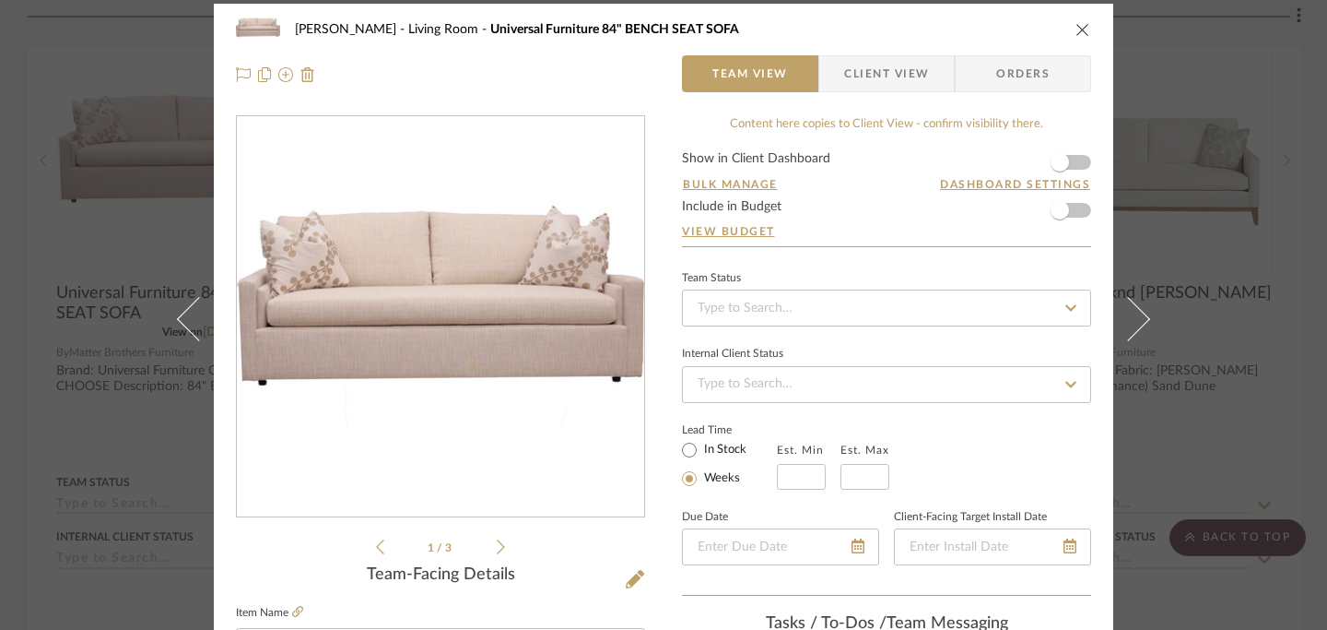
scroll to position [0, 0]
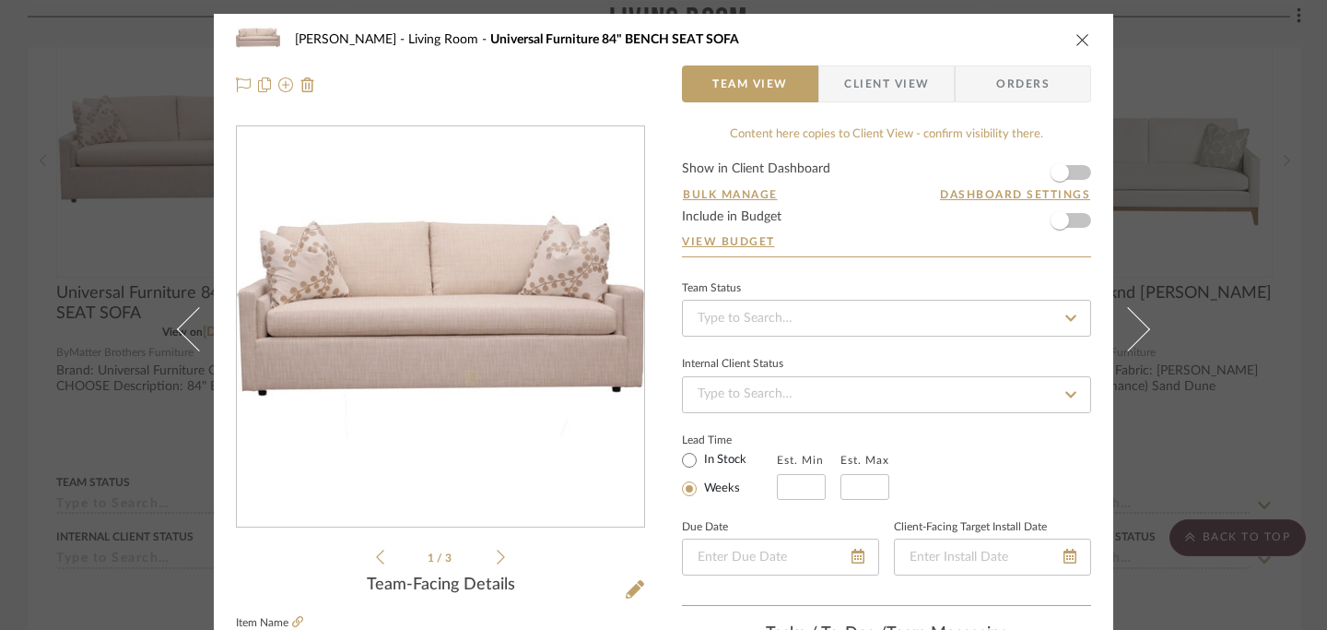
type textarea "SKU: 109342 Product Description: 84" 2 OVER 1 BENCH SEAT SOFA"
click at [1078, 40] on icon "close" at bounding box center [1083, 39] width 15 height 15
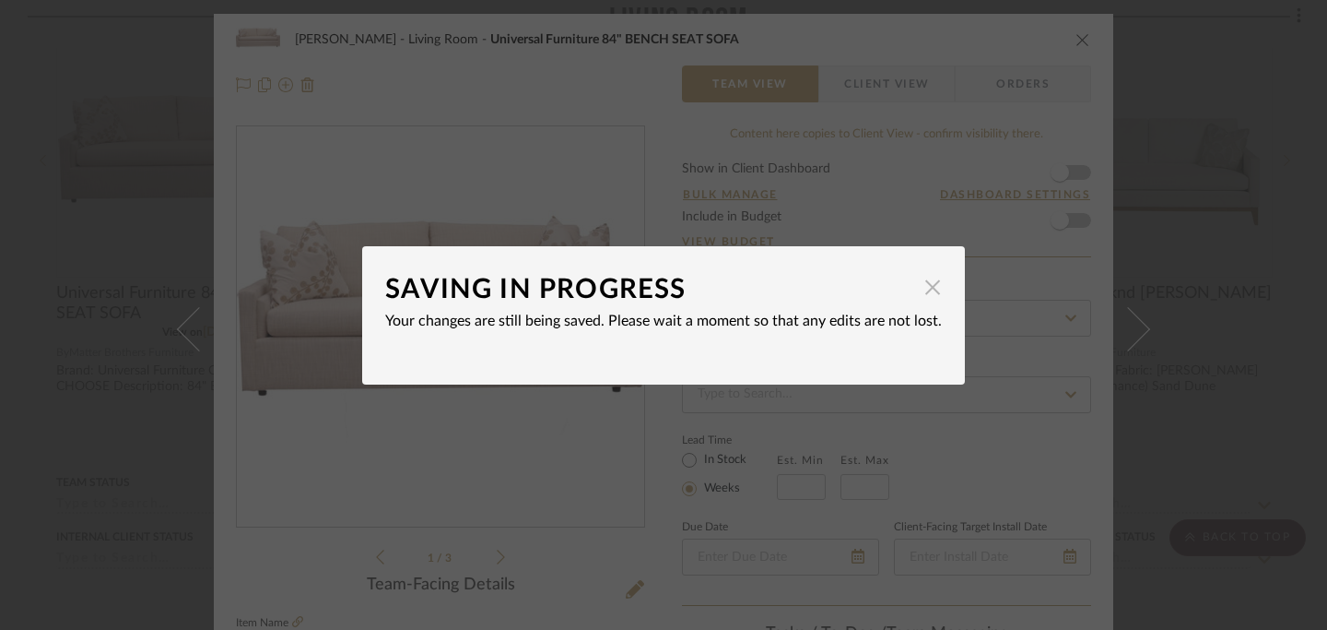
click at [922, 289] on span "button" at bounding box center [932, 287] width 37 height 37
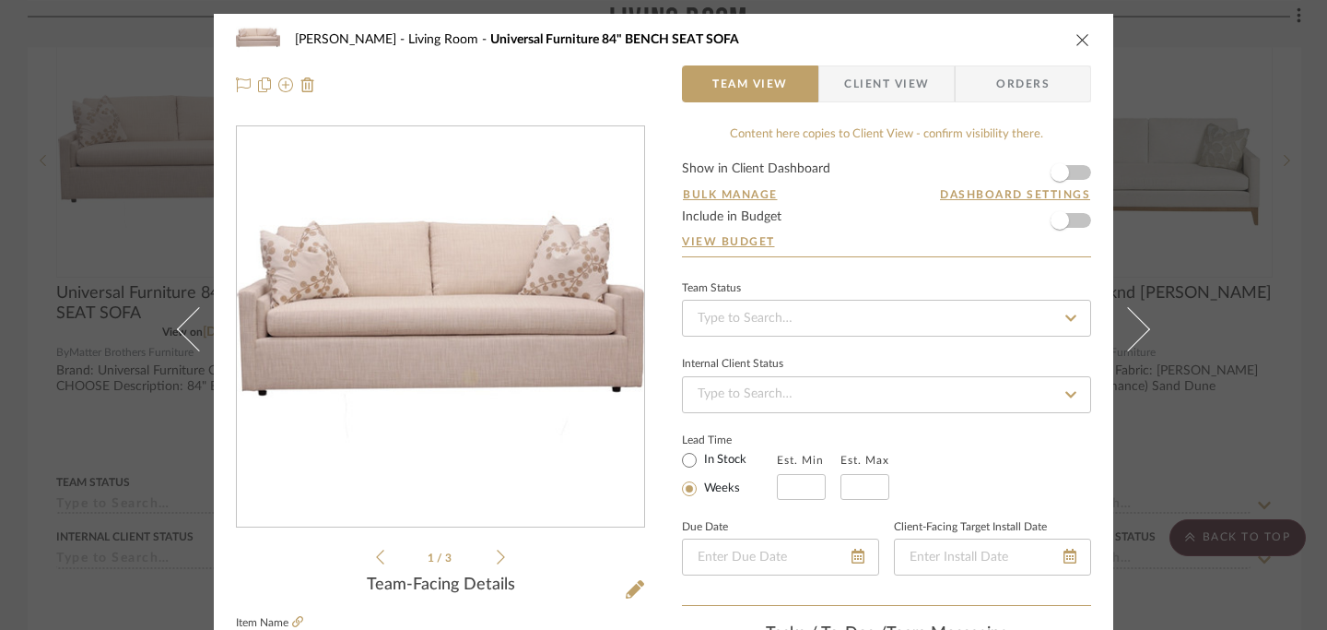
click at [1081, 46] on icon "close" at bounding box center [1083, 39] width 15 height 15
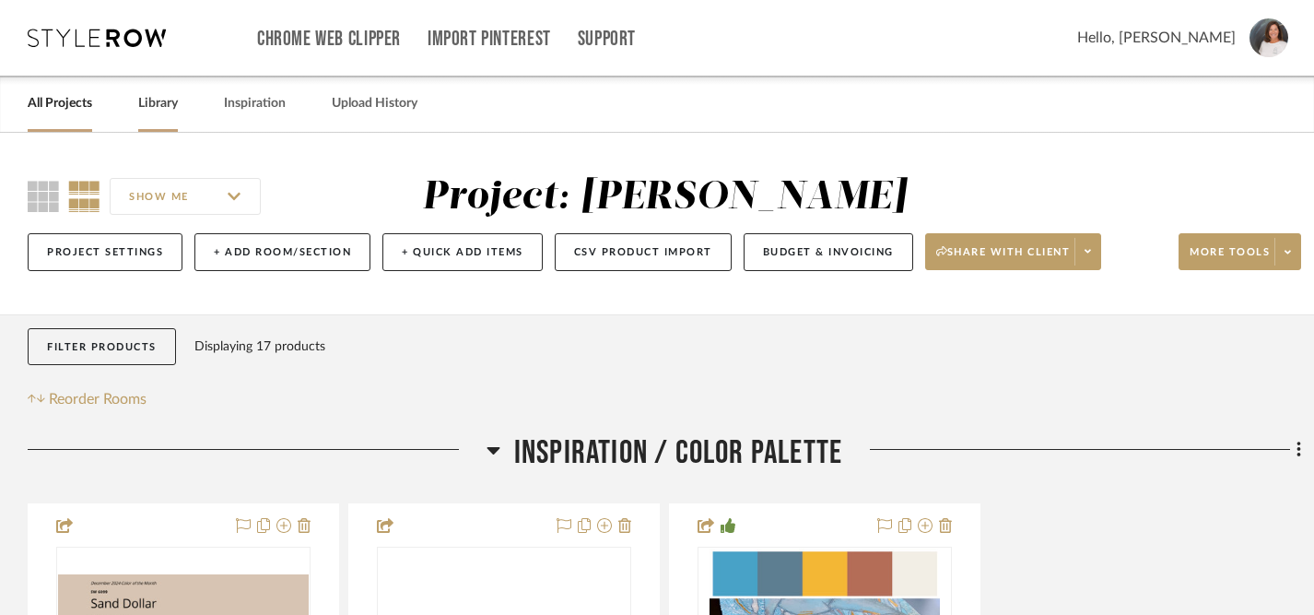
click at [171, 104] on link "Library" at bounding box center [158, 103] width 40 height 25
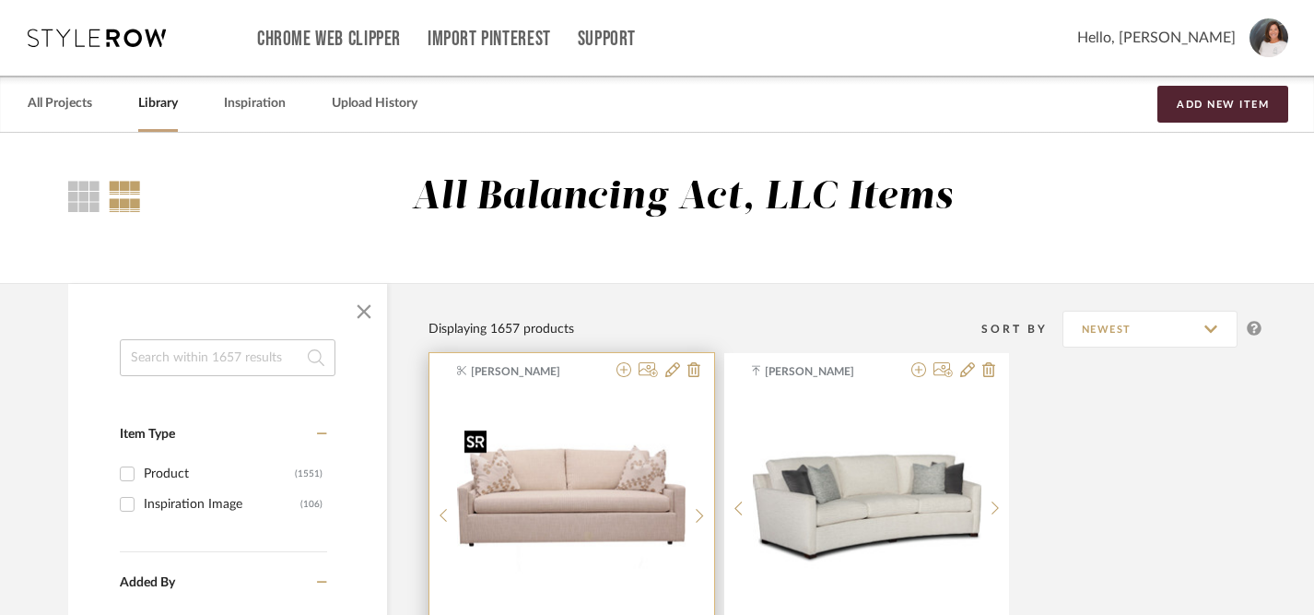
click at [588, 512] on img "0" at bounding box center [571, 507] width 229 height 171
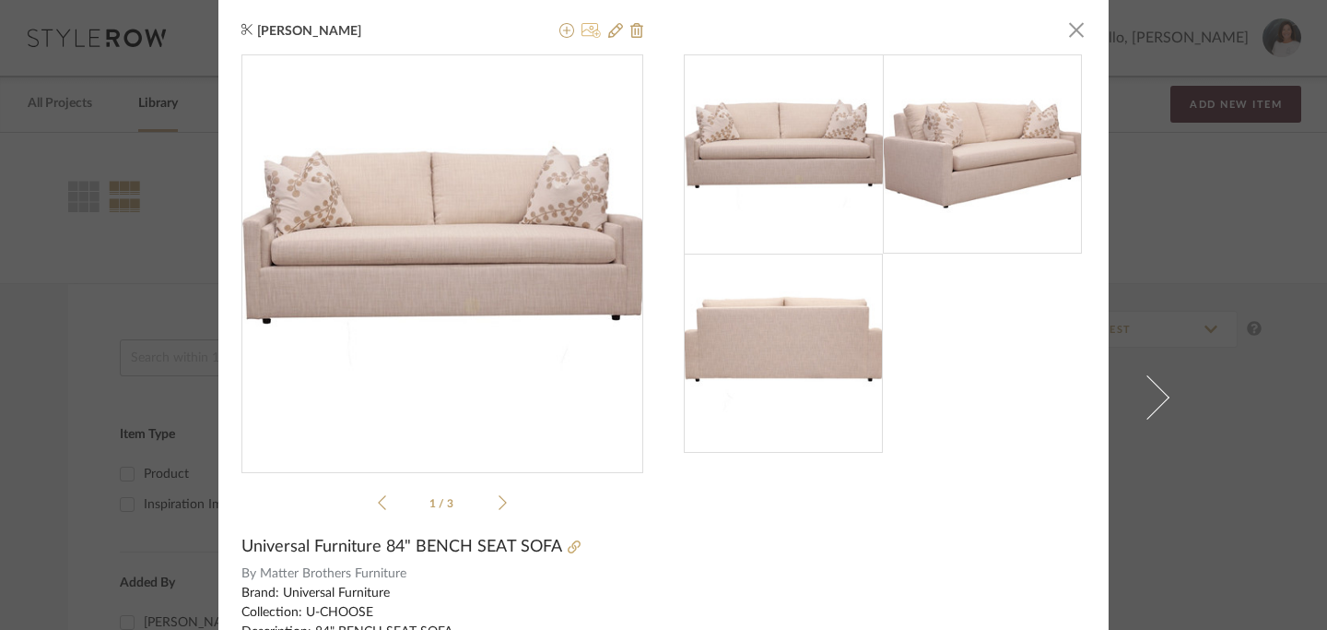
click at [582, 35] on icon at bounding box center [591, 30] width 19 height 15
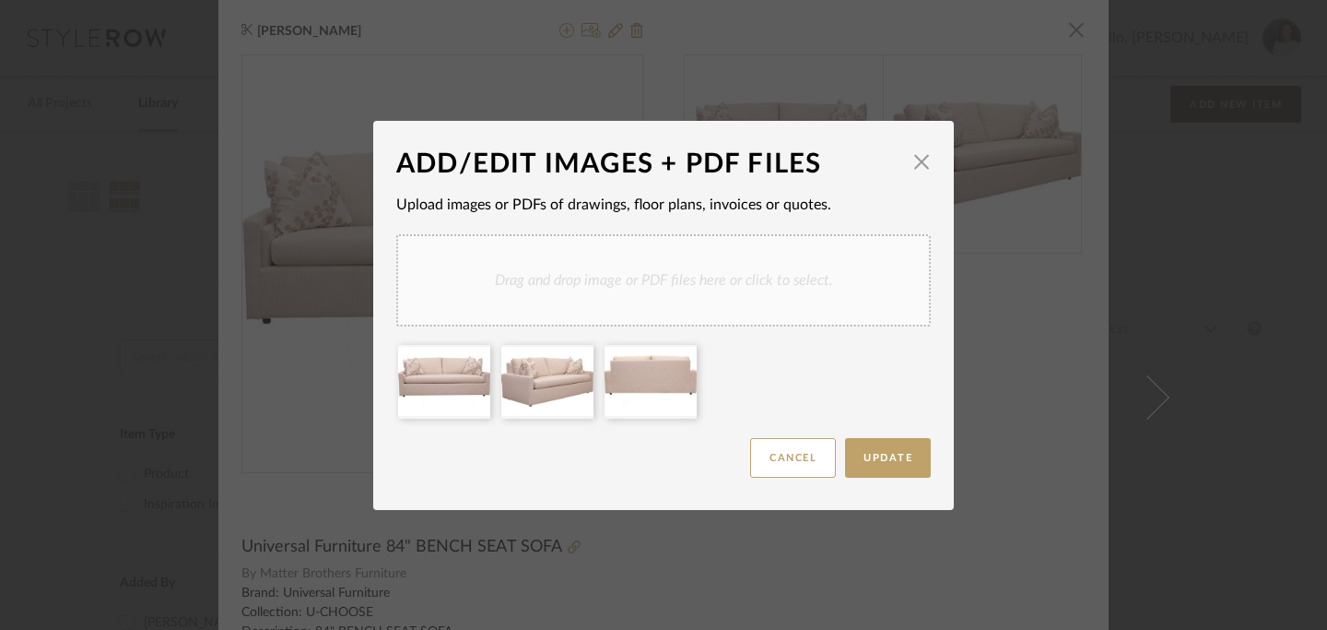
click at [612, 287] on div "Drag and drop image or PDF files here or click to select." at bounding box center [663, 280] width 535 height 92
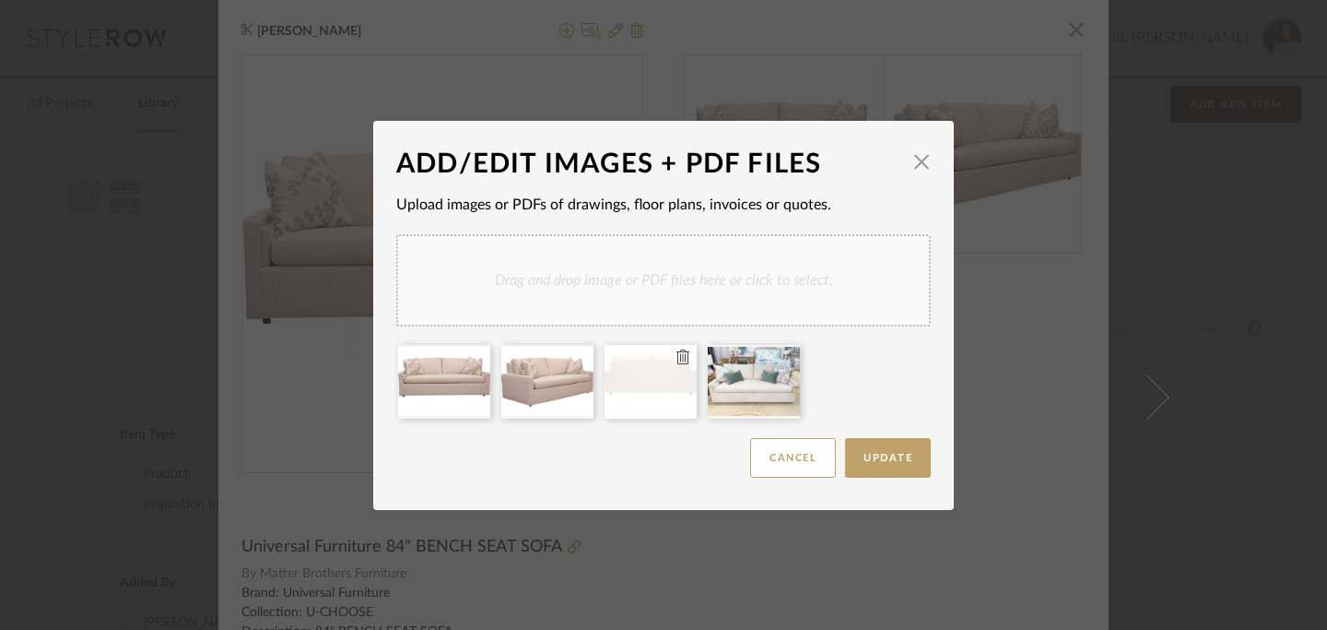
click at [677, 359] on icon at bounding box center [683, 356] width 13 height 15
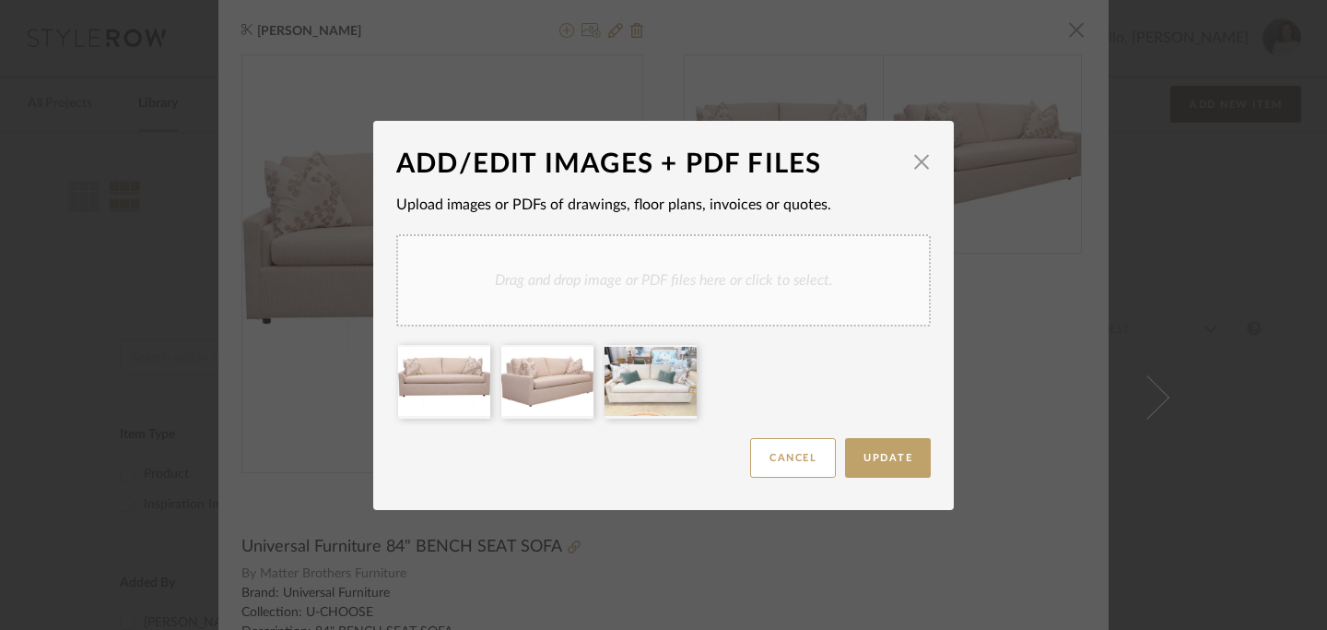
click at [761, 281] on div "Drag and drop image or PDF files here or click to select." at bounding box center [663, 280] width 535 height 92
click at [737, 277] on div "Drag and drop image or PDF files here or click to select." at bounding box center [663, 280] width 535 height 92
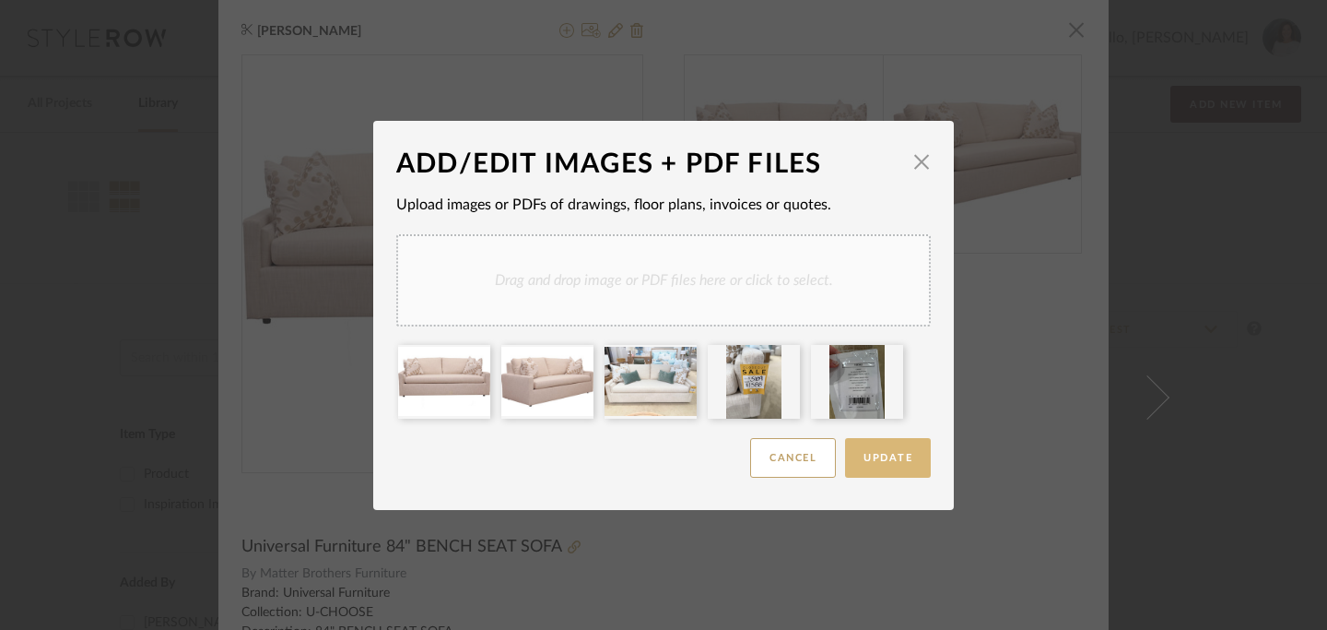
click at [896, 462] on span "Update" at bounding box center [888, 458] width 49 height 10
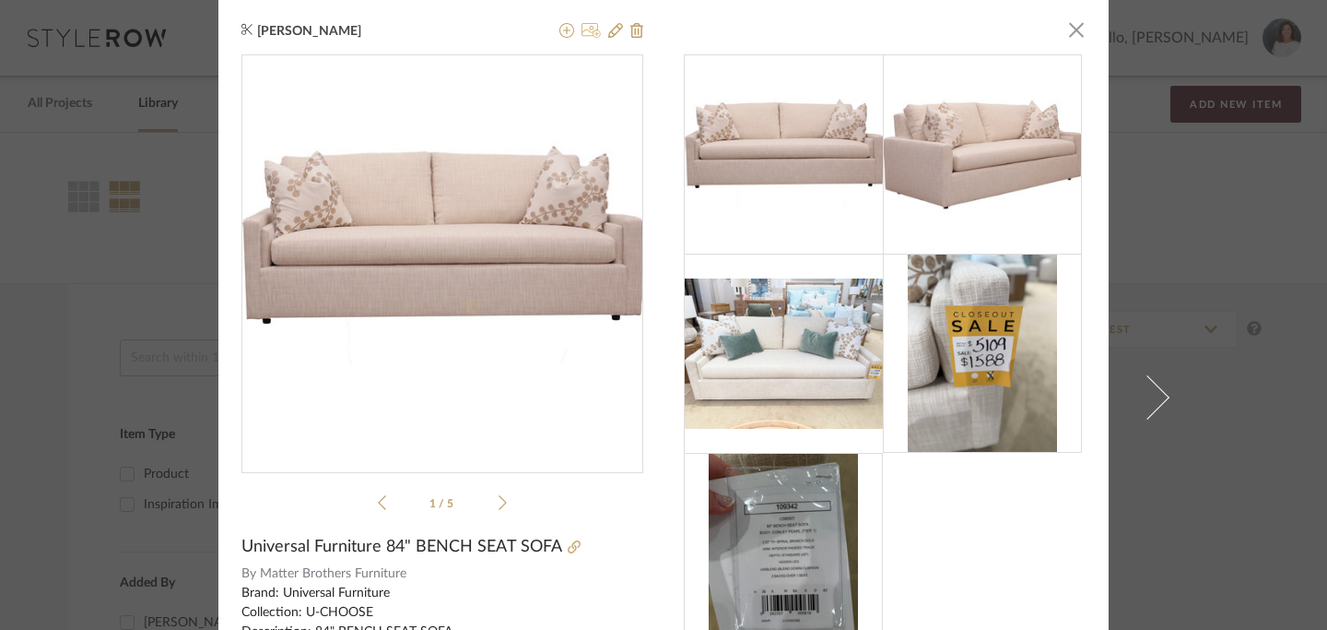
click at [584, 41] on button at bounding box center [591, 31] width 19 height 22
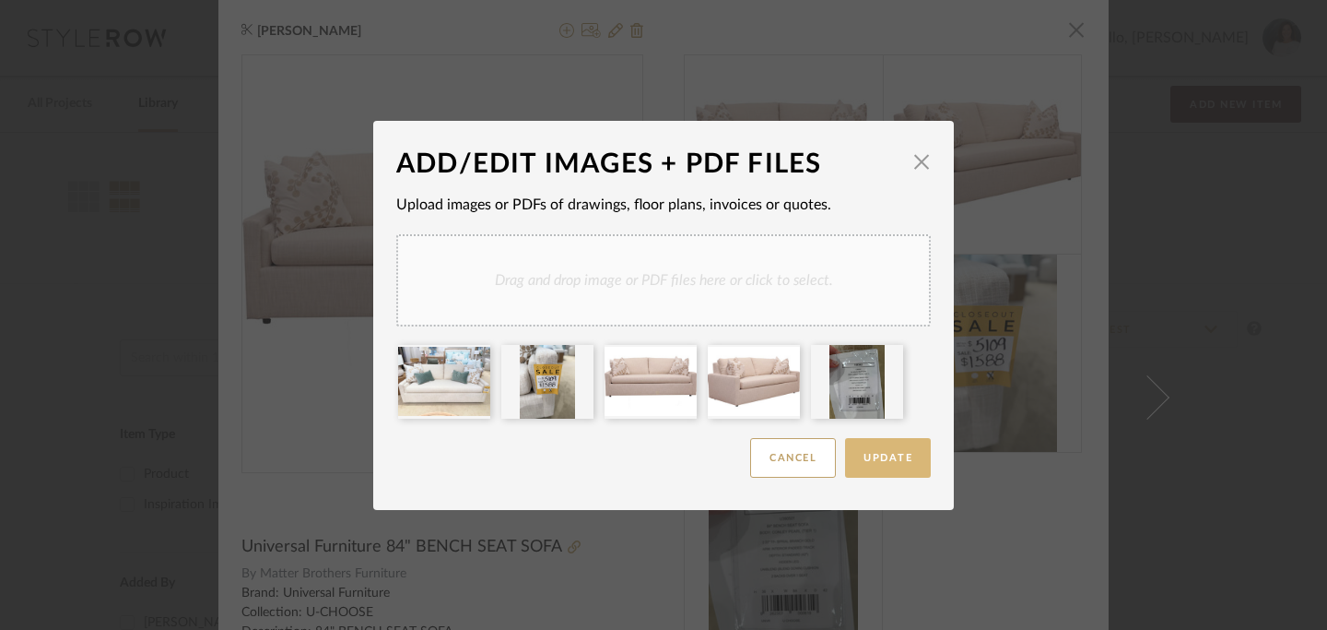
click at [885, 463] on span "Update" at bounding box center [888, 458] width 49 height 10
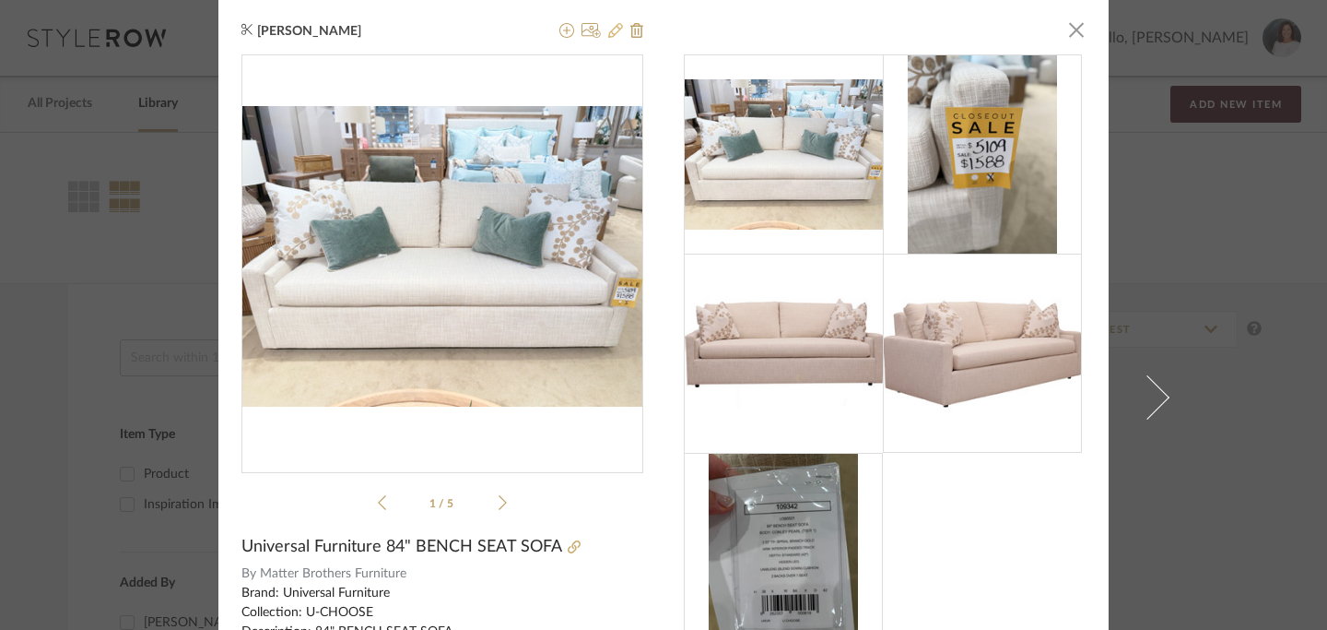
click at [608, 29] on icon at bounding box center [615, 30] width 15 height 15
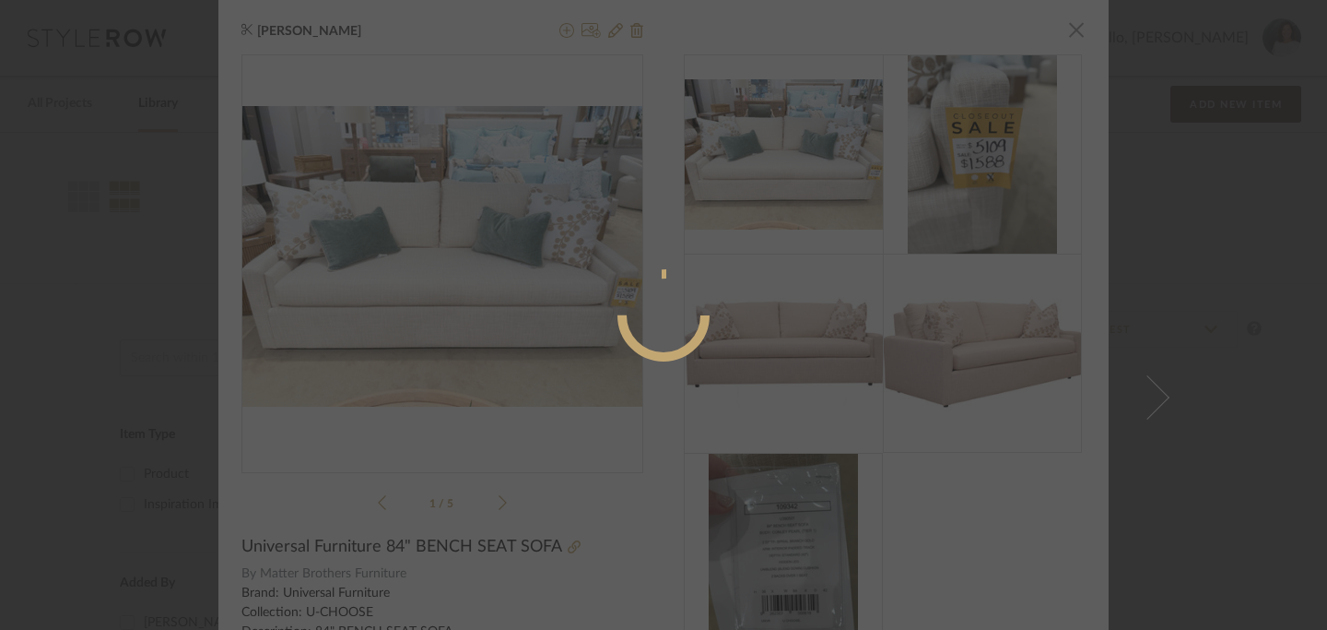
radio input "true"
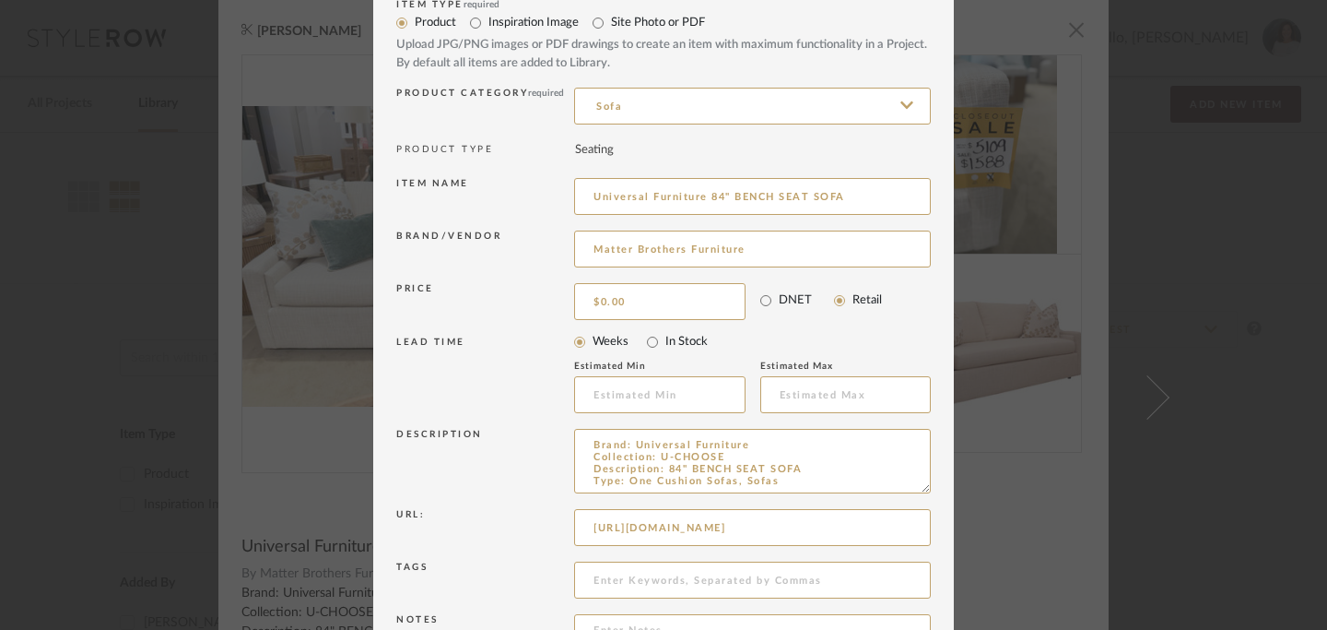
scroll to position [210, 0]
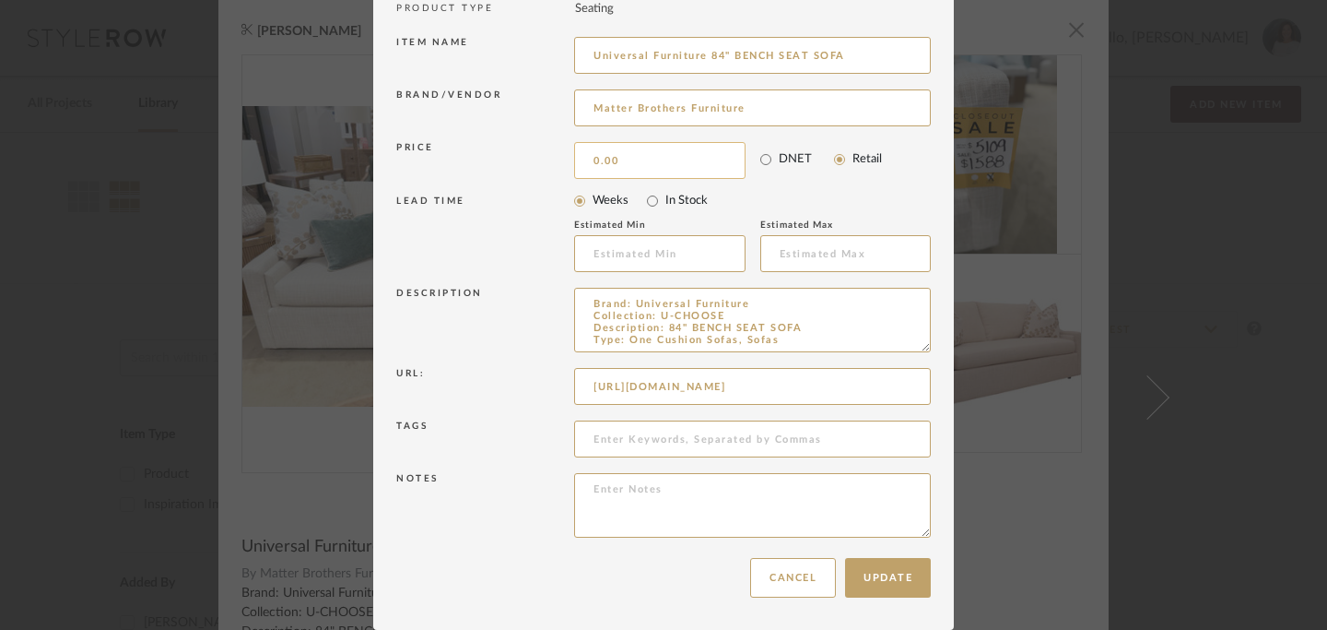
click at [662, 170] on input "0.00" at bounding box center [659, 160] width 171 height 37
type input "$1,588.00"
click at [876, 577] on button "Update" at bounding box center [888, 578] width 86 height 40
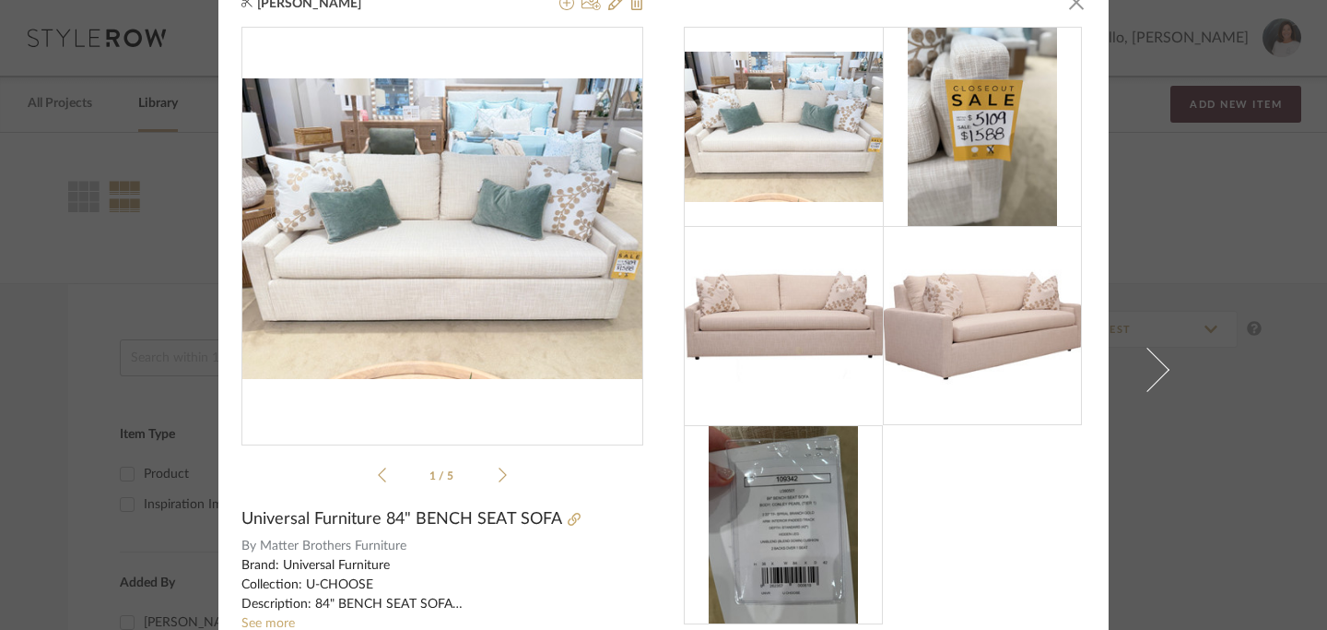
scroll to position [0, 0]
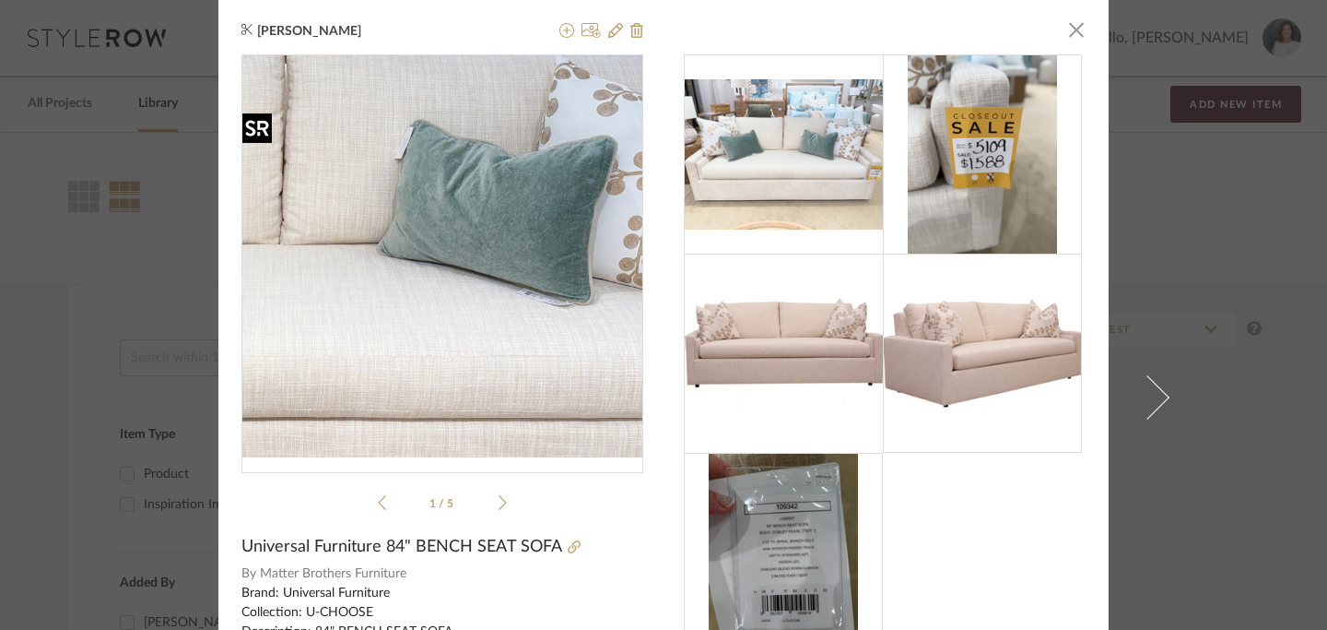
click at [488, 253] on img "0" at bounding box center [443, 256] width 402 height 301
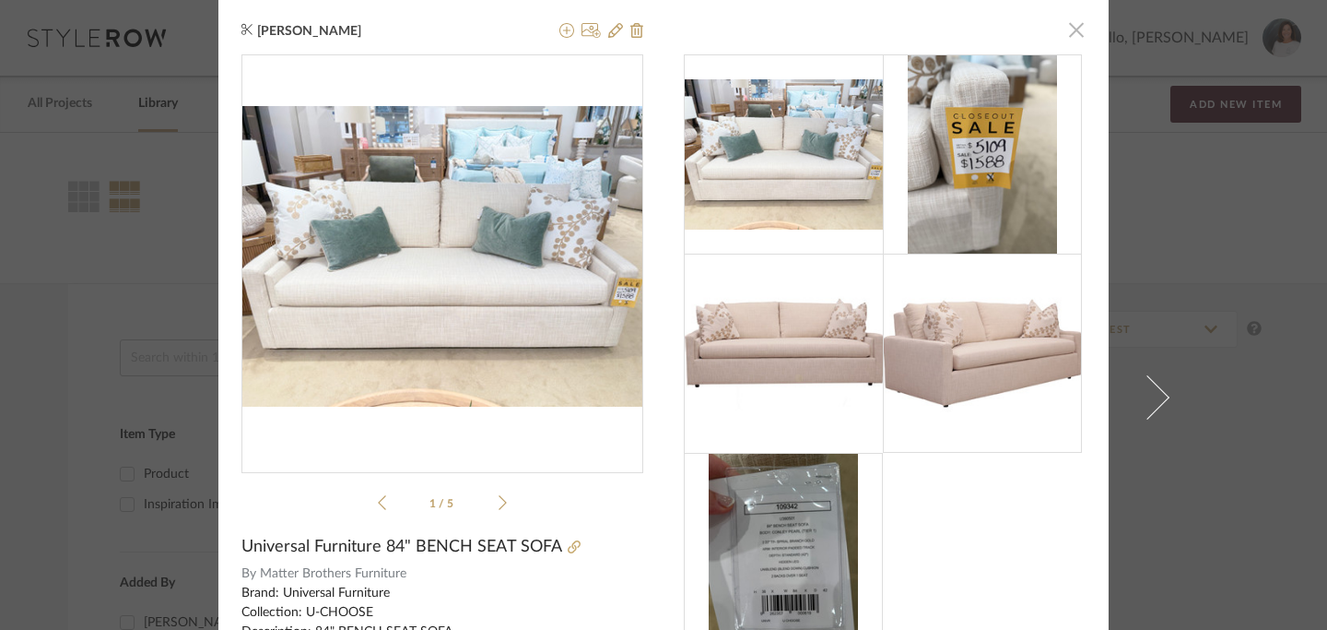
click at [1068, 39] on span "button" at bounding box center [1076, 29] width 37 height 37
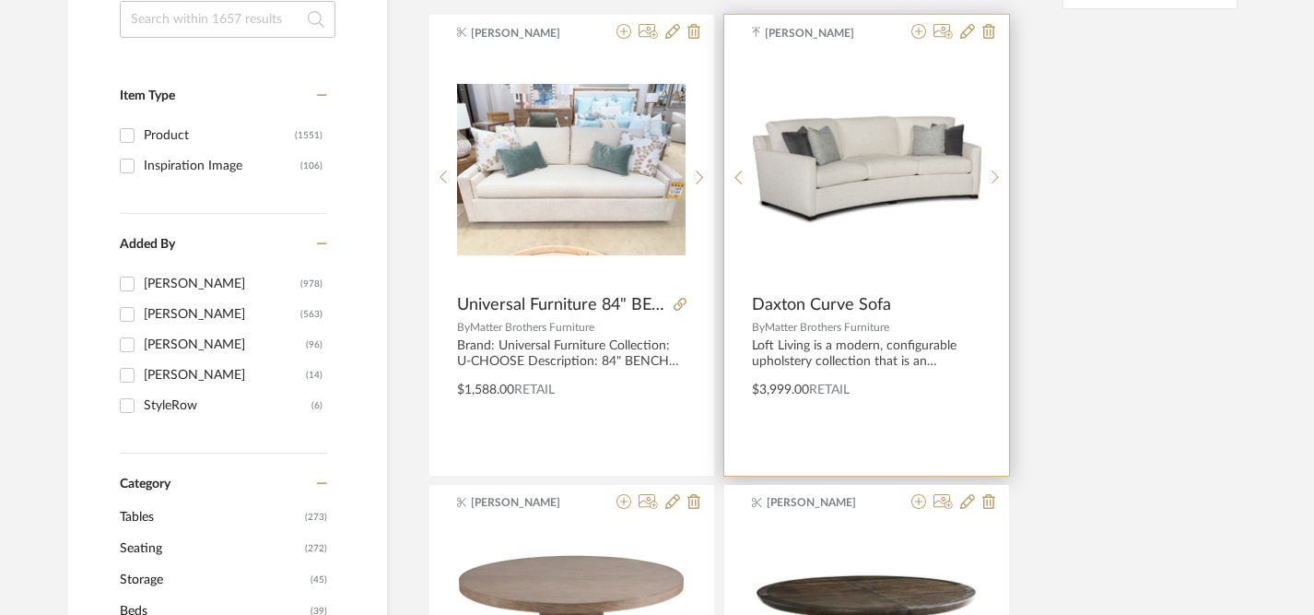
scroll to position [340, 0]
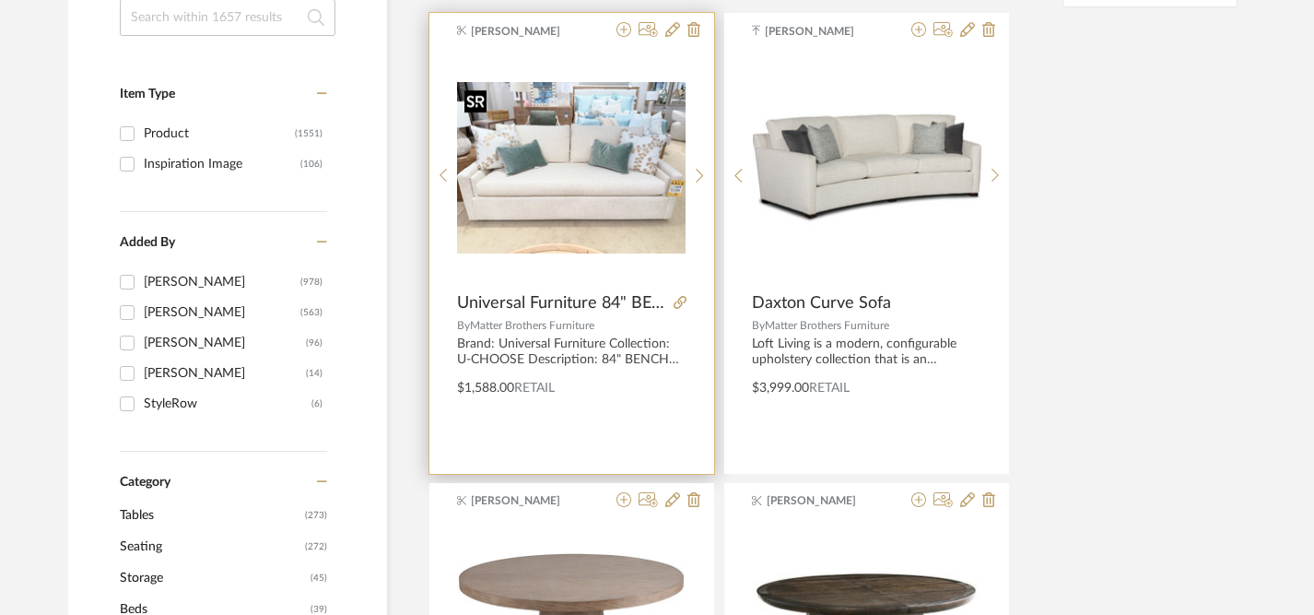
click at [582, 225] on img "0" at bounding box center [571, 167] width 229 height 171
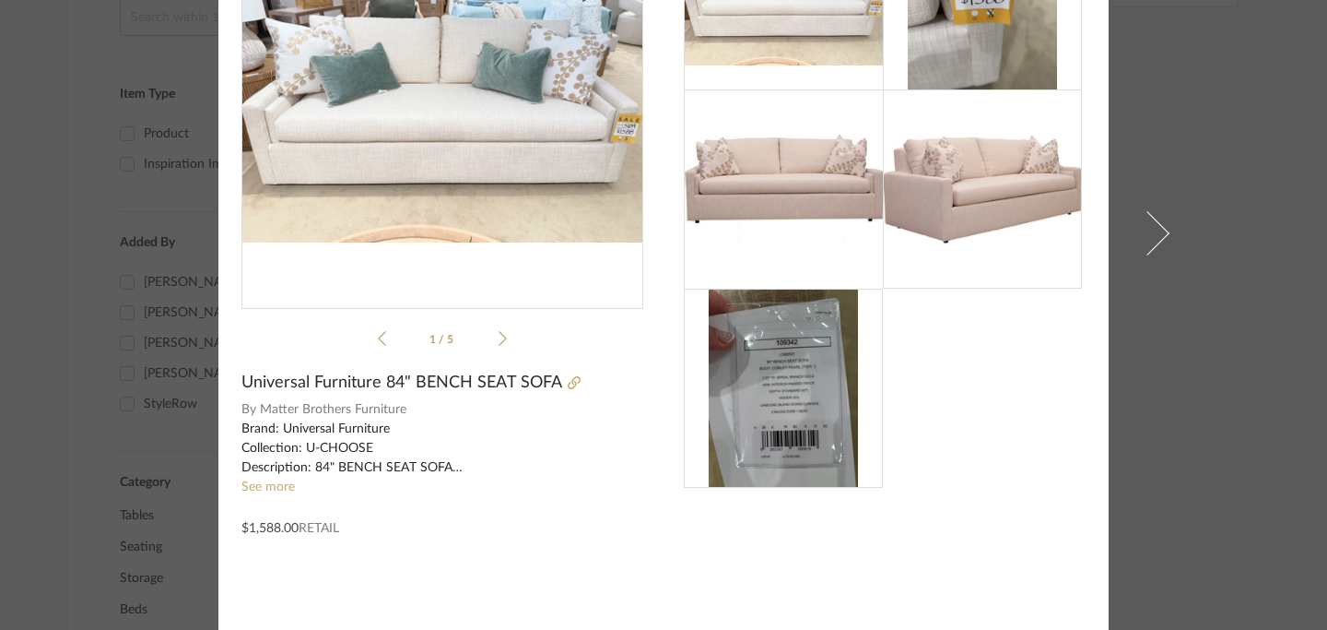
scroll to position [0, 0]
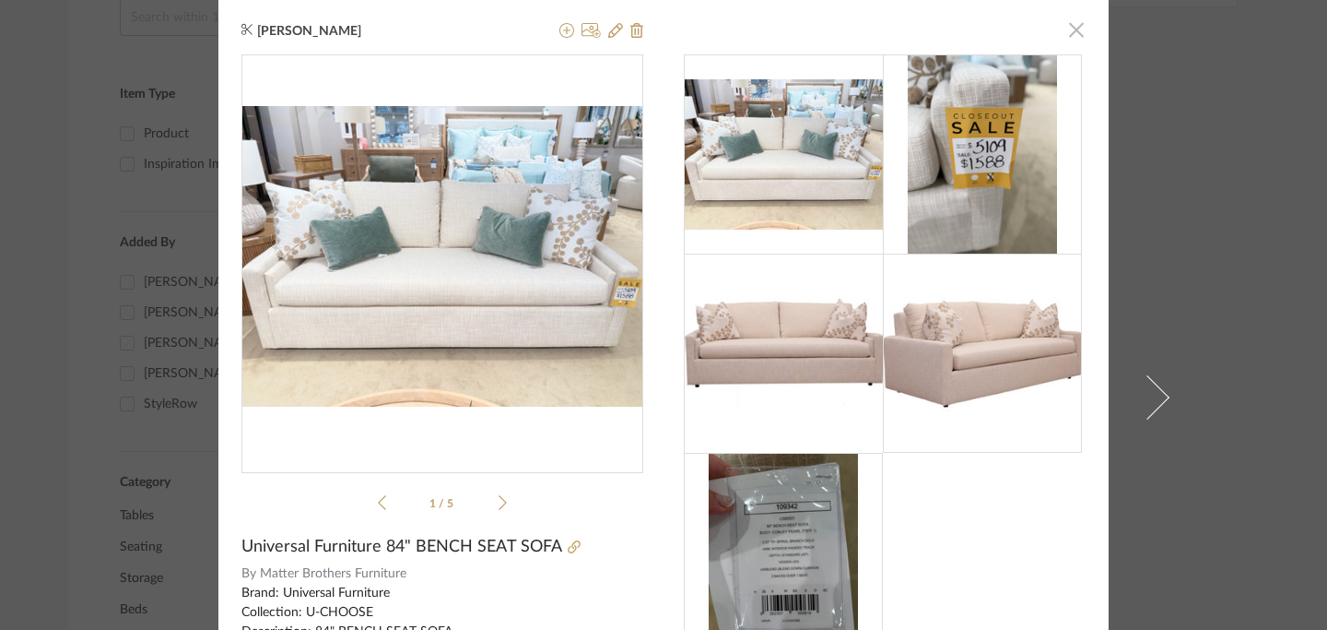
click at [1069, 32] on span "button" at bounding box center [1076, 29] width 37 height 37
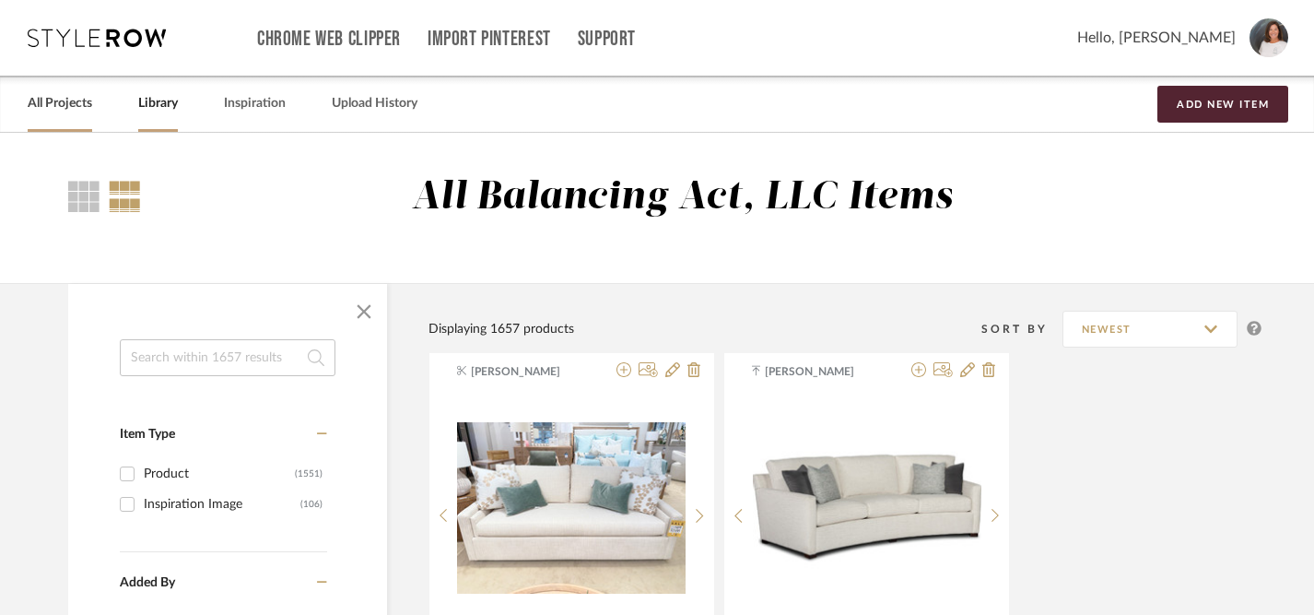
click at [69, 100] on link "All Projects" at bounding box center [60, 103] width 65 height 25
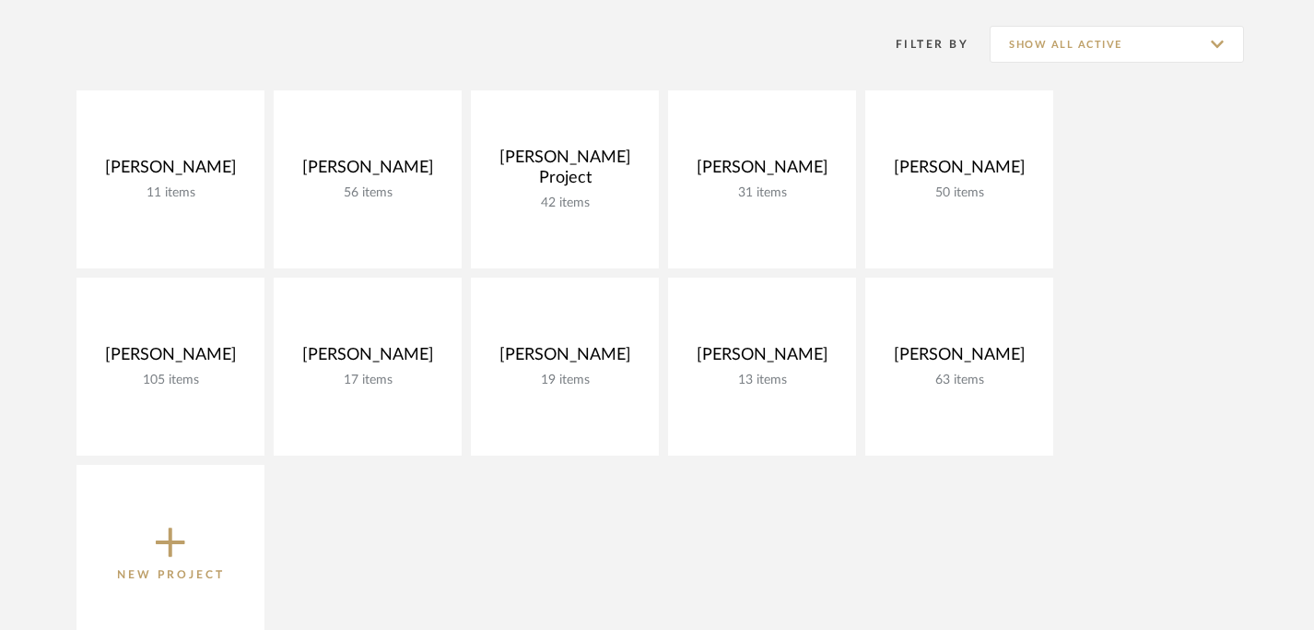
scroll to position [258, 0]
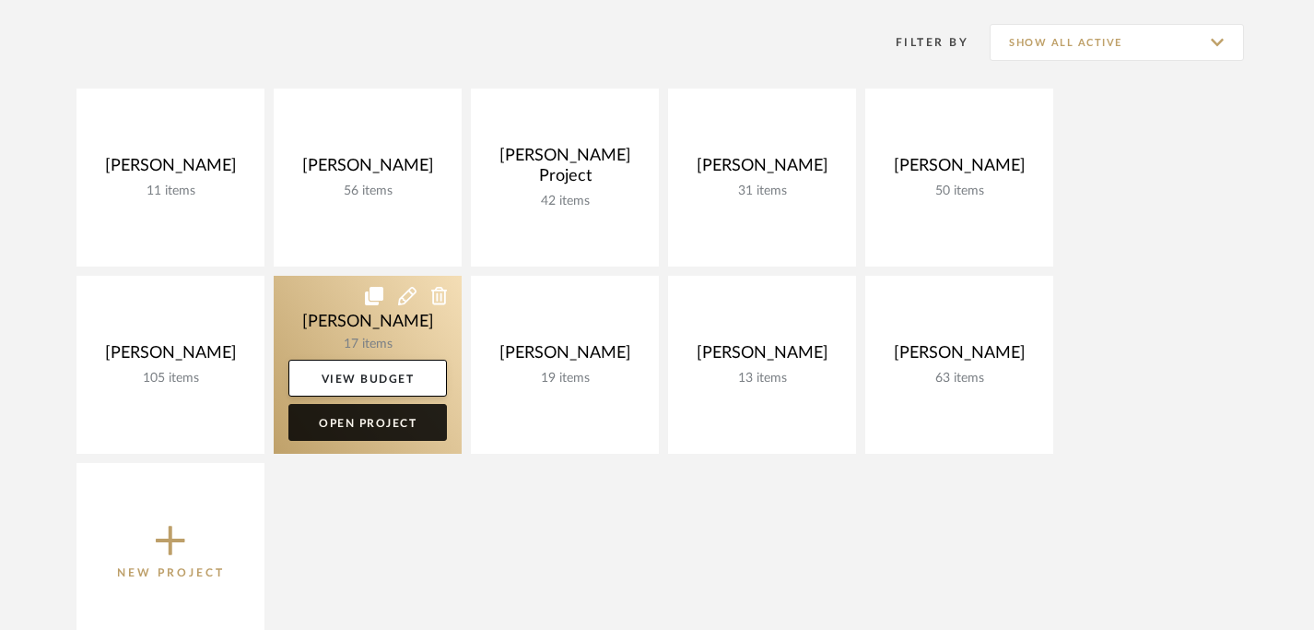
click at [357, 423] on link "Open Project" at bounding box center [368, 422] width 159 height 37
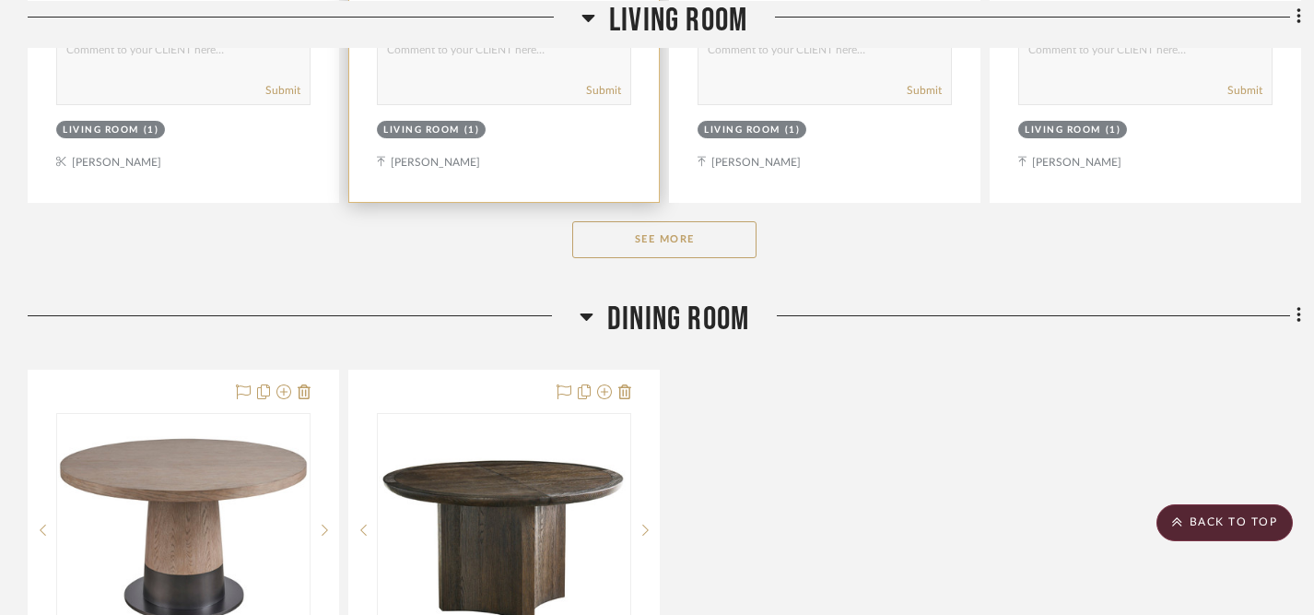
scroll to position [2929, 0]
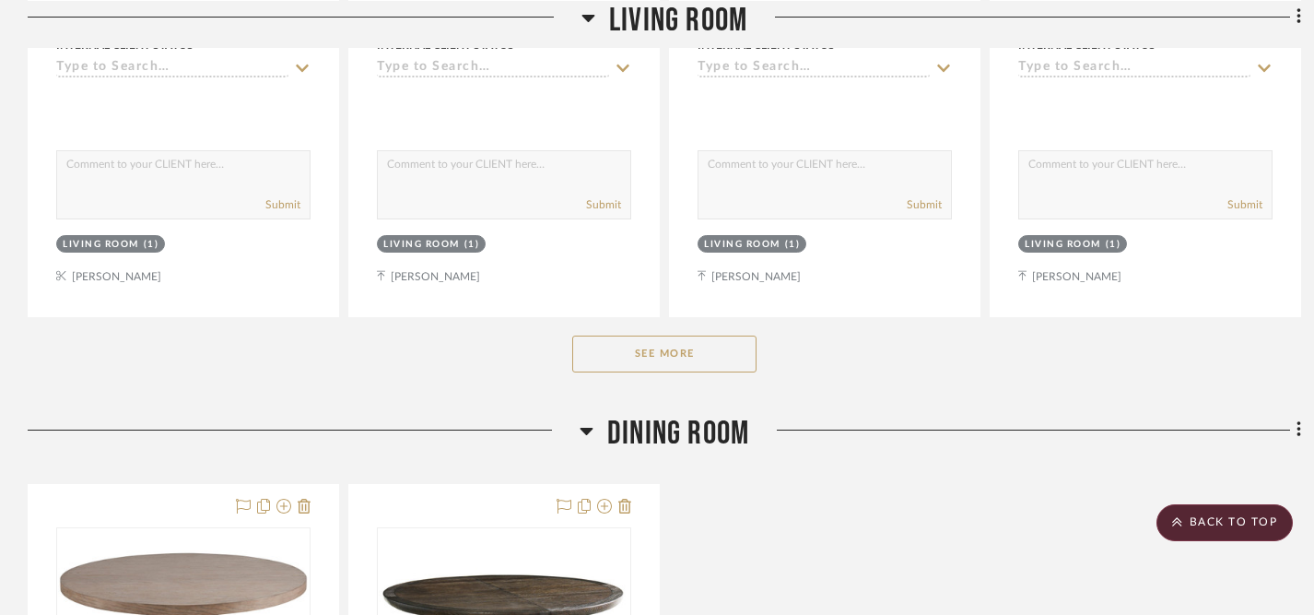
click at [693, 354] on button "See More" at bounding box center [664, 354] width 184 height 37
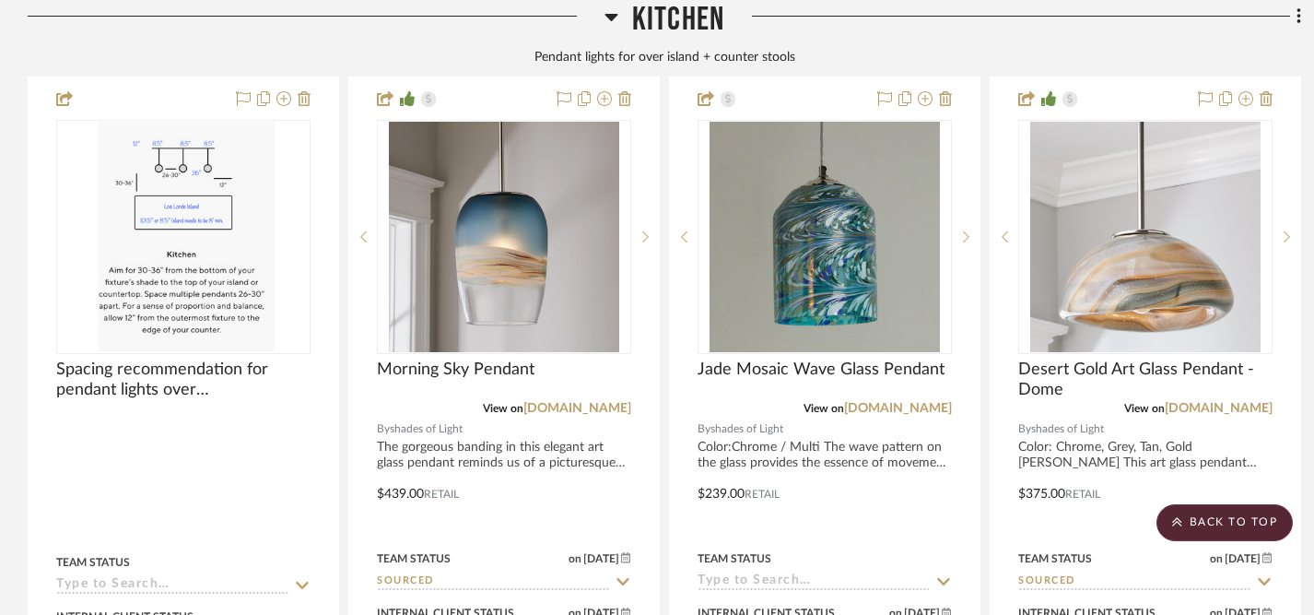
scroll to position [1463, 0]
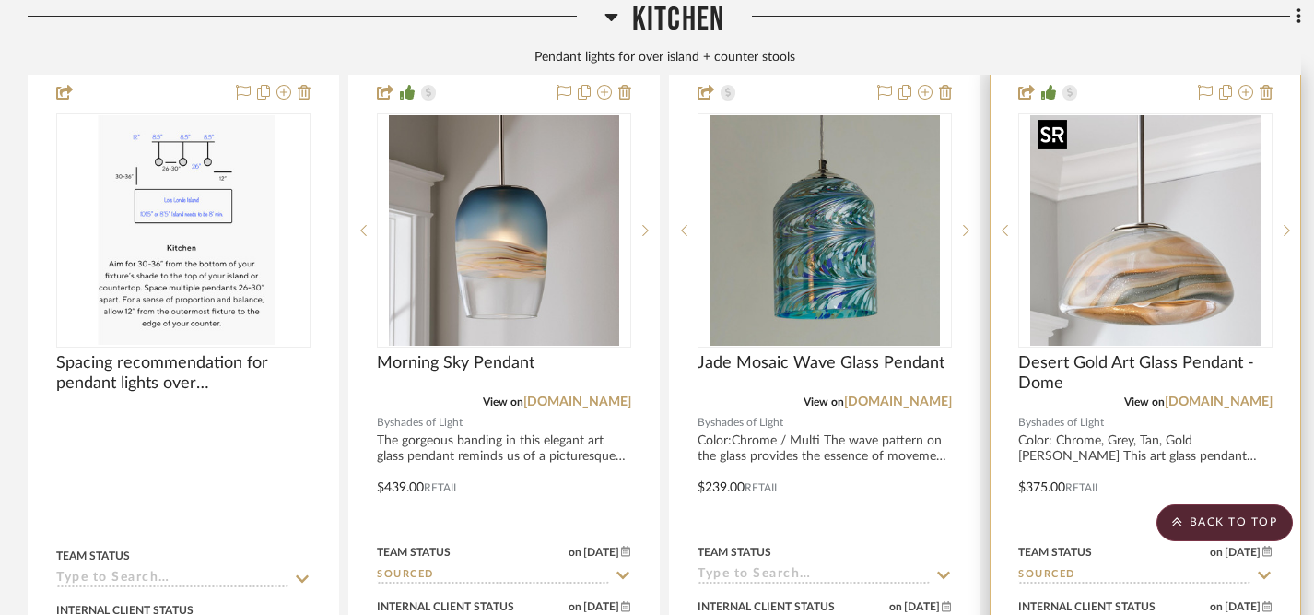
click at [1166, 279] on img "0" at bounding box center [1146, 230] width 230 height 230
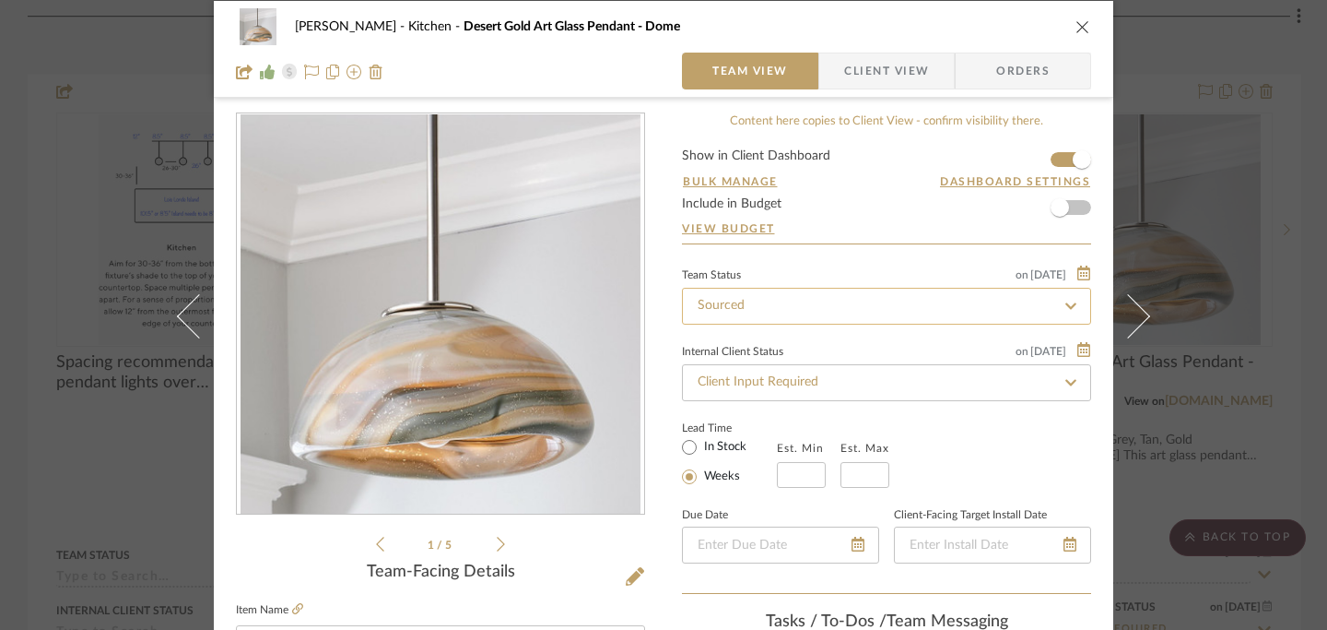
scroll to position [0, 0]
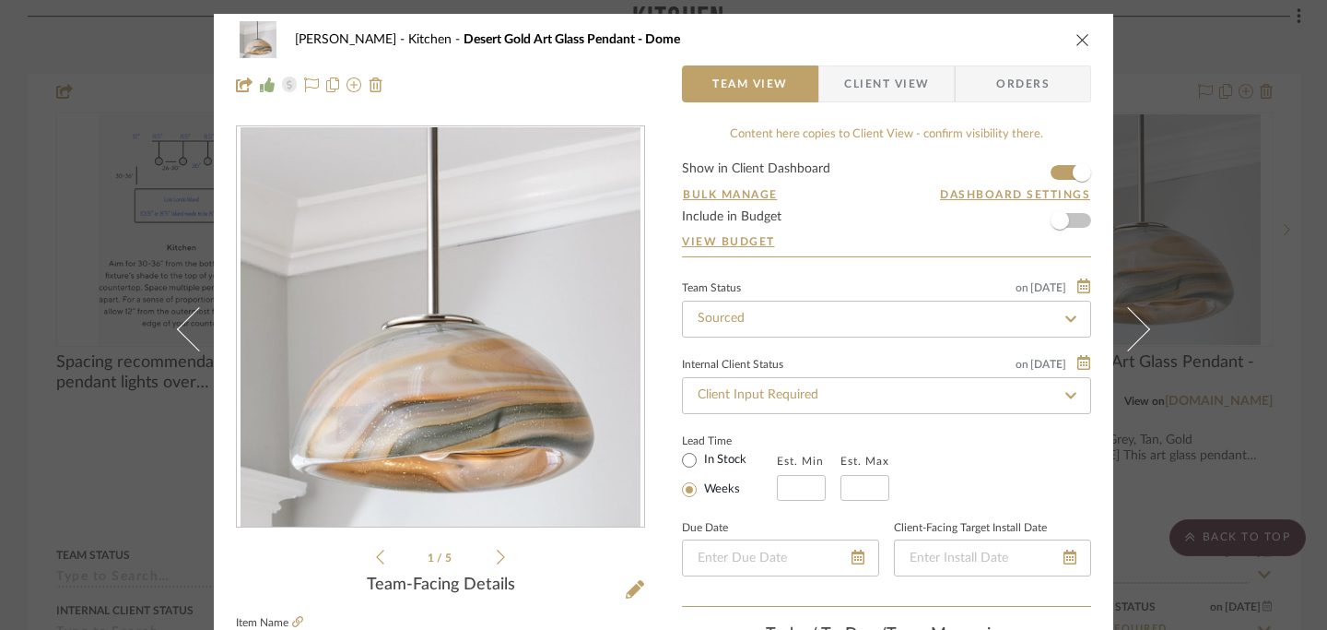
click at [1077, 37] on icon "close" at bounding box center [1083, 39] width 15 height 15
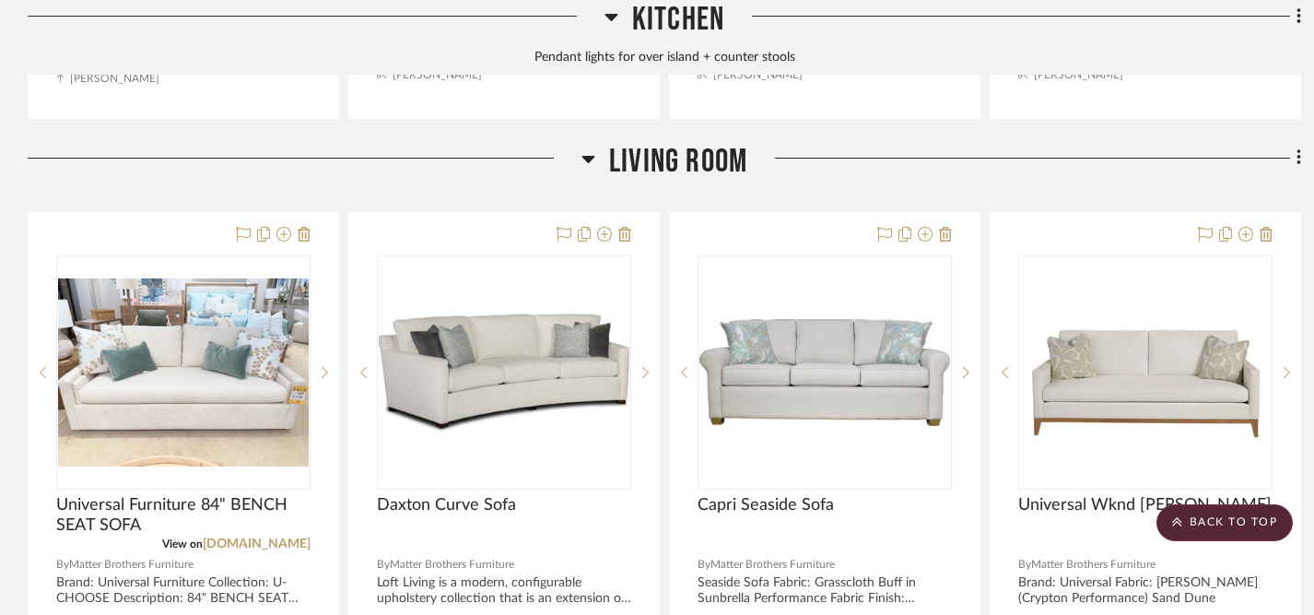
scroll to position [2227, 0]
